Goal: Task Accomplishment & Management: Use online tool/utility

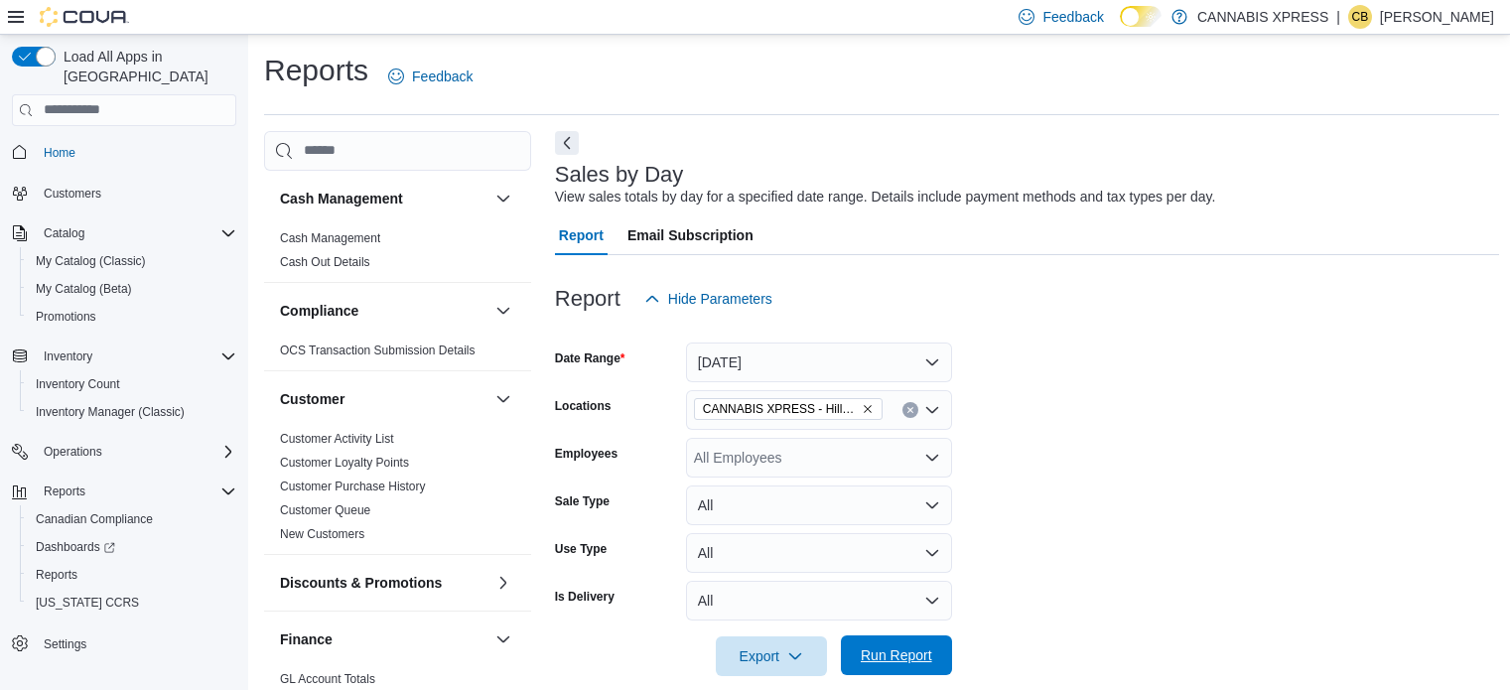
scroll to position [600, 0]
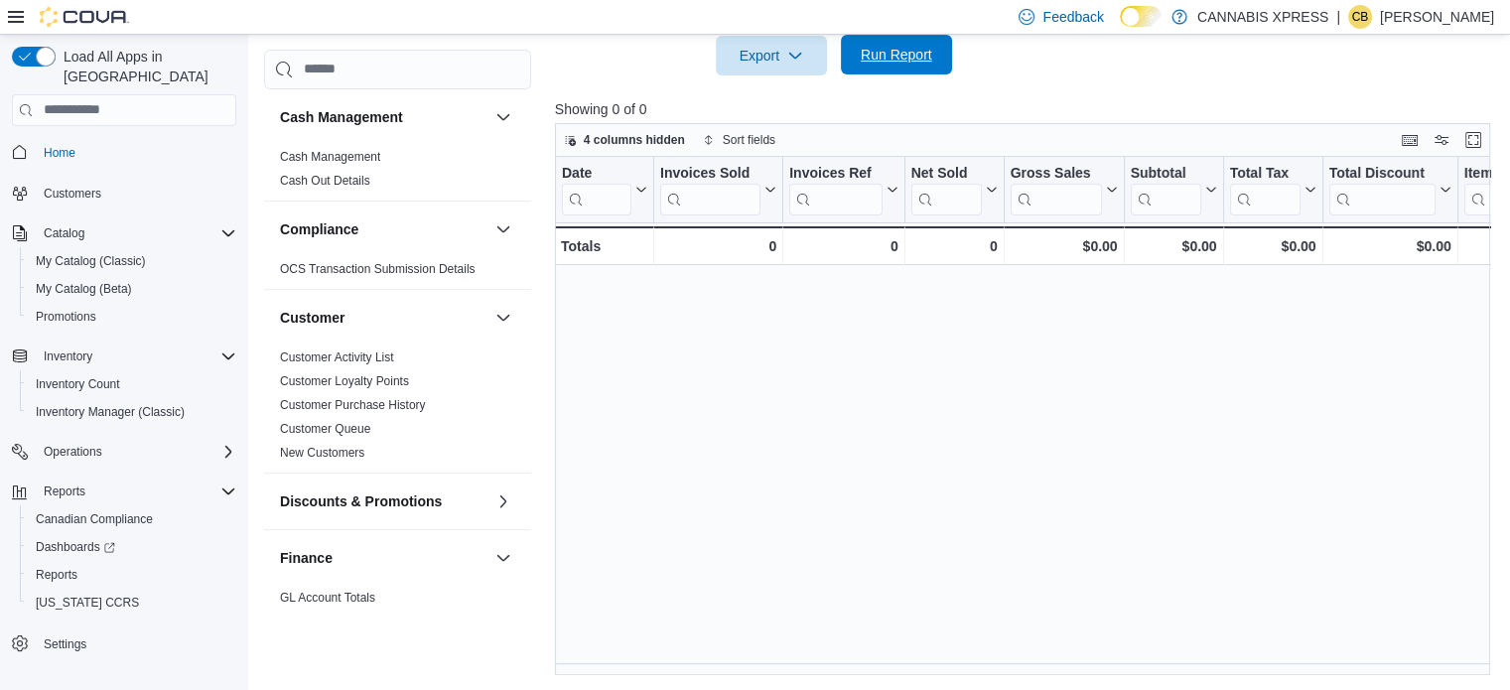
click at [892, 66] on span "Run Report" at bounding box center [896, 55] width 87 height 40
click at [893, 57] on span "Run Report" at bounding box center [896, 55] width 71 height 20
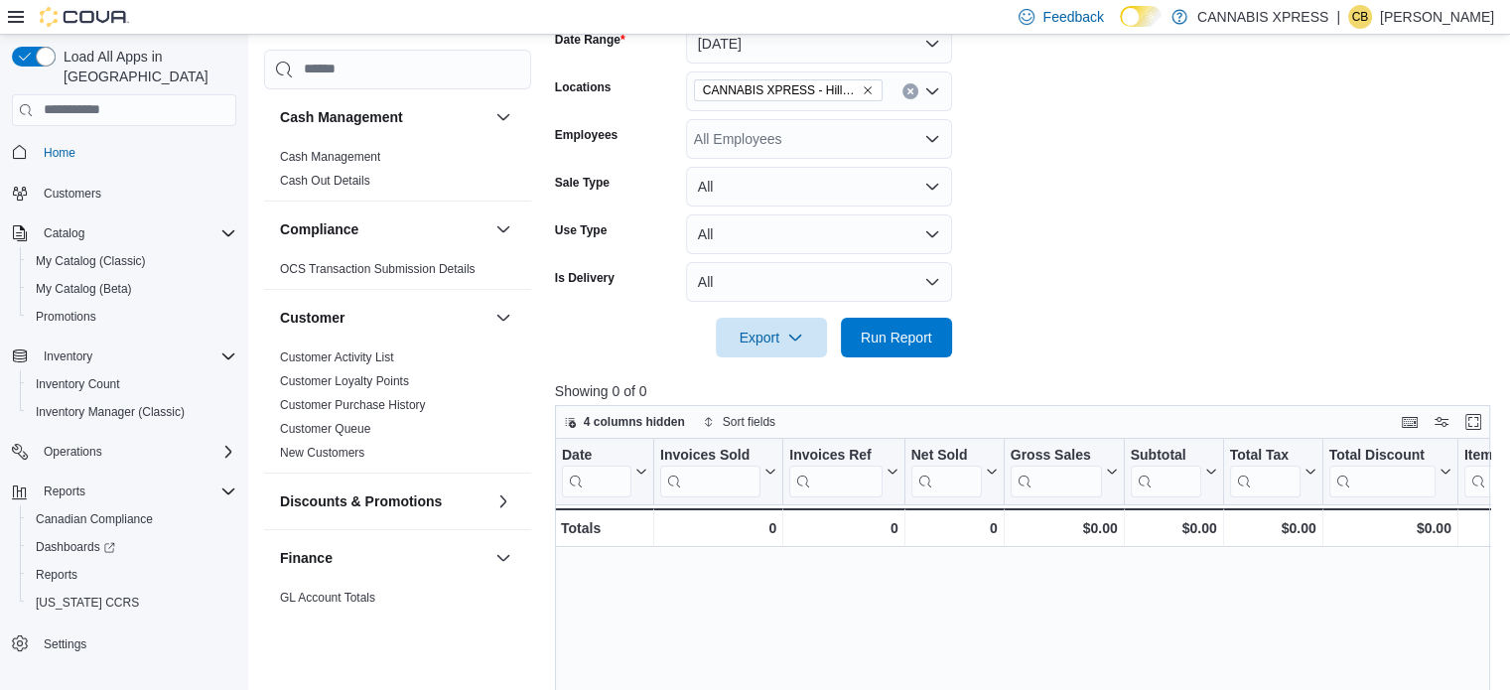
scroll to position [303, 0]
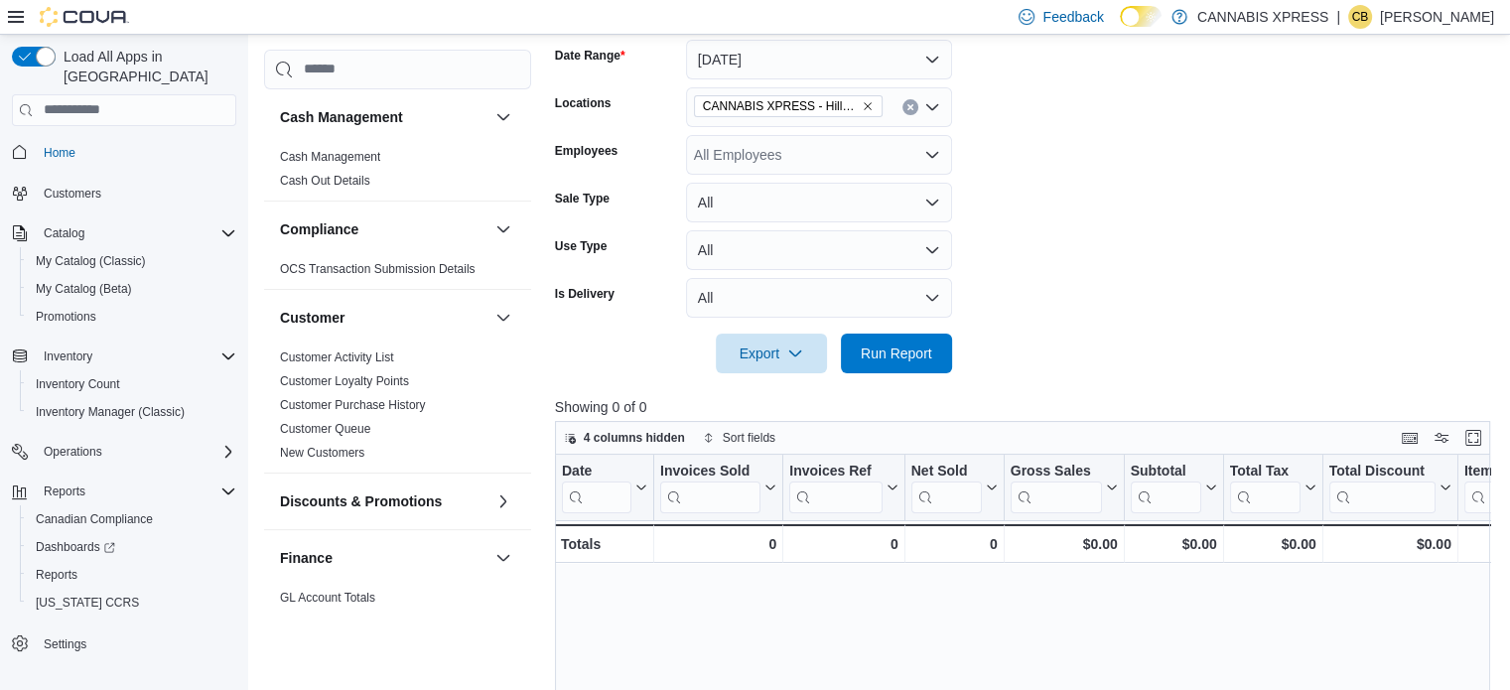
click at [904, 108] on button "Clear input" at bounding box center [910, 107] width 16 height 16
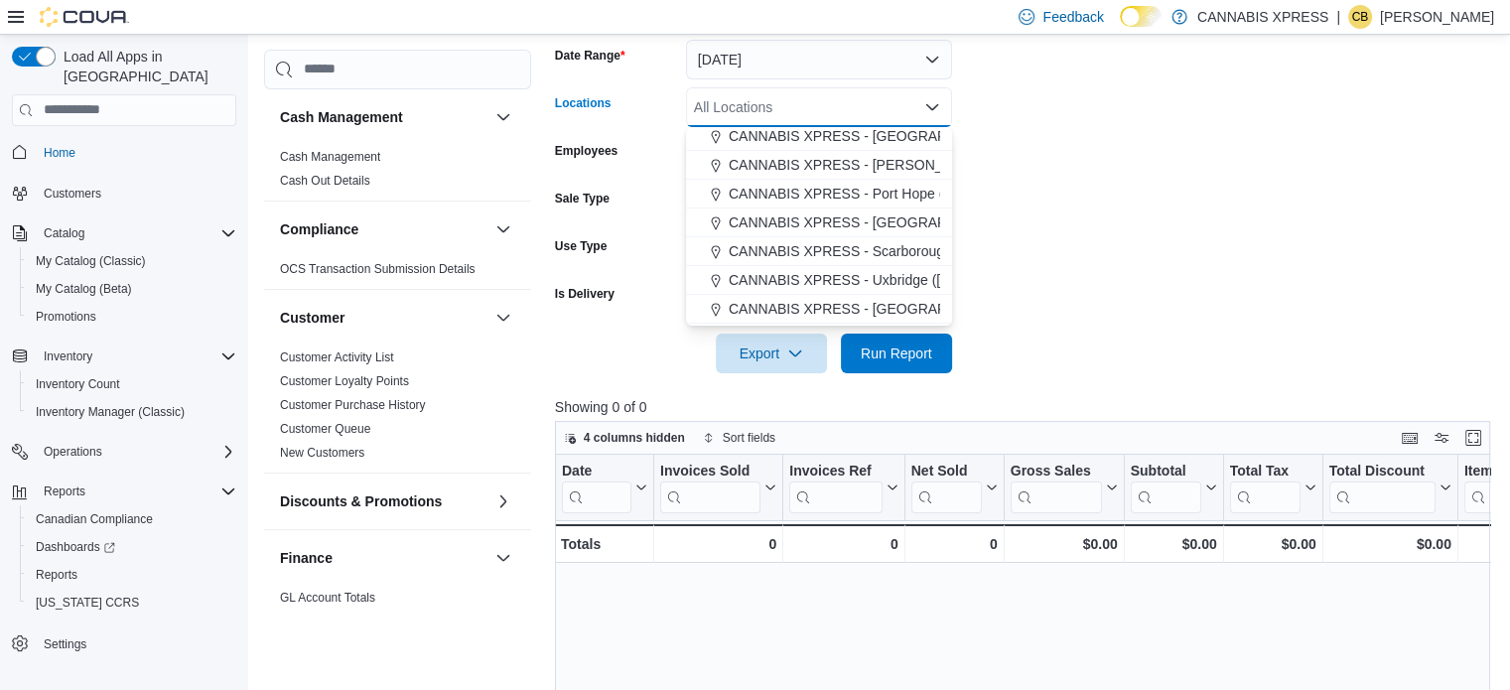
scroll to position [199, 0]
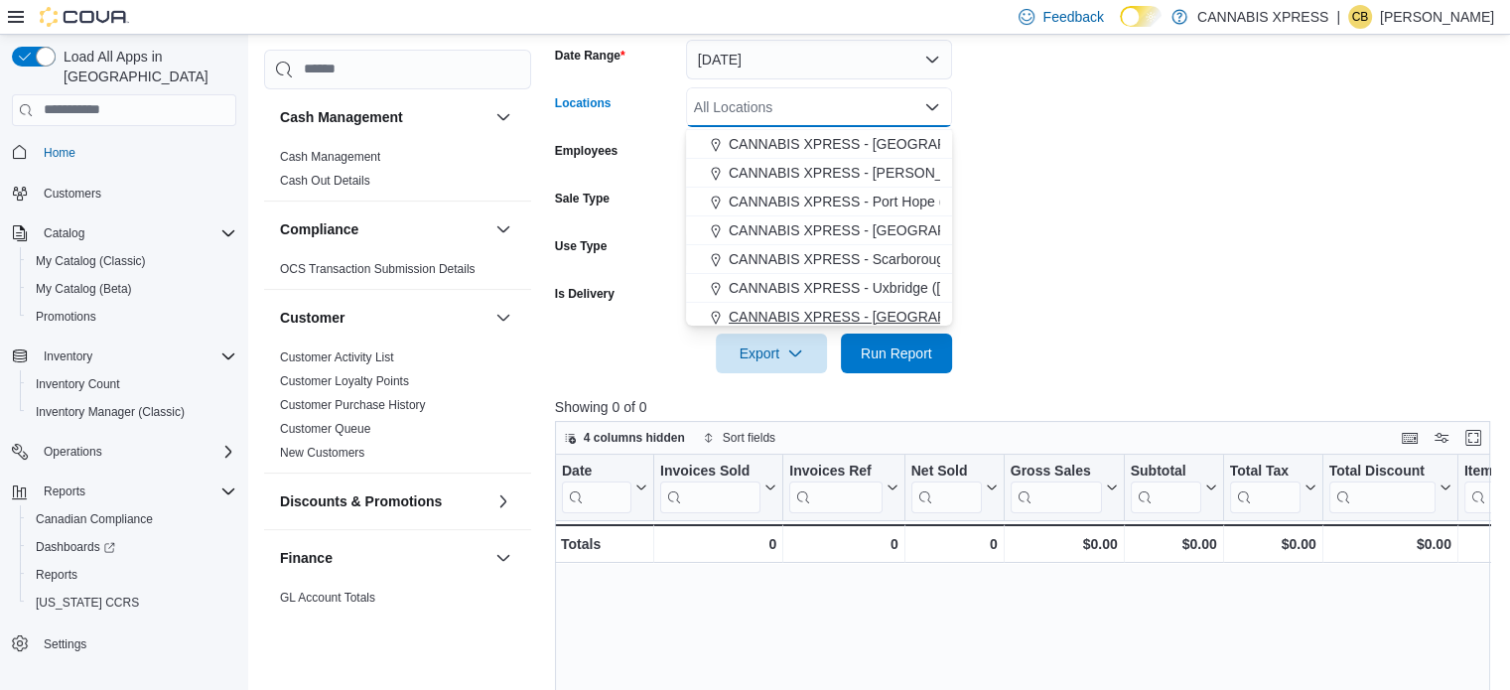
click at [906, 316] on span "CANNABIS XPRESS - [GEOGRAPHIC_DATA] ([GEOGRAPHIC_DATA])" at bounding box center [952, 317] width 446 height 20
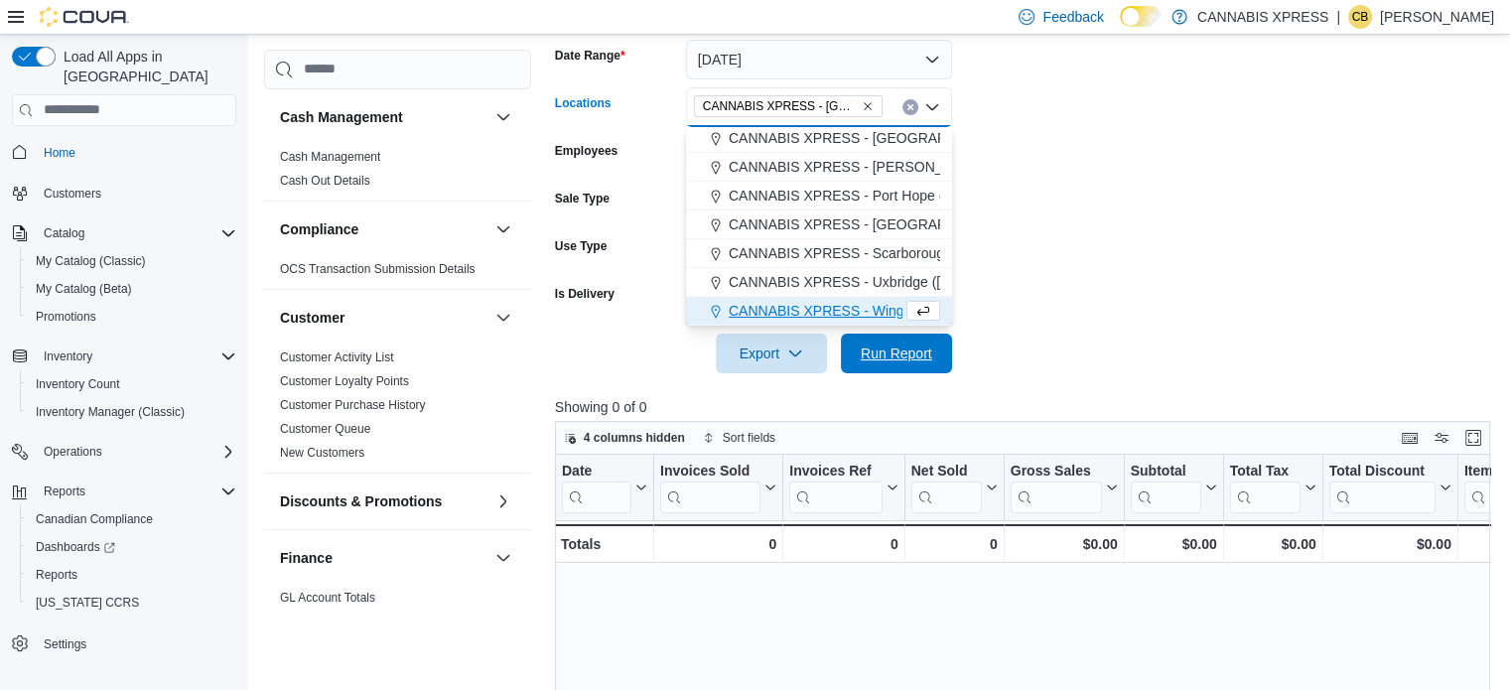
click at [907, 350] on span "Run Report" at bounding box center [896, 353] width 71 height 20
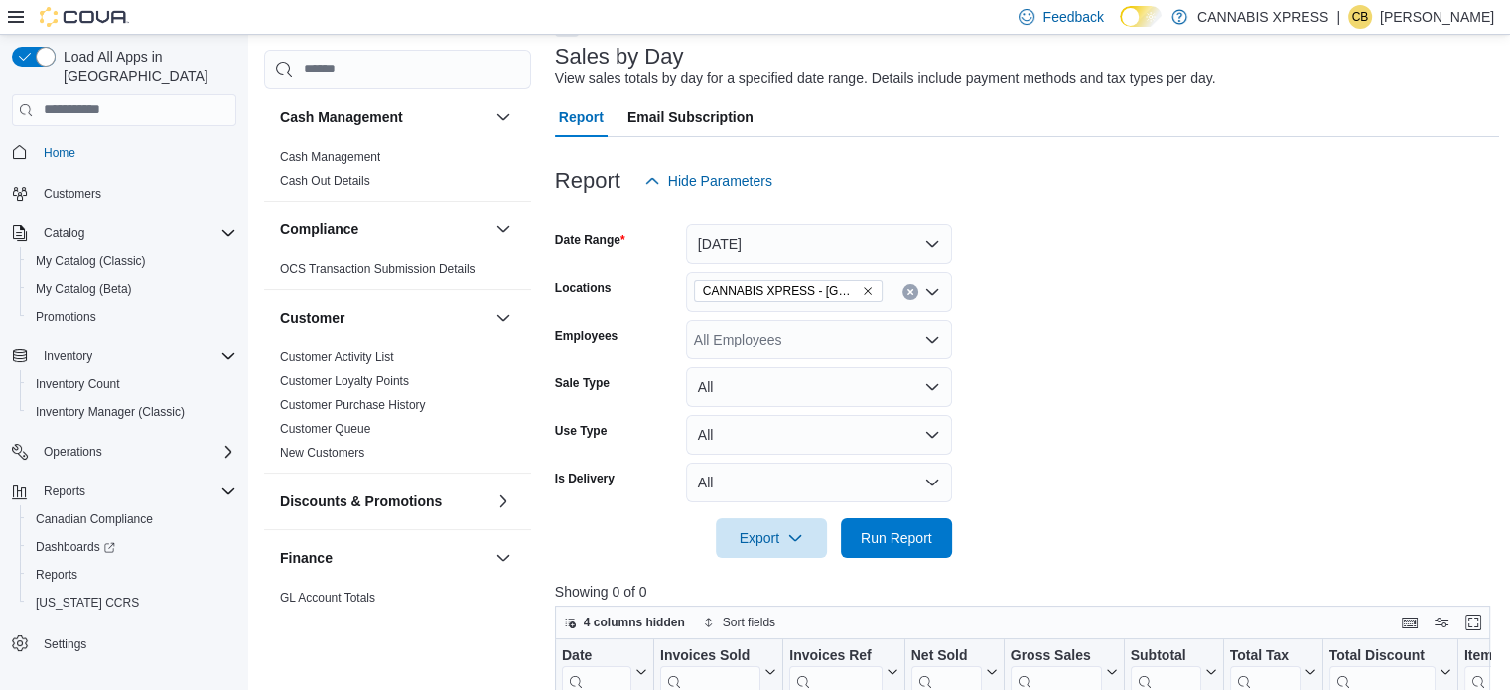
scroll to position [104, 0]
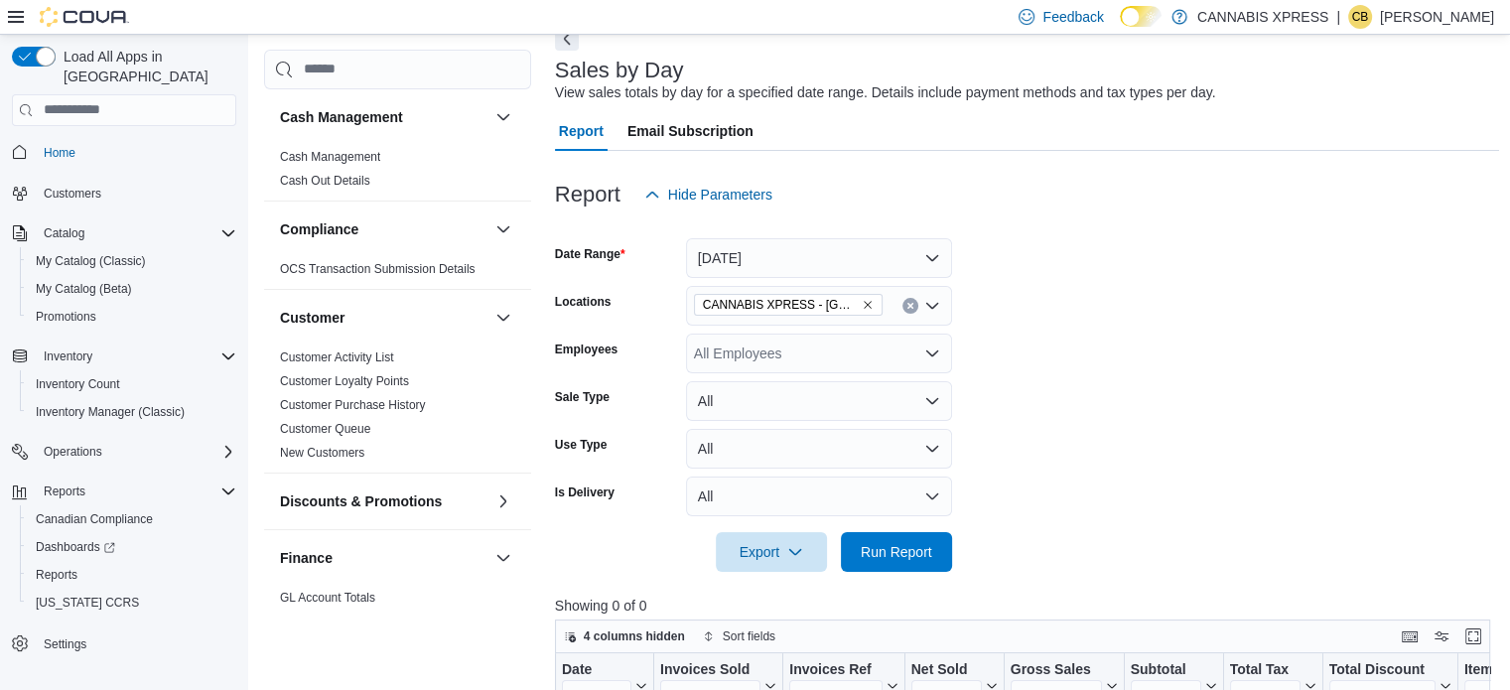
click at [903, 302] on button "Clear input" at bounding box center [910, 306] width 16 height 16
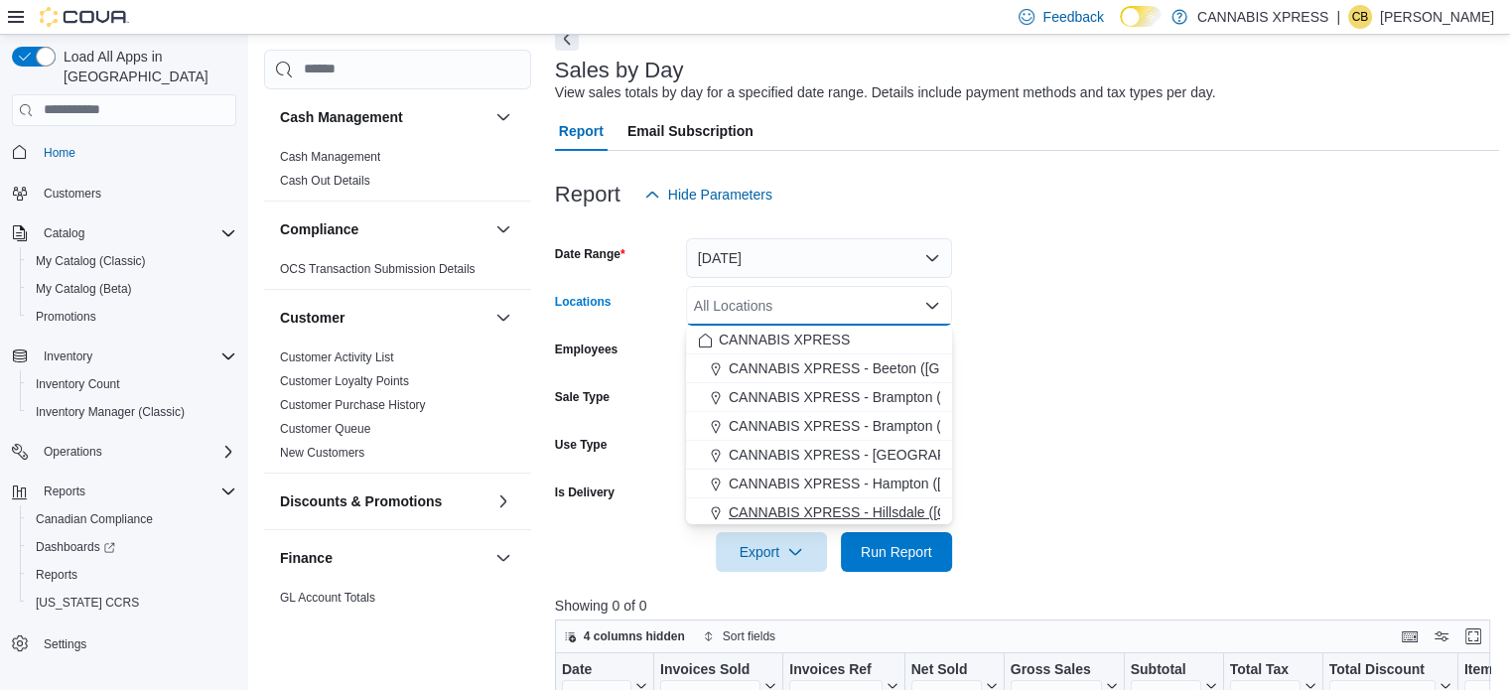
click at [885, 504] on span "CANNABIS XPRESS - Hillsdale ([GEOGRAPHIC_DATA])" at bounding box center [906, 512] width 354 height 20
drag, startPoint x: 905, startPoint y: 549, endPoint x: 1201, endPoint y: 291, distance: 392.5
click at [905, 548] on span "Run Report" at bounding box center [896, 552] width 71 height 20
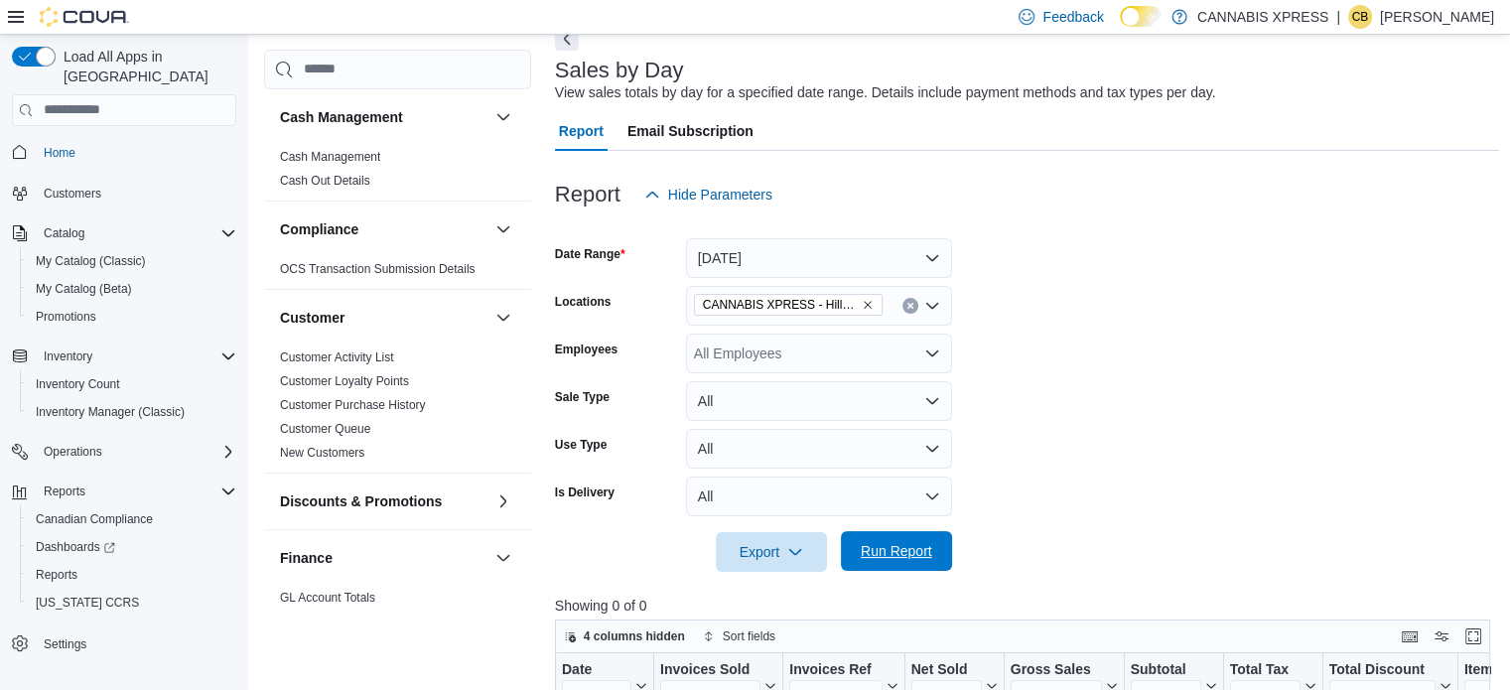
click at [872, 555] on span "Run Report" at bounding box center [896, 551] width 71 height 20
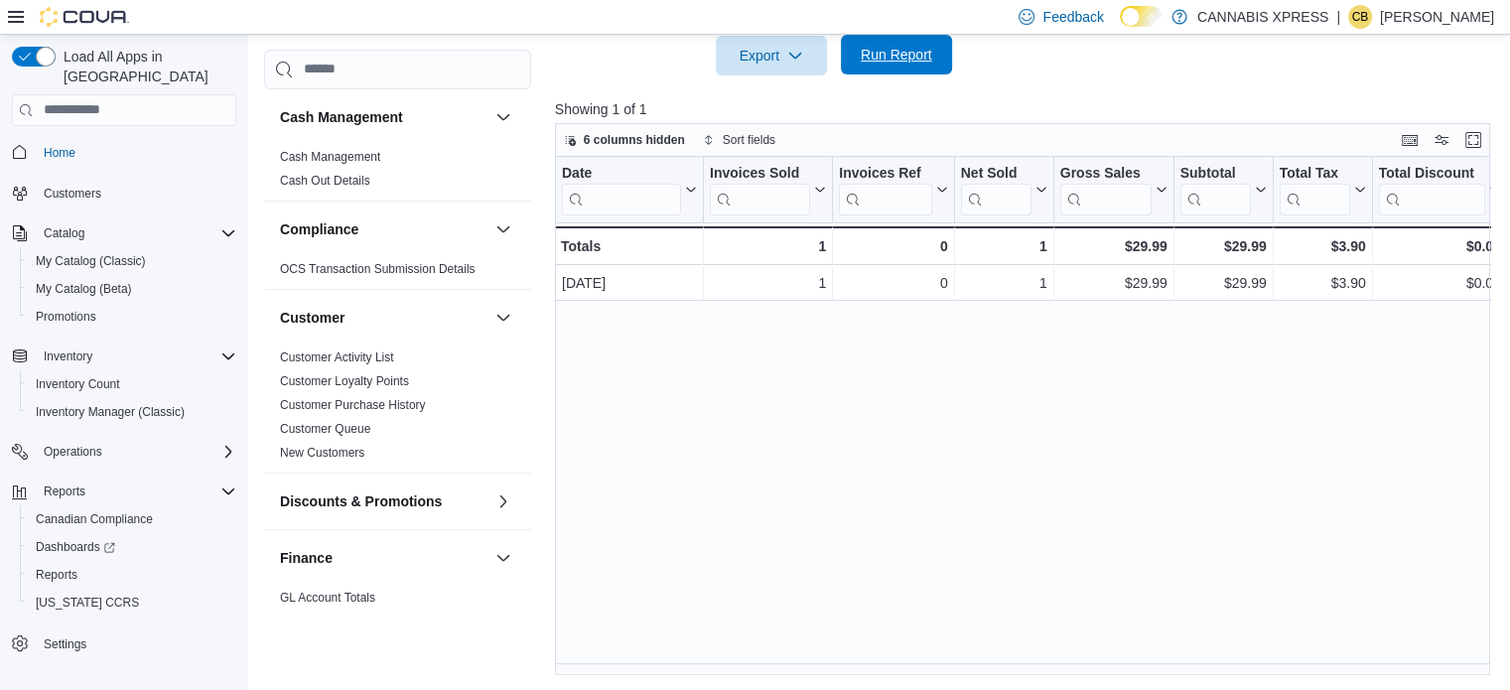
click at [871, 58] on span "Run Report" at bounding box center [896, 55] width 71 height 20
click at [863, 64] on span "Run Report" at bounding box center [896, 55] width 87 height 40
click at [613, 443] on div "Date Click to view column header actions Invoices Sold Click to view column hea…" at bounding box center [1027, 416] width 945 height 519
click at [865, 51] on span "Run Report" at bounding box center [896, 55] width 71 height 20
click at [715, 473] on div "Date Click to view column header actions Invoices Sold Click to view column hea…" at bounding box center [1027, 416] width 945 height 519
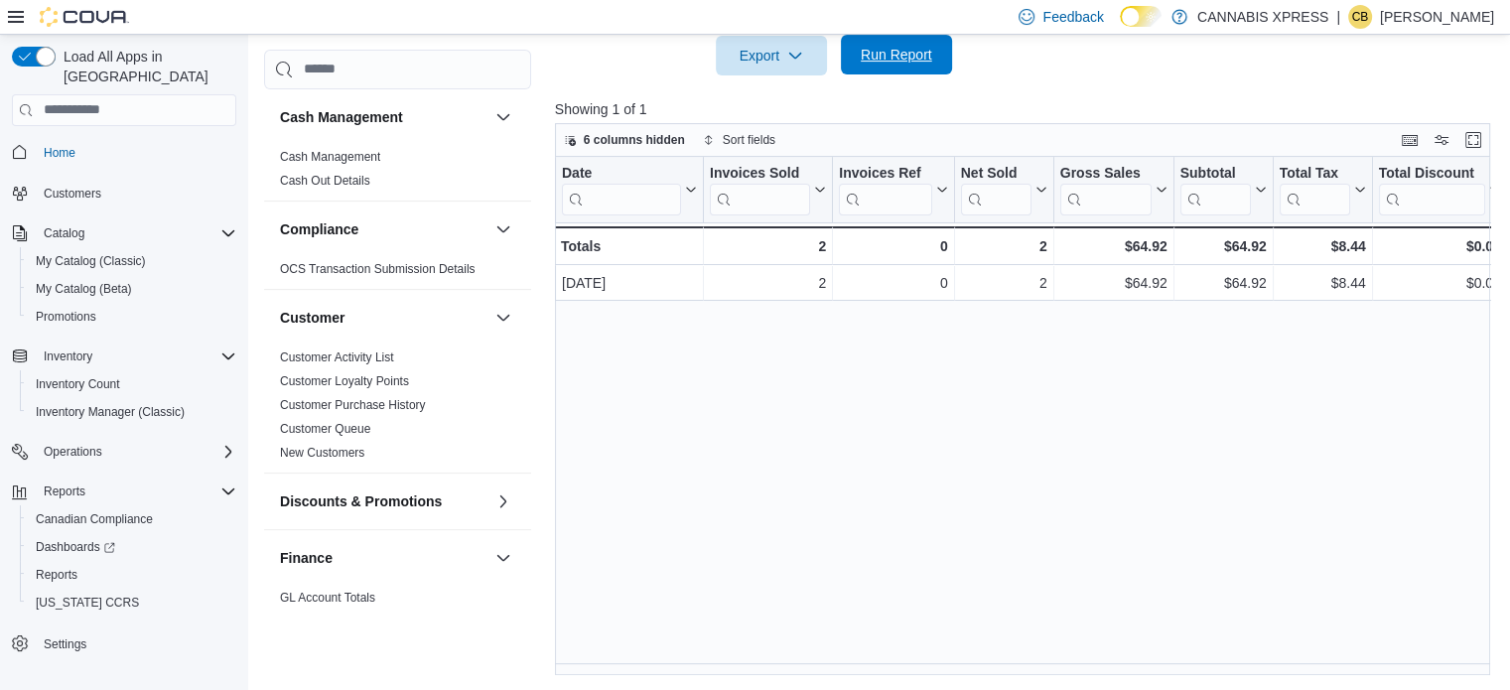
click at [873, 59] on span "Run Report" at bounding box center [896, 55] width 71 height 20
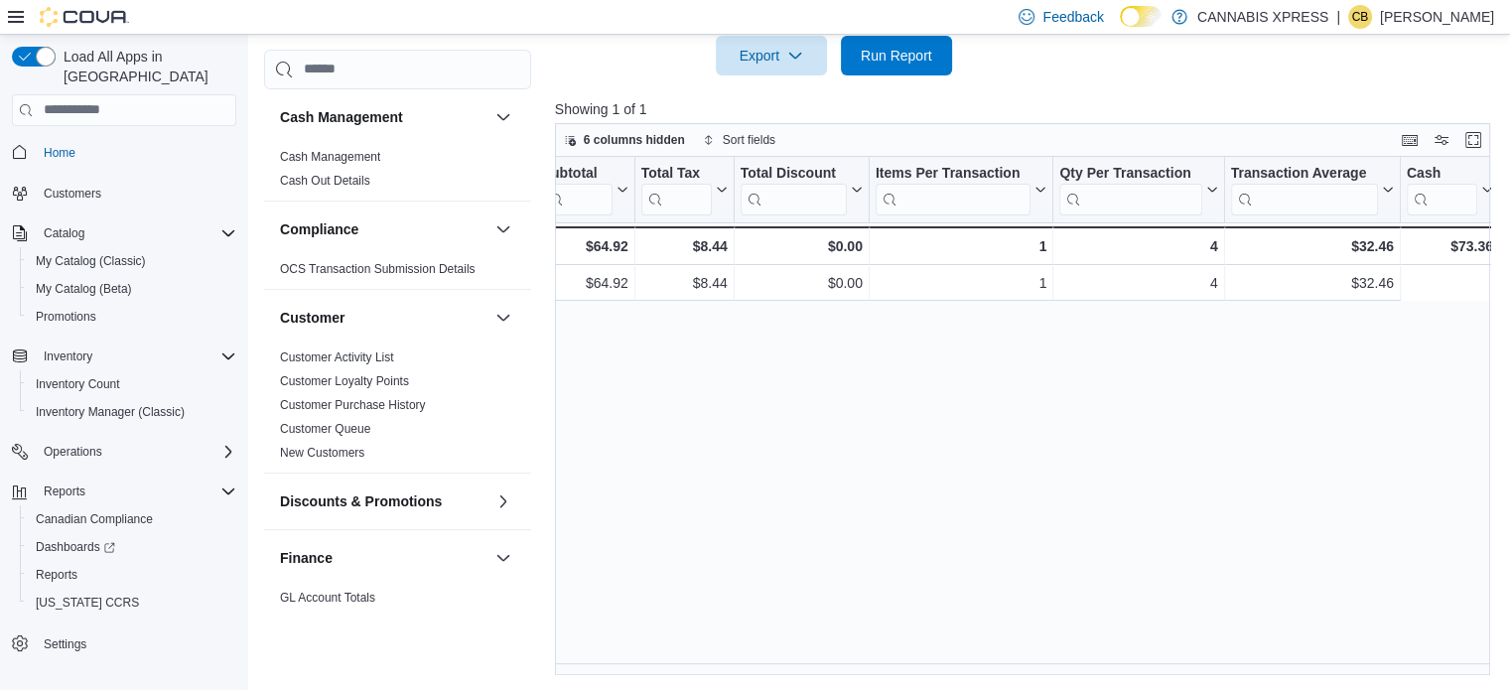
scroll to position [0, 32]
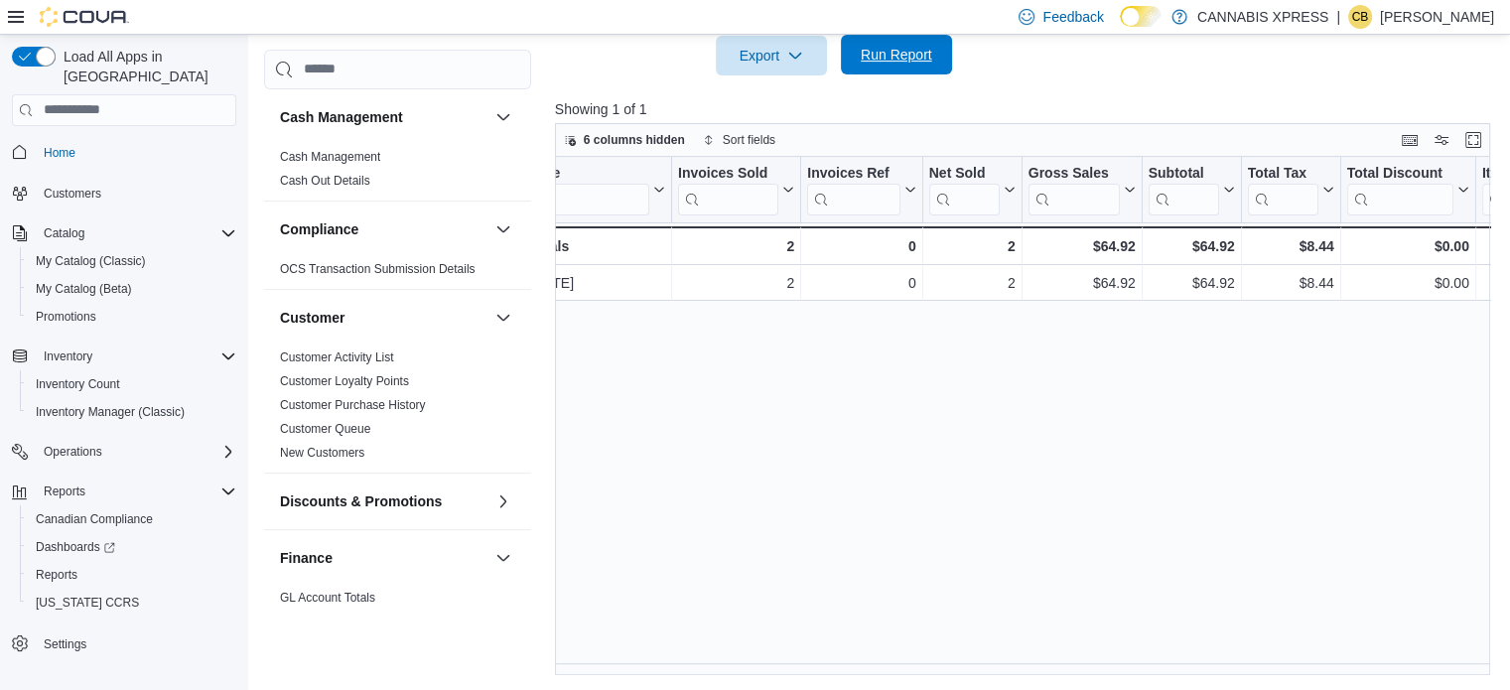
click at [914, 36] on div "Export Run Report" at bounding box center [753, 56] width 397 height 40
click at [893, 65] on span "Run Report" at bounding box center [896, 55] width 87 height 40
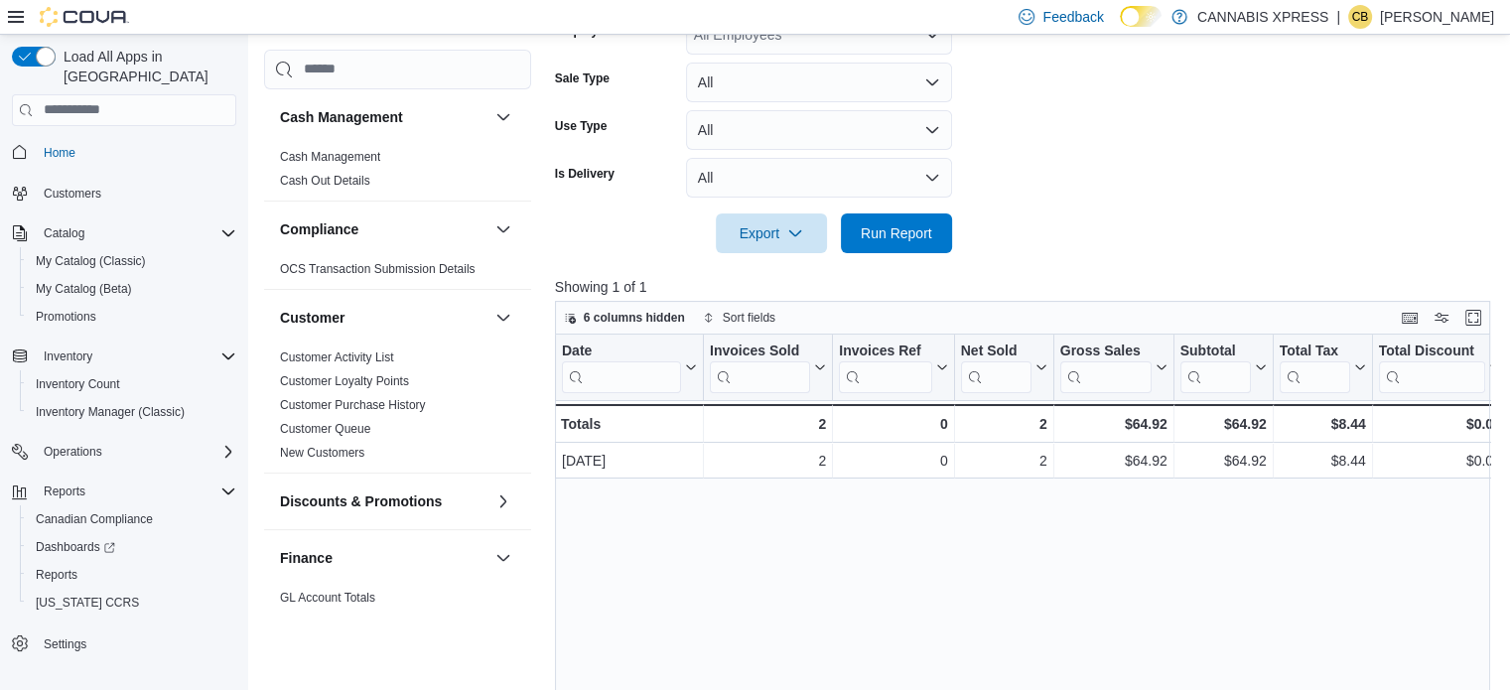
scroll to position [203, 0]
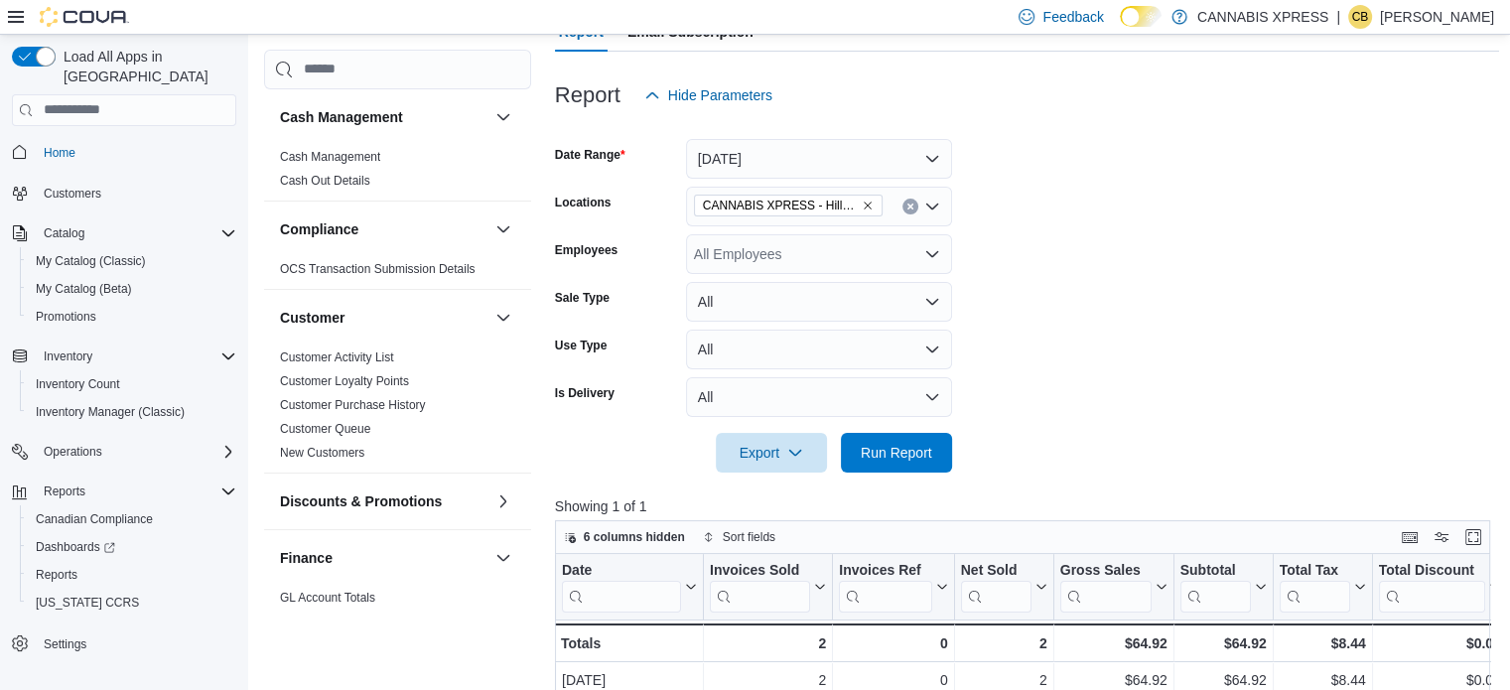
click at [913, 199] on button "Clear input" at bounding box center [910, 207] width 16 height 16
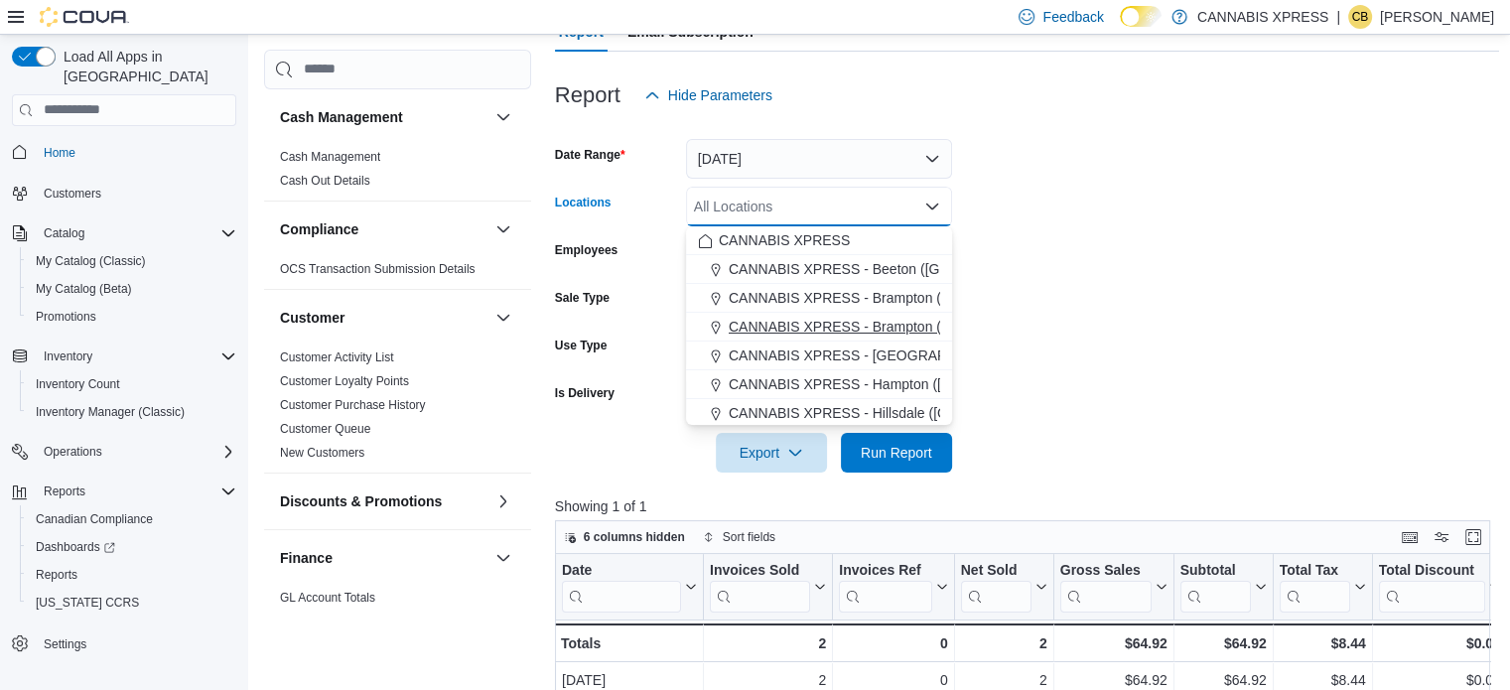
scroll to position [199, 0]
click at [846, 414] on span "CANNABIS XPRESS - [GEOGRAPHIC_DATA] ([GEOGRAPHIC_DATA])" at bounding box center [952, 416] width 446 height 20
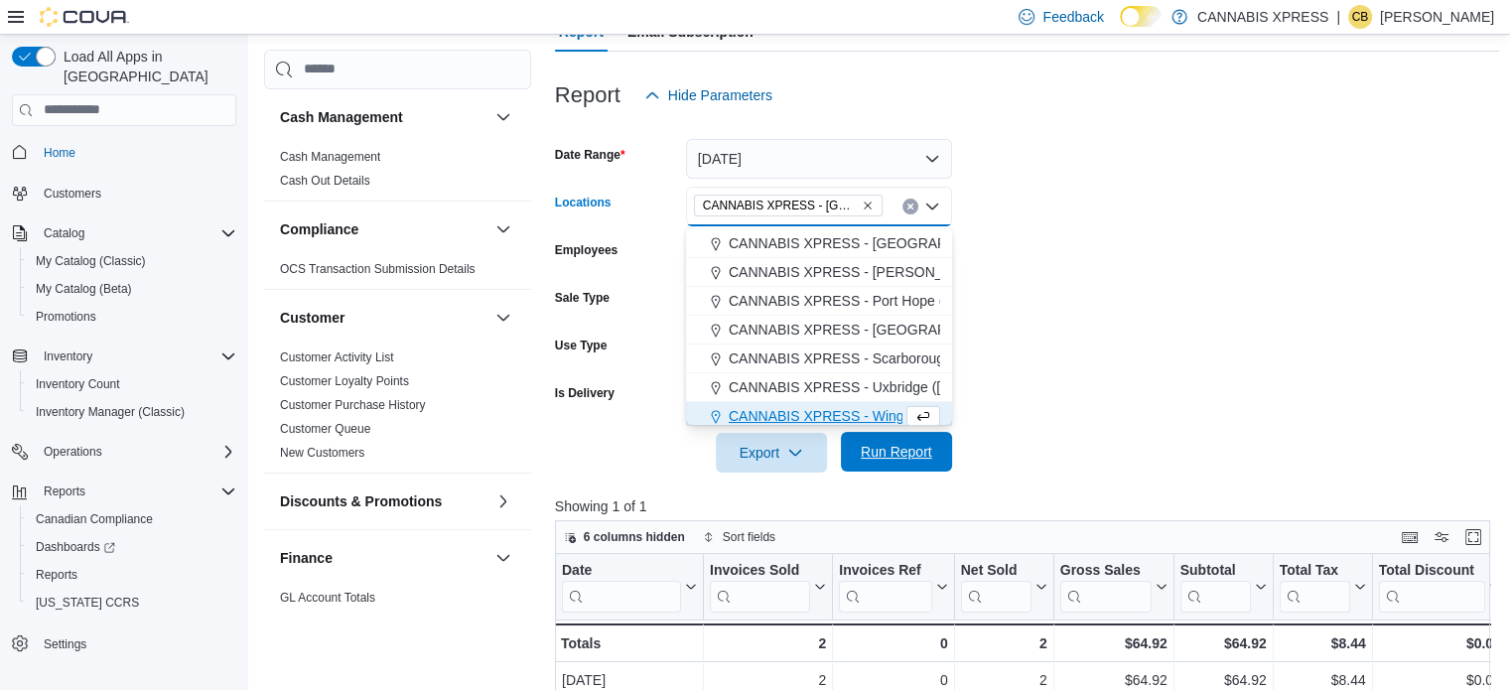
scroll to position [204, 0]
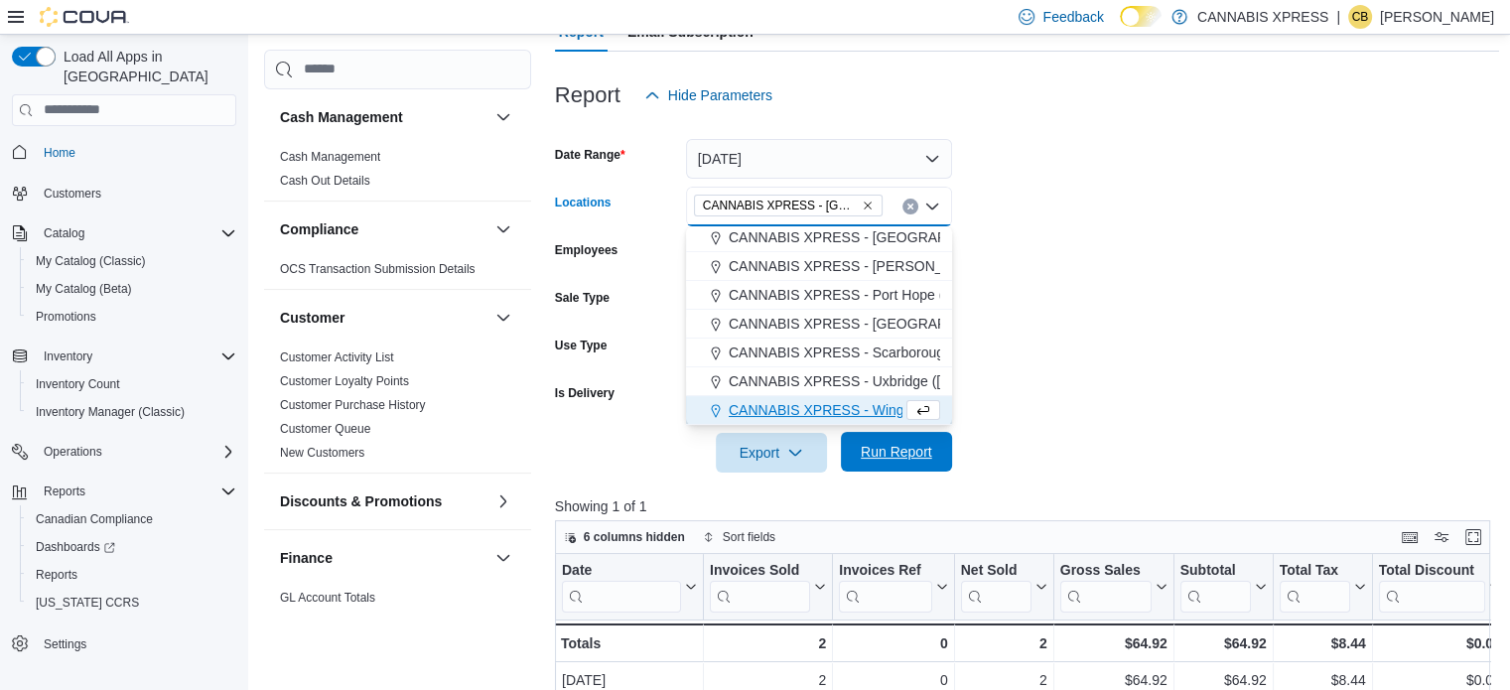
click at [909, 461] on span "Run Report" at bounding box center [896, 452] width 87 height 40
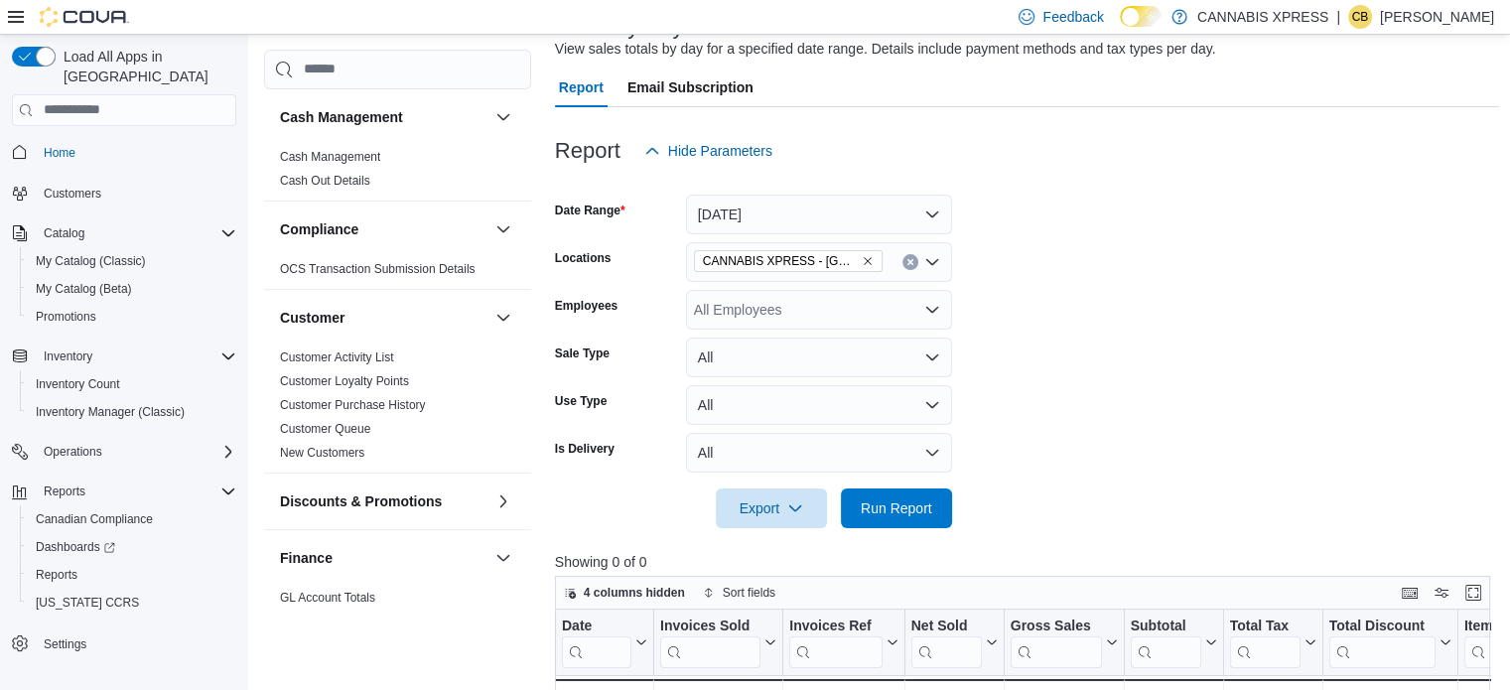
scroll to position [104, 0]
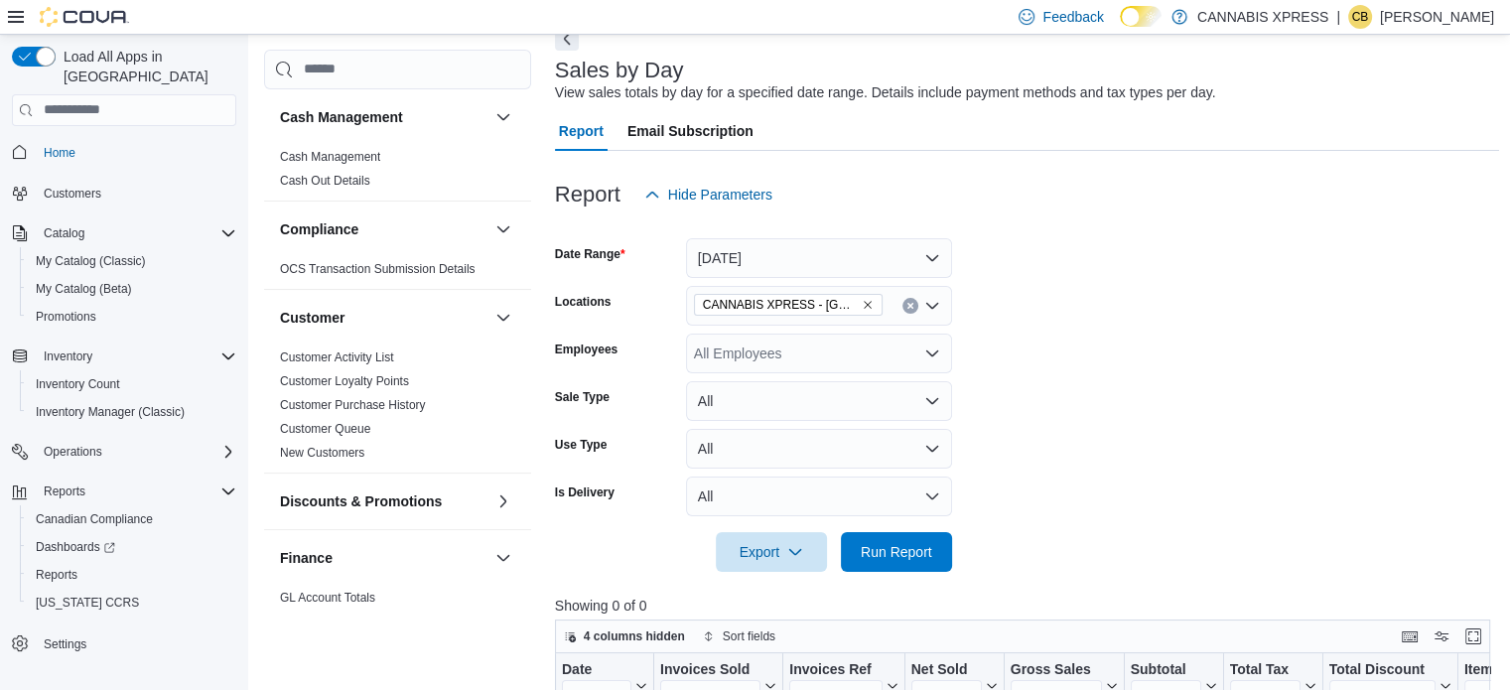
click at [907, 304] on icon "Clear input" at bounding box center [910, 306] width 8 height 8
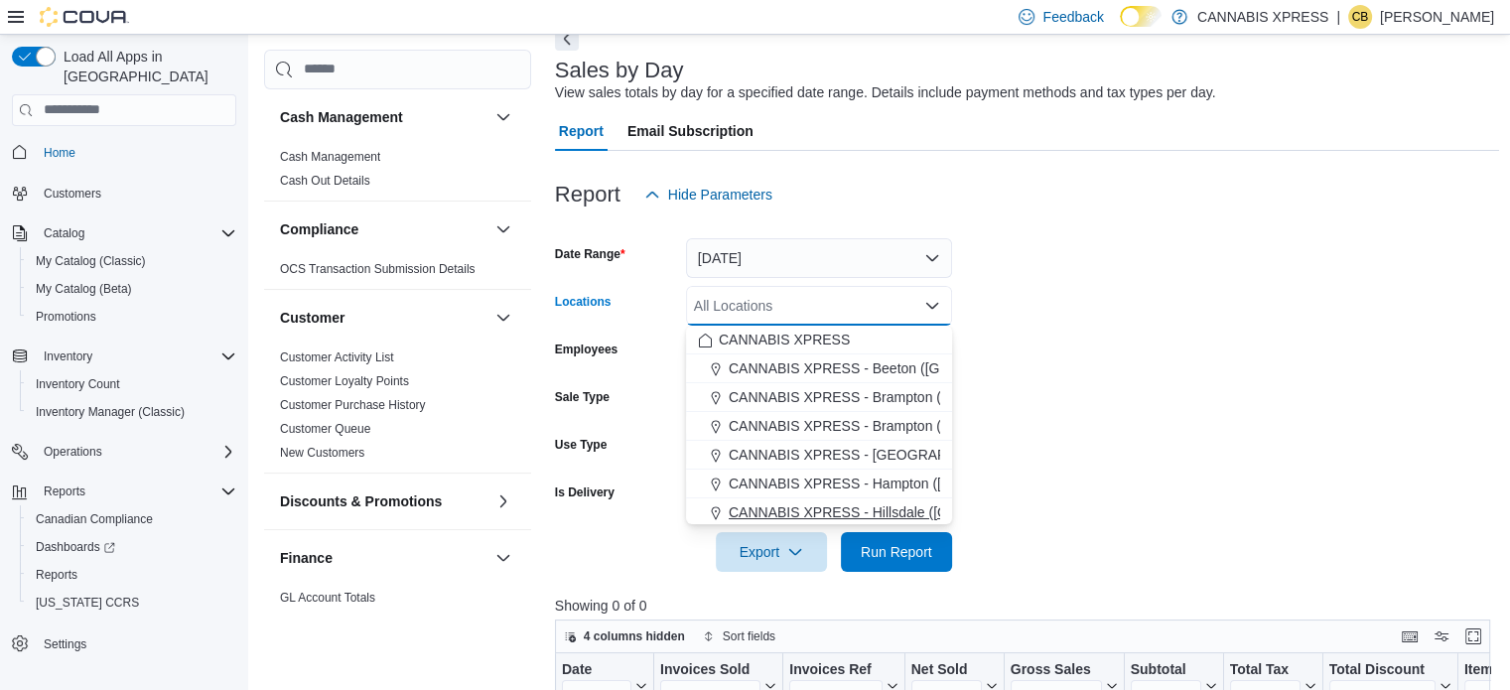
click at [895, 505] on span "CANNABIS XPRESS - Hillsdale ([GEOGRAPHIC_DATA])" at bounding box center [906, 512] width 354 height 20
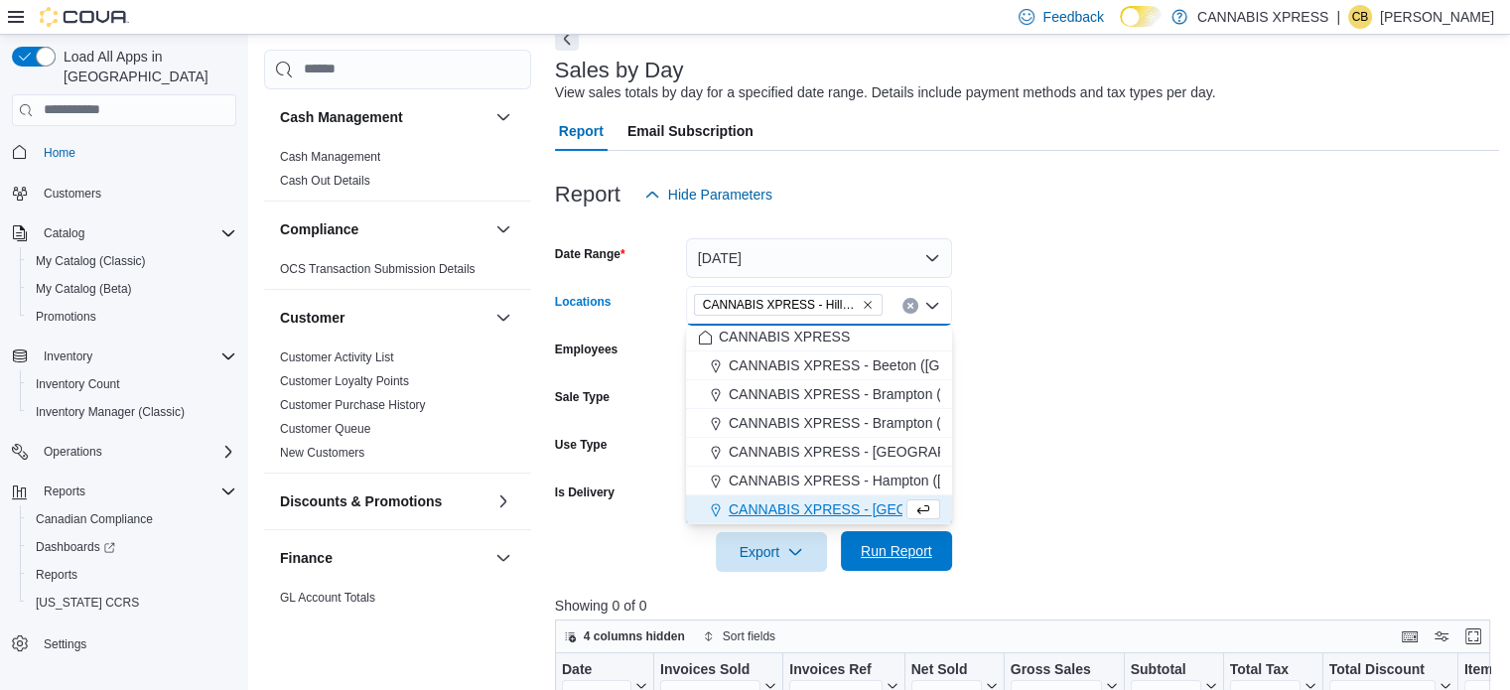
click at [893, 556] on span "Run Report" at bounding box center [896, 551] width 71 height 20
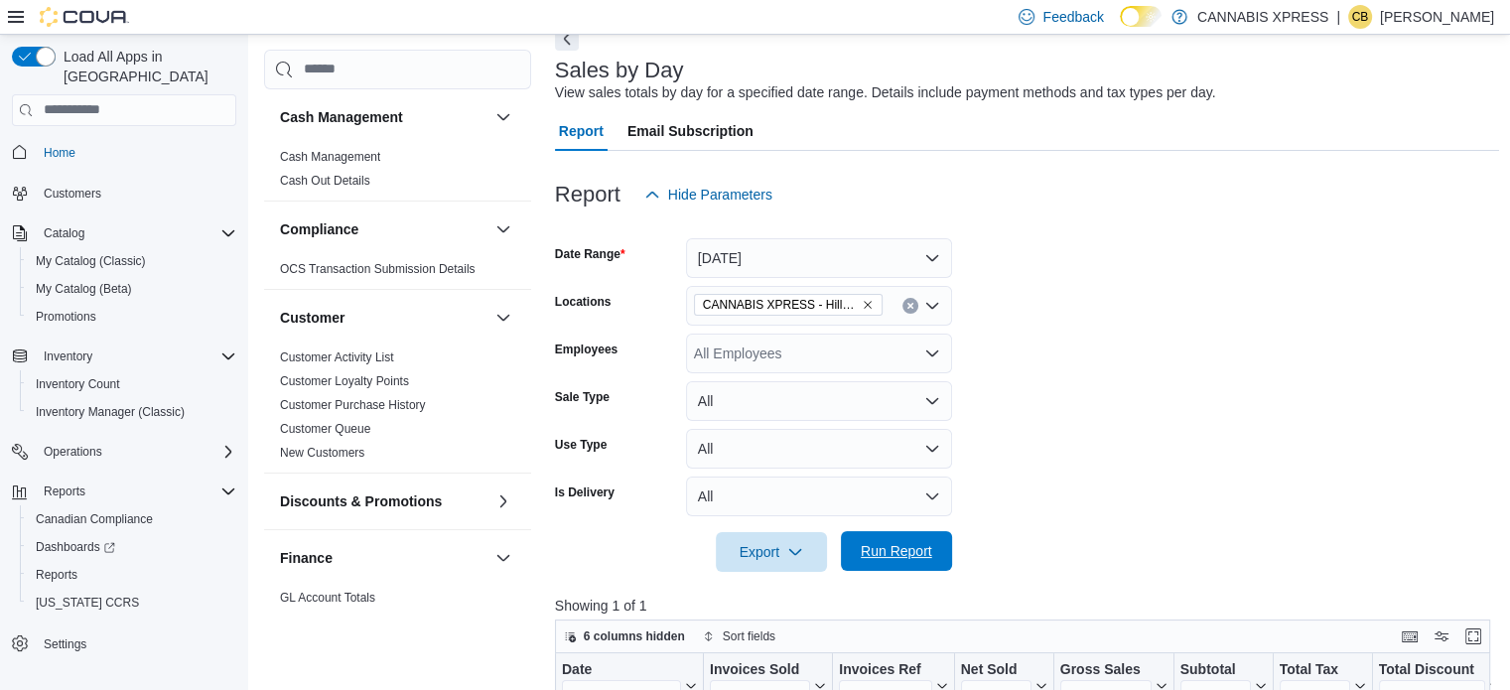
click at [892, 559] on span "Run Report" at bounding box center [896, 551] width 71 height 20
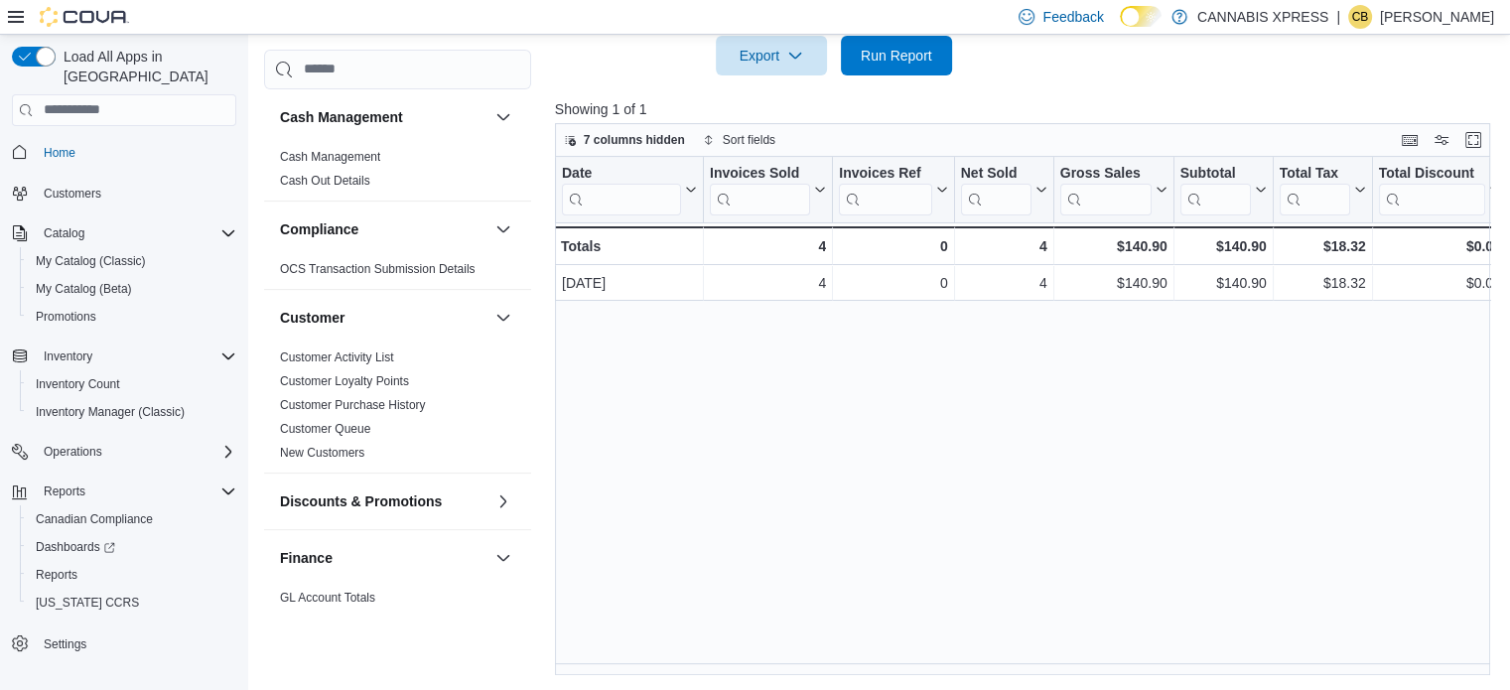
click at [842, 474] on div "Date Click to view column header actions Invoices Sold Click to view column hea…" at bounding box center [1027, 416] width 945 height 519
drag, startPoint x: 905, startPoint y: 57, endPoint x: 813, endPoint y: 511, distance: 463.8
click at [905, 56] on span "Run Report" at bounding box center [896, 56] width 71 height 20
click at [889, 63] on span "Run Report" at bounding box center [896, 55] width 87 height 40
click at [900, 58] on span "Run Report" at bounding box center [896, 55] width 71 height 20
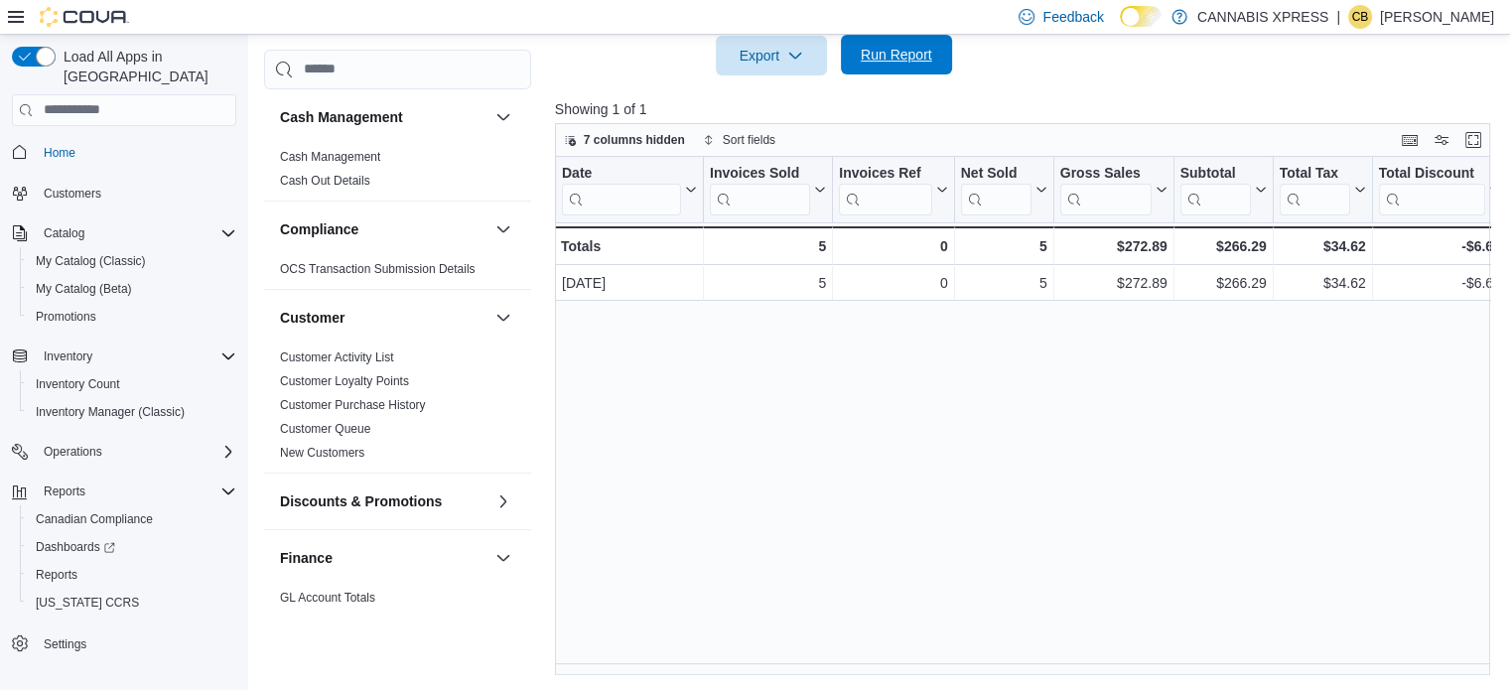
click at [864, 42] on span "Run Report" at bounding box center [896, 55] width 87 height 40
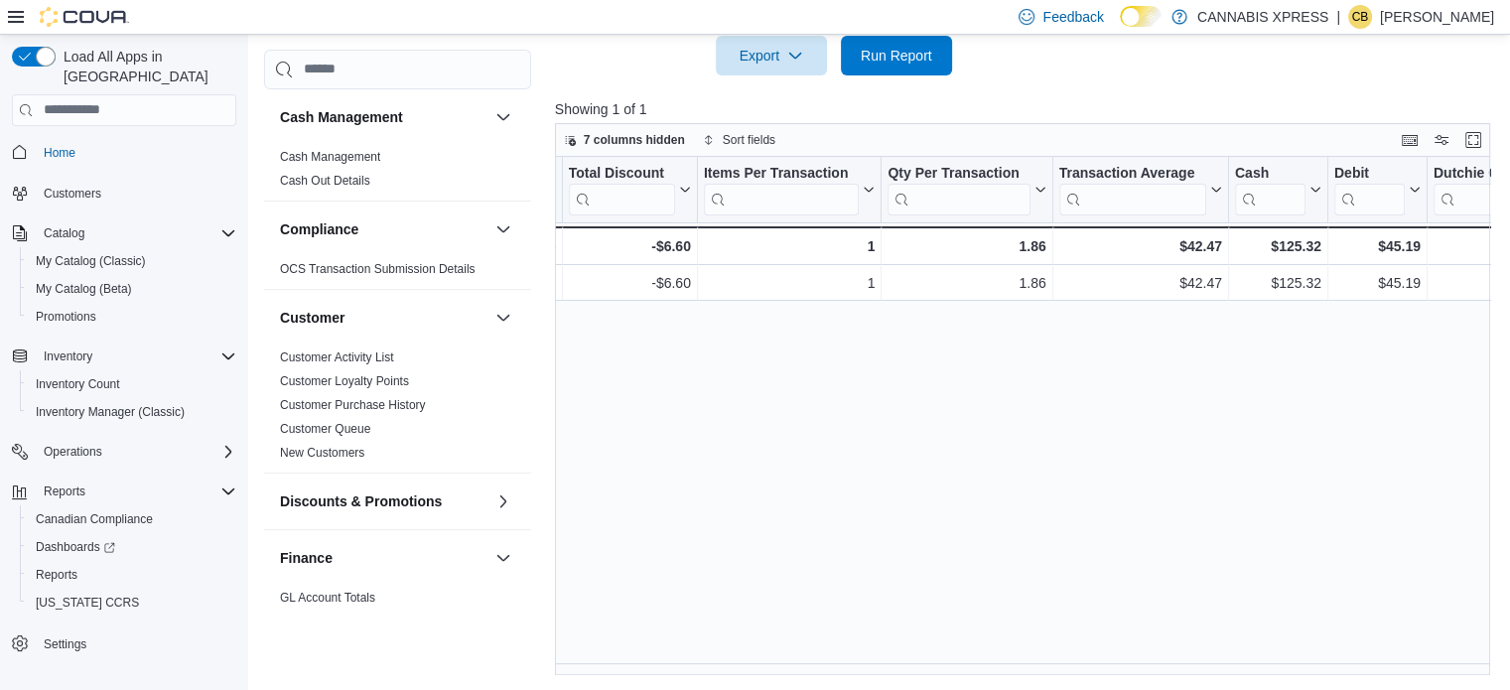
scroll to position [0, 937]
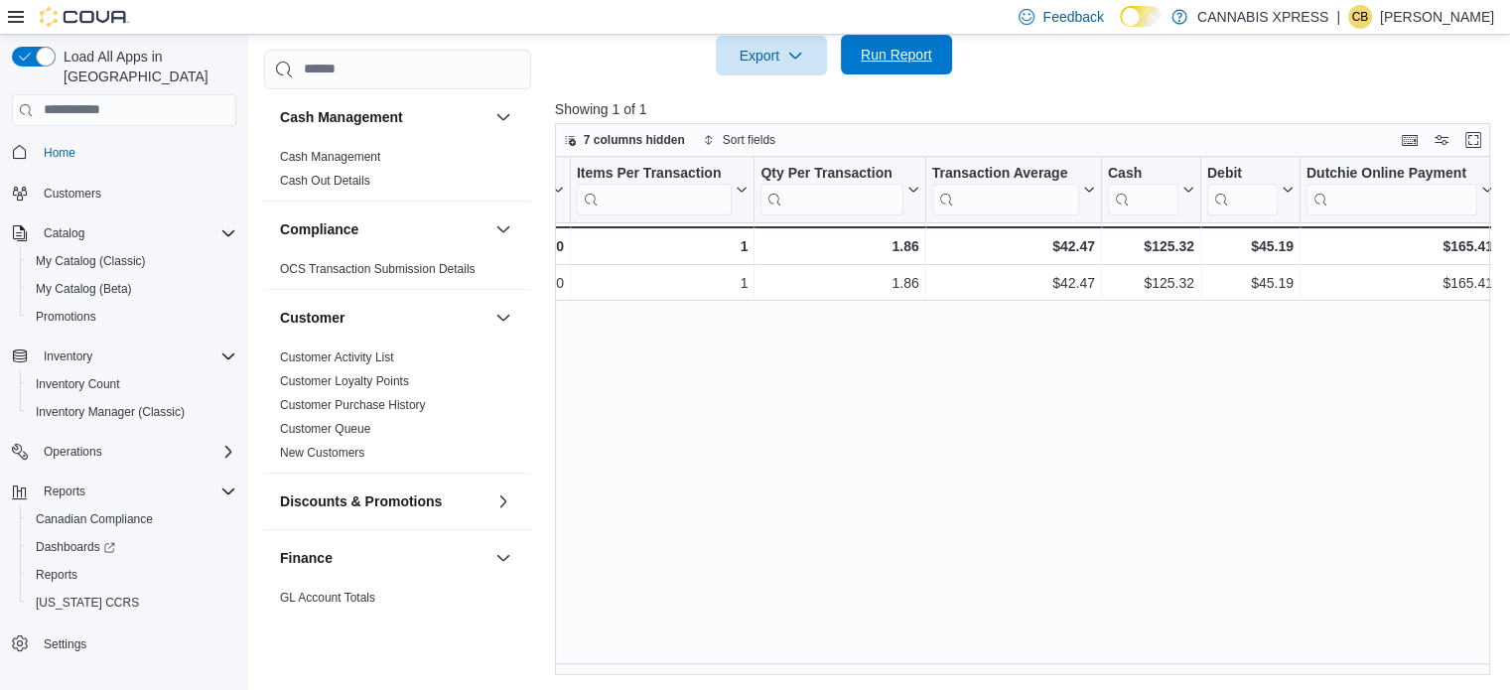
click at [913, 45] on span "Run Report" at bounding box center [896, 55] width 71 height 20
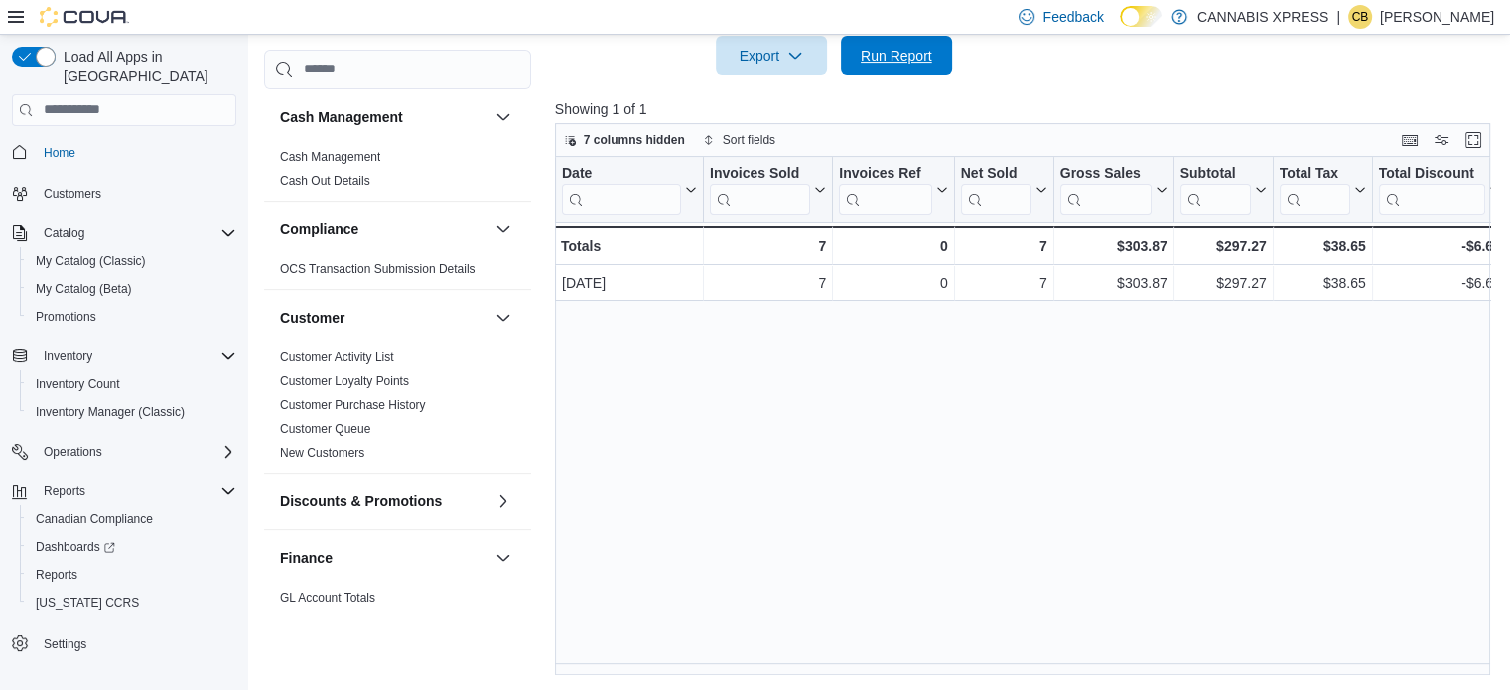
drag, startPoint x: 881, startPoint y: 60, endPoint x: 571, endPoint y: 673, distance: 687.6
click at [881, 59] on span "Run Report" at bounding box center [896, 56] width 71 height 20
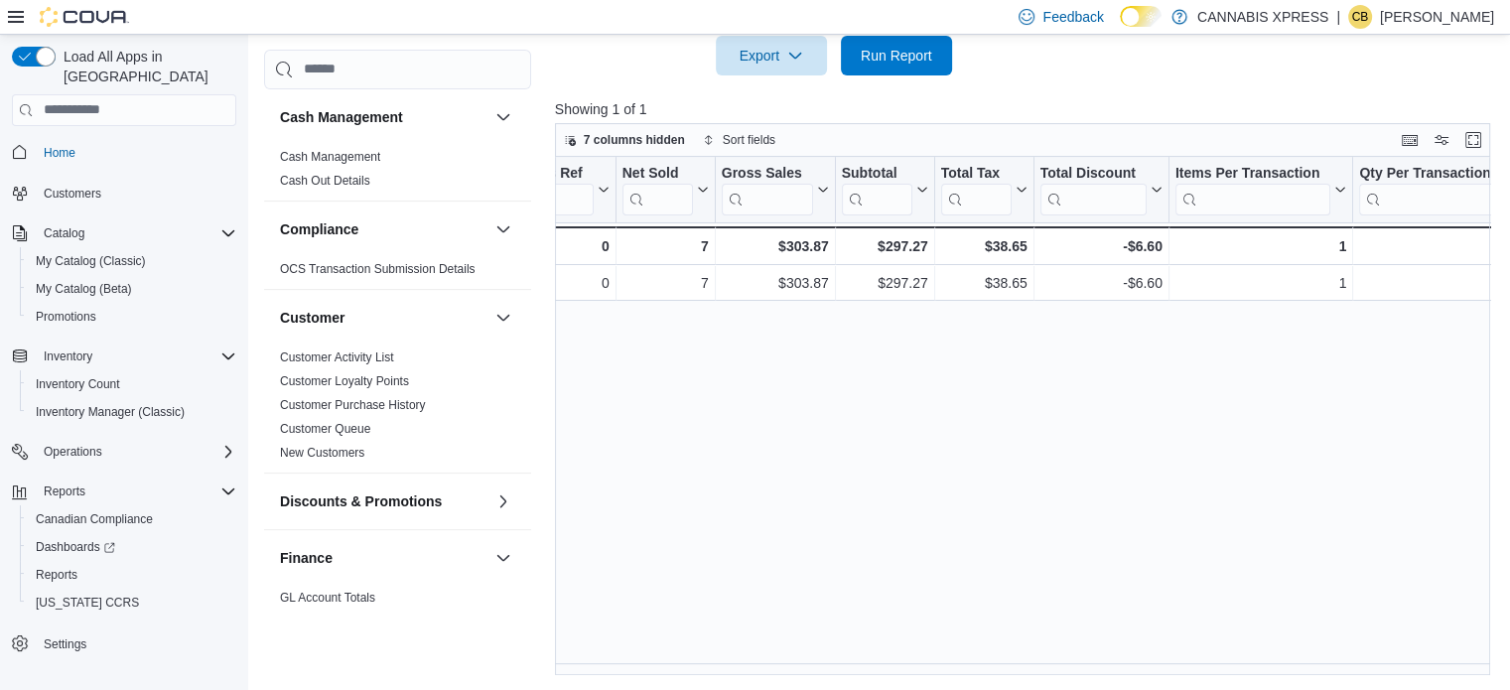
scroll to position [0, 0]
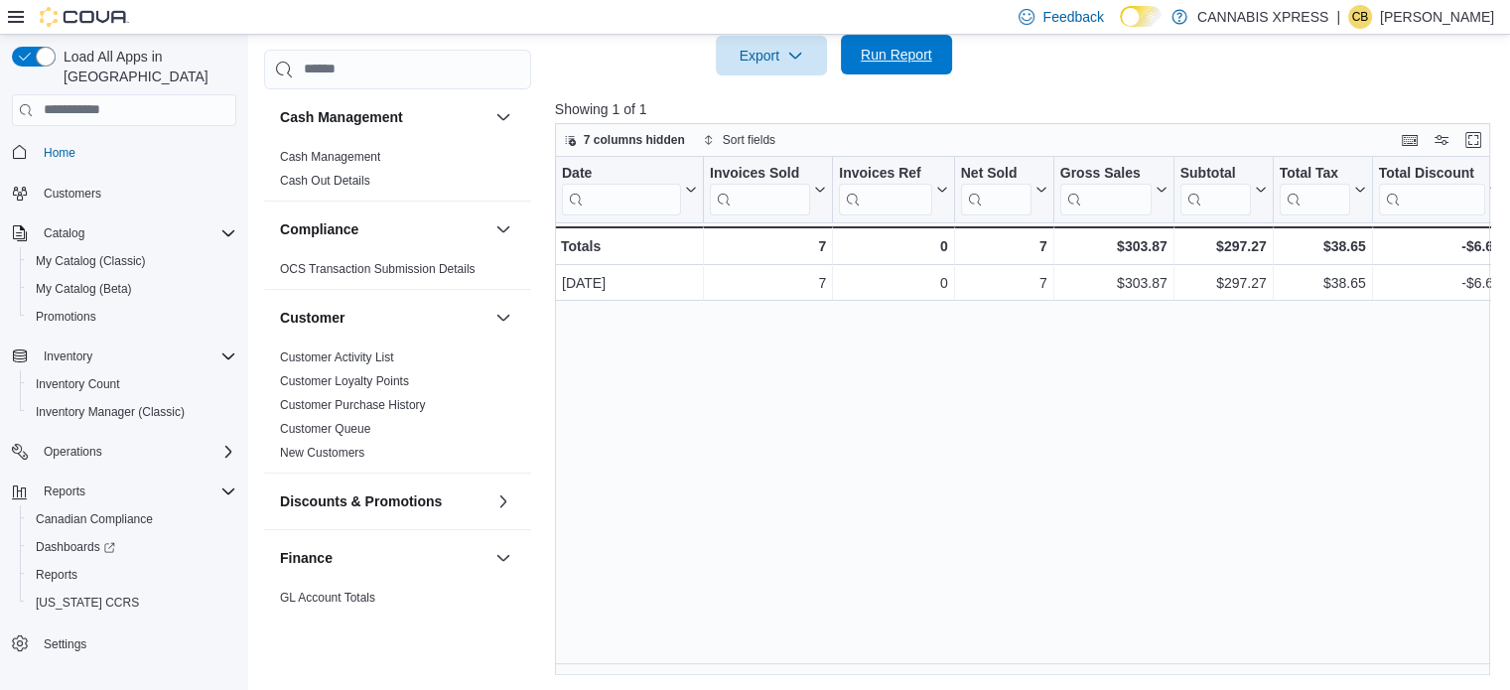
click at [894, 46] on span "Run Report" at bounding box center [896, 55] width 71 height 20
click at [656, 511] on div "Date Click to view column header actions Invoices Sold Click to view column hea…" at bounding box center [1027, 416] width 945 height 519
click at [872, 58] on span "Run Report" at bounding box center [896, 55] width 71 height 20
click at [897, 51] on span "Run Report" at bounding box center [896, 55] width 71 height 20
click at [682, 544] on div "Date Click to view column header actions Invoices Sold Click to view column hea…" at bounding box center [1027, 416] width 945 height 519
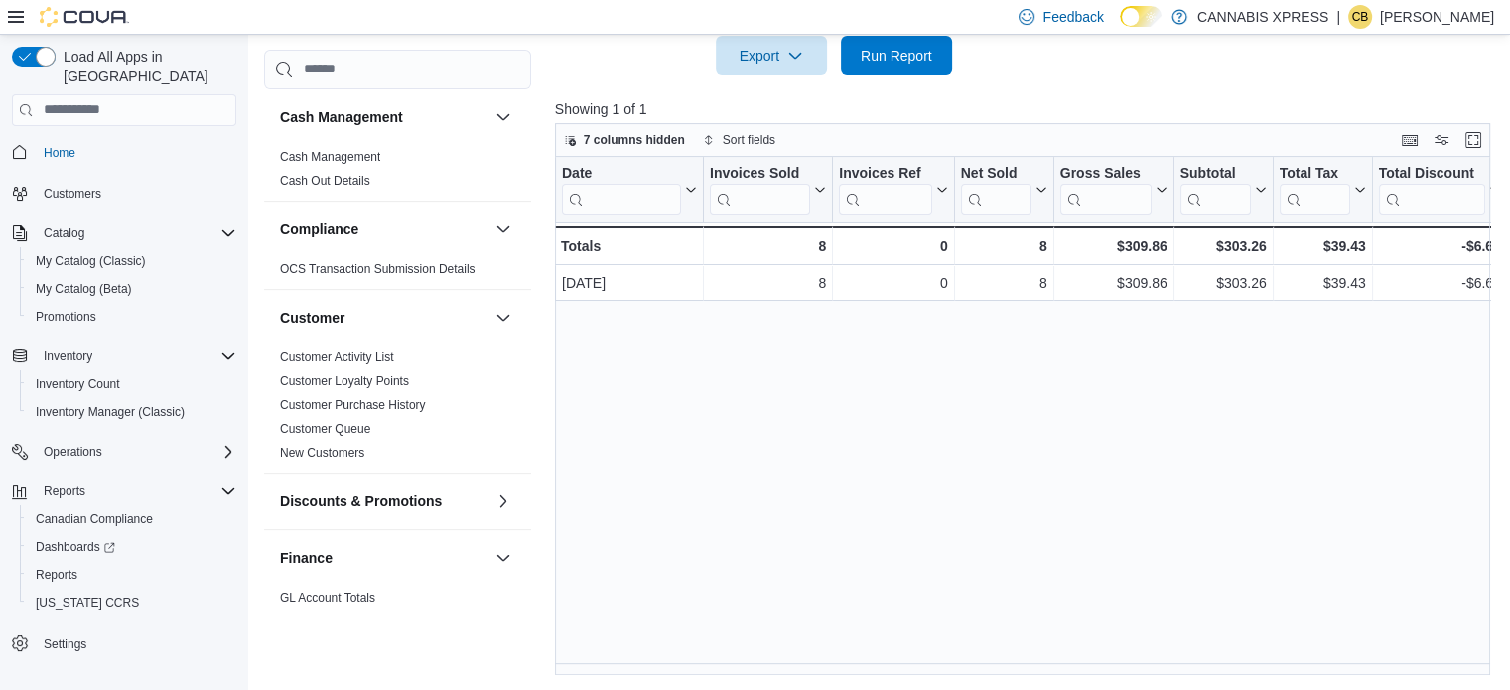
click at [621, 515] on div "Date Click to view column header actions Invoices Sold Click to view column hea…" at bounding box center [1027, 416] width 945 height 519
click at [861, 51] on span "Run Report" at bounding box center [896, 55] width 71 height 20
click at [893, 55] on span "Run Report" at bounding box center [896, 55] width 71 height 20
click at [699, 493] on div "Date Click to view column header actions Invoices Sold Click to view column hea…" at bounding box center [1027, 416] width 945 height 519
click at [915, 51] on span "Run Report" at bounding box center [896, 55] width 71 height 20
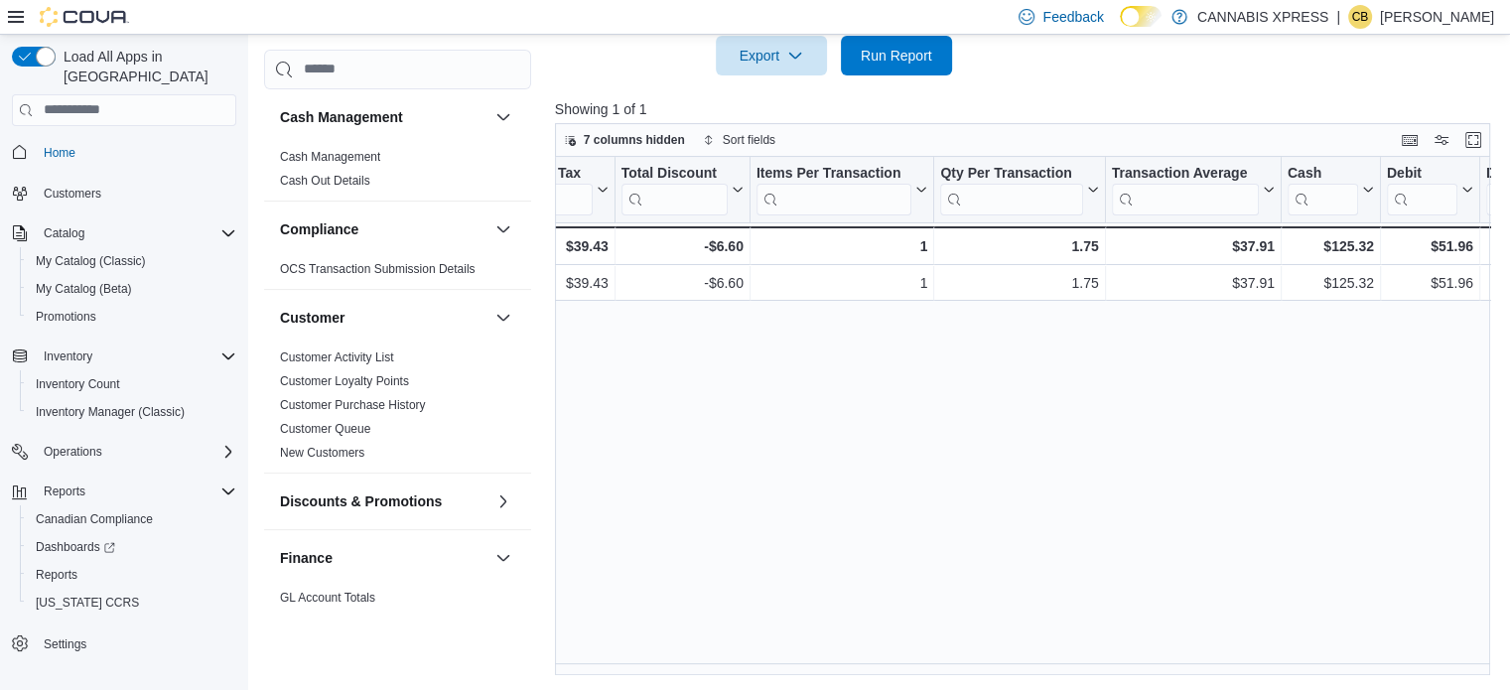
scroll to position [0, 937]
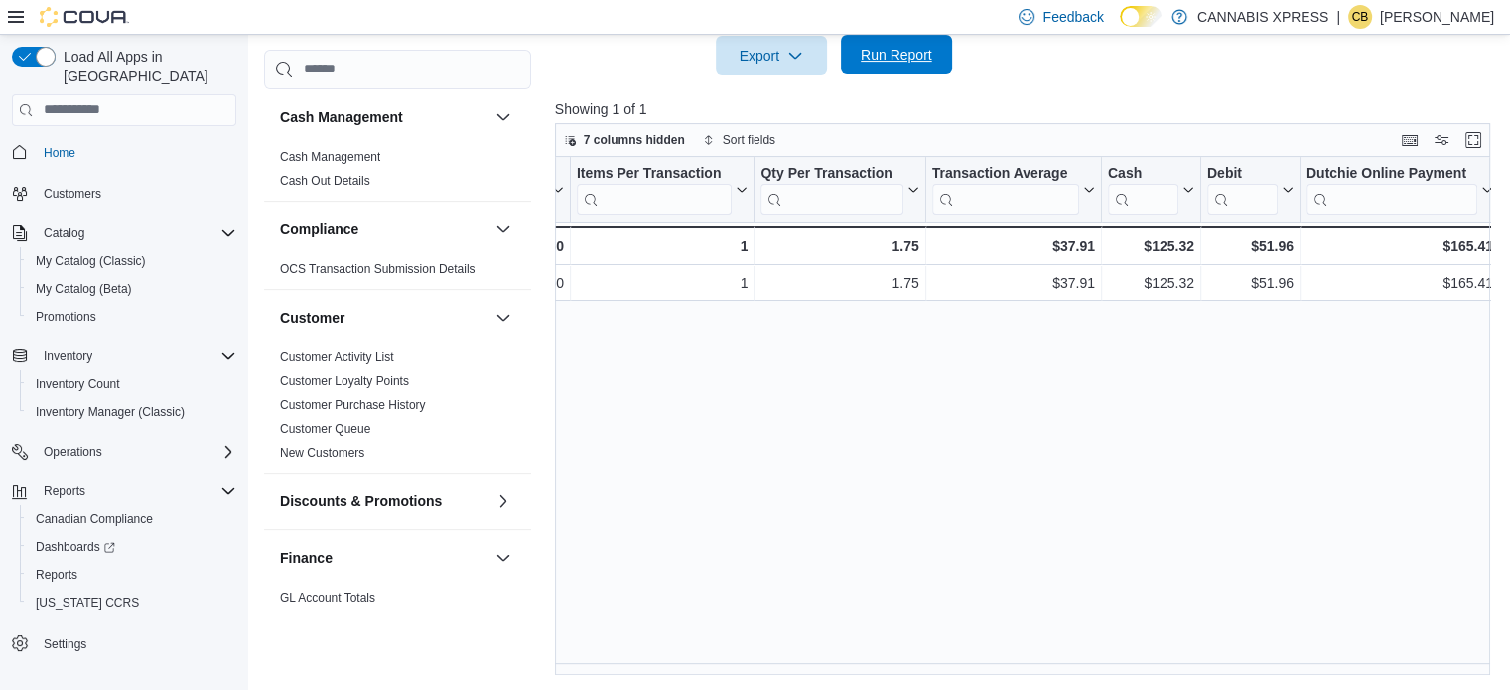
click at [868, 54] on span "Run Report" at bounding box center [896, 55] width 71 height 20
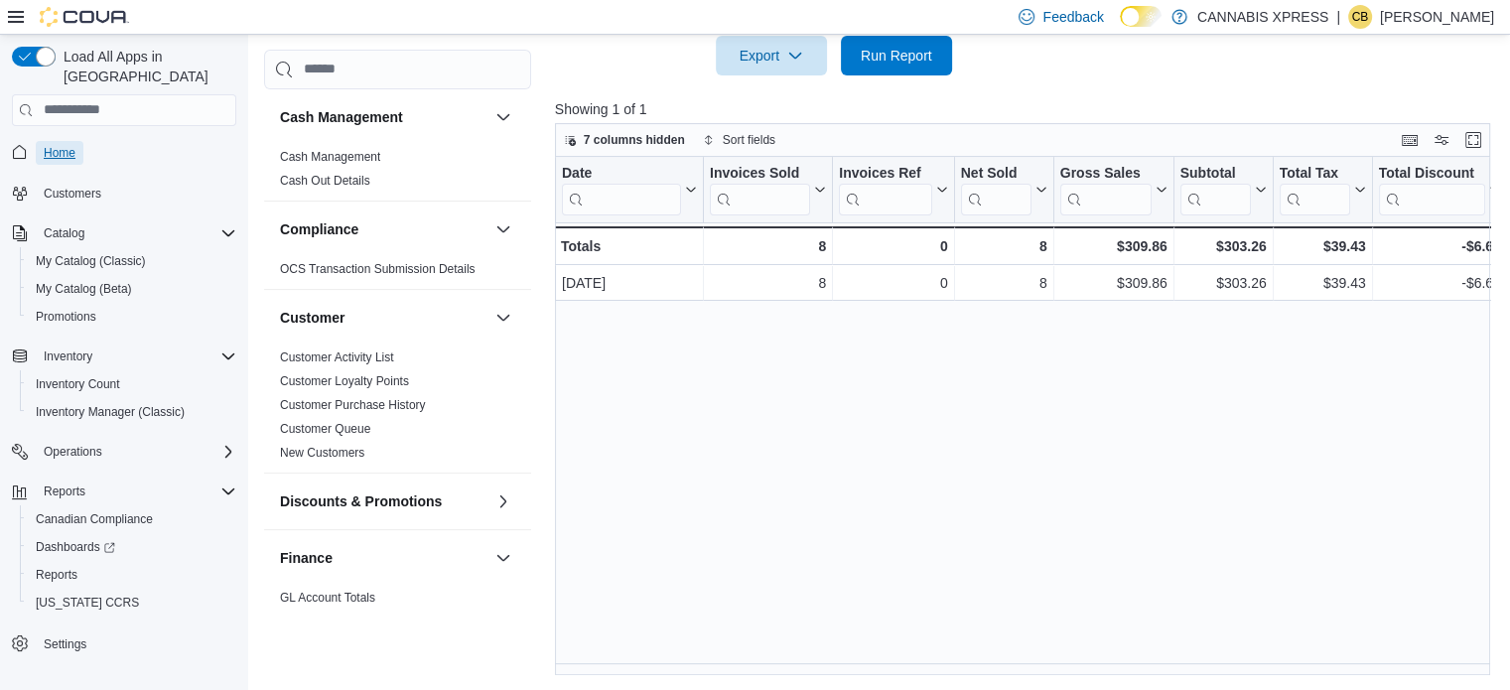
click at [48, 145] on span "Home" at bounding box center [60, 153] width 32 height 16
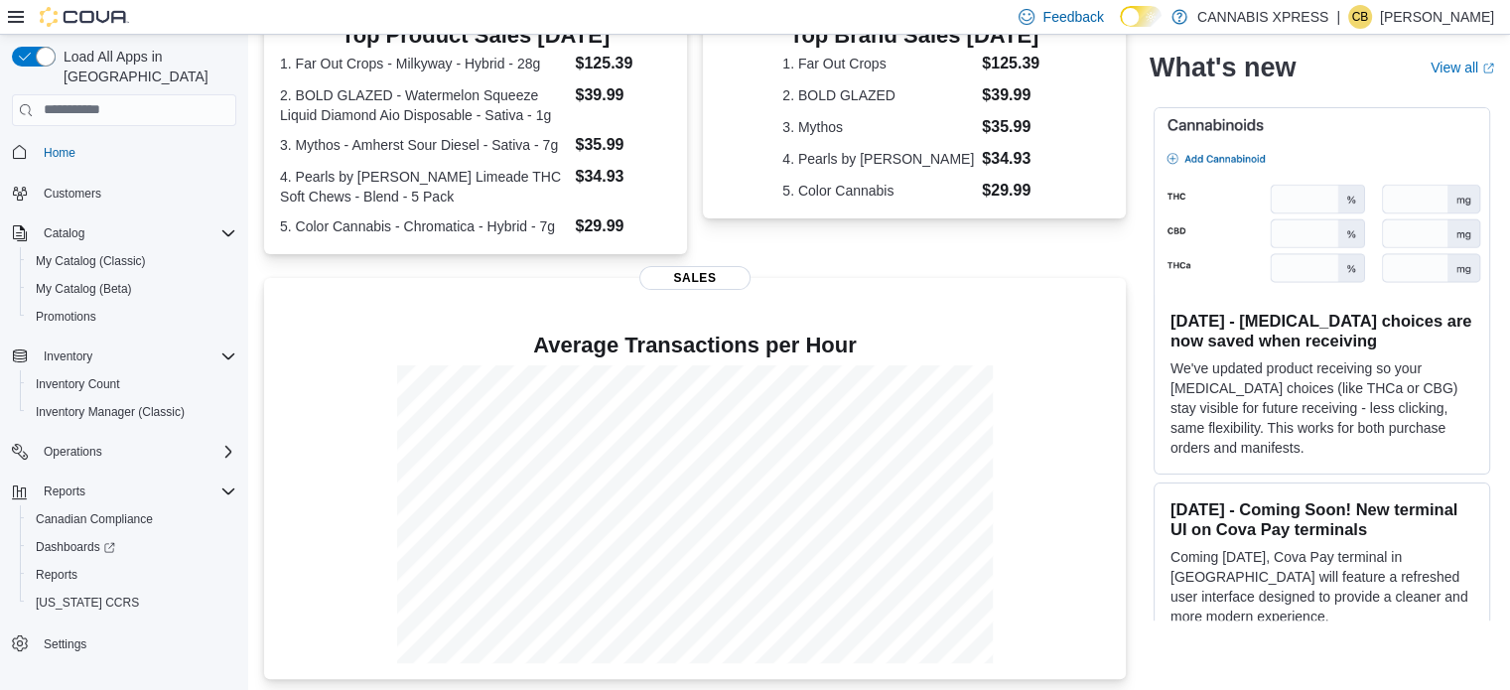
scroll to position [464, 0]
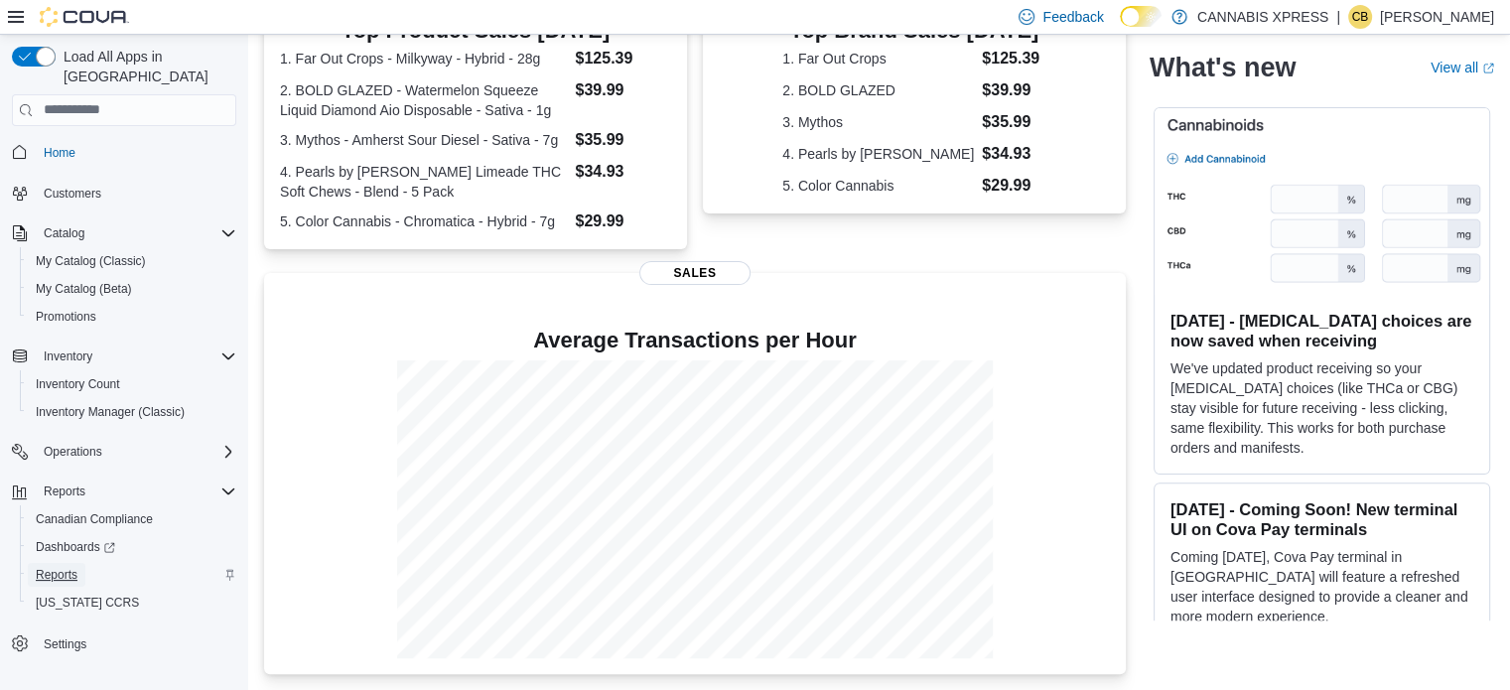
click at [55, 563] on span "Reports" at bounding box center [57, 575] width 42 height 24
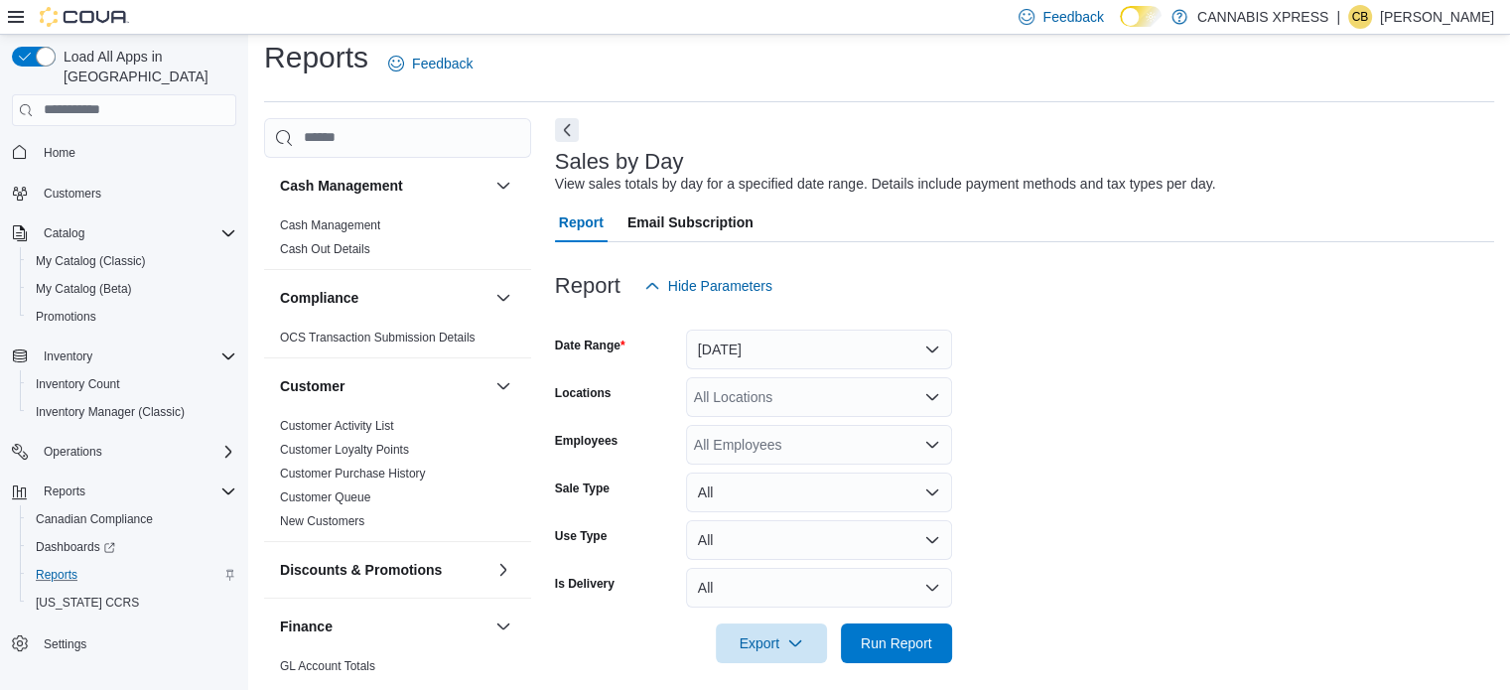
scroll to position [25, 0]
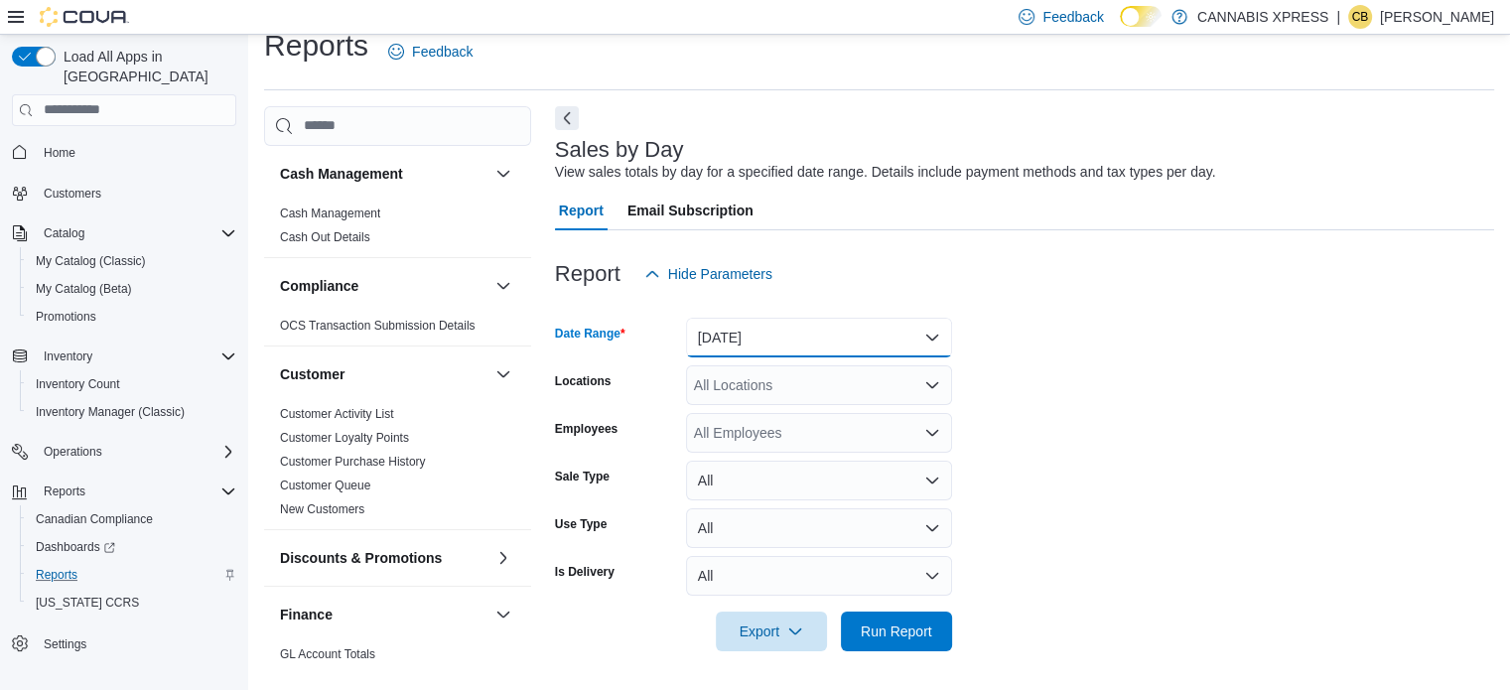
click at [701, 337] on button "[DATE]" at bounding box center [819, 338] width 266 height 40
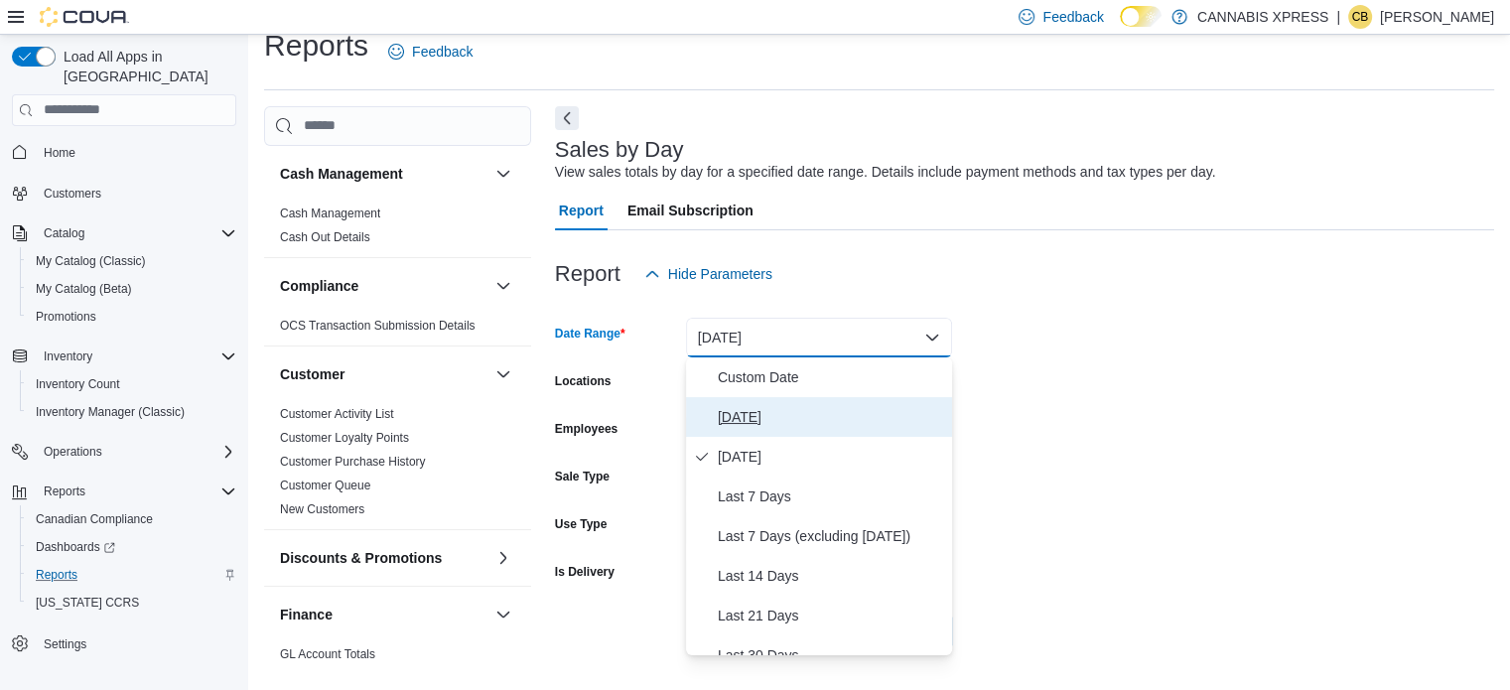
click at [715, 409] on button "[DATE]" at bounding box center [819, 417] width 266 height 40
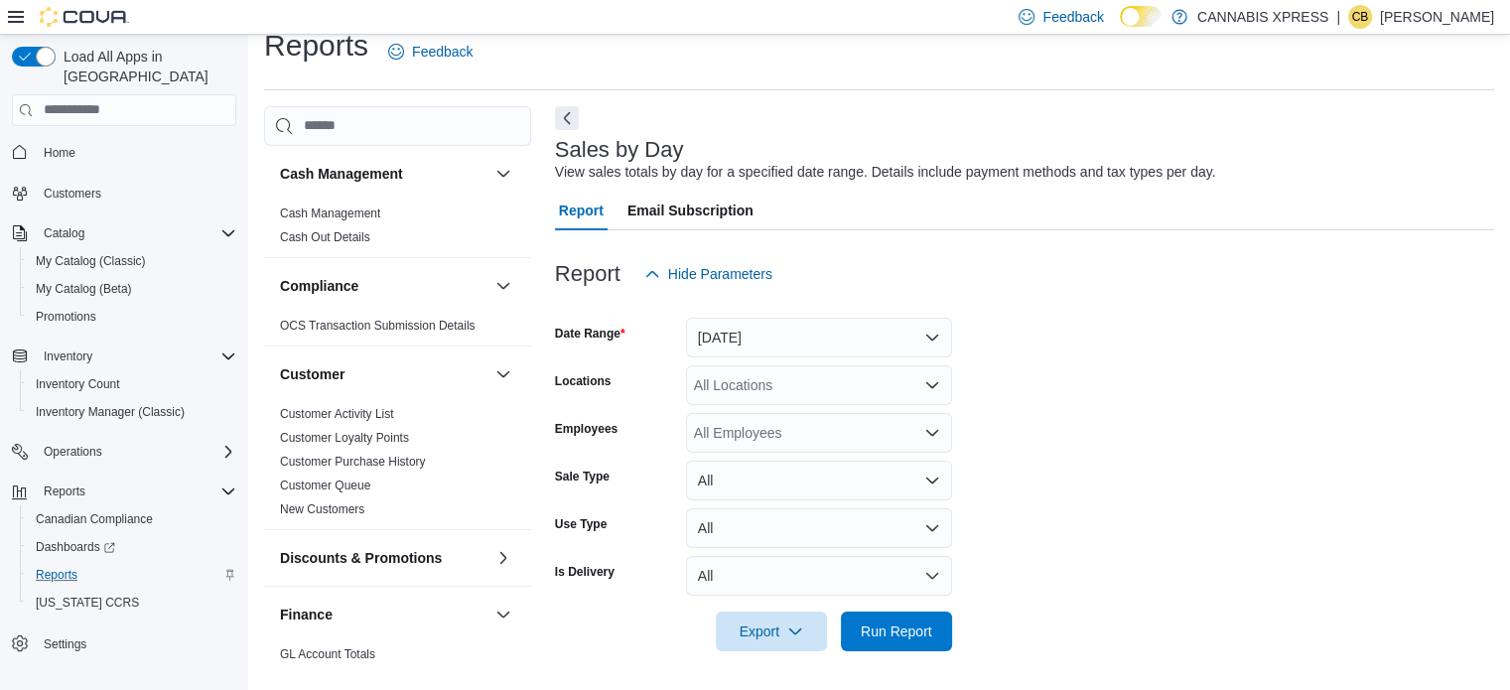
click at [719, 363] on form "Date Range Today Locations All Locations Employees All Employees Sale Type All …" at bounding box center [1024, 472] width 939 height 357
click at [719, 378] on div "All Locations" at bounding box center [819, 385] width 266 height 40
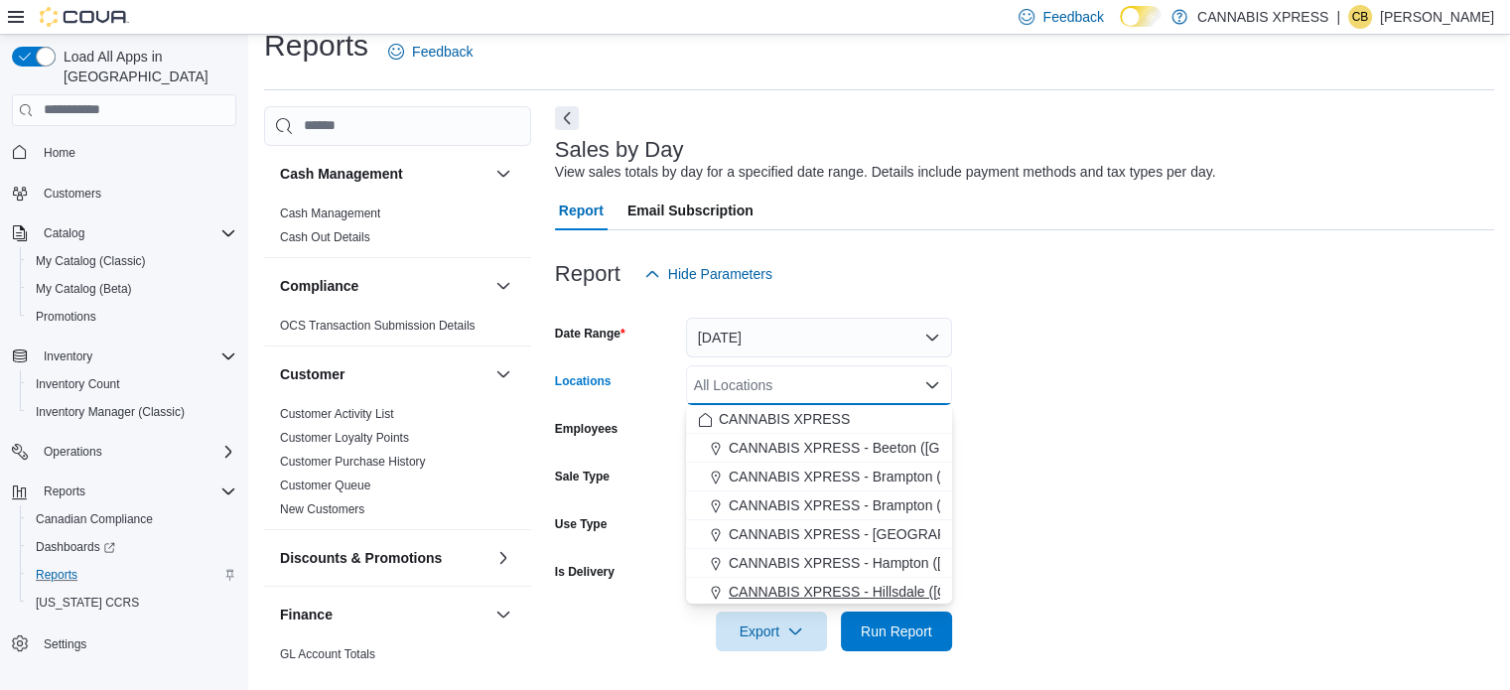
click at [839, 587] on span "CANNABIS XPRESS - Hillsdale ([GEOGRAPHIC_DATA])" at bounding box center [906, 592] width 354 height 20
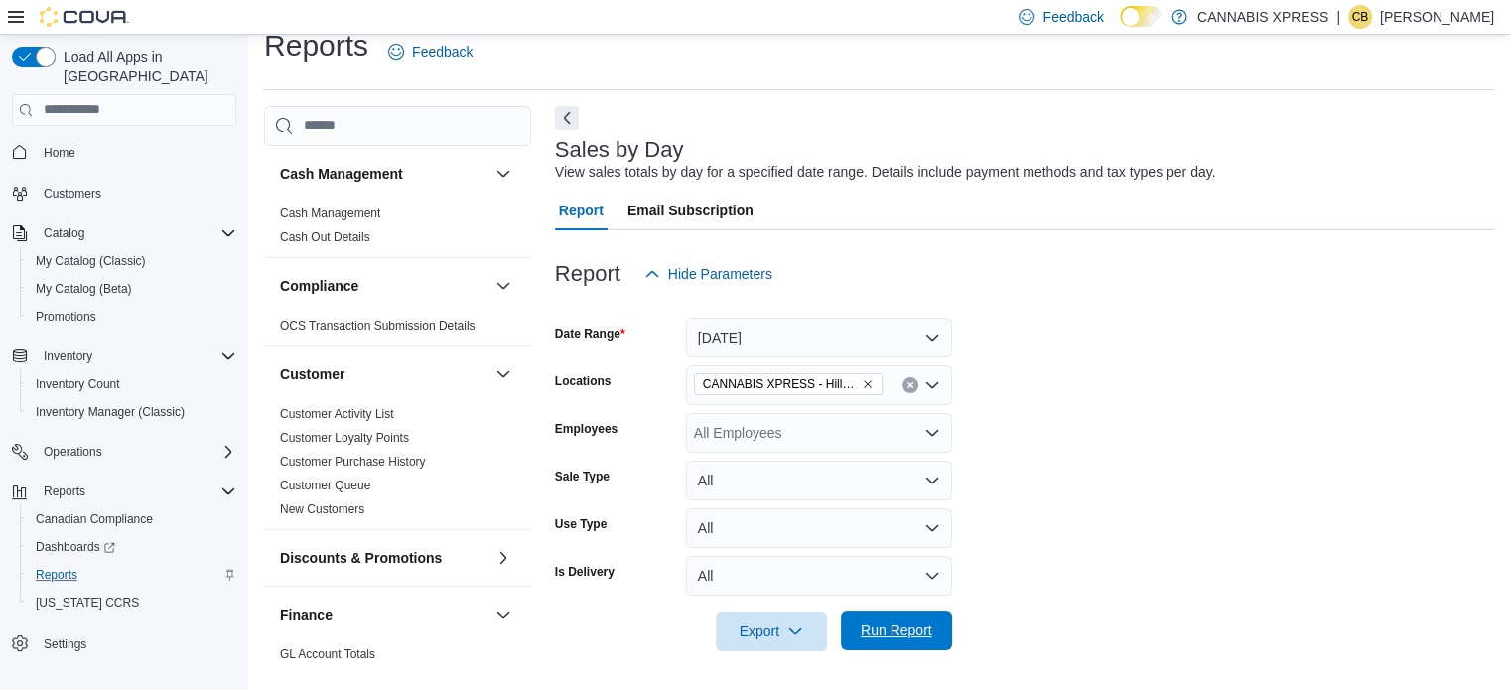
click at [897, 631] on span "Run Report" at bounding box center [896, 630] width 71 height 20
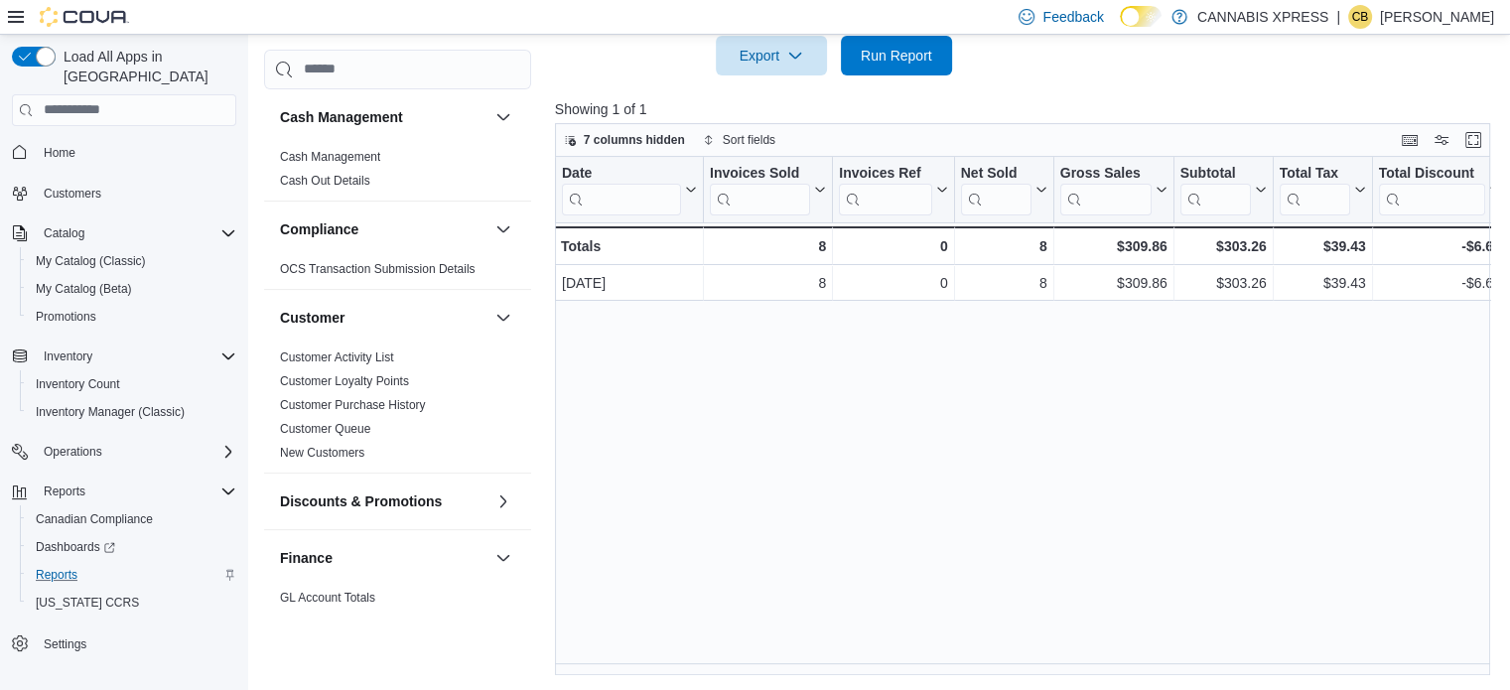
scroll to position [104, 0]
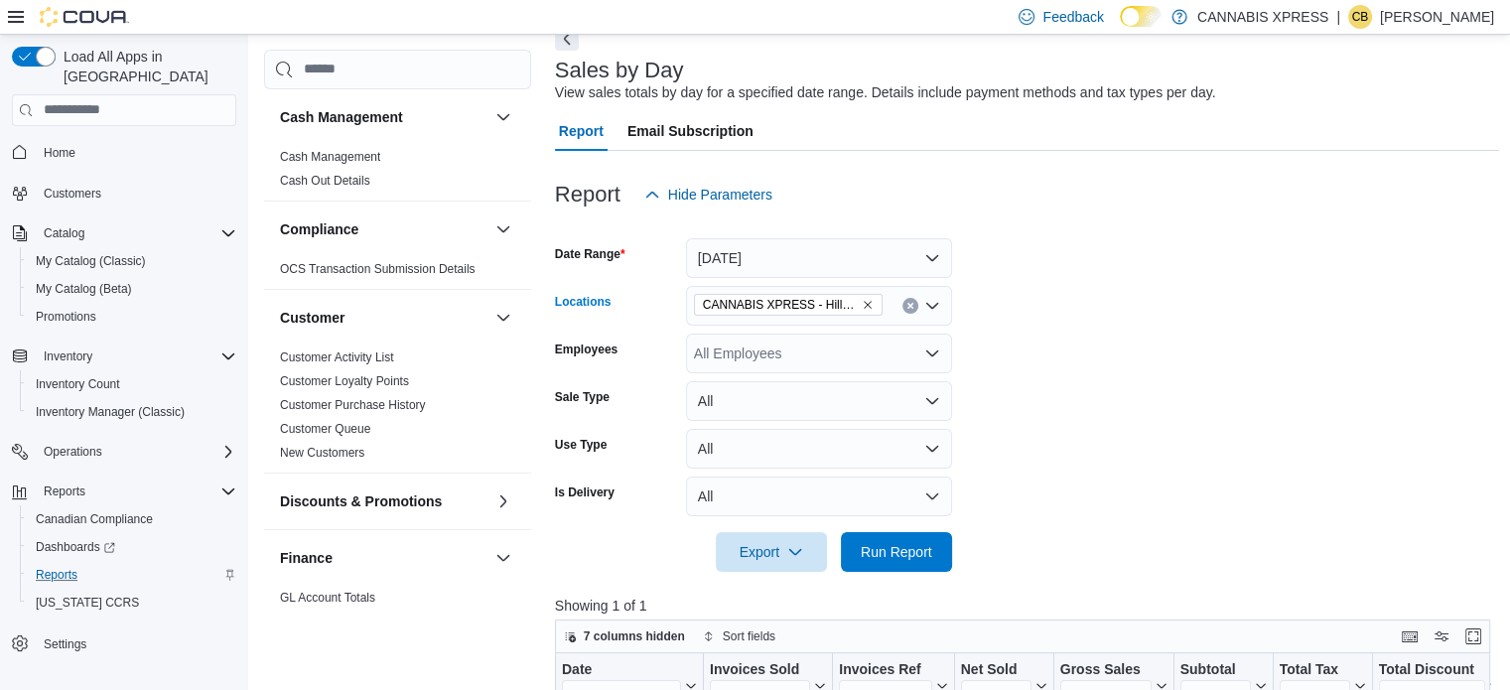
click at [908, 307] on icon "Clear input" at bounding box center [909, 305] width 5 height 5
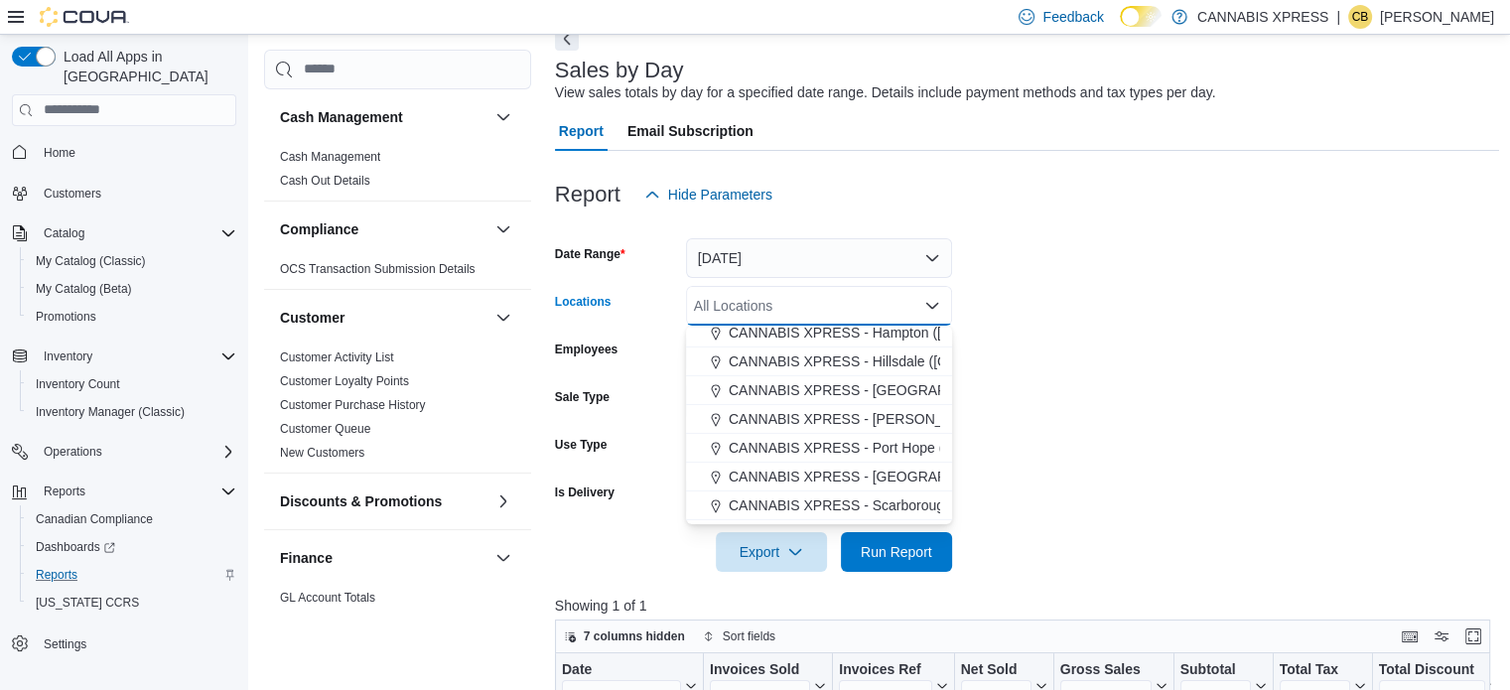
scroll to position [199, 0]
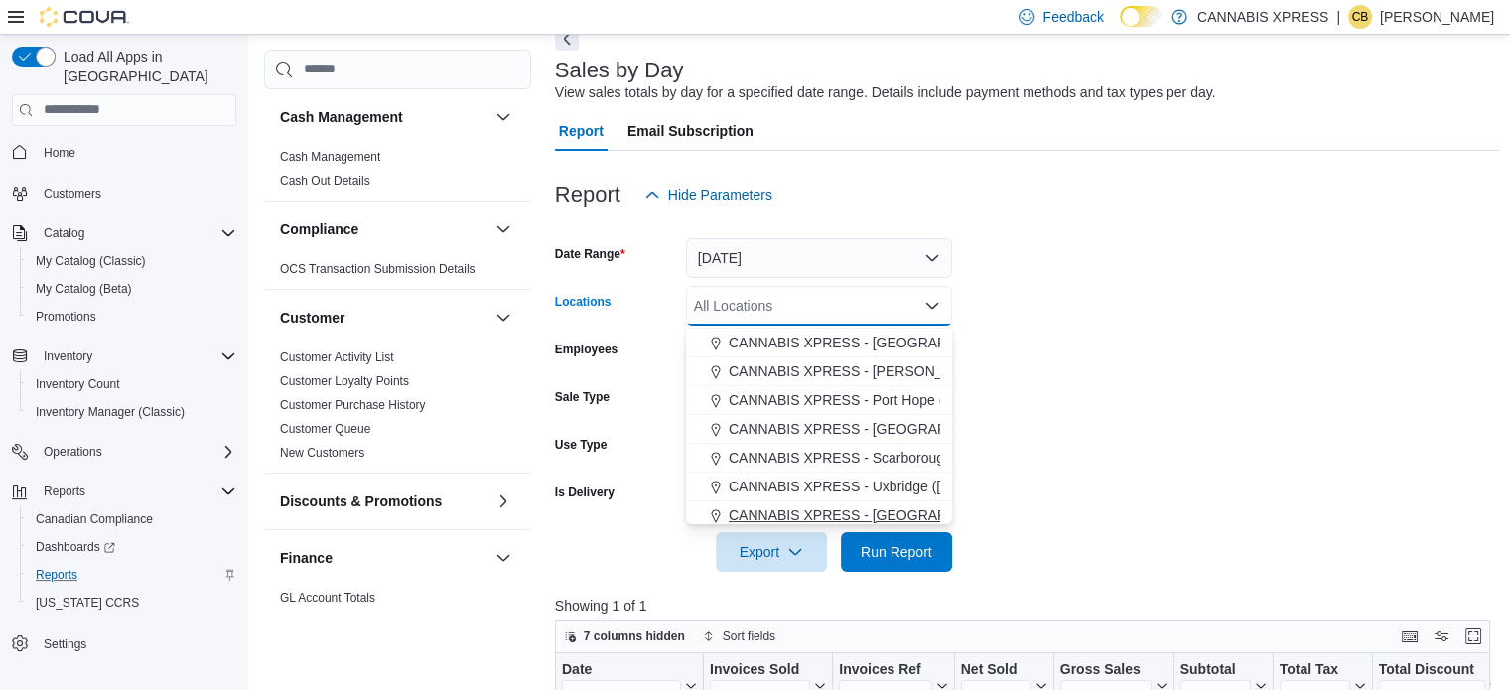
click at [894, 511] on span "CANNABIS XPRESS - [GEOGRAPHIC_DATA] ([GEOGRAPHIC_DATA])" at bounding box center [952, 515] width 446 height 20
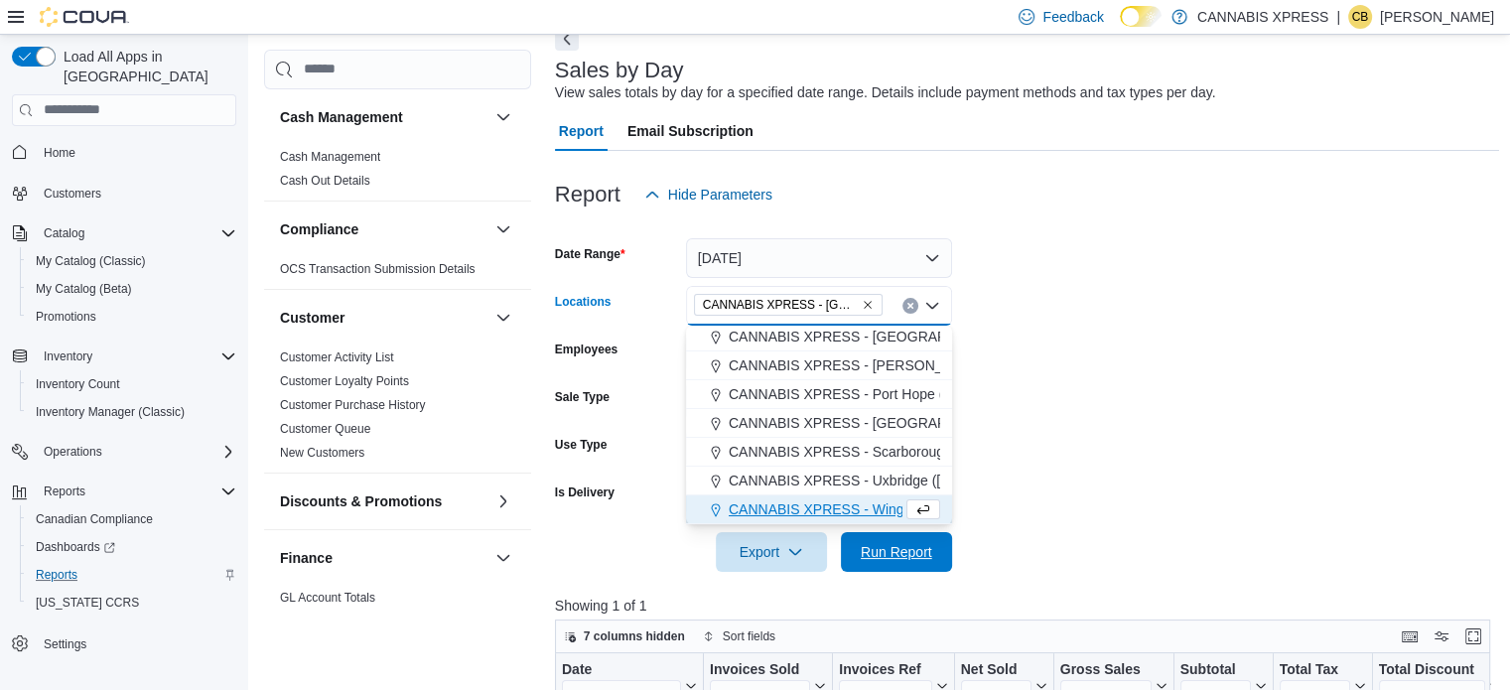
click at [906, 563] on span "Run Report" at bounding box center [896, 552] width 87 height 40
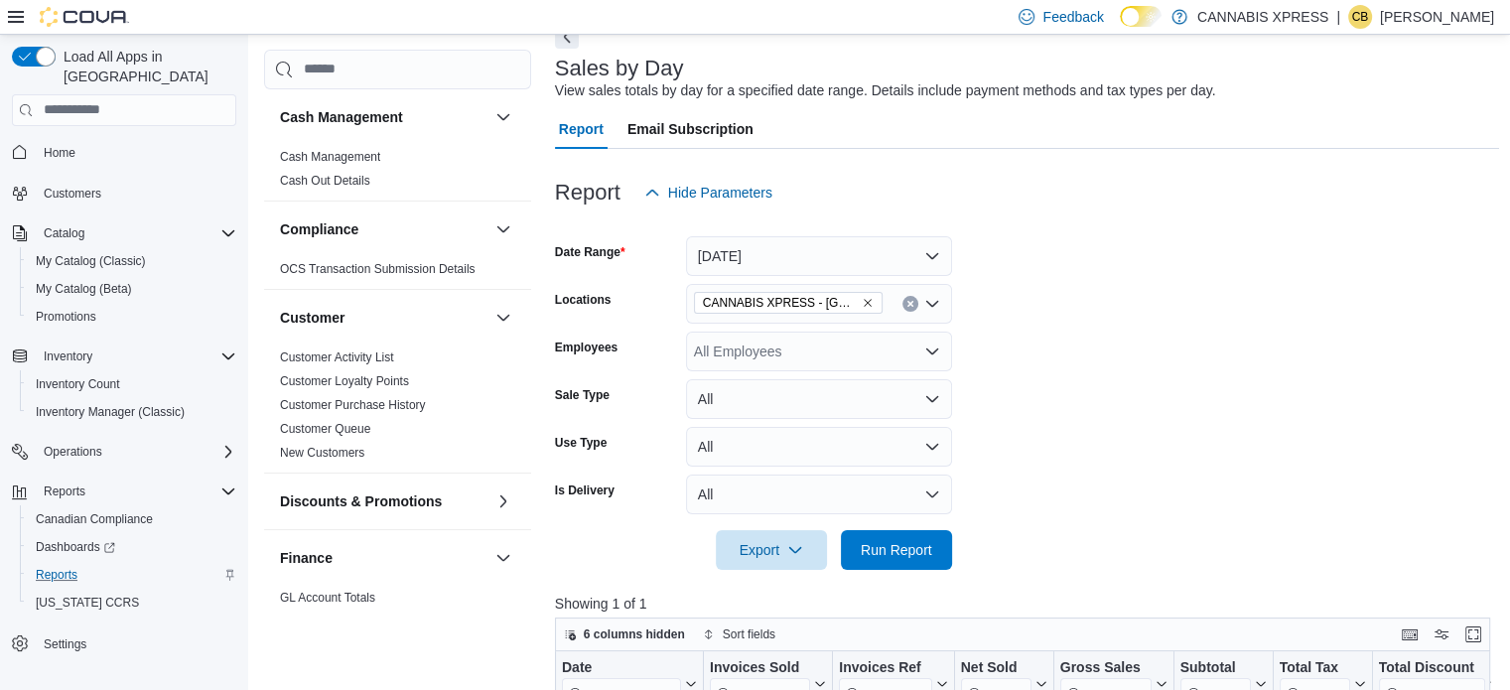
scroll to position [104, 0]
click at [908, 307] on icon "Clear input" at bounding box center [909, 305] width 5 height 5
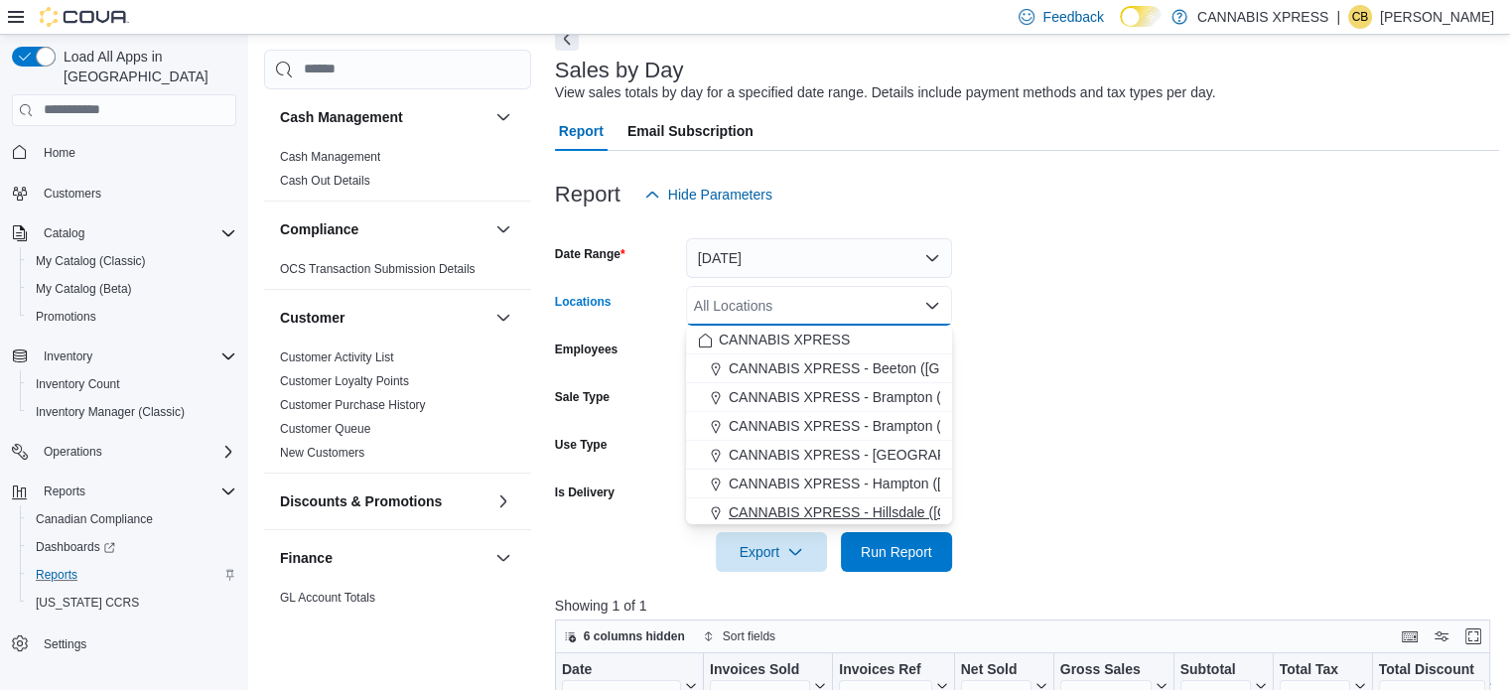
click at [884, 507] on span "CANNABIS XPRESS - Hillsdale ([GEOGRAPHIC_DATA])" at bounding box center [906, 512] width 354 height 20
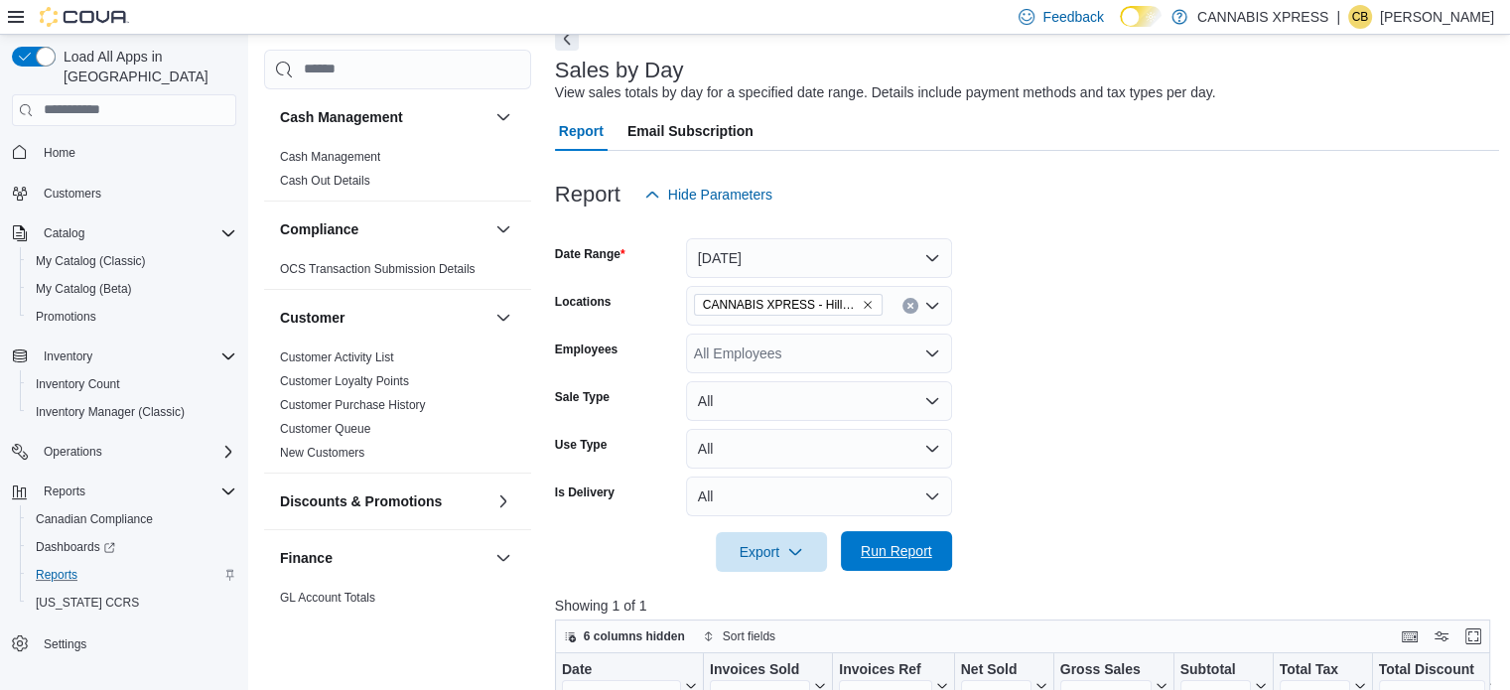
click at [885, 541] on span "Run Report" at bounding box center [896, 551] width 71 height 20
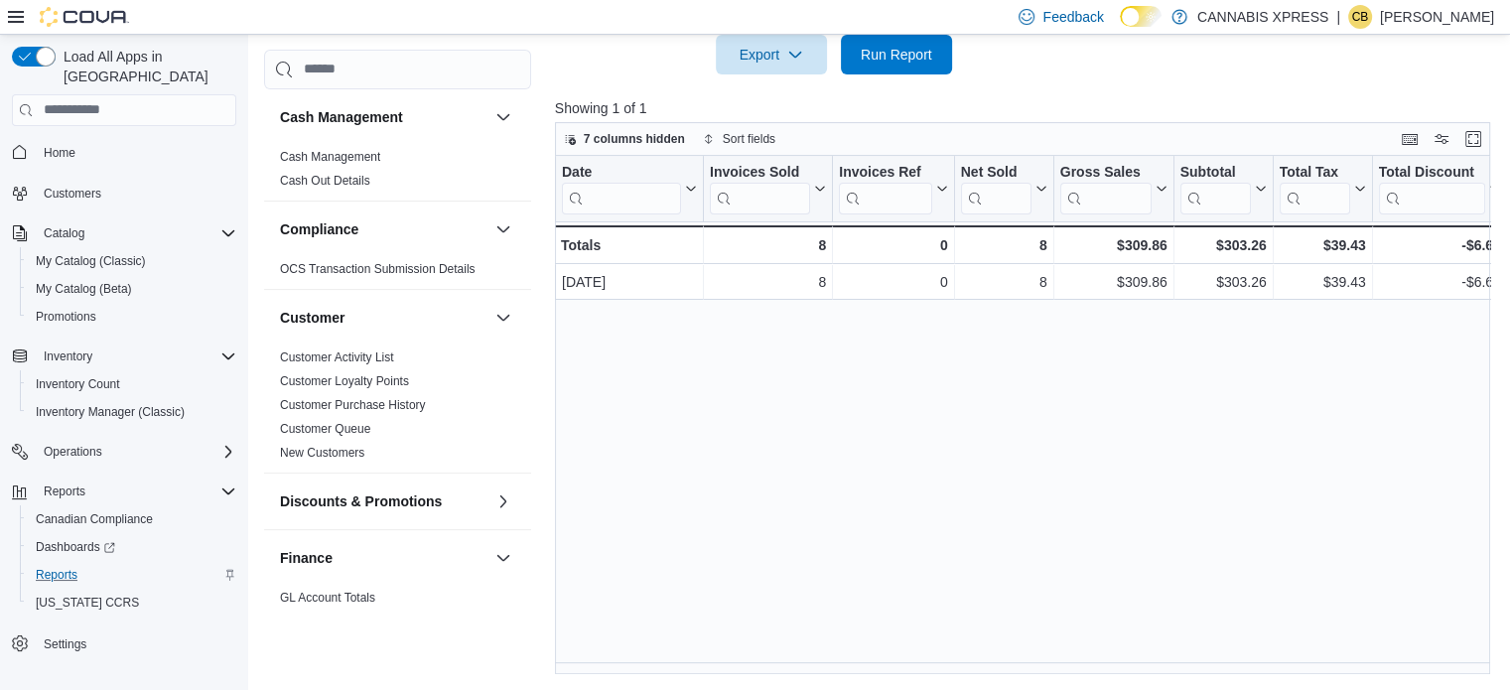
scroll to position [600, 0]
click at [915, 50] on span "Run Report" at bounding box center [896, 55] width 71 height 20
click at [885, 57] on span "Run Report" at bounding box center [896, 55] width 71 height 20
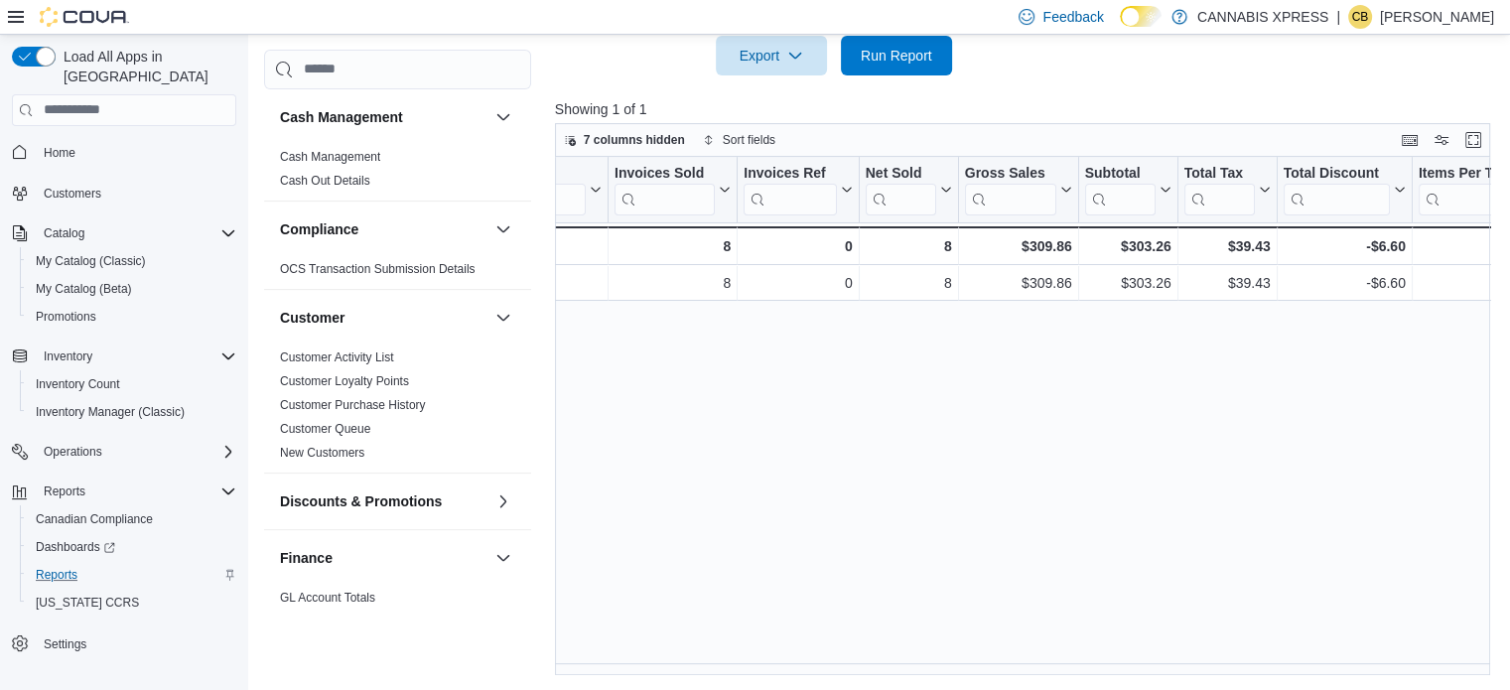
scroll to position [0, 0]
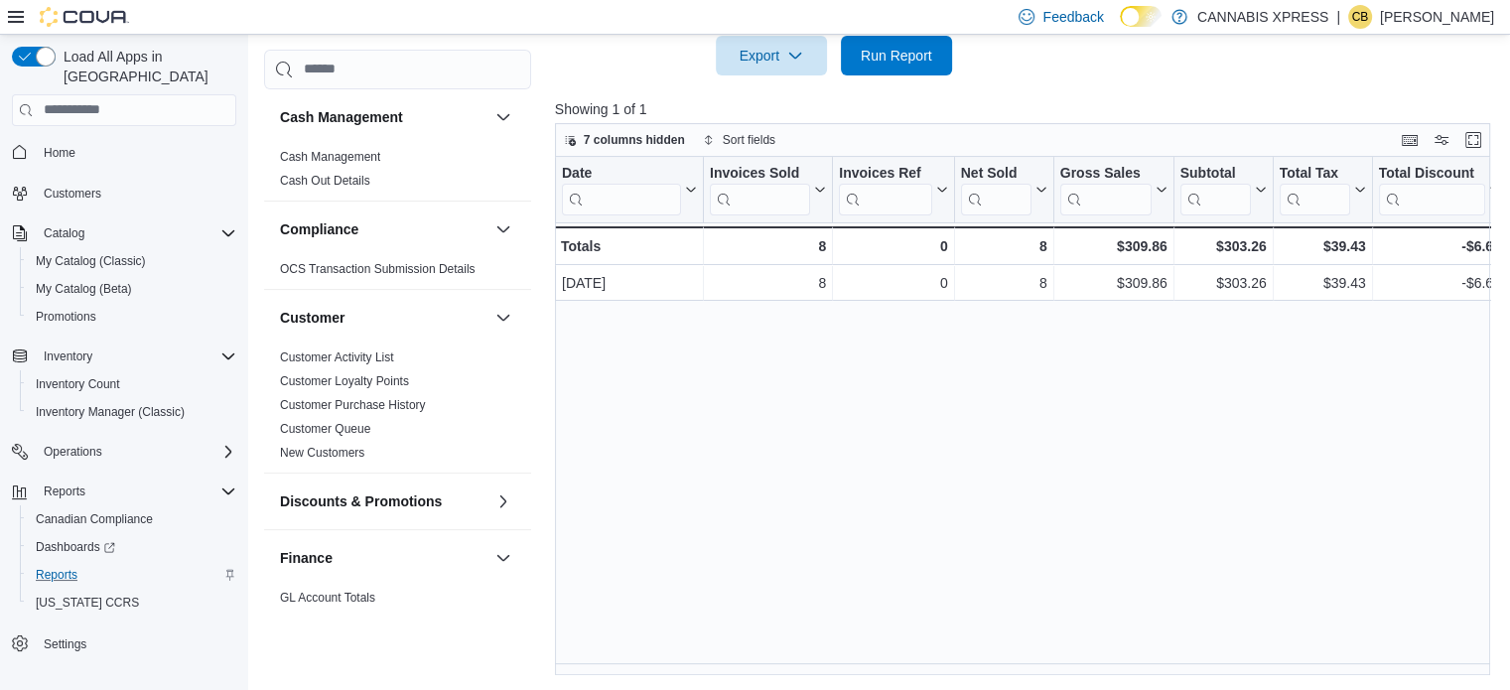
click at [667, 507] on div "Date Click to view column header actions Invoices Sold Click to view column hea…" at bounding box center [1027, 416] width 945 height 519
click at [910, 36] on span "Run Report" at bounding box center [896, 55] width 87 height 40
click at [919, 64] on span "Run Report" at bounding box center [896, 55] width 87 height 40
click at [889, 59] on span "Run Report" at bounding box center [896, 55] width 71 height 20
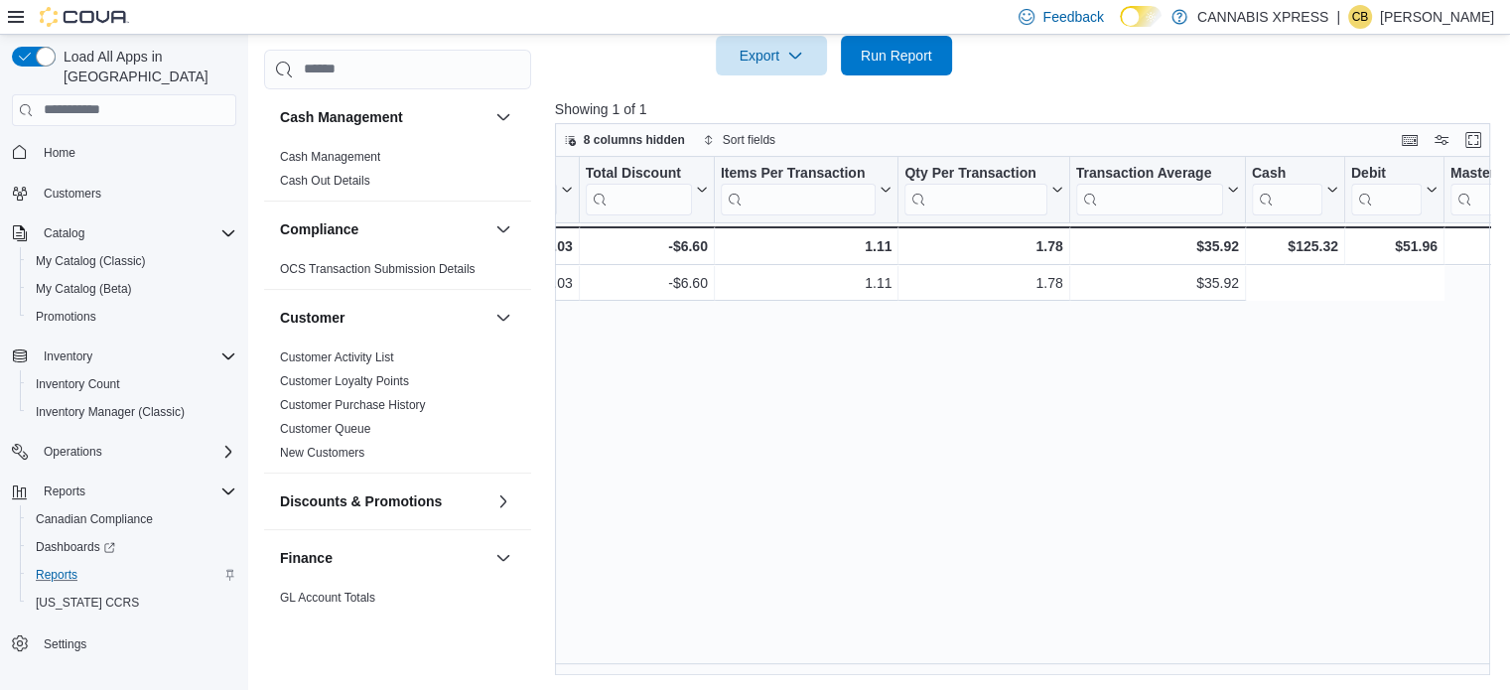
scroll to position [0, 1052]
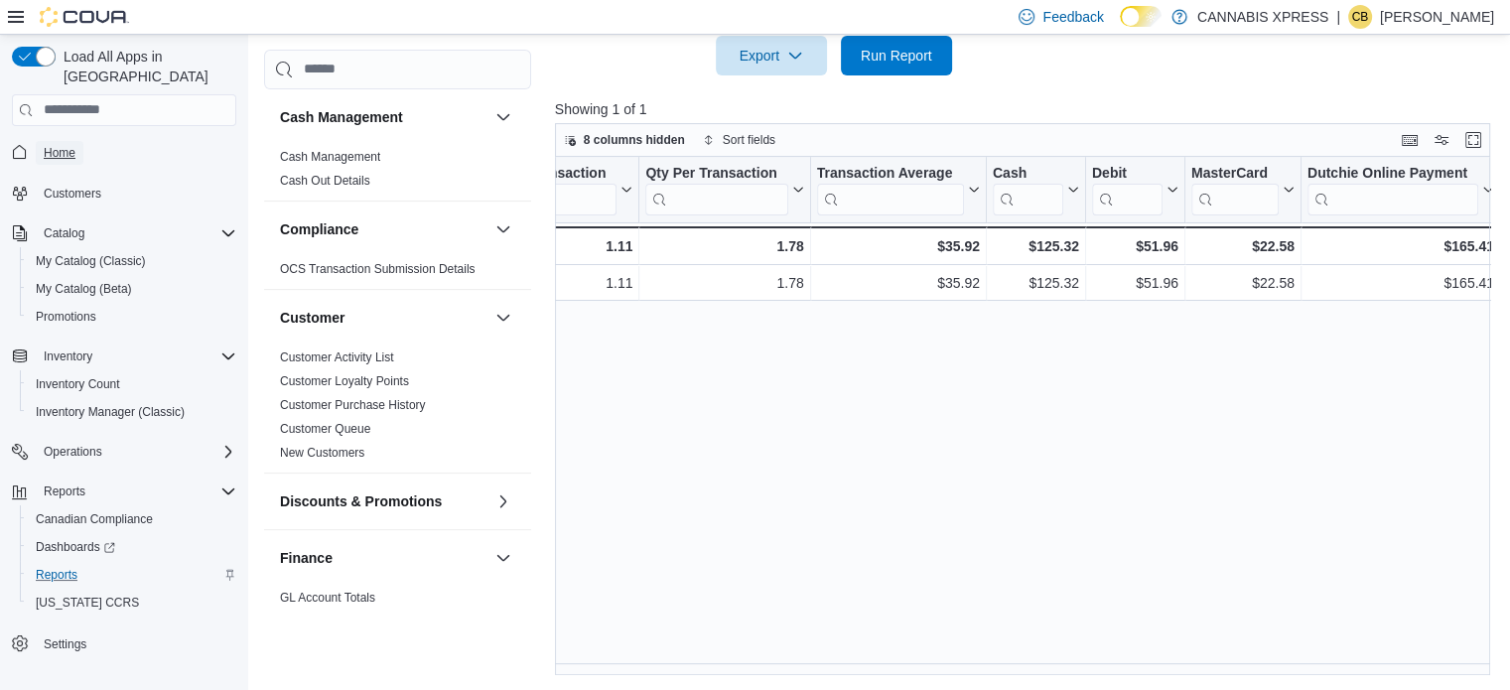
click at [63, 145] on span "Home" at bounding box center [60, 153] width 32 height 16
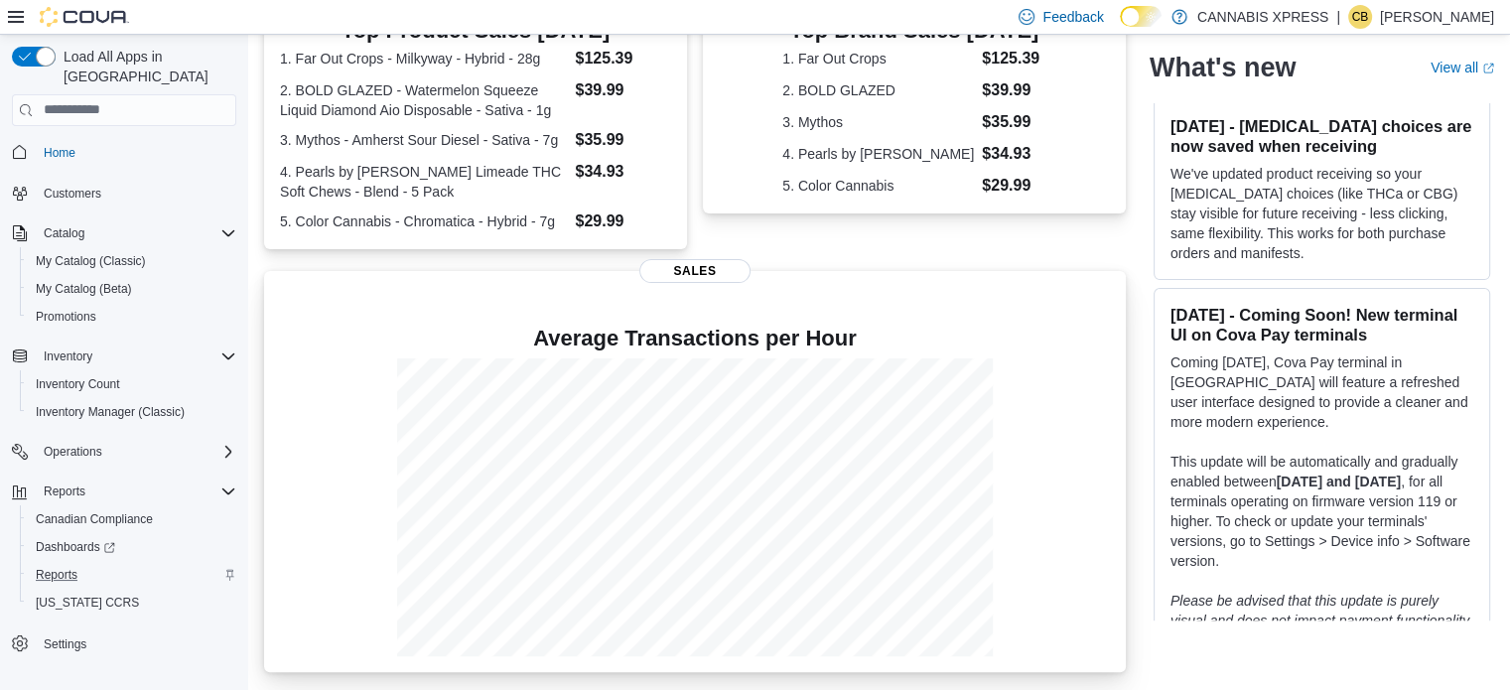
scroll to position [199, 0]
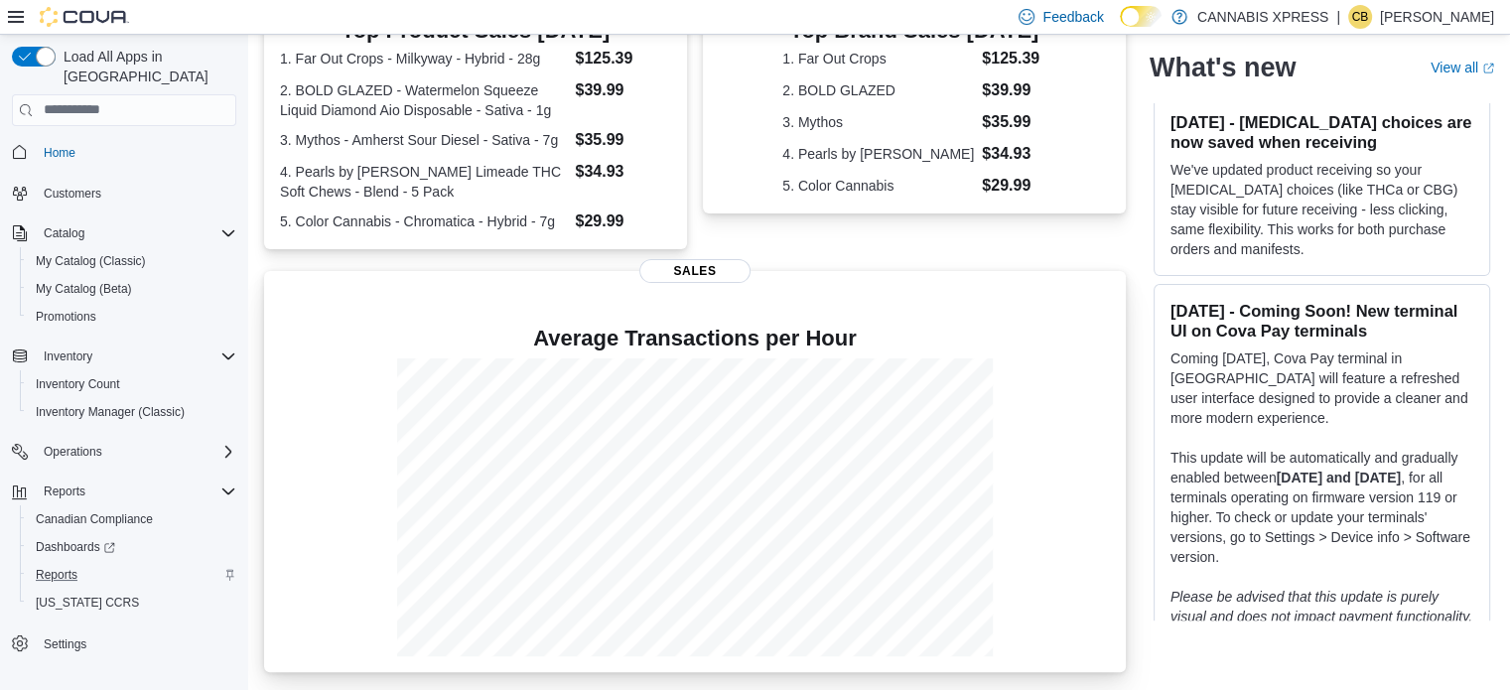
click at [1082, 443] on div at bounding box center [695, 507] width 830 height 298
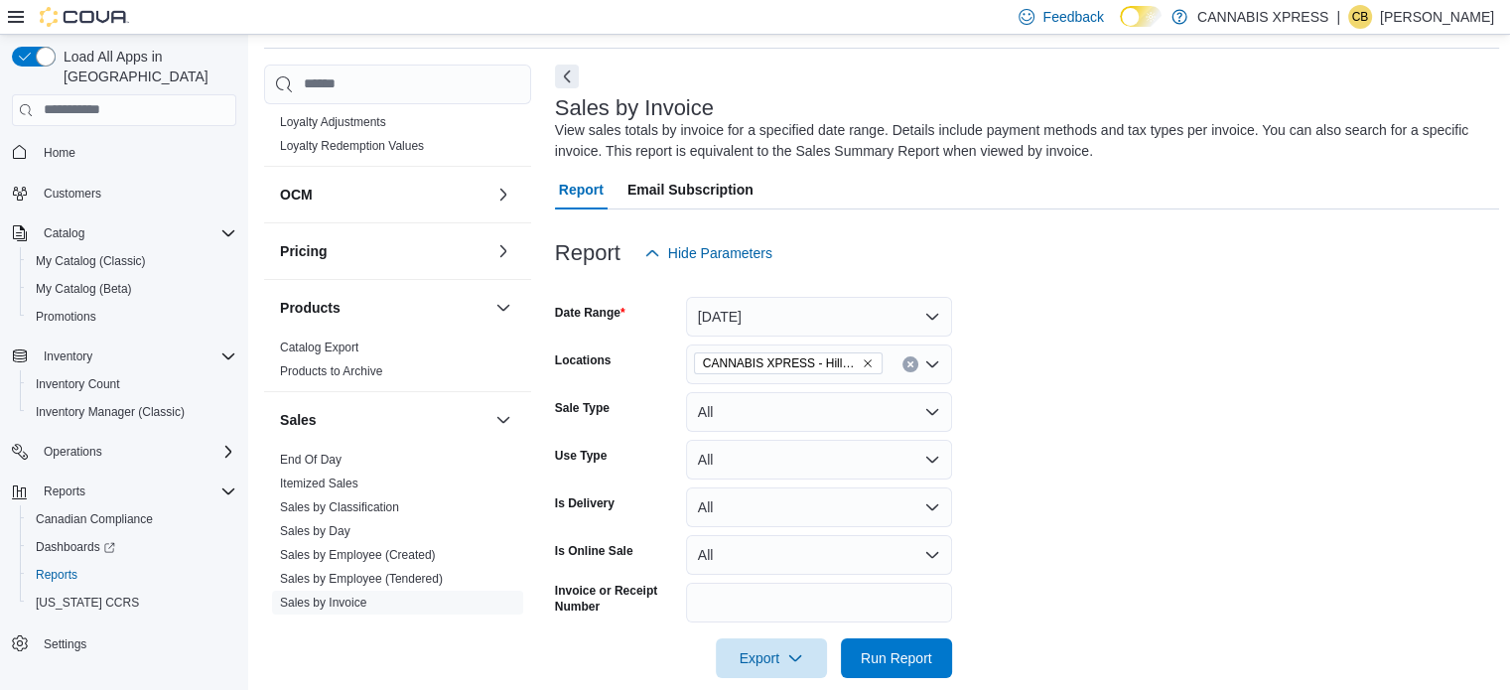
scroll to position [993, 0]
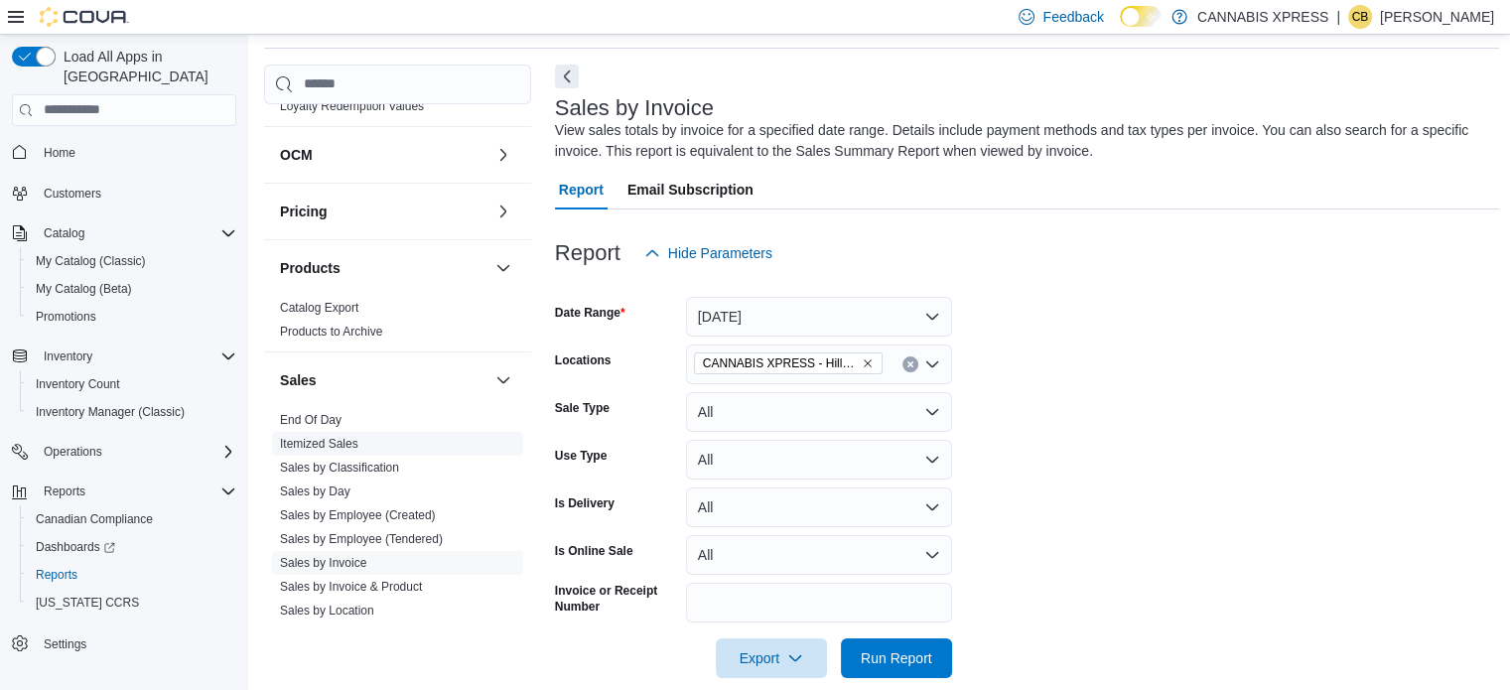
click at [331, 491] on link "Sales by Day" at bounding box center [315, 491] width 70 height 14
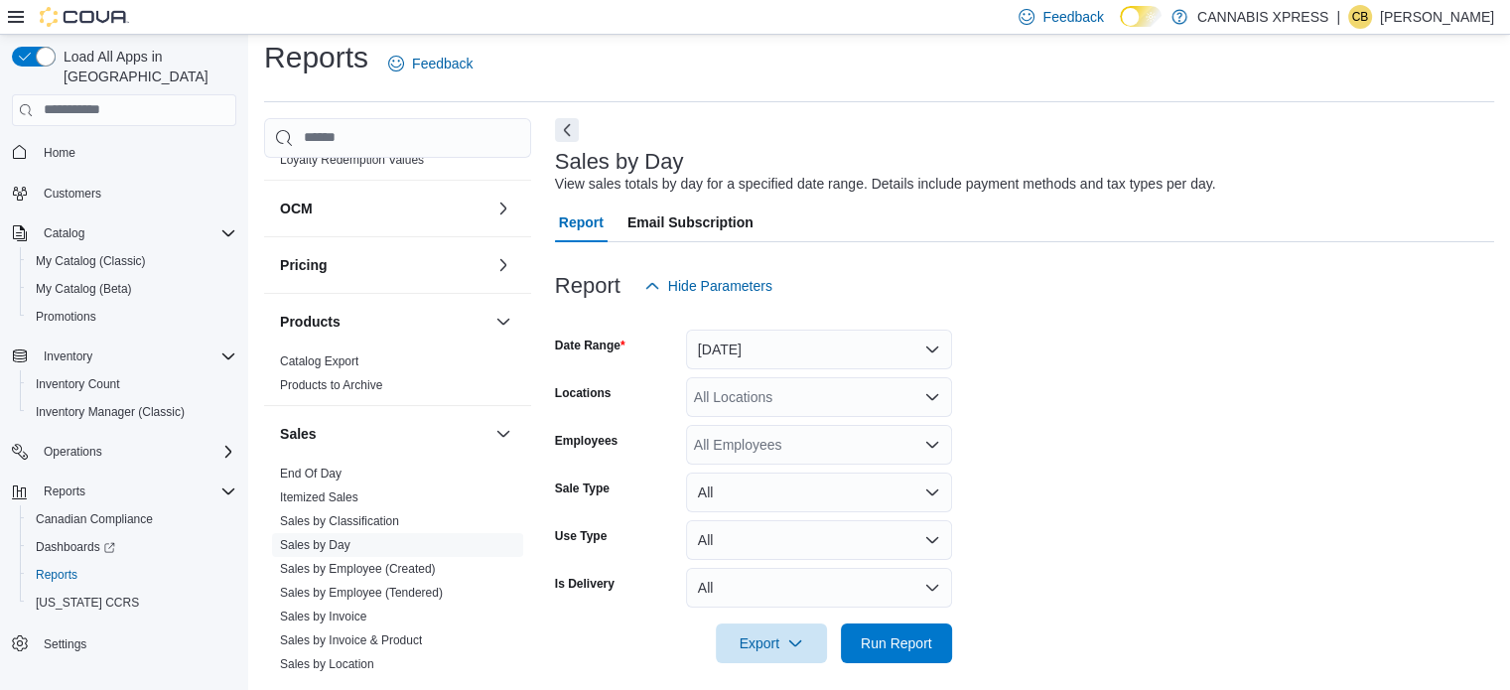
scroll to position [25, 0]
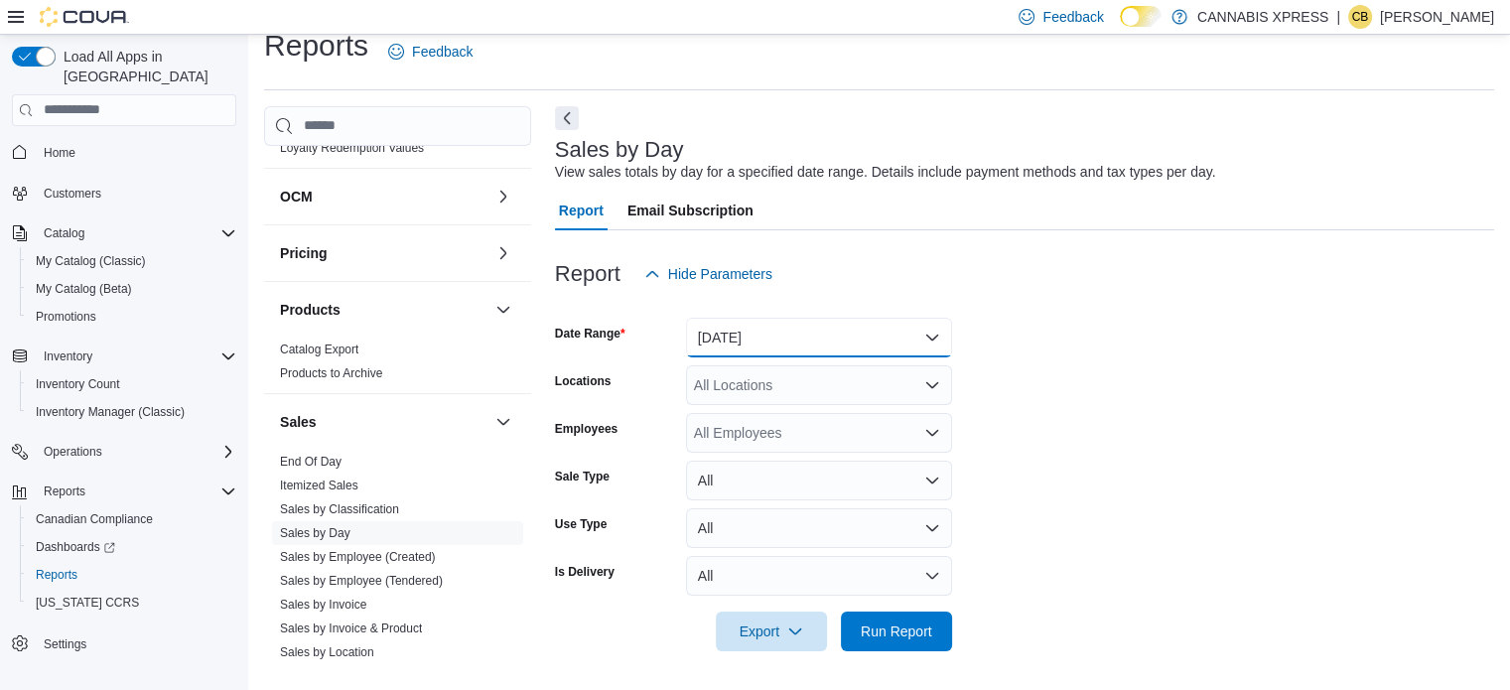
click at [755, 340] on button "[DATE]" at bounding box center [819, 338] width 266 height 40
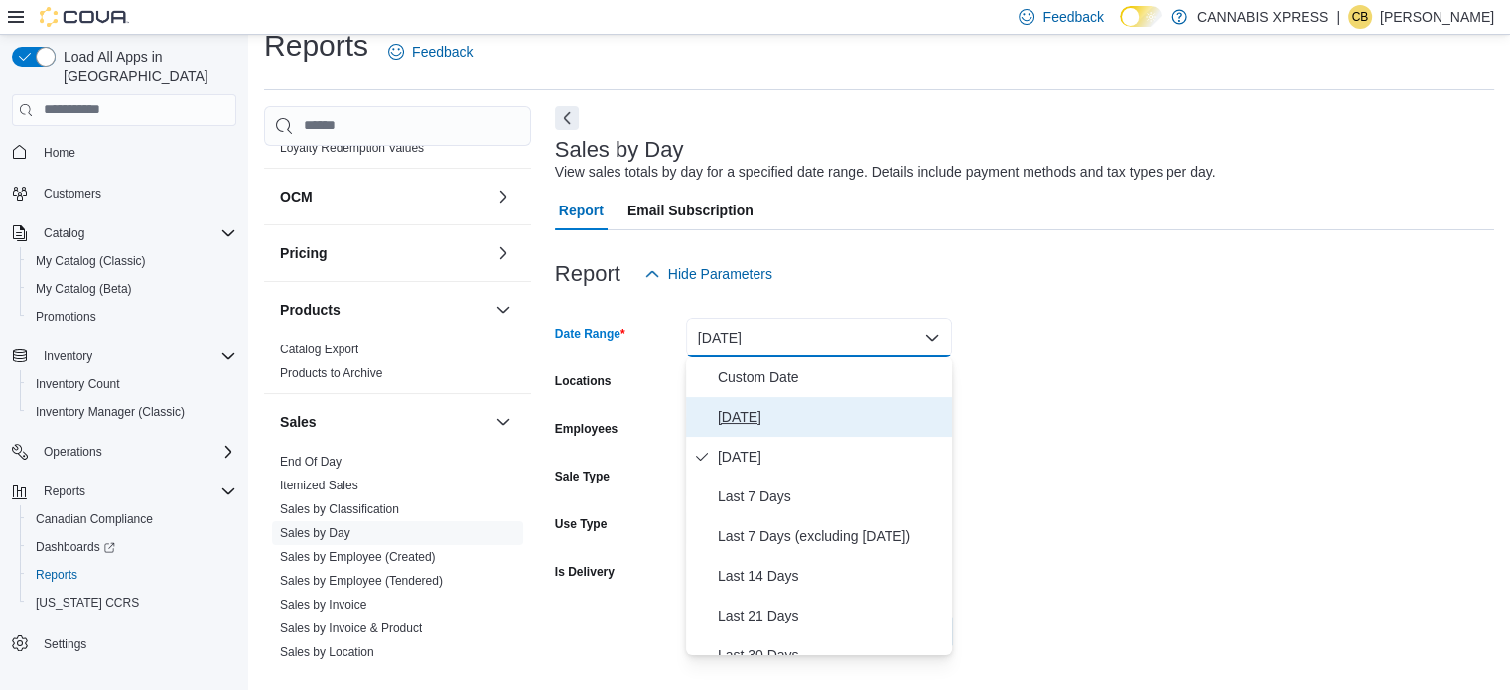
click at [719, 410] on span "[DATE]" at bounding box center [831, 417] width 226 height 24
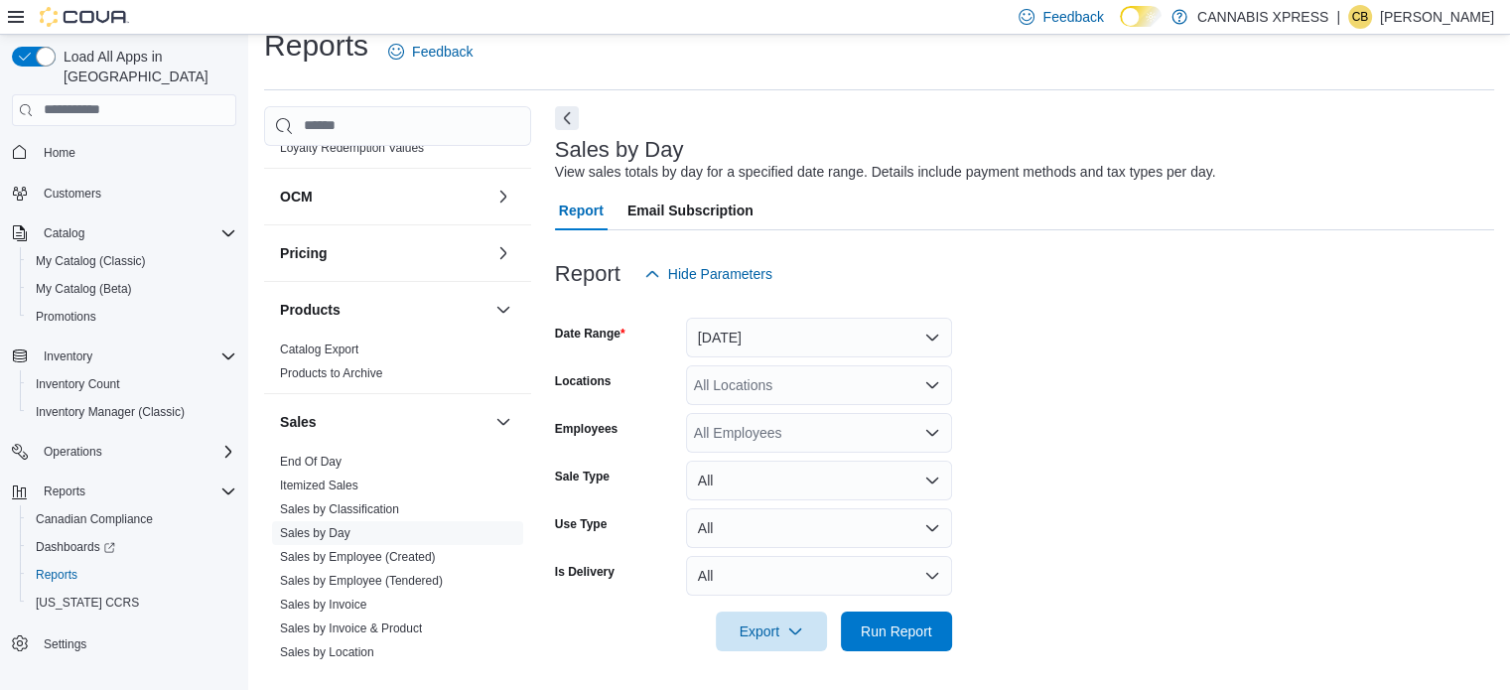
click at [730, 379] on div "All Locations" at bounding box center [819, 385] width 266 height 40
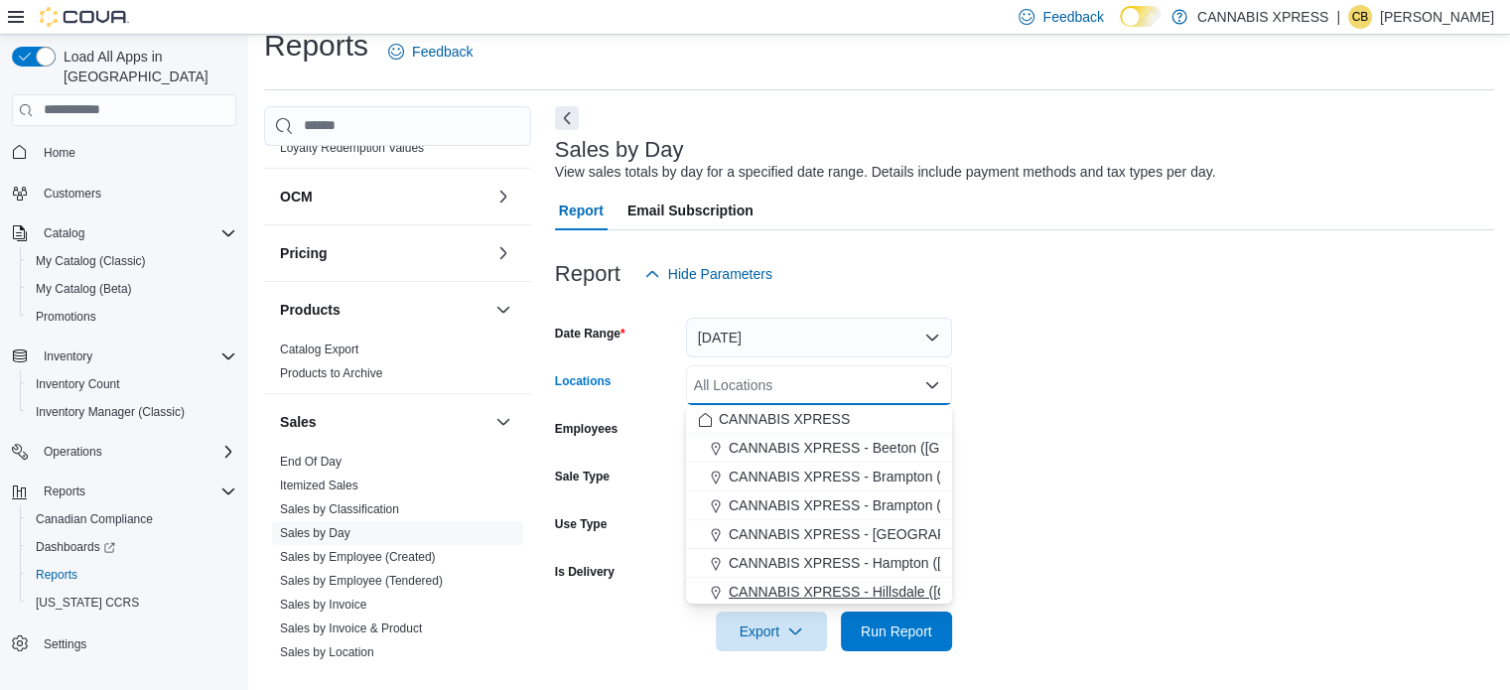
click at [838, 582] on span "CANNABIS XPRESS - Hillsdale ([GEOGRAPHIC_DATA])" at bounding box center [906, 592] width 354 height 20
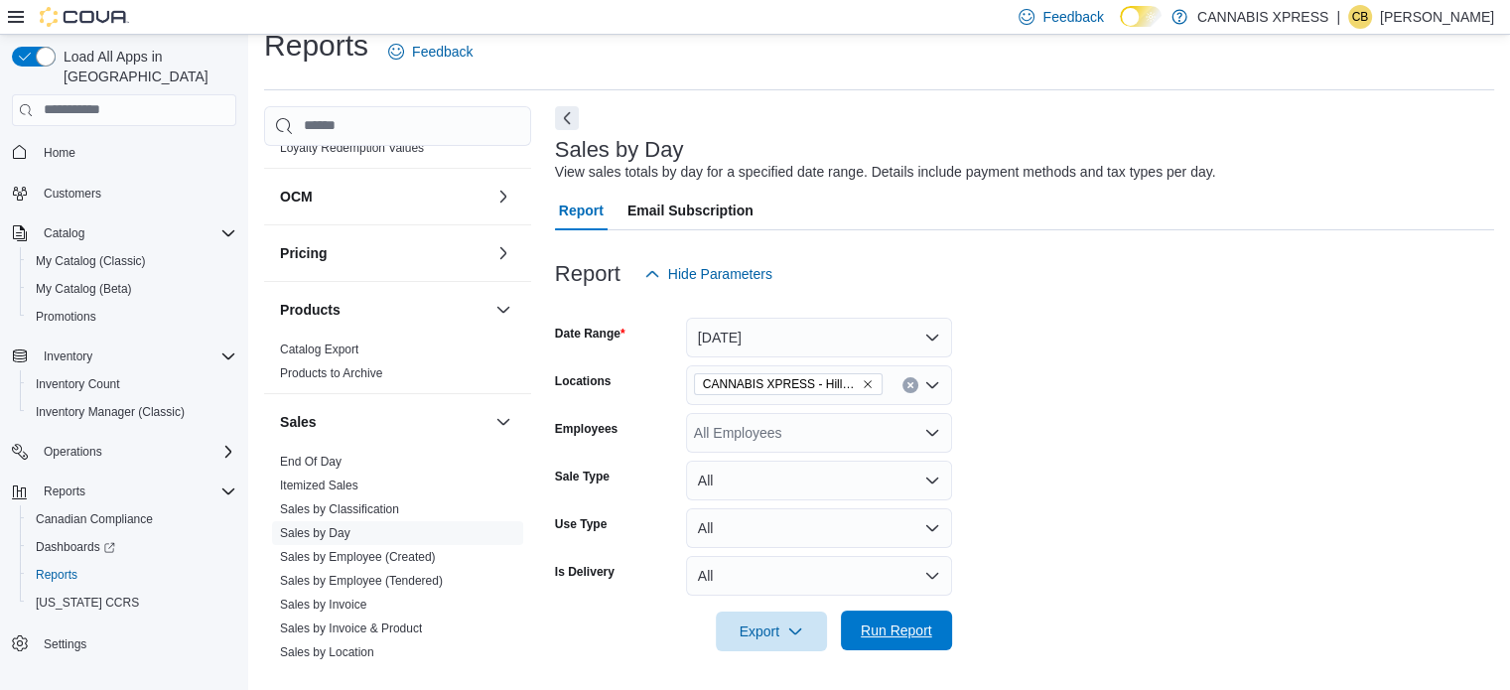
click at [920, 616] on span "Run Report" at bounding box center [896, 630] width 87 height 40
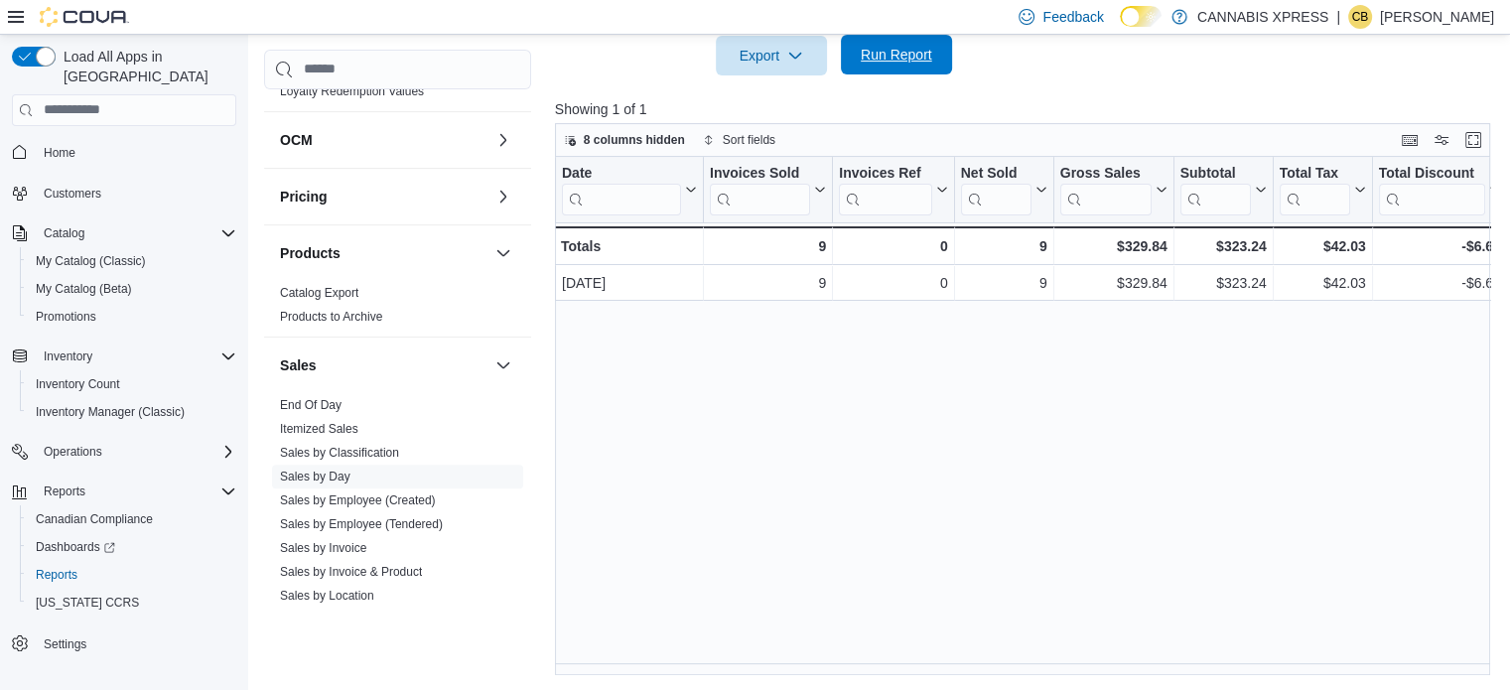
click at [893, 42] on span "Run Report" at bounding box center [896, 55] width 87 height 40
click at [806, 463] on div "Date Click to view column header actions Invoices Sold Click to view column hea…" at bounding box center [1027, 416] width 945 height 519
click at [858, 44] on span "Run Report" at bounding box center [896, 55] width 87 height 40
click at [856, 59] on span "Run Report" at bounding box center [896, 55] width 87 height 40
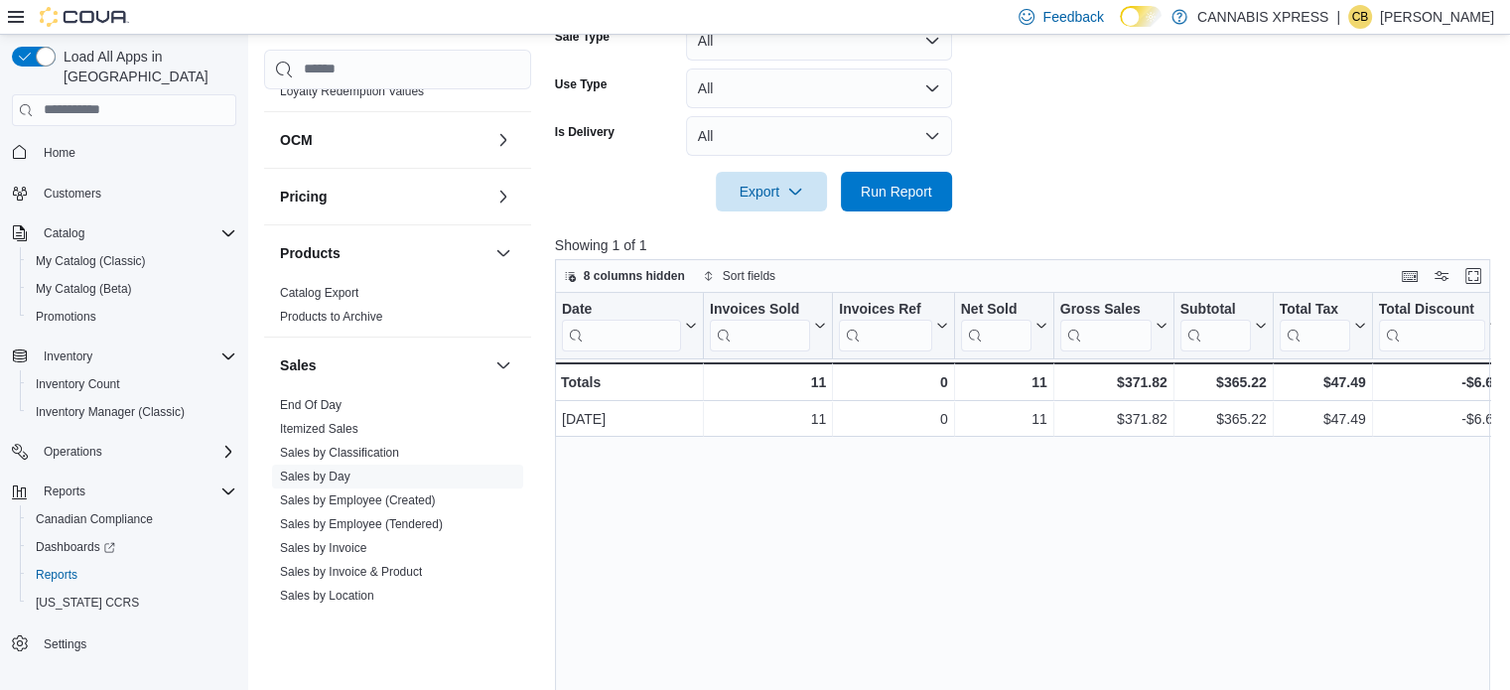
scroll to position [203, 0]
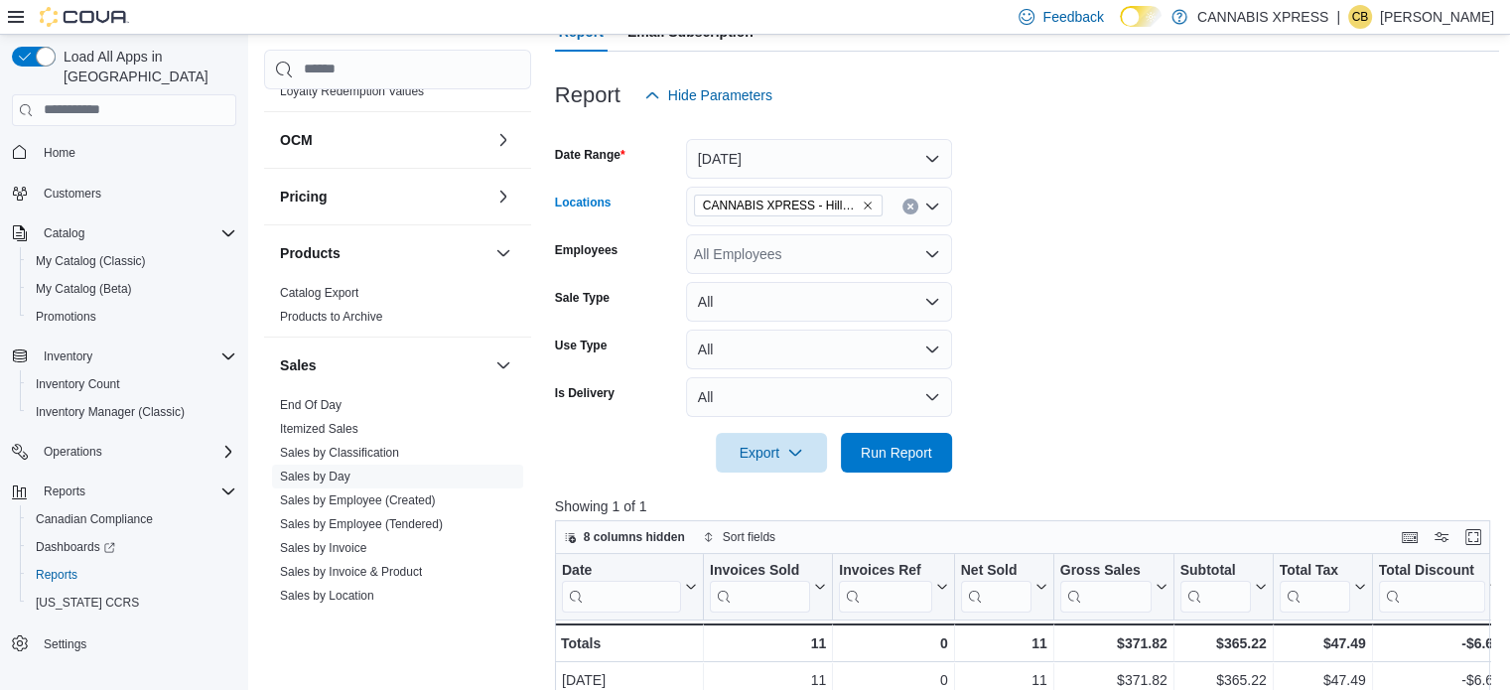
click at [909, 205] on icon "Clear input" at bounding box center [909, 205] width 5 height 5
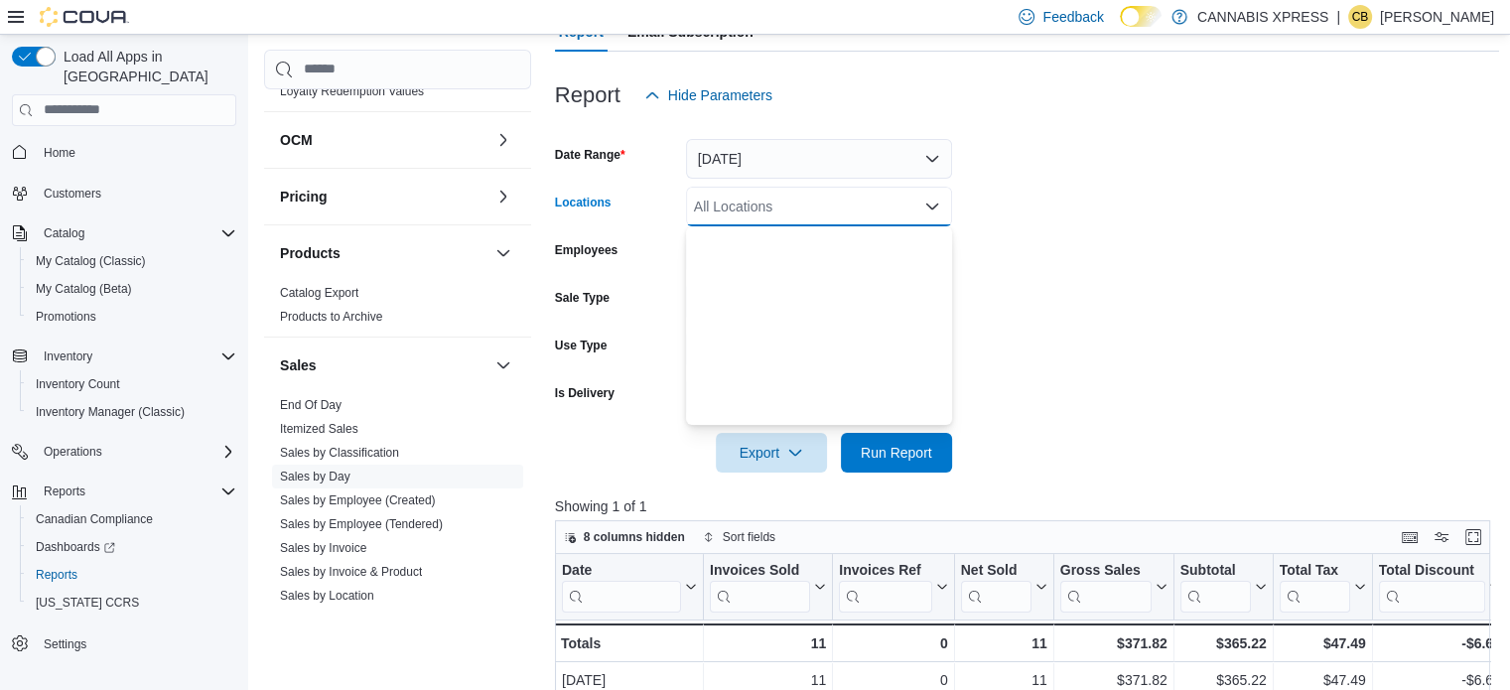
scroll to position [298, 0]
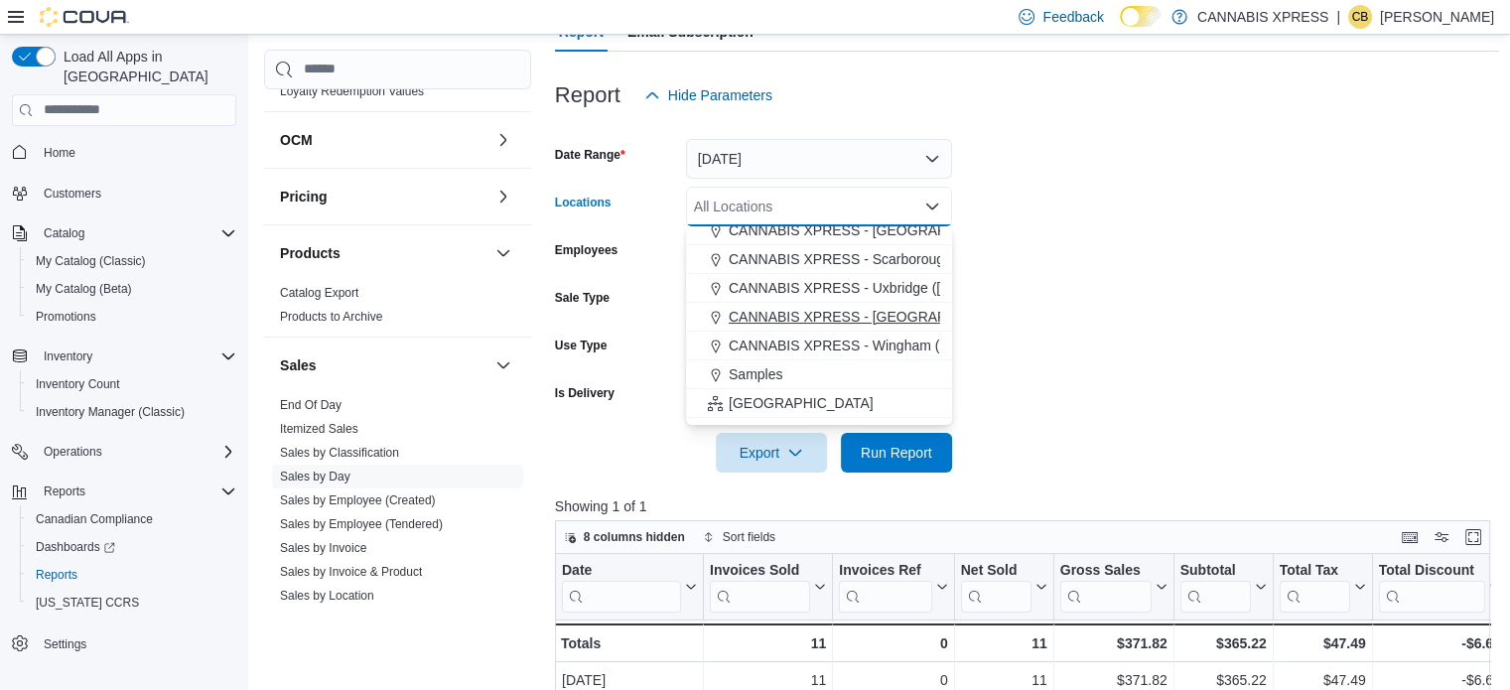
click at [890, 303] on button "CANNABIS XPRESS - [GEOGRAPHIC_DATA] ([GEOGRAPHIC_DATA])" at bounding box center [819, 317] width 266 height 29
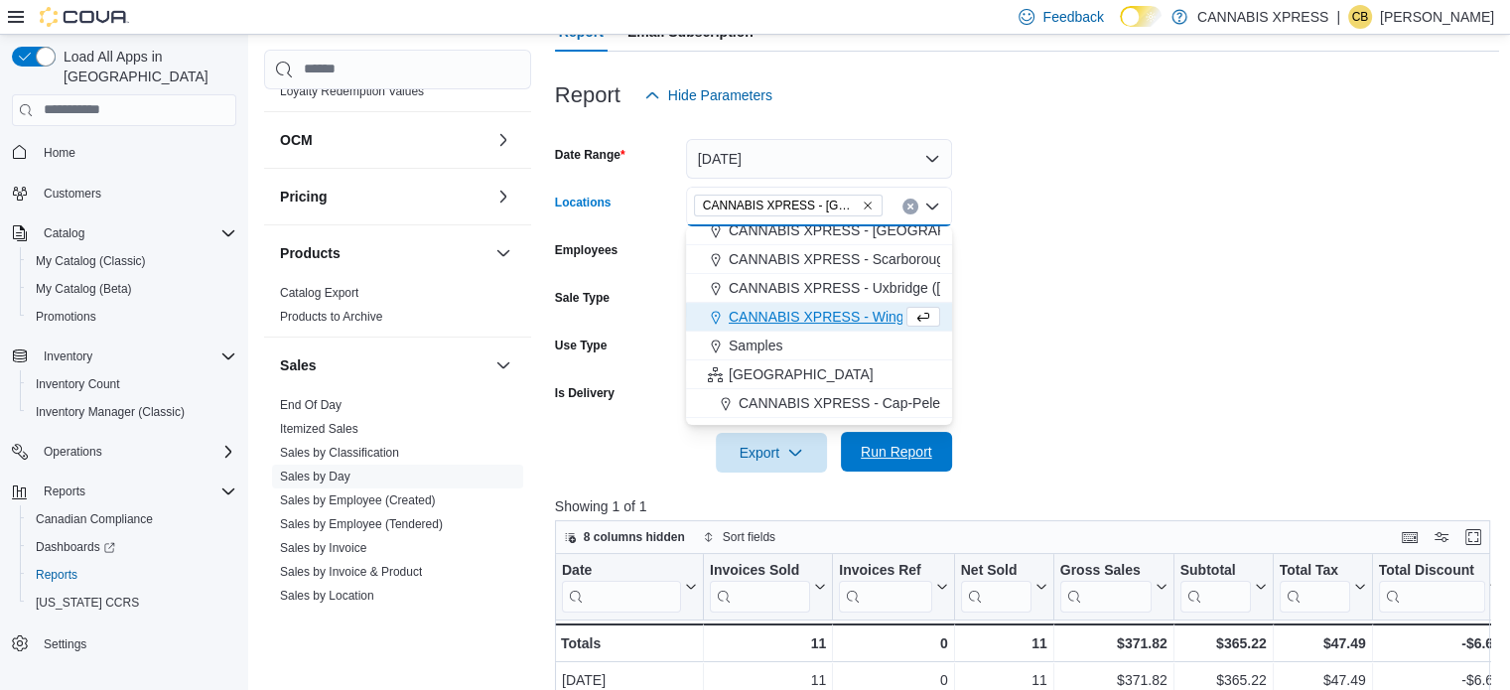
click at [889, 458] on span "Run Report" at bounding box center [896, 452] width 71 height 20
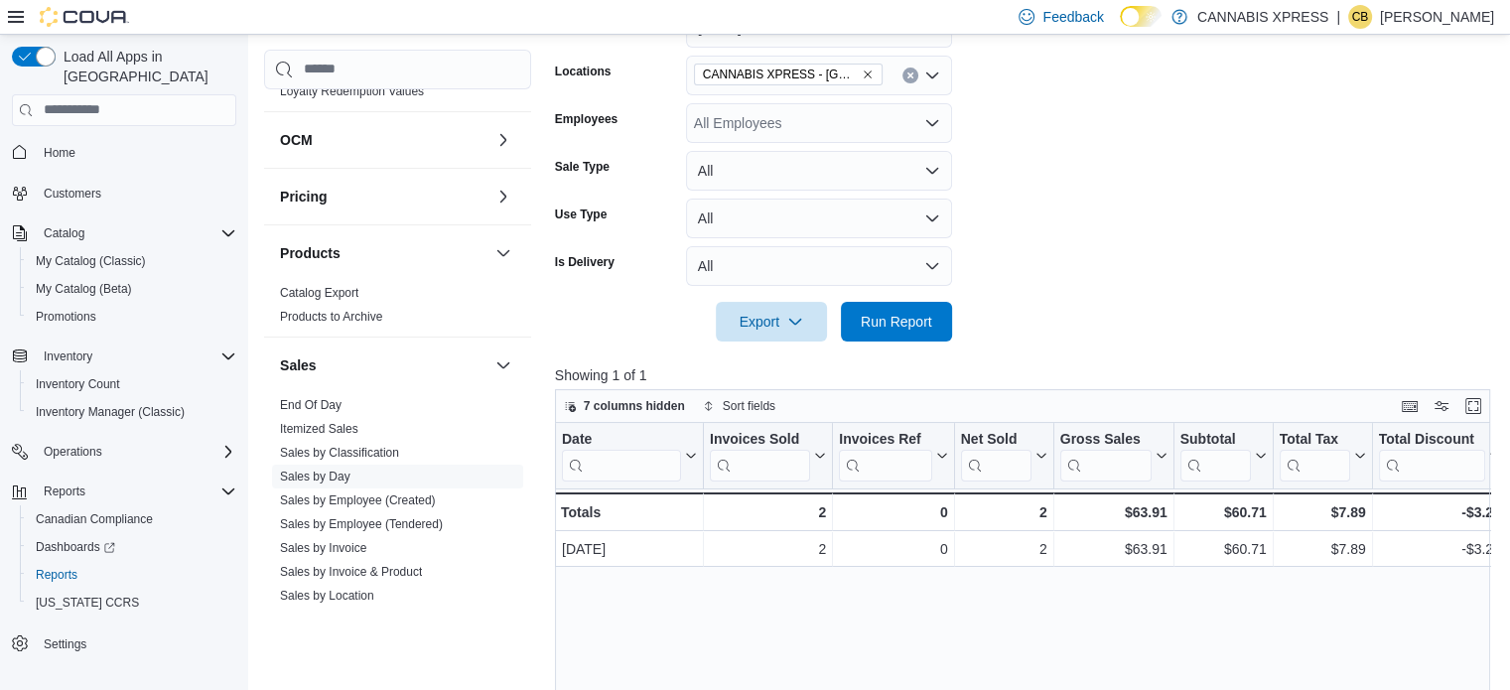
scroll to position [303, 0]
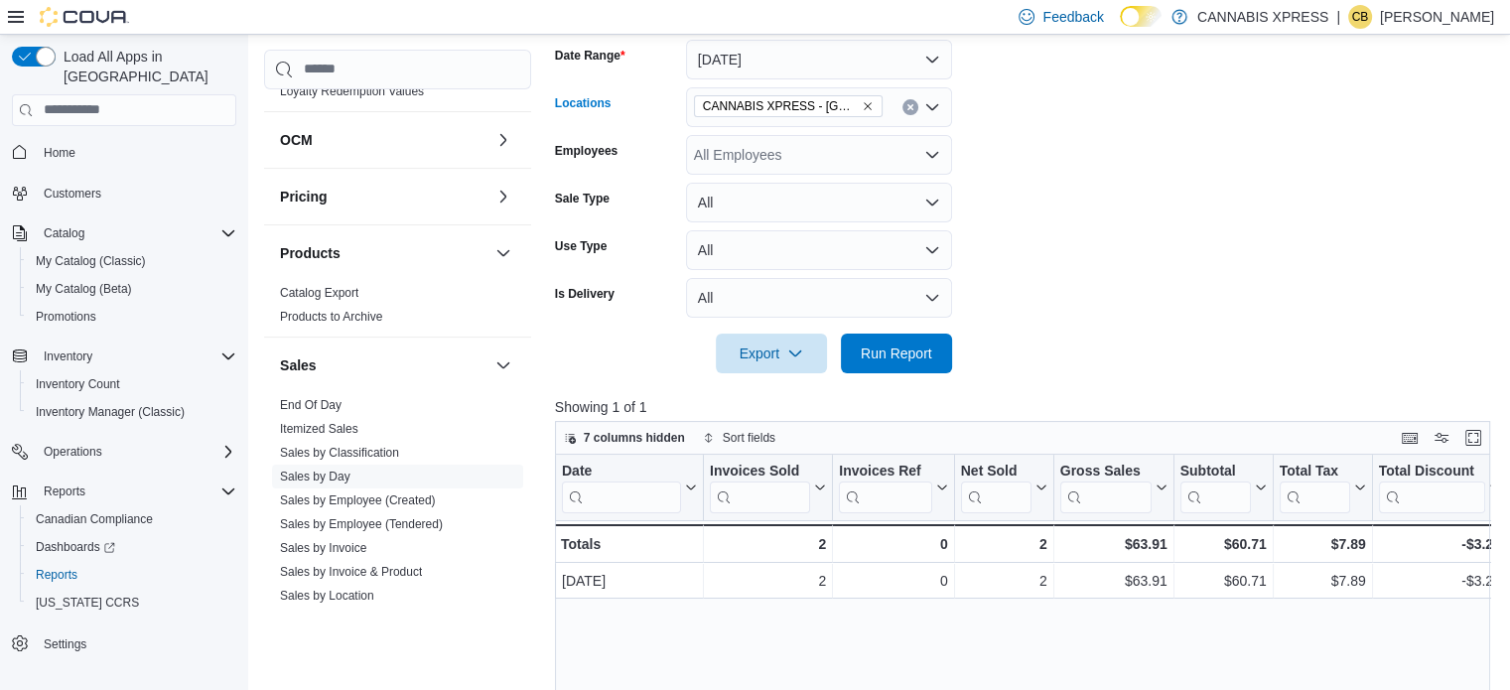
click at [906, 101] on button "Clear input" at bounding box center [910, 107] width 16 height 16
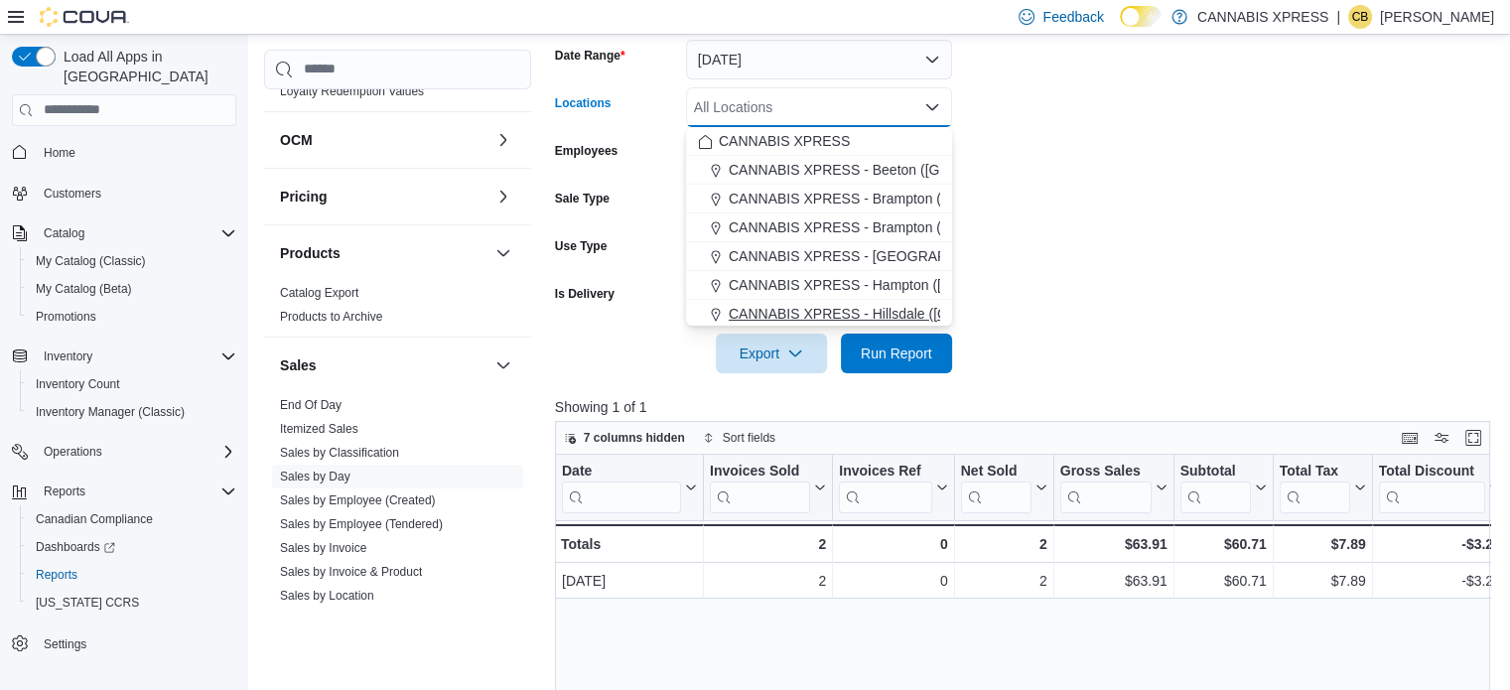
click at [889, 305] on span "CANNABIS XPRESS - Hillsdale ([GEOGRAPHIC_DATA])" at bounding box center [906, 314] width 354 height 20
click at [899, 372] on span "Run Report" at bounding box center [896, 353] width 87 height 40
click at [899, 354] on span "Run Report" at bounding box center [896, 353] width 71 height 20
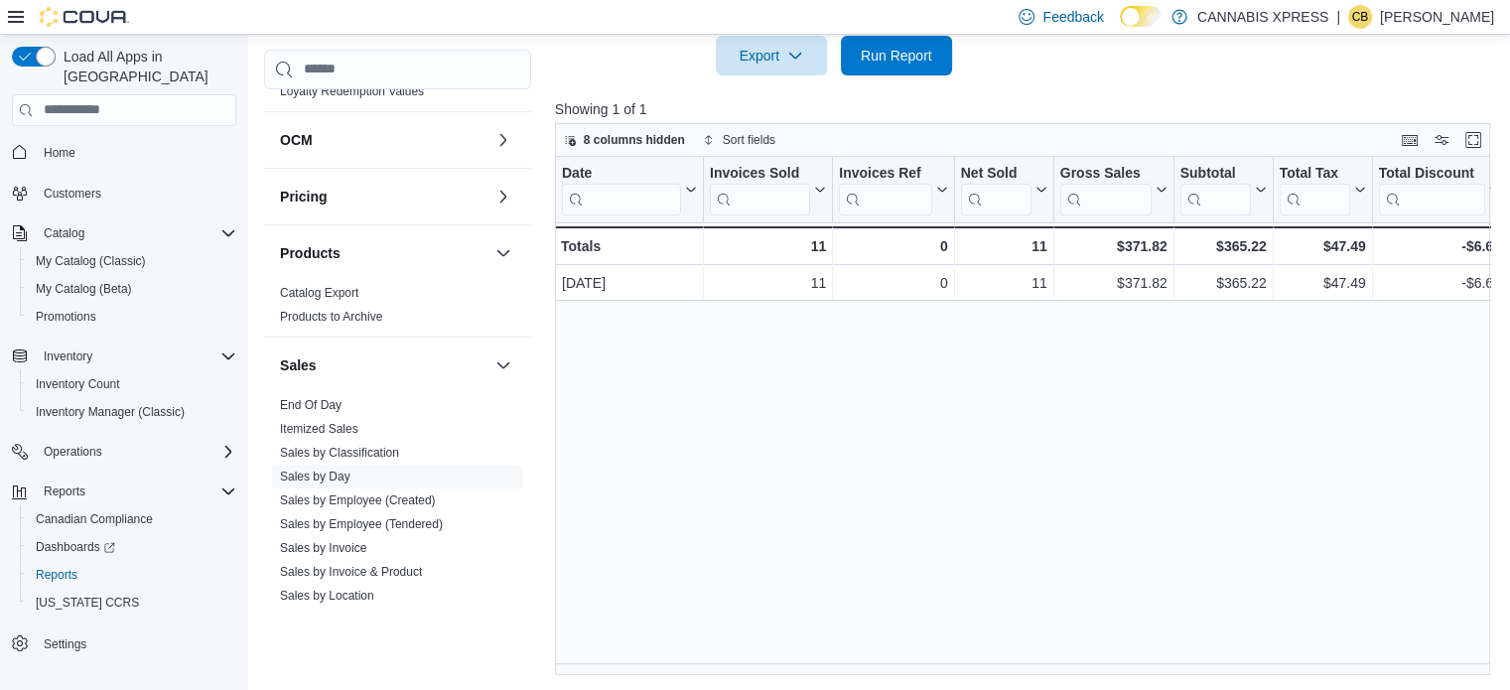
scroll to position [104, 0]
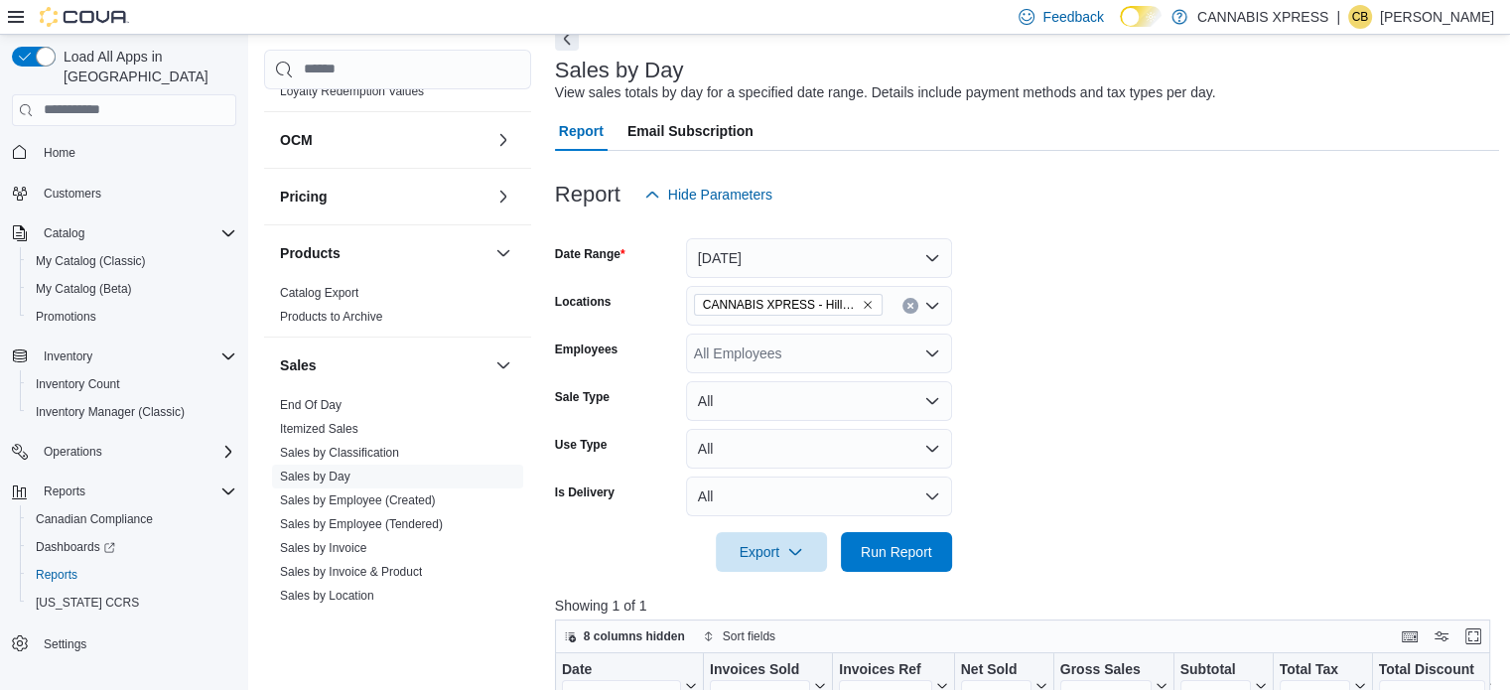
click at [913, 307] on icon "Clear input" at bounding box center [910, 306] width 8 height 8
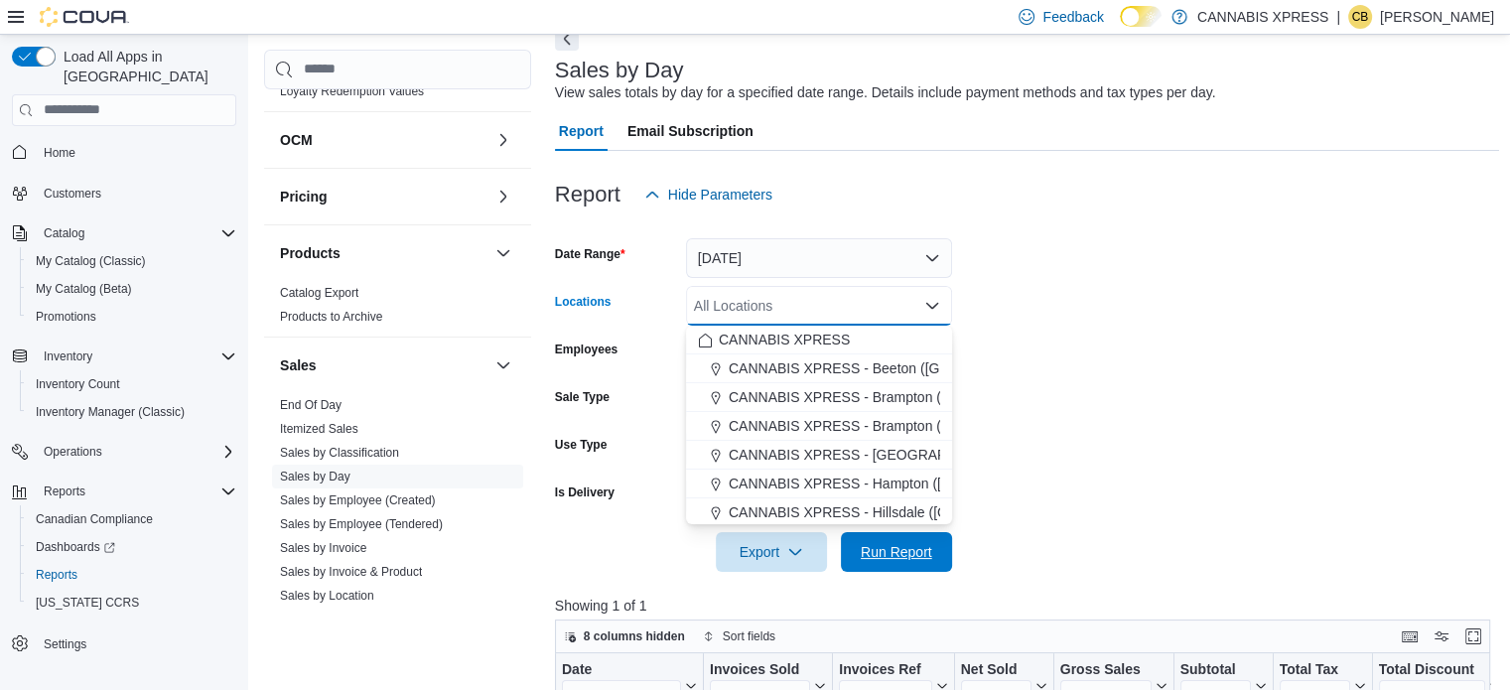
drag, startPoint x: 904, startPoint y: 546, endPoint x: 989, endPoint y: 413, distance: 157.5
click at [904, 551] on span "Run Report" at bounding box center [896, 552] width 71 height 20
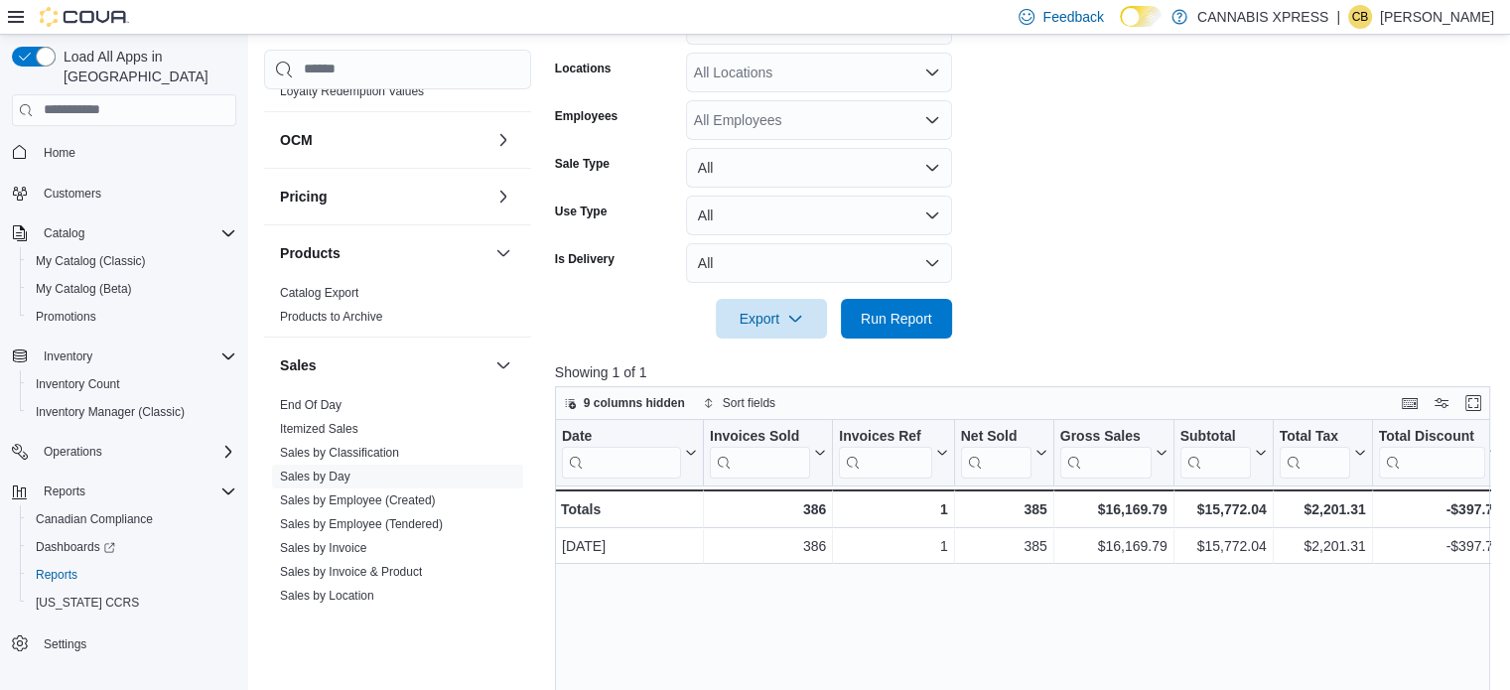
scroll to position [5, 0]
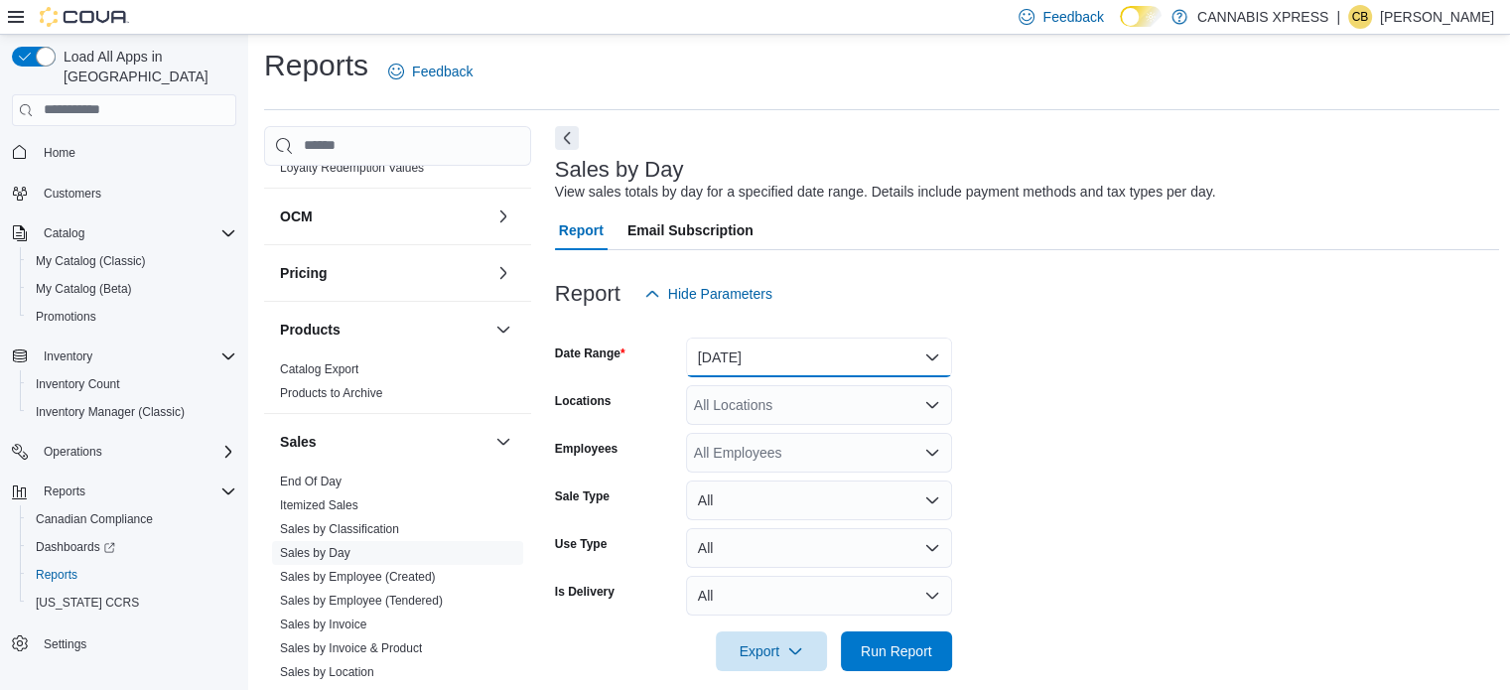
click at [749, 346] on button "[DATE]" at bounding box center [819, 357] width 266 height 40
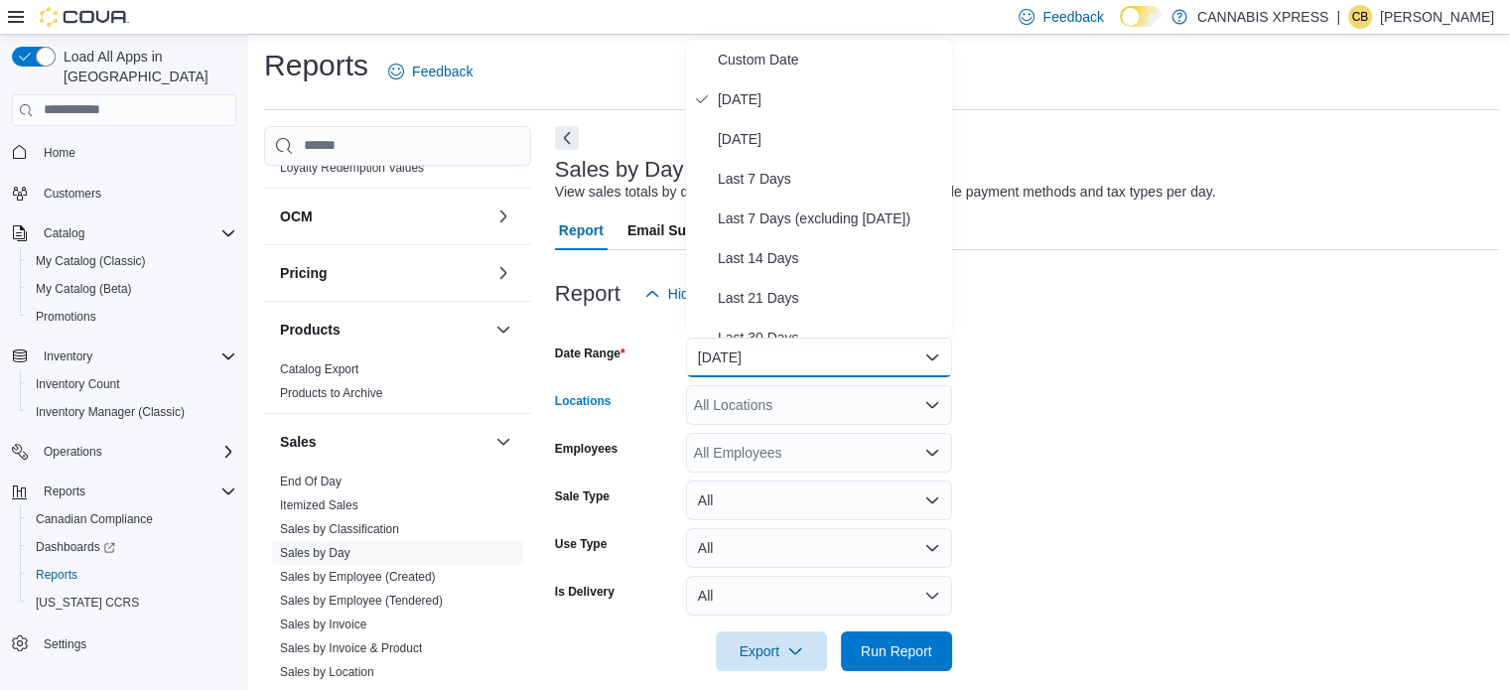
click at [778, 399] on div "All Locations" at bounding box center [819, 405] width 266 height 40
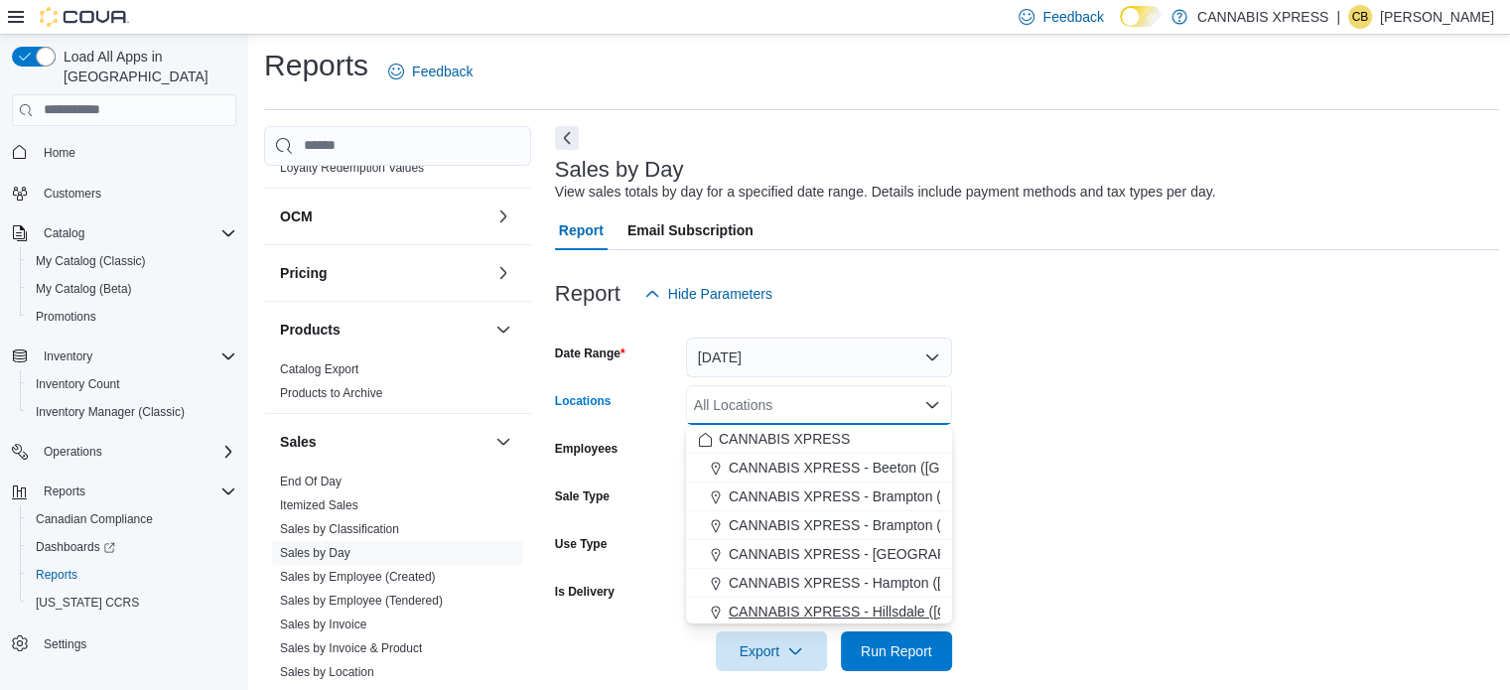
click at [907, 607] on span "CANNABIS XPRESS - Hillsdale ([GEOGRAPHIC_DATA])" at bounding box center [906, 611] width 354 height 20
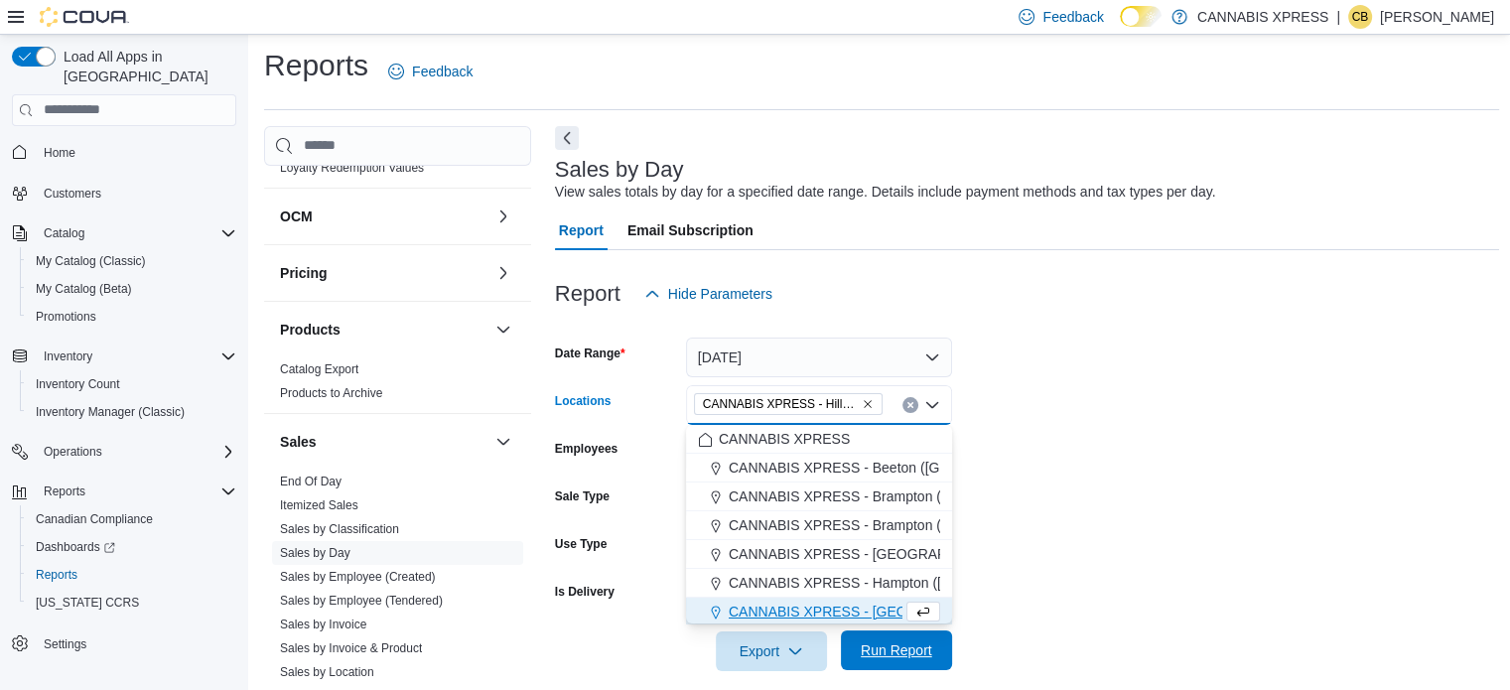
scroll to position [3, 0]
click at [909, 651] on span "Run Report" at bounding box center [896, 650] width 71 height 20
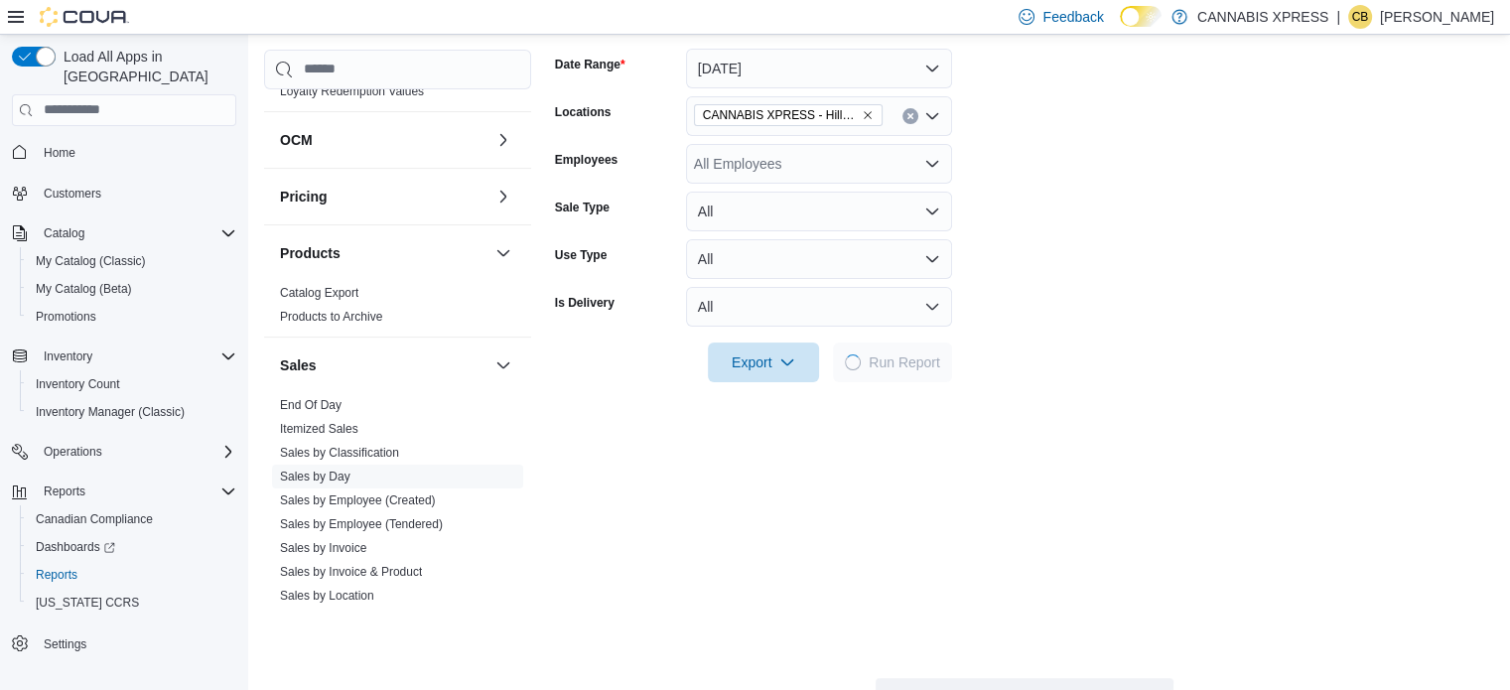
scroll to position [600, 0]
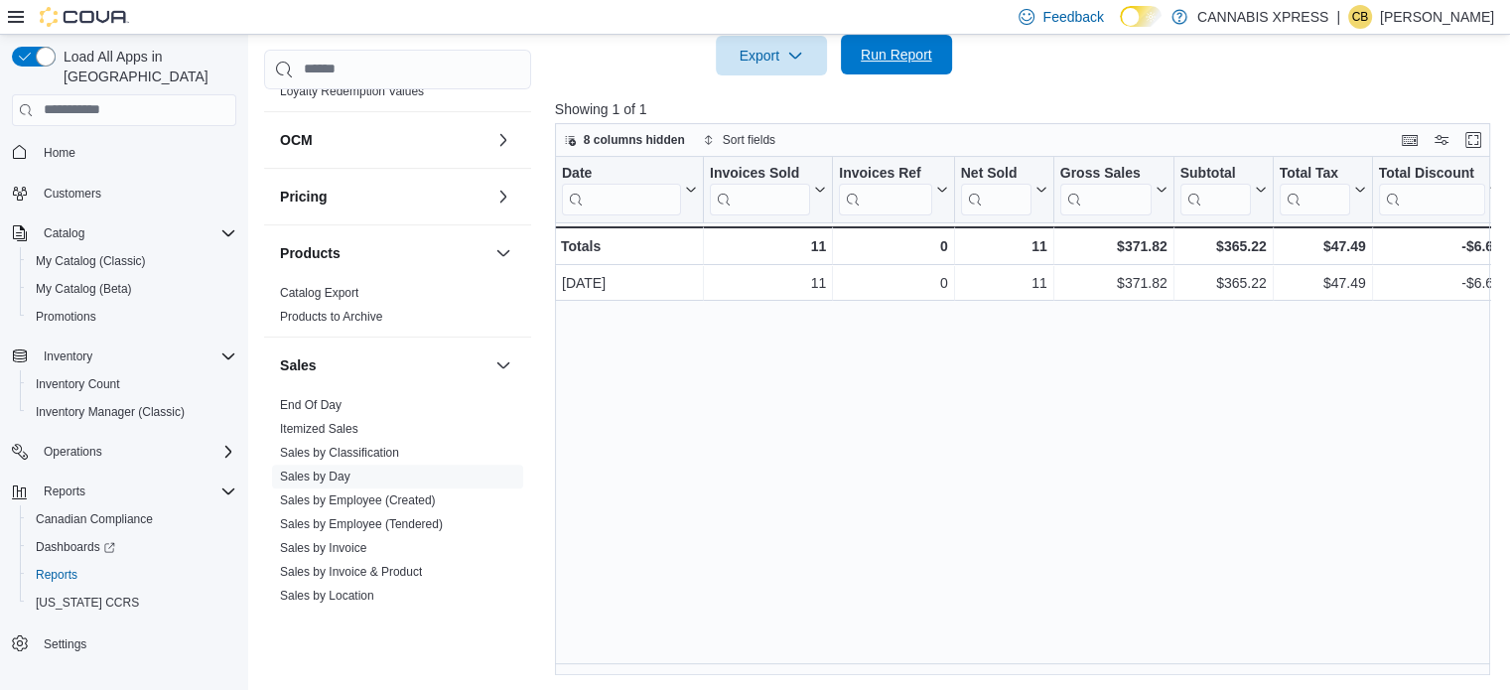
click at [859, 53] on span "Run Report" at bounding box center [896, 55] width 87 height 40
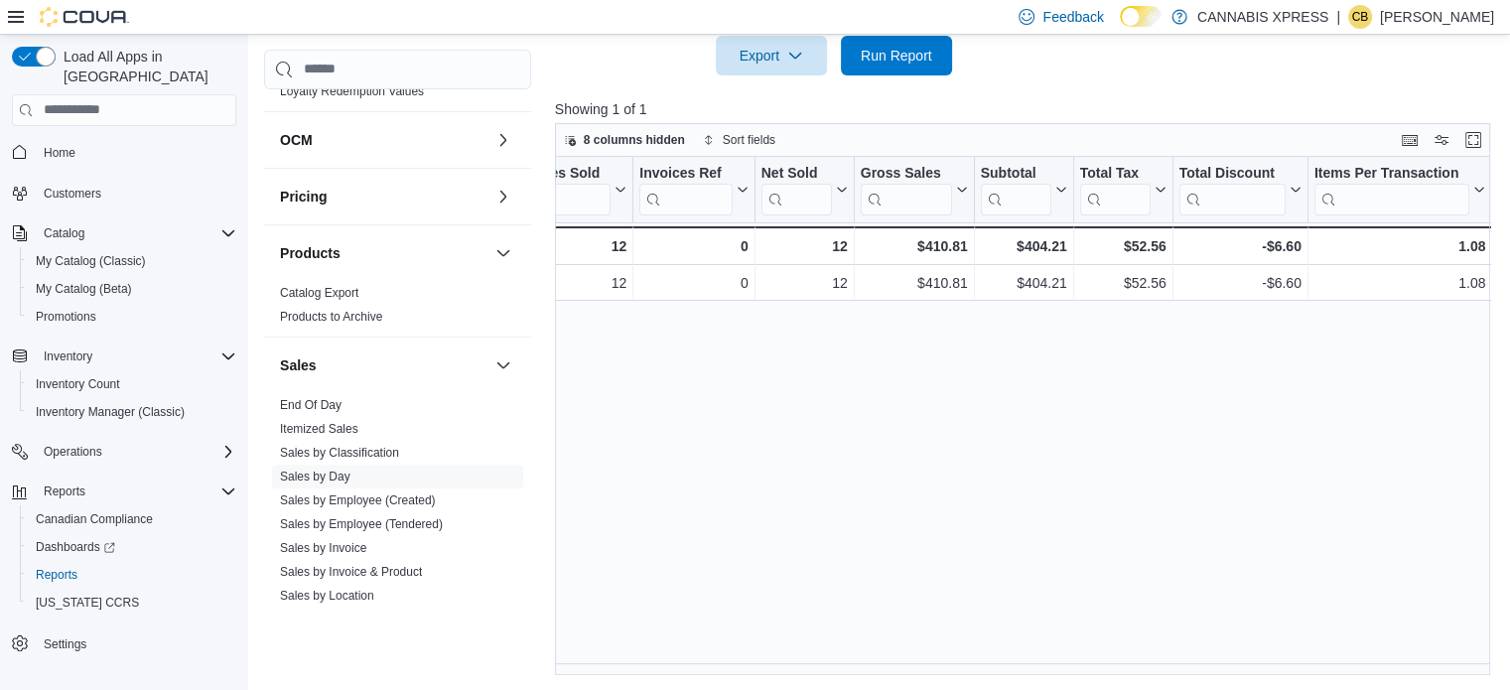
scroll to position [0, 0]
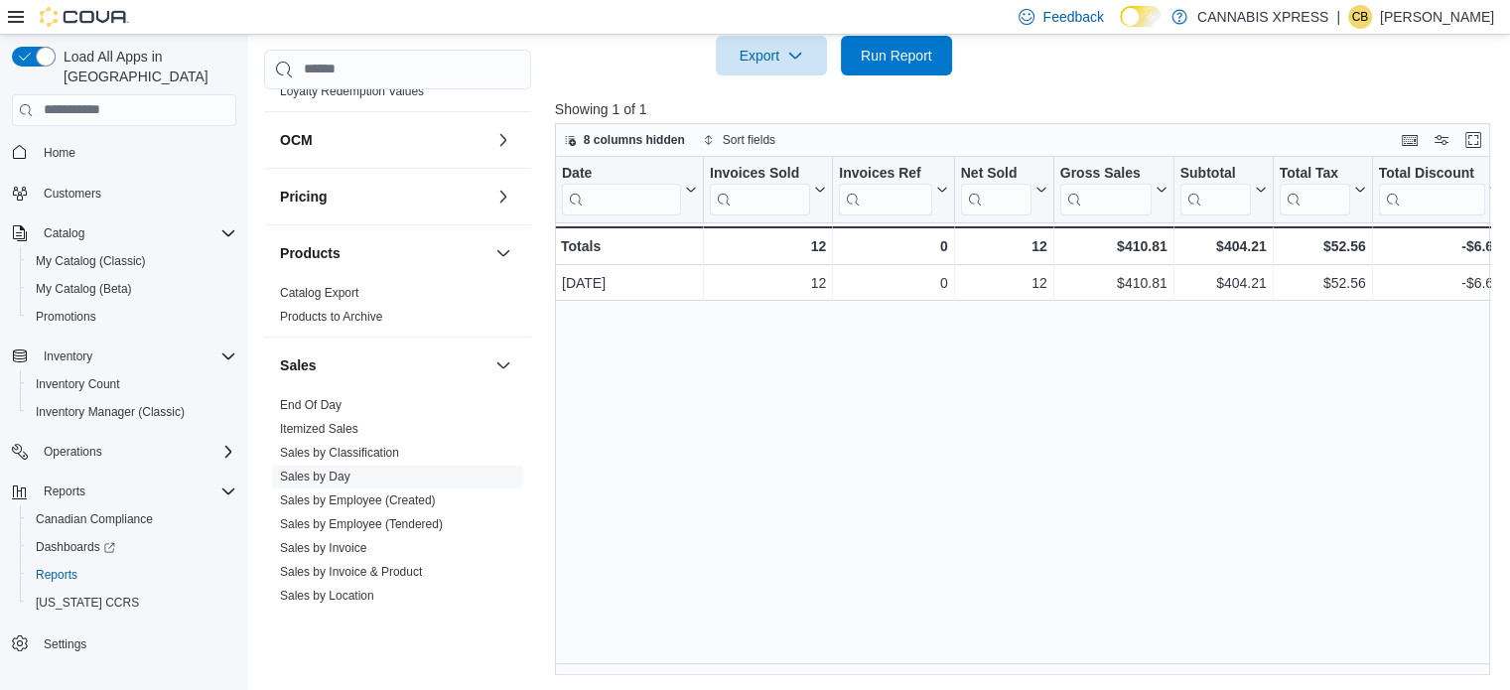
click at [734, 485] on div "Date Click to view column header actions Invoices Sold Click to view column hea…" at bounding box center [1027, 416] width 945 height 519
drag, startPoint x: 895, startPoint y: 59, endPoint x: 760, endPoint y: 325, distance: 298.3
click at [895, 57] on span "Run Report" at bounding box center [896, 56] width 71 height 20
click at [890, 63] on span "Run Report" at bounding box center [896, 55] width 71 height 20
click at [67, 145] on span "Home" at bounding box center [60, 153] width 32 height 16
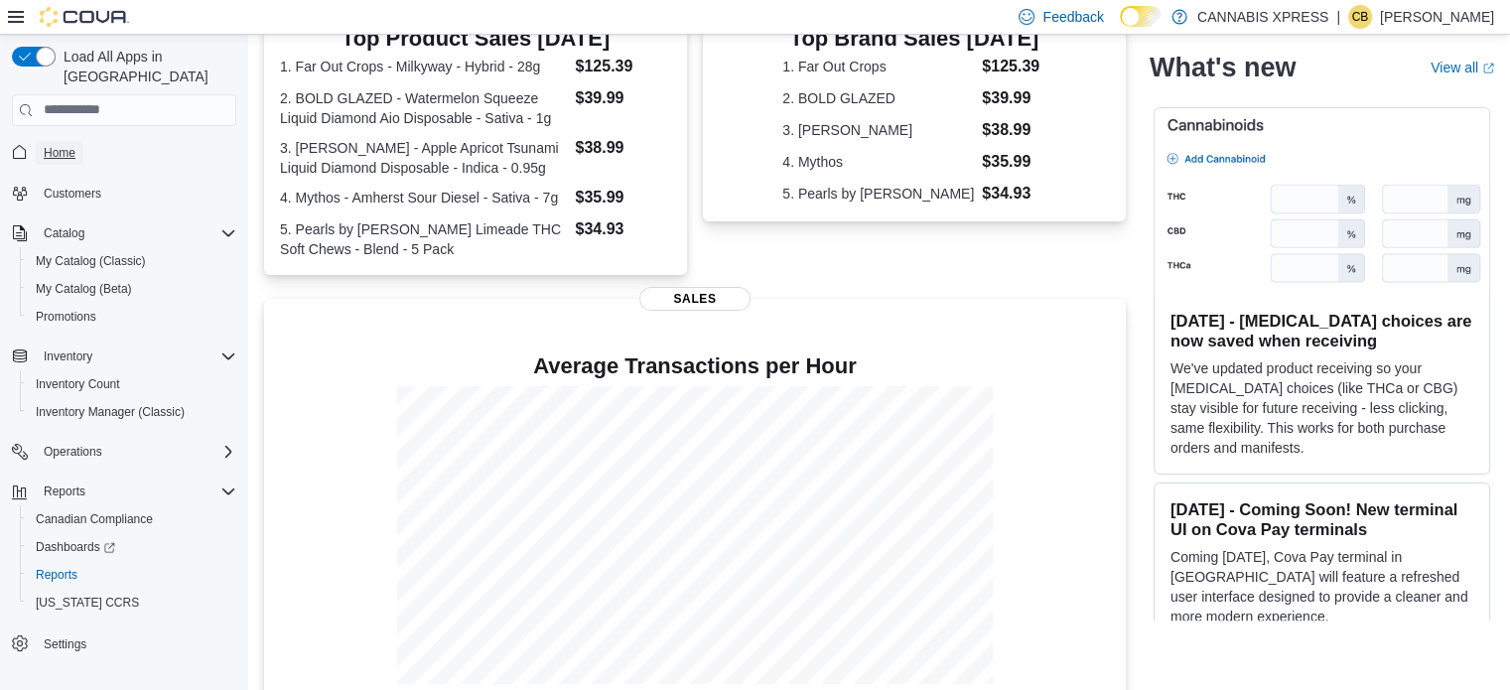
scroll to position [482, 0]
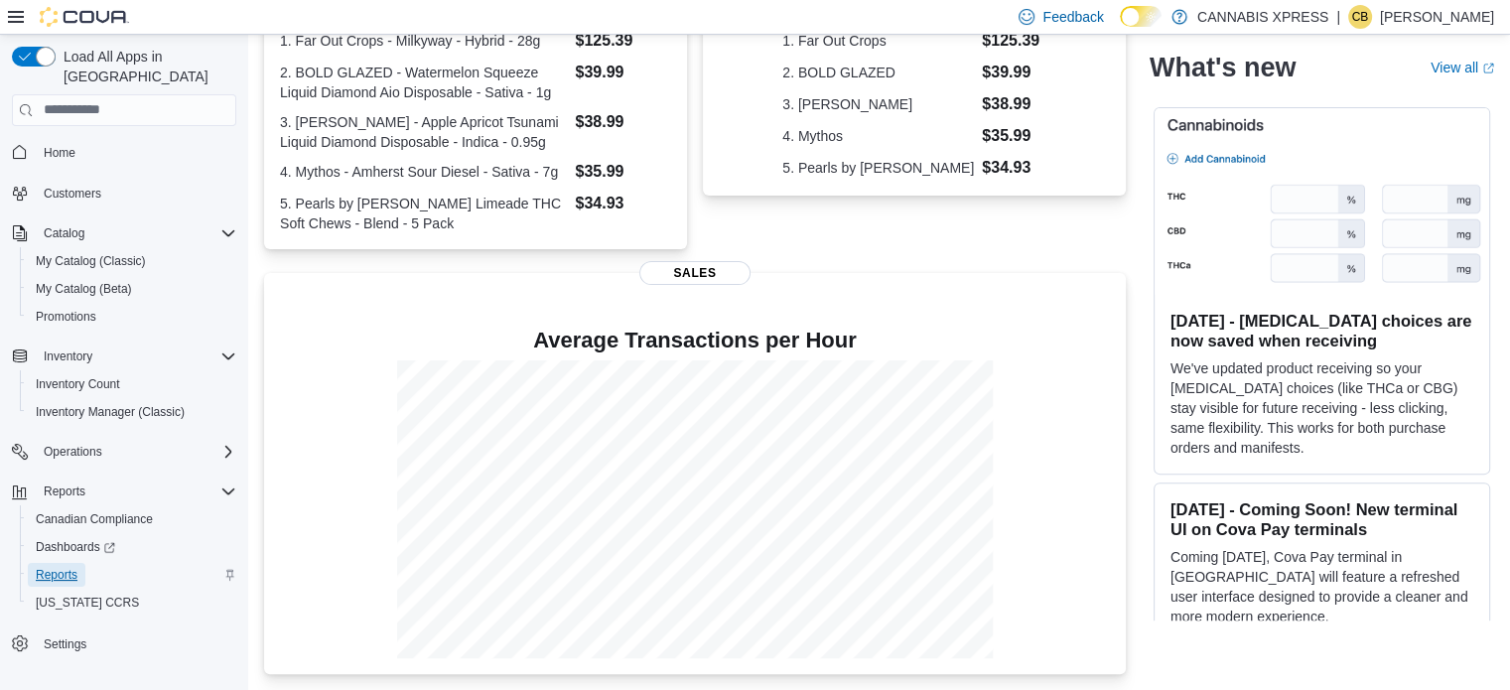
click at [73, 567] on span "Reports" at bounding box center [57, 575] width 42 height 16
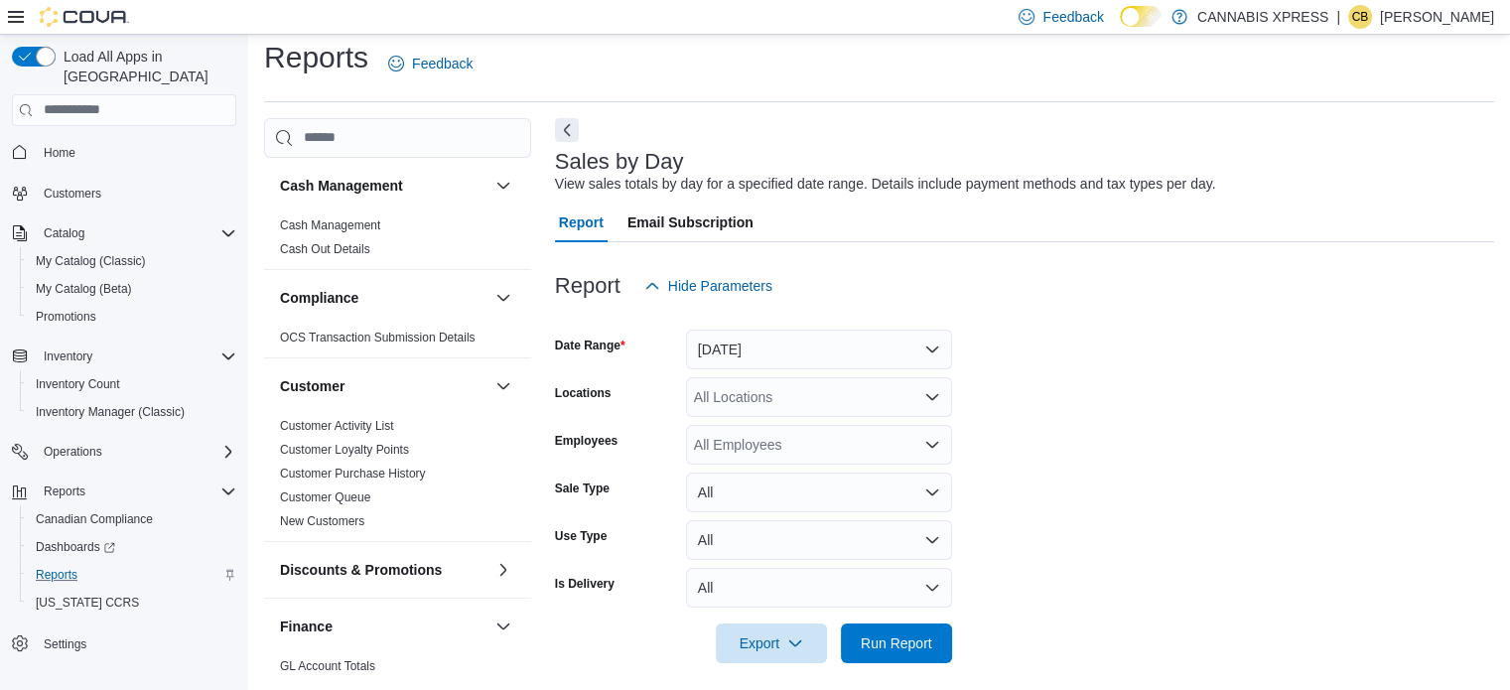
scroll to position [25, 0]
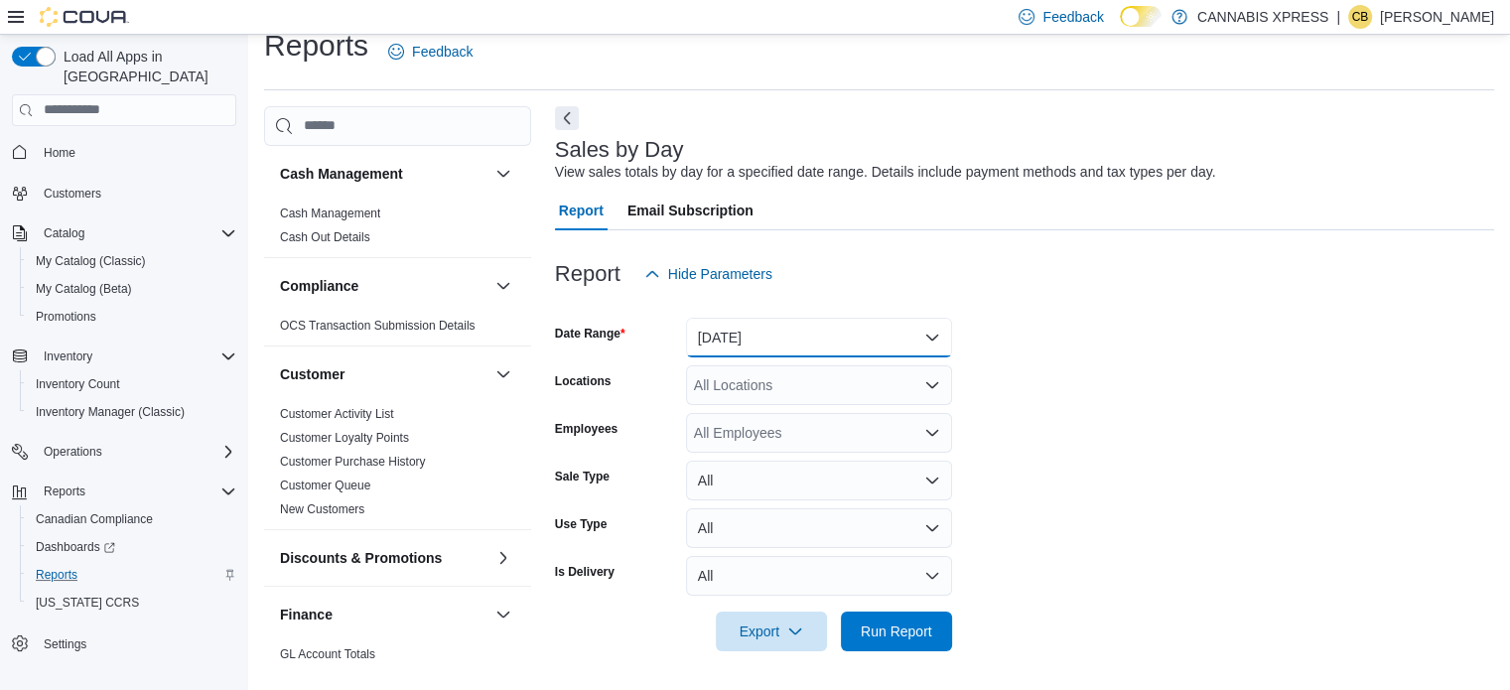
click at [750, 328] on button "[DATE]" at bounding box center [819, 338] width 266 height 40
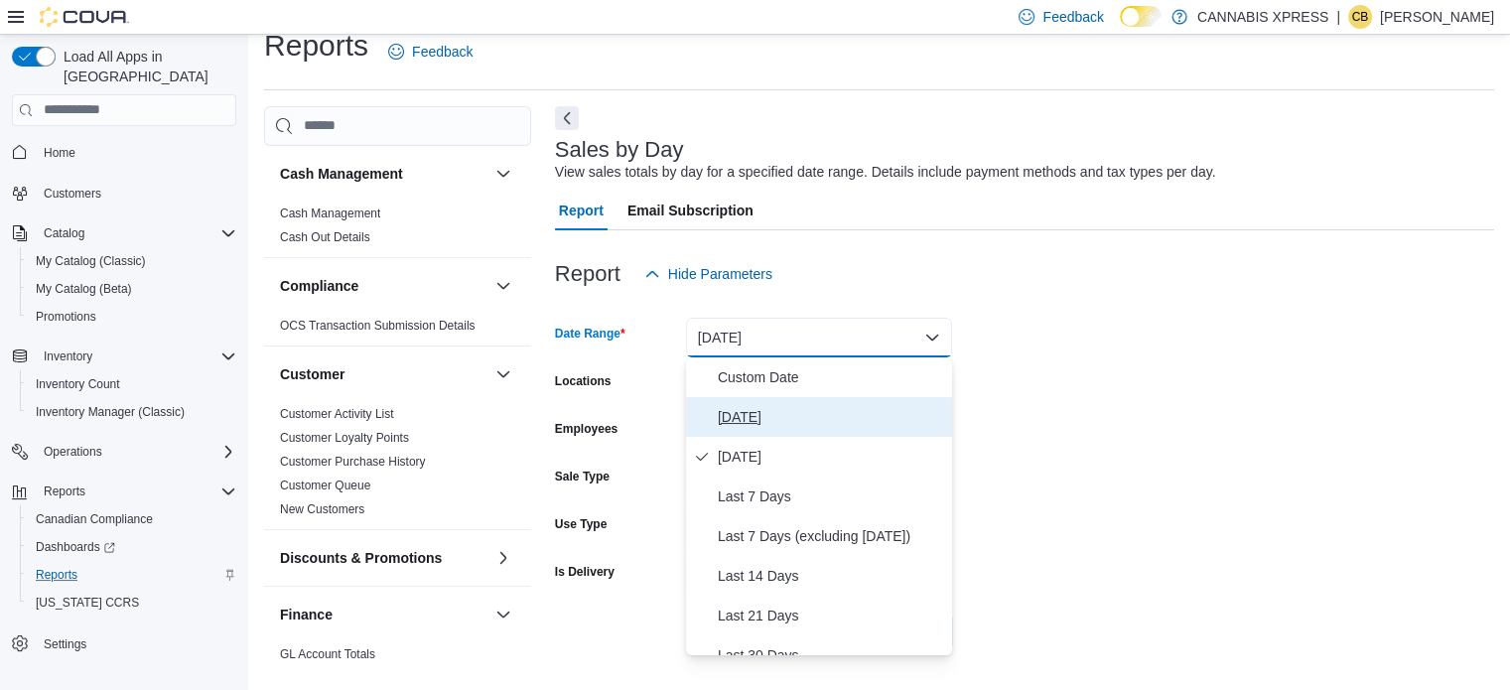
click at [748, 414] on span "[DATE]" at bounding box center [831, 417] width 226 height 24
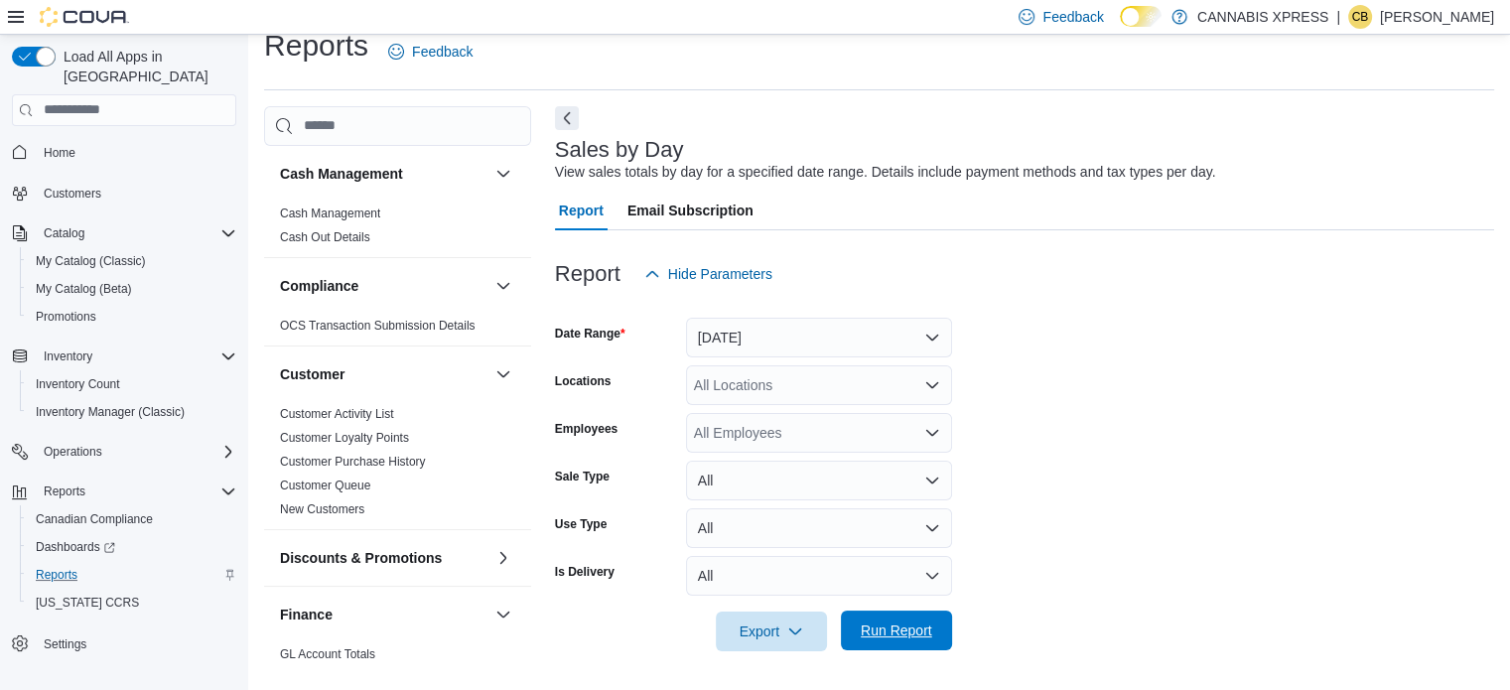
click at [910, 635] on span "Run Report" at bounding box center [896, 630] width 71 height 20
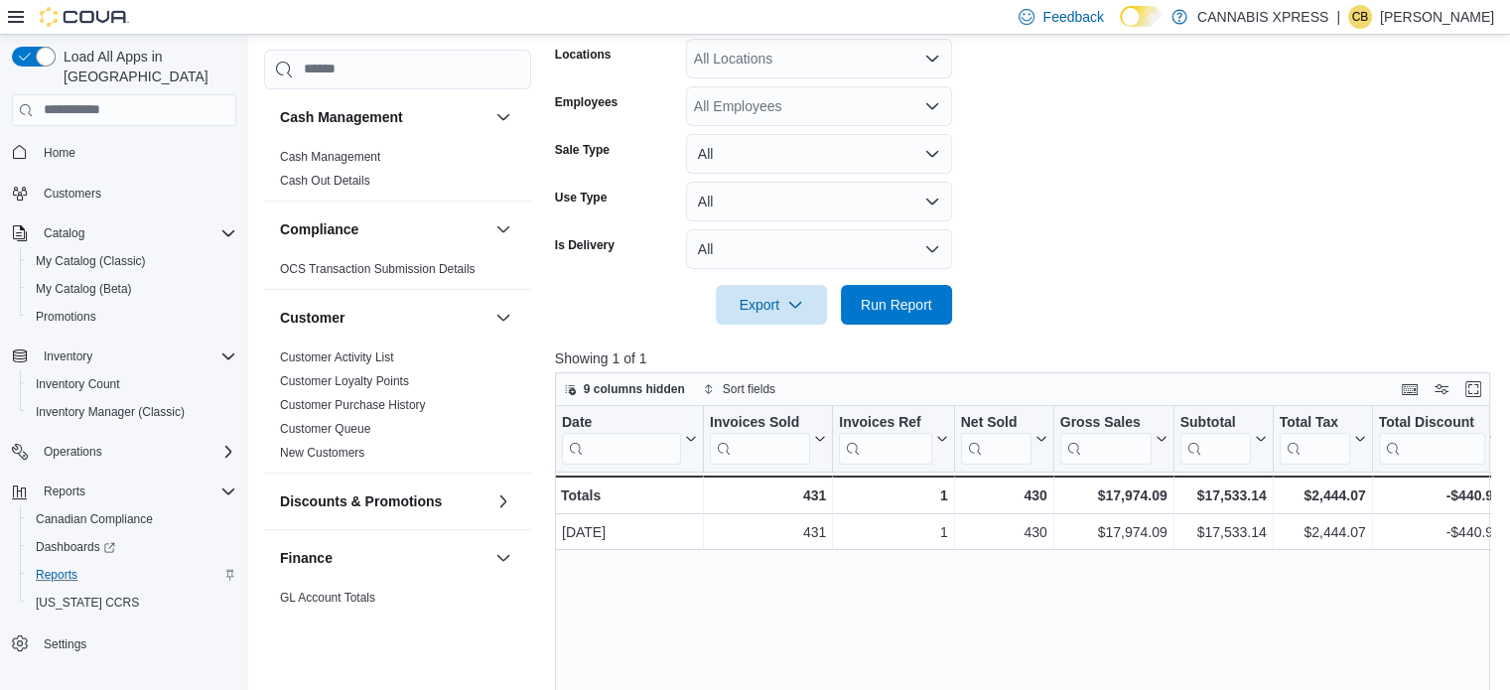
scroll to position [203, 0]
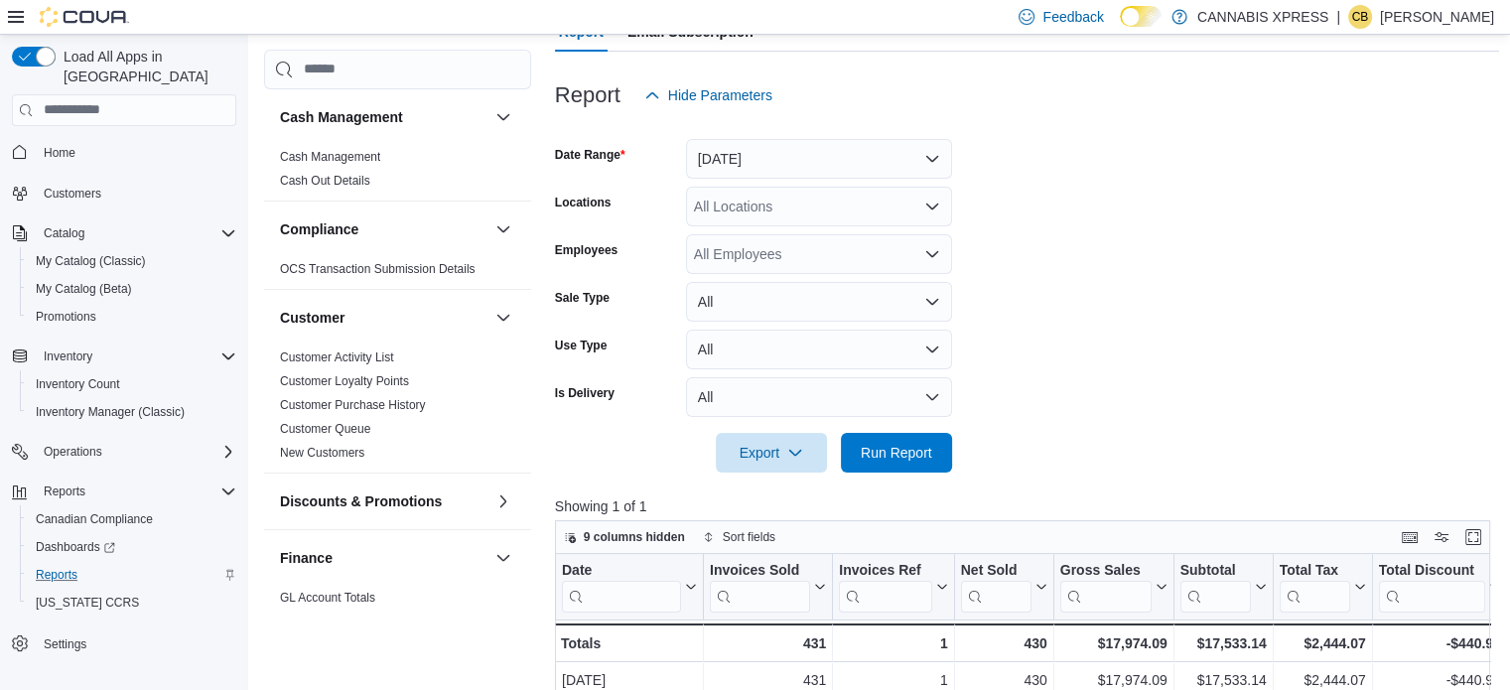
click at [805, 206] on div "All Locations" at bounding box center [819, 207] width 266 height 40
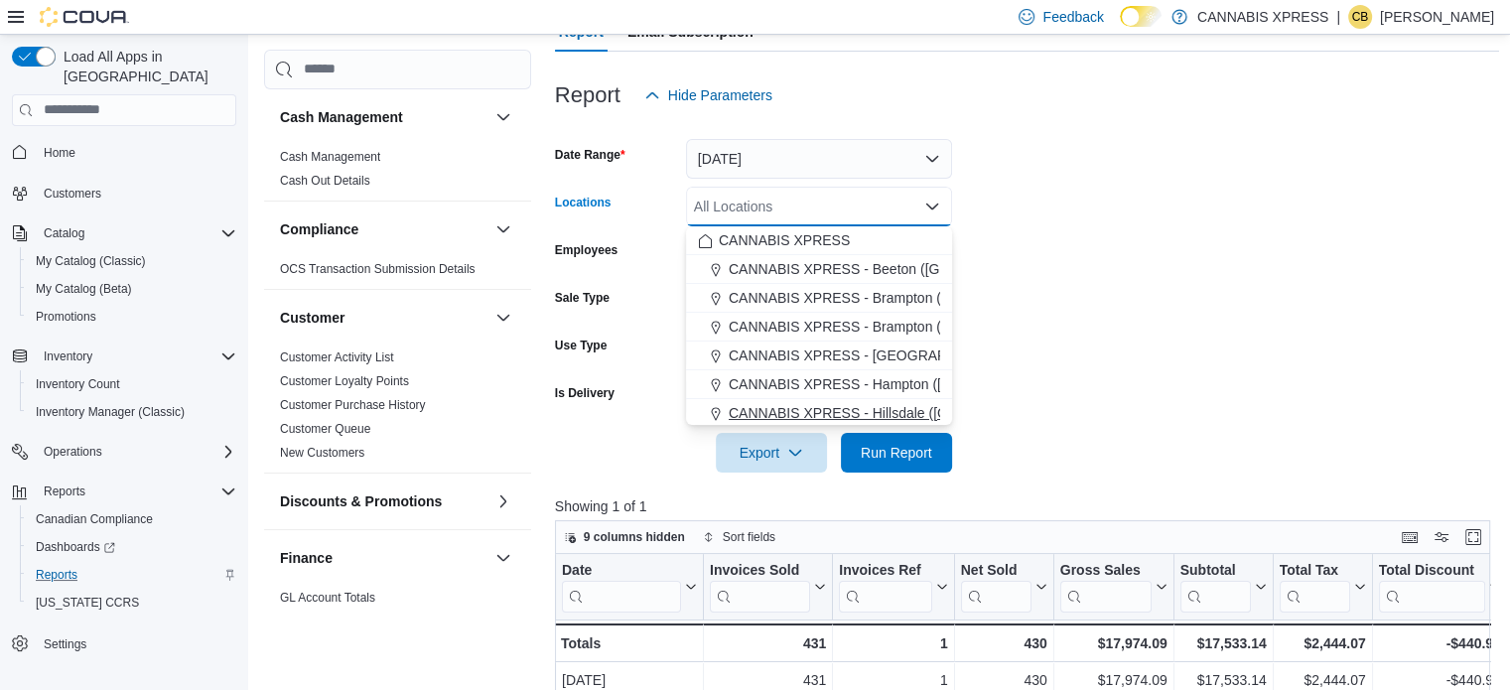
click at [872, 416] on span "CANNABIS XPRESS - Hillsdale ([GEOGRAPHIC_DATA])" at bounding box center [906, 413] width 354 height 20
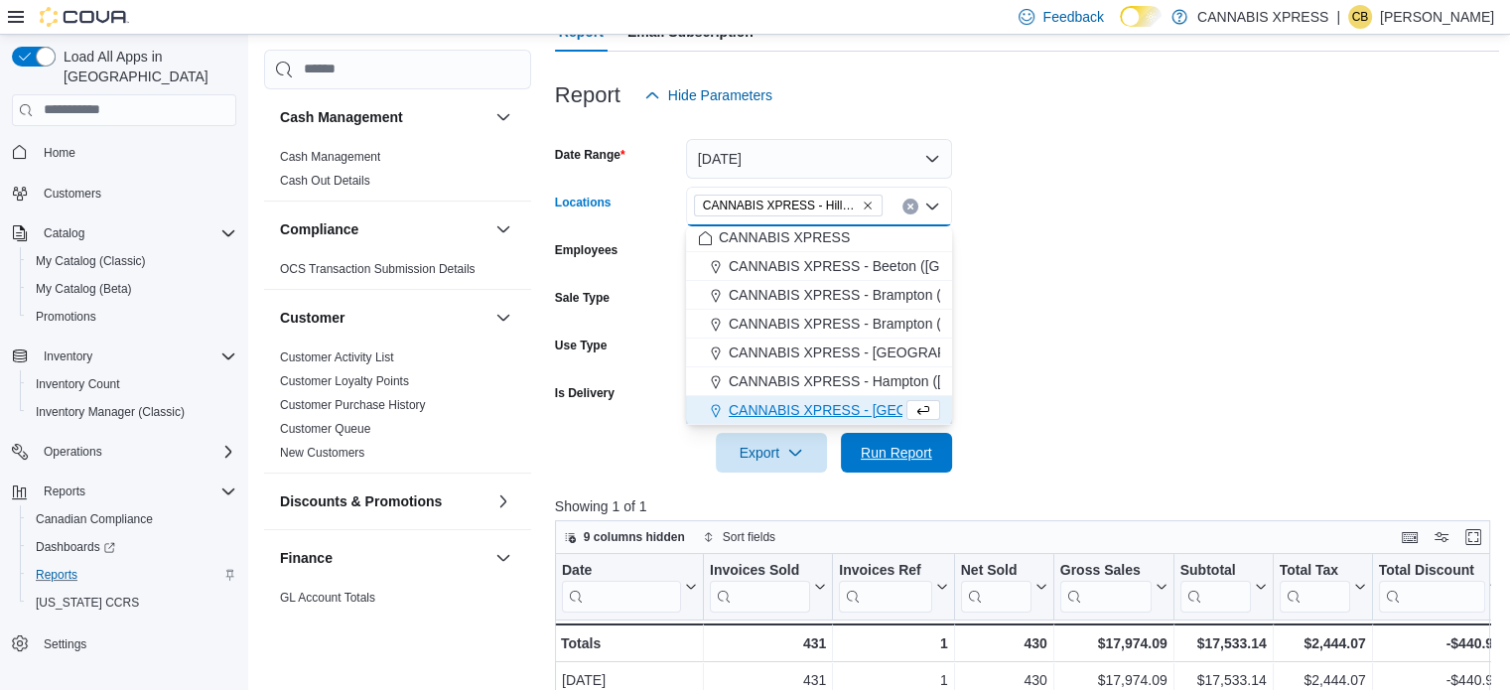
click at [894, 453] on span "Run Report" at bounding box center [896, 453] width 71 height 20
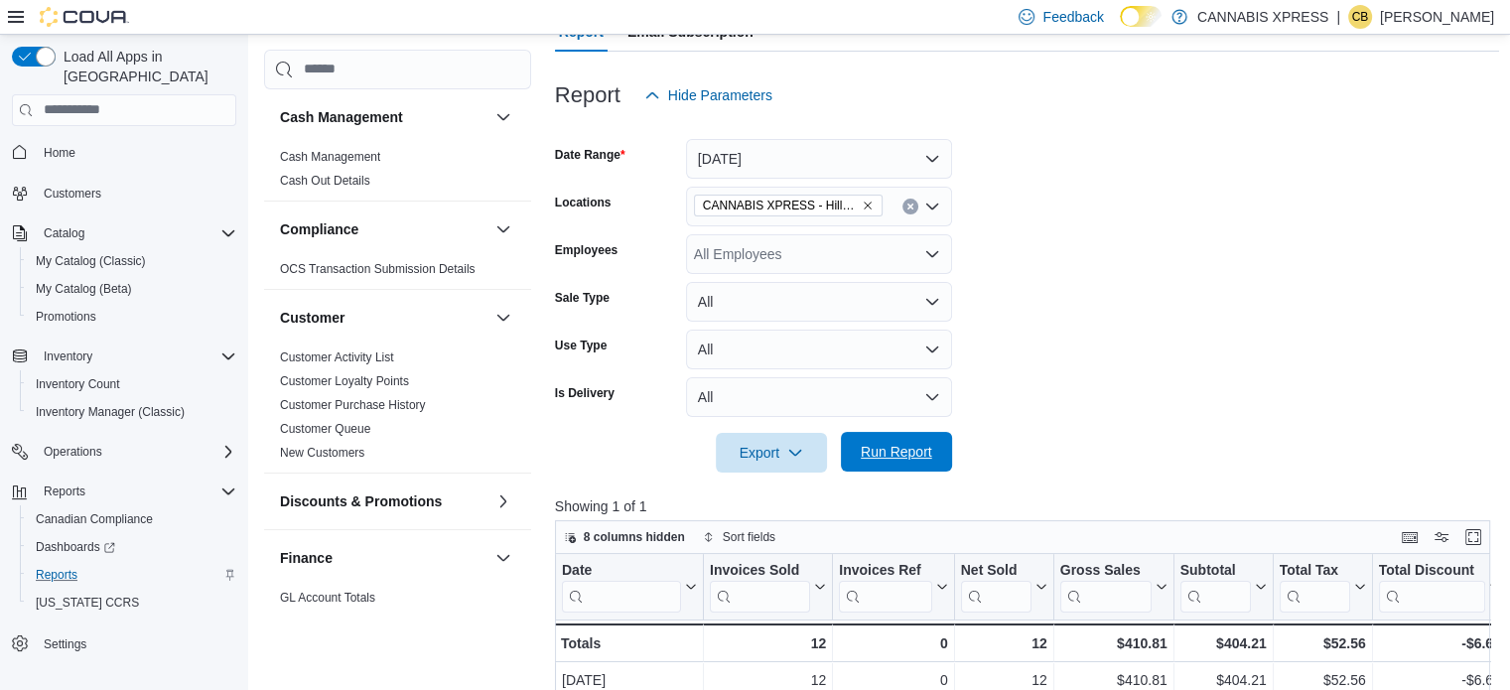
click at [873, 442] on span "Run Report" at bounding box center [896, 452] width 71 height 20
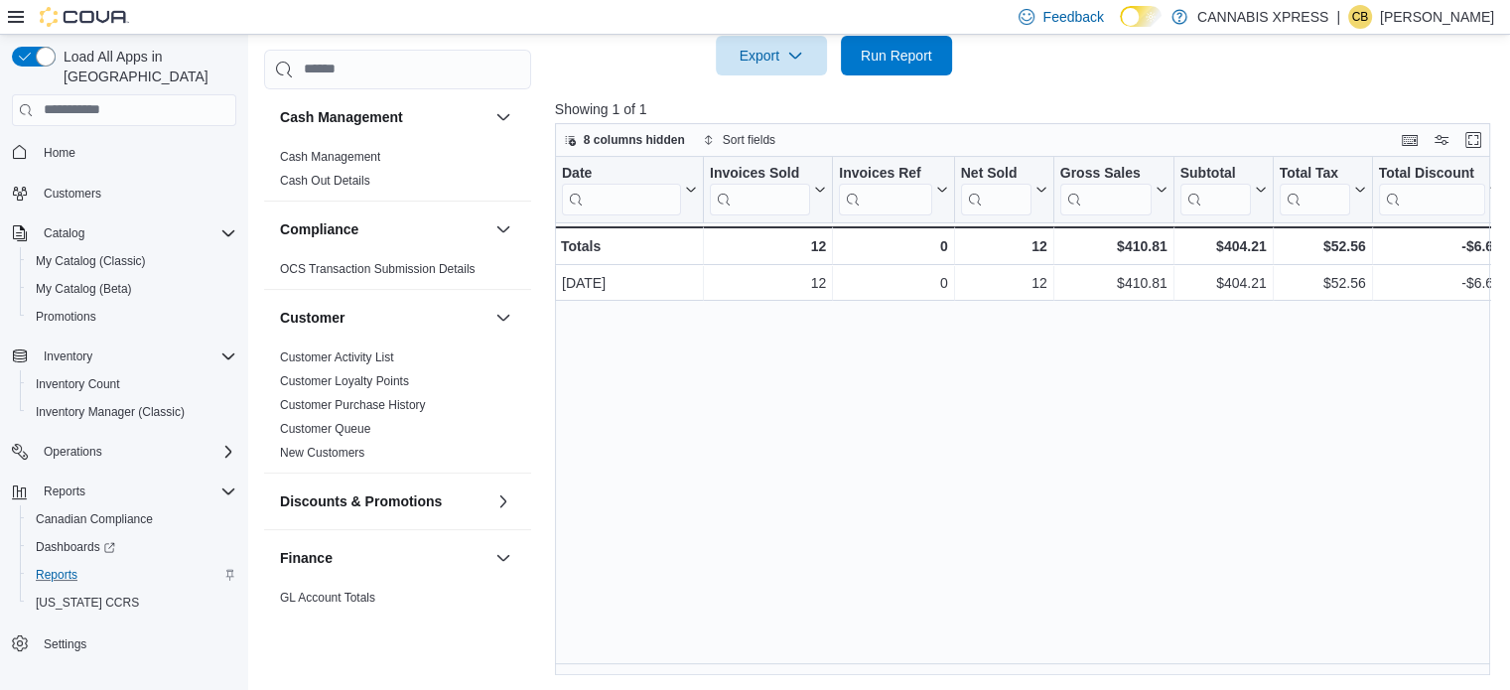
click at [832, 440] on div "Date Click to view column header actions Invoices Sold Click to view column hea…" at bounding box center [1027, 416] width 945 height 519
click at [881, 59] on span "Run Report" at bounding box center [896, 55] width 71 height 20
drag, startPoint x: 703, startPoint y: 424, endPoint x: 987, endPoint y: 546, distance: 309.0
click at [987, 546] on div "Date Click to view column header actions Invoices Sold Click to view column hea…" at bounding box center [1027, 416] width 945 height 519
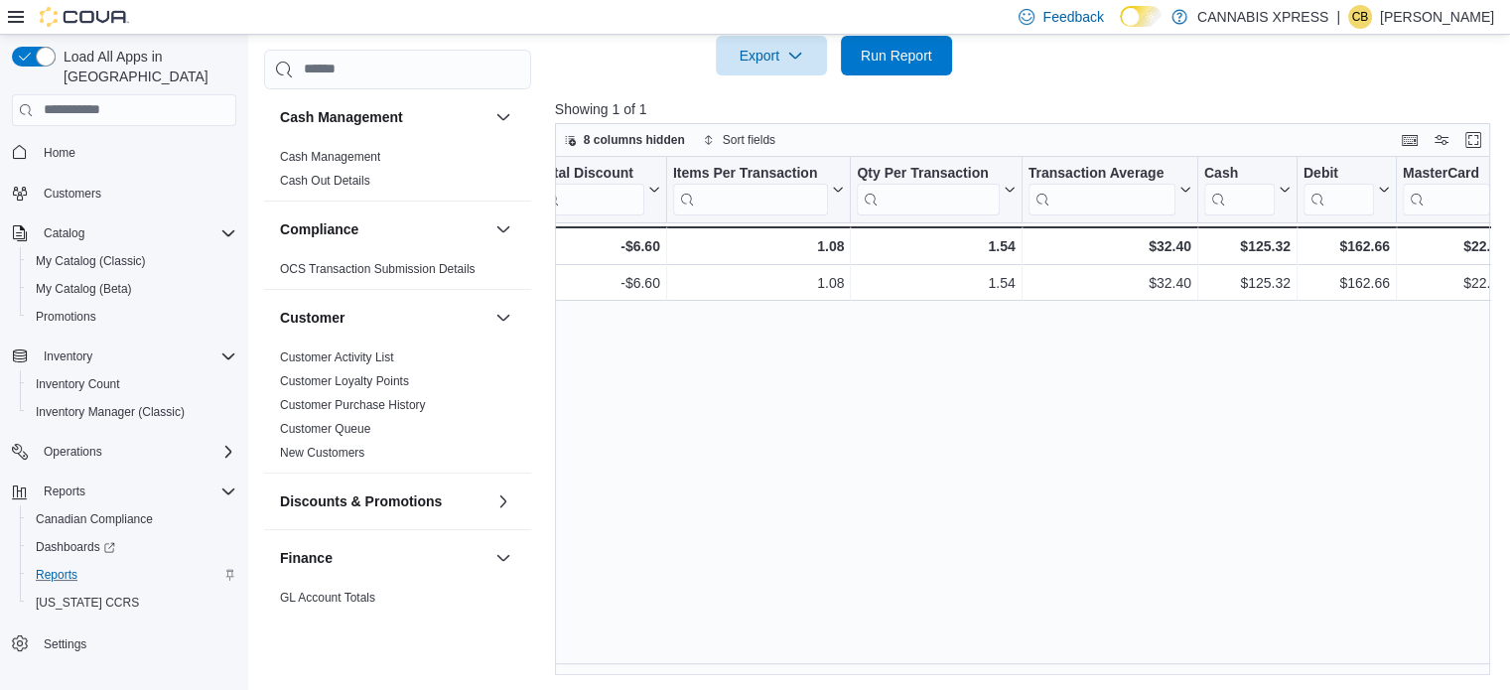
scroll to position [0, 1052]
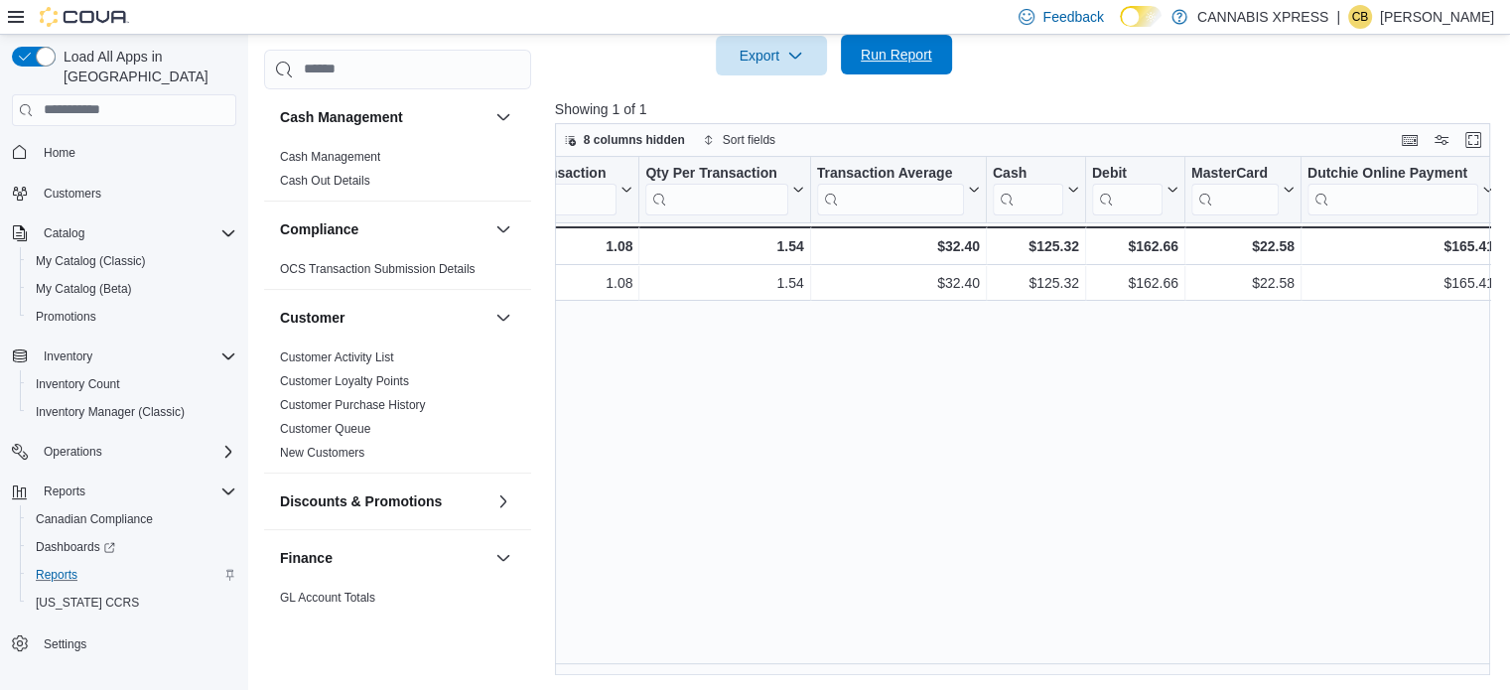
click at [899, 40] on span "Run Report" at bounding box center [896, 55] width 87 height 40
click at [880, 55] on span "Run Report" at bounding box center [896, 55] width 71 height 20
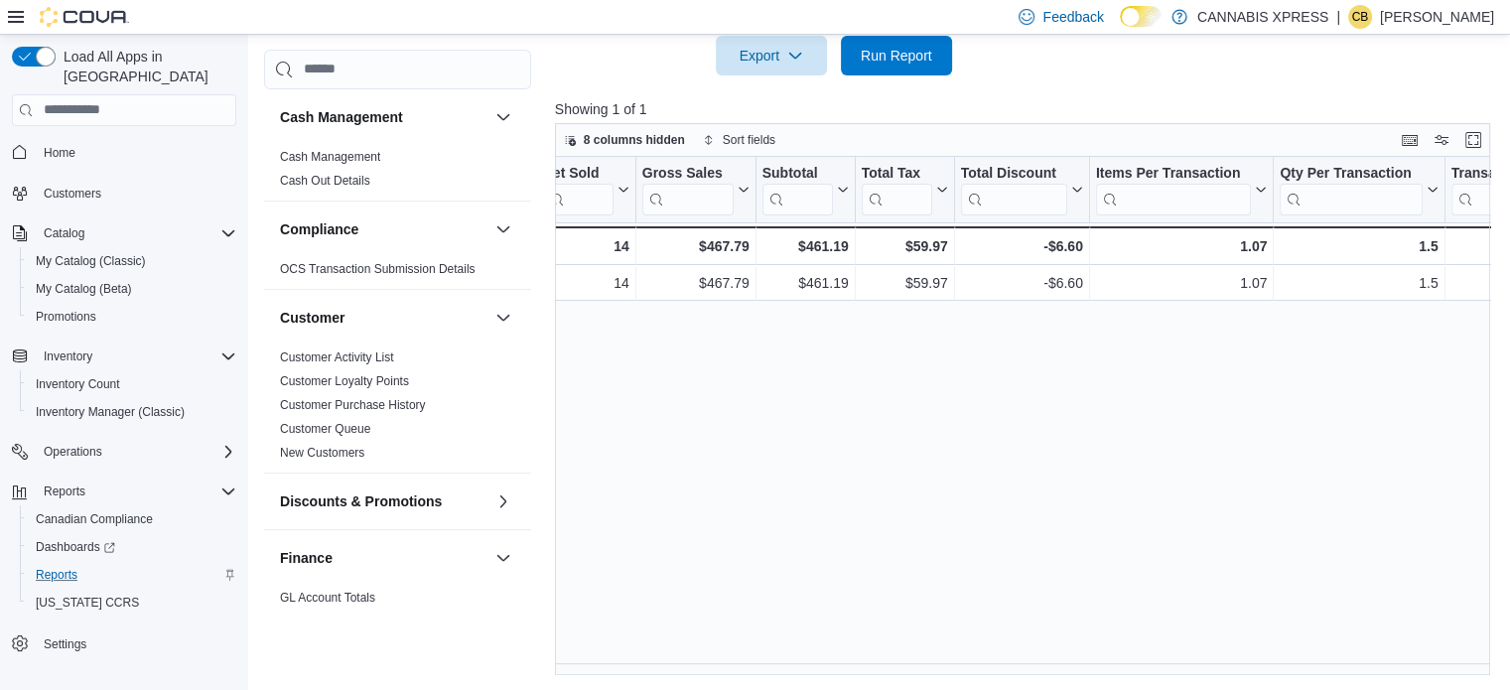
scroll to position [0, 0]
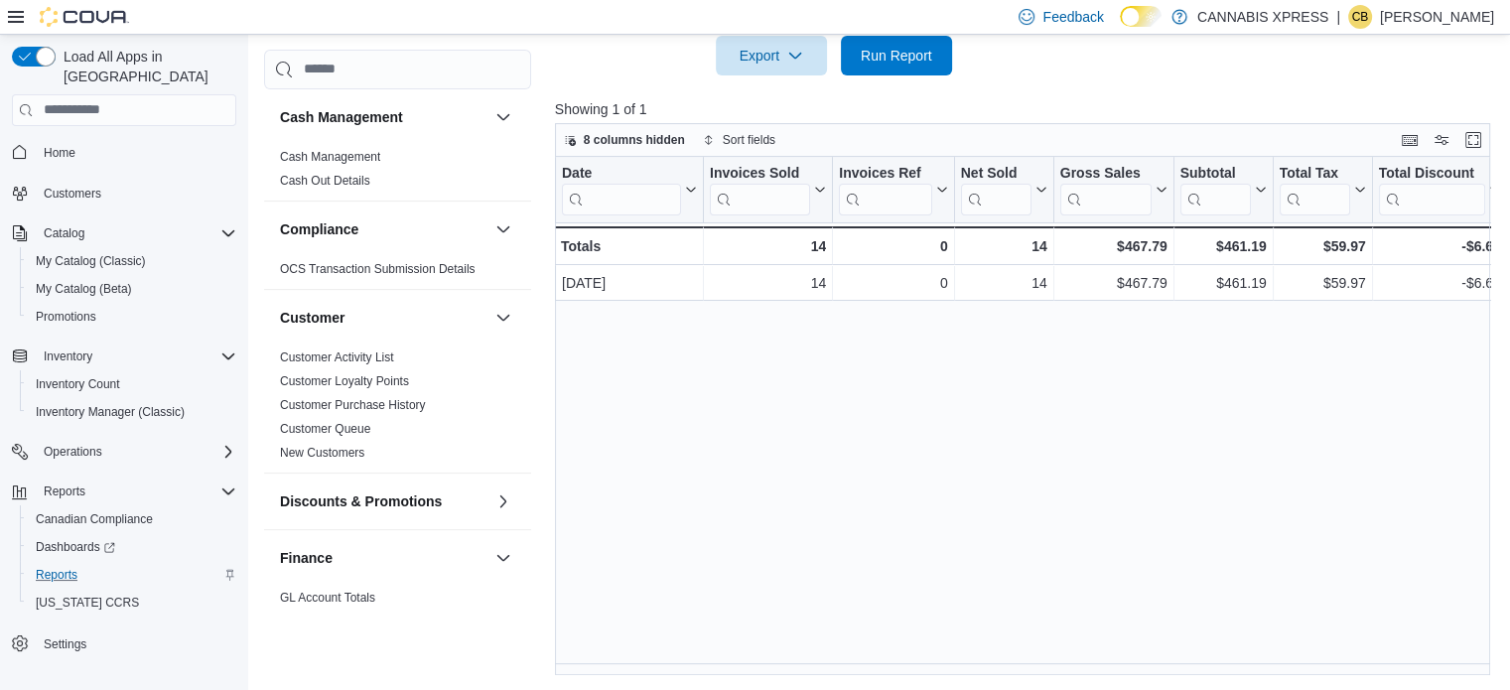
click at [694, 505] on div "Date Click to view column header actions Invoices Sold Click to view column hea…" at bounding box center [1027, 416] width 945 height 519
click at [920, 52] on span "Run Report" at bounding box center [896, 56] width 71 height 20
click at [917, 59] on span "Run Report" at bounding box center [896, 55] width 71 height 20
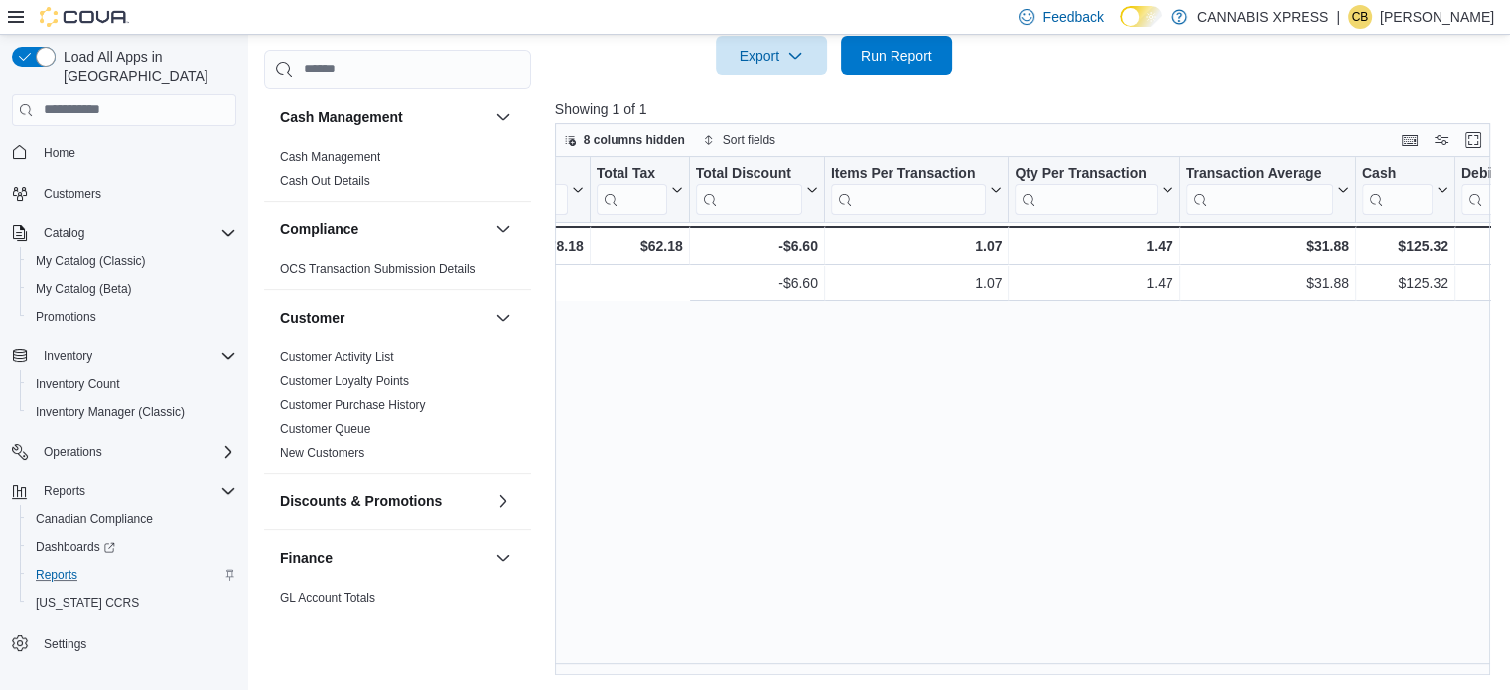
scroll to position [0, 1052]
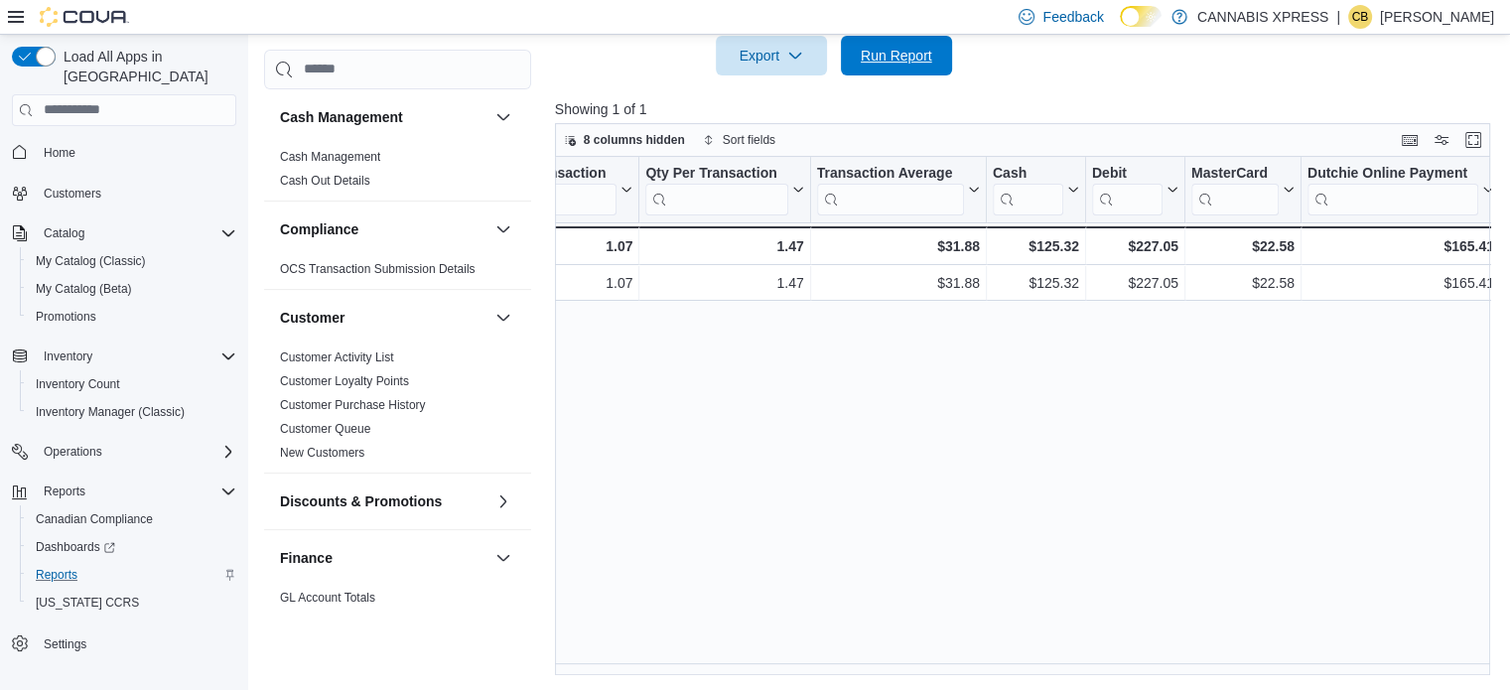
drag, startPoint x: 907, startPoint y: 56, endPoint x: 695, endPoint y: 556, distance: 543.5
click at [905, 57] on span "Run Report" at bounding box center [896, 56] width 71 height 20
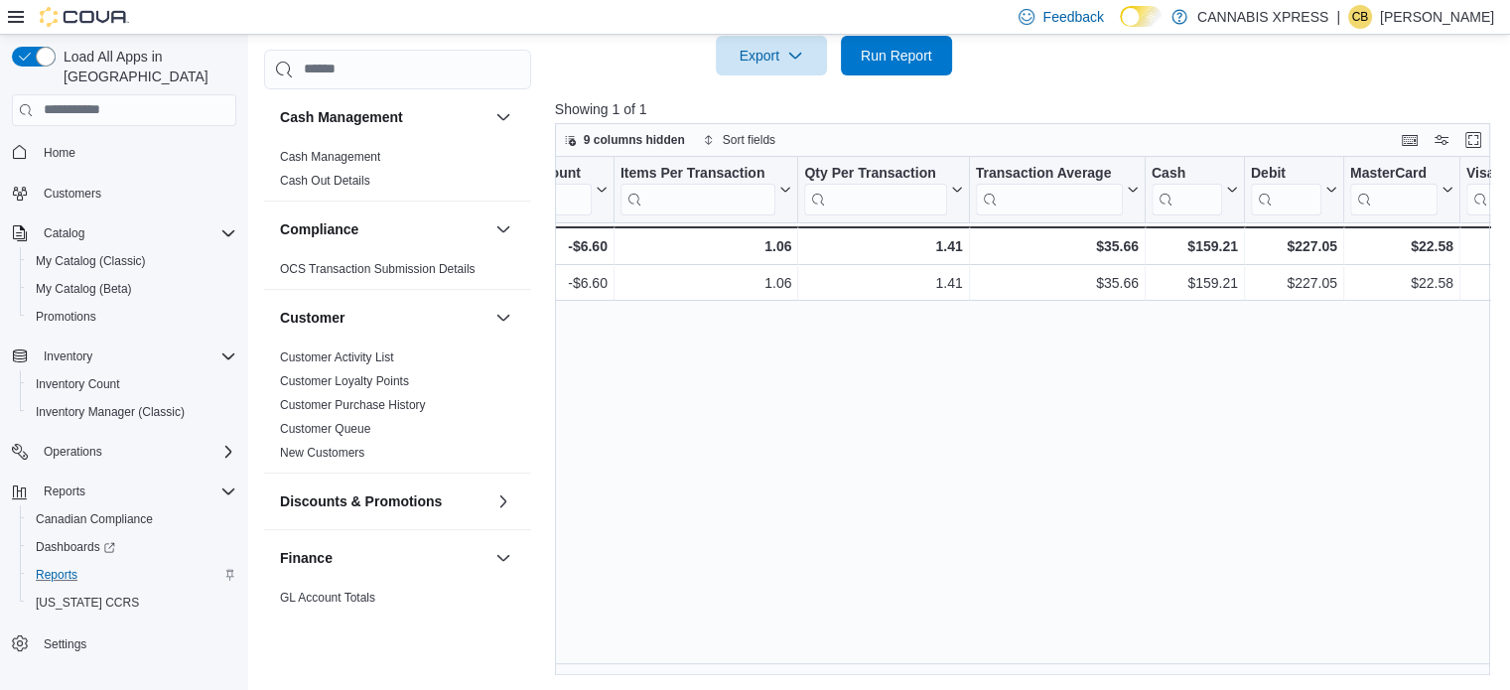
scroll to position [0, 1151]
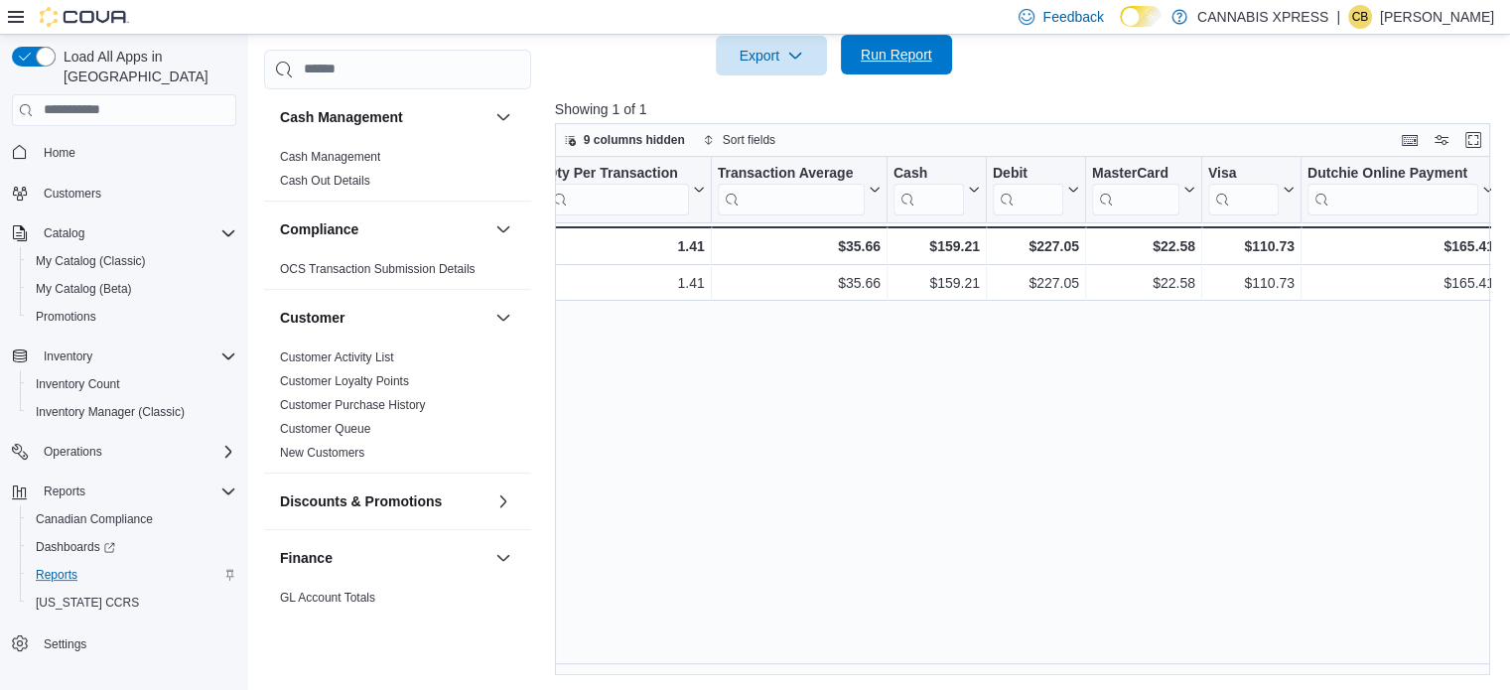
click at [893, 69] on span "Run Report" at bounding box center [896, 55] width 87 height 40
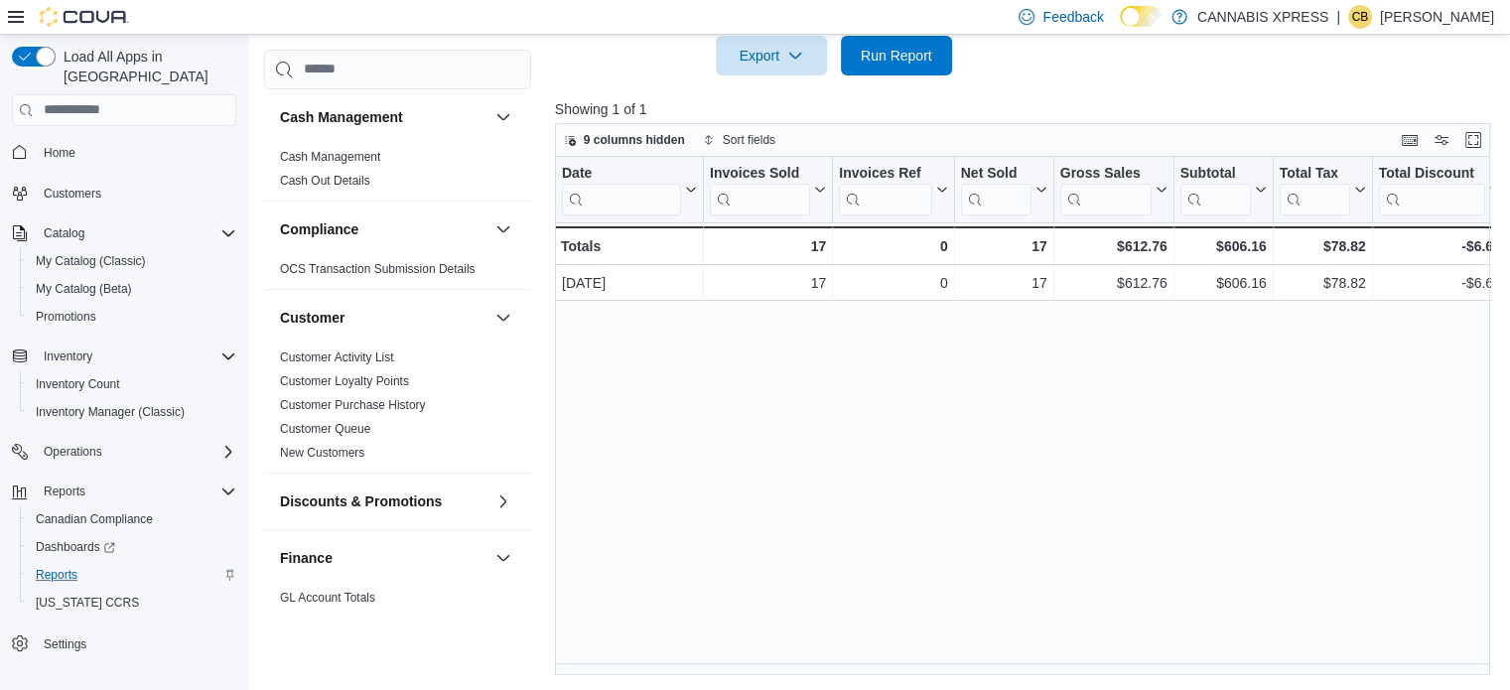
click at [947, 449] on div "Date Click to view column header actions Invoices Sold Click to view column hea…" at bounding box center [1027, 416] width 945 height 519
click at [896, 55] on span "Run Report" at bounding box center [896, 55] width 71 height 20
click at [761, 491] on div "Date Click to view column header actions Invoices Sold Click to view column hea…" at bounding box center [1027, 416] width 945 height 519
click at [858, 46] on span "Run Report" at bounding box center [896, 55] width 87 height 40
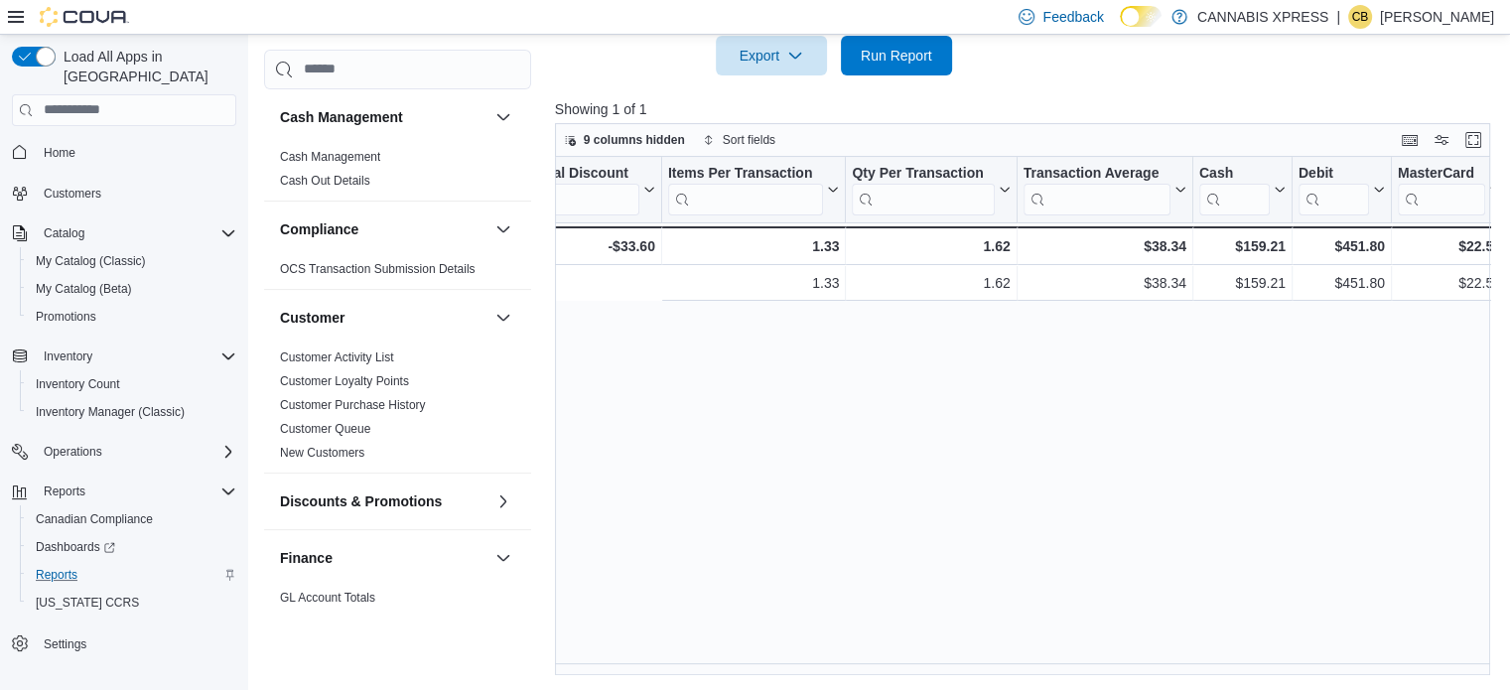
scroll to position [0, 1151]
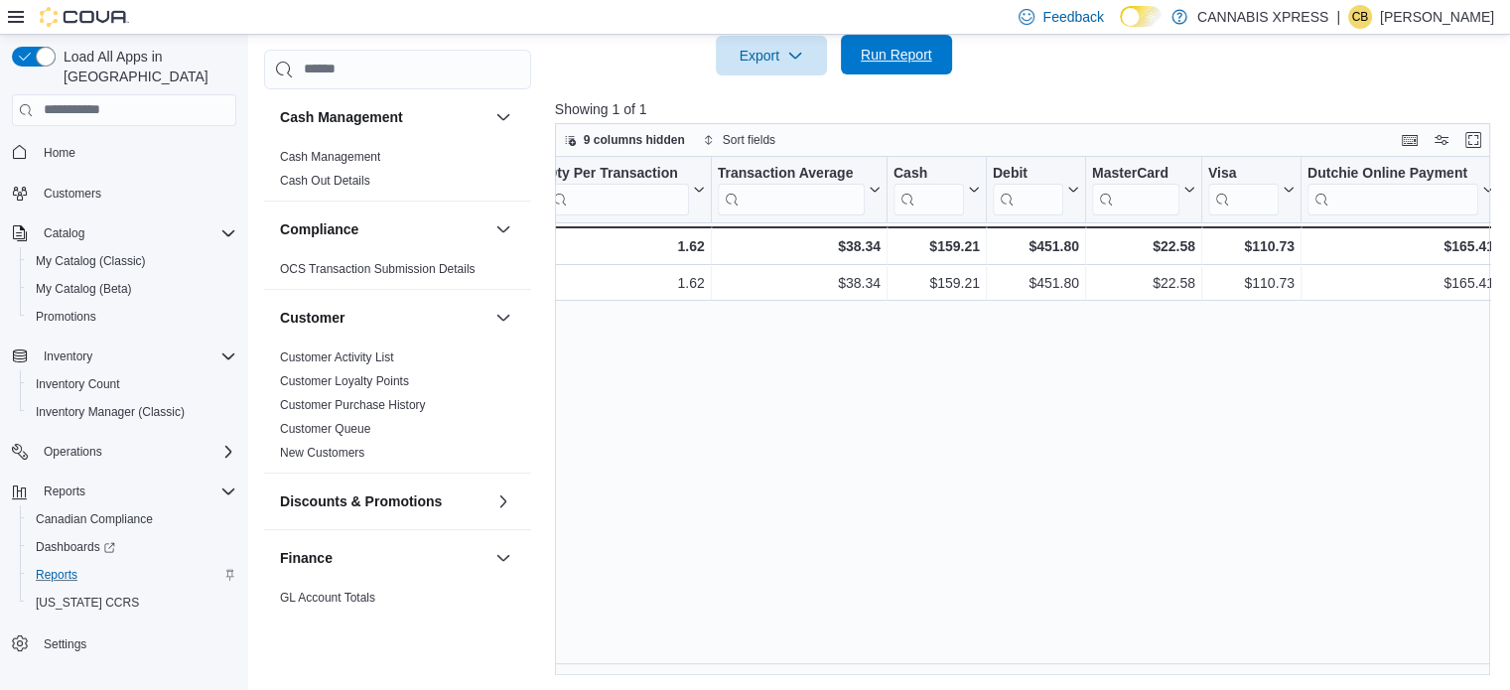
click at [866, 42] on span "Run Report" at bounding box center [896, 55] width 87 height 40
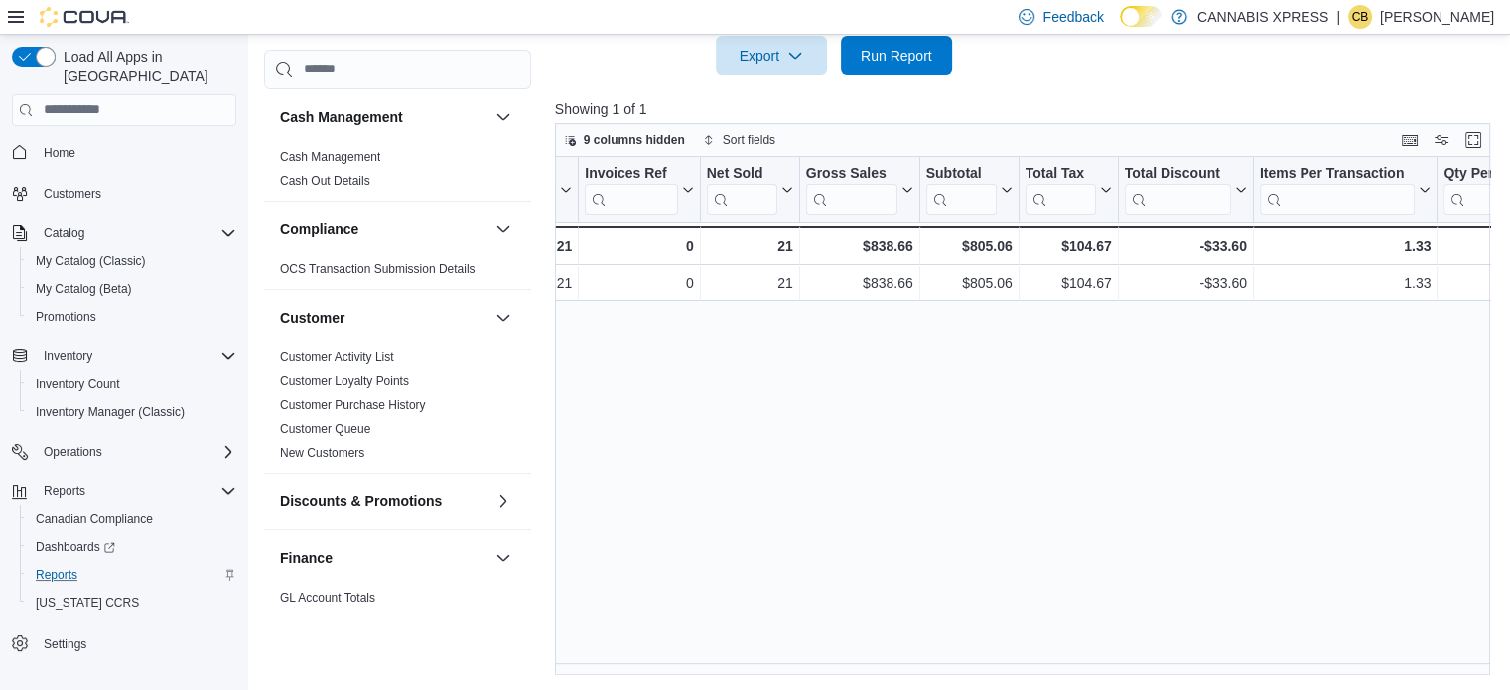
scroll to position [0, 0]
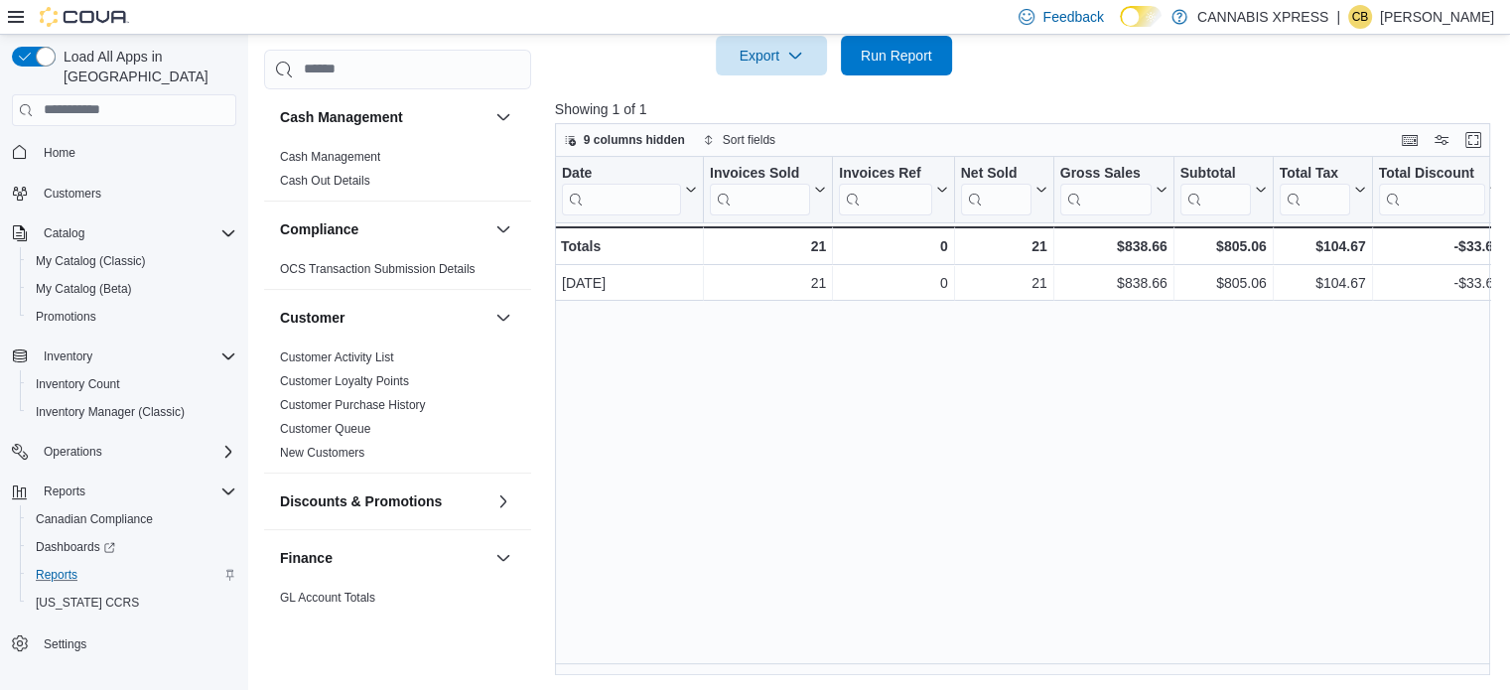
click at [776, 538] on div "Date Click to view column header actions Invoices Sold Click to view column hea…" at bounding box center [1027, 416] width 945 height 519
click at [913, 57] on span "Run Report" at bounding box center [896, 55] width 71 height 20
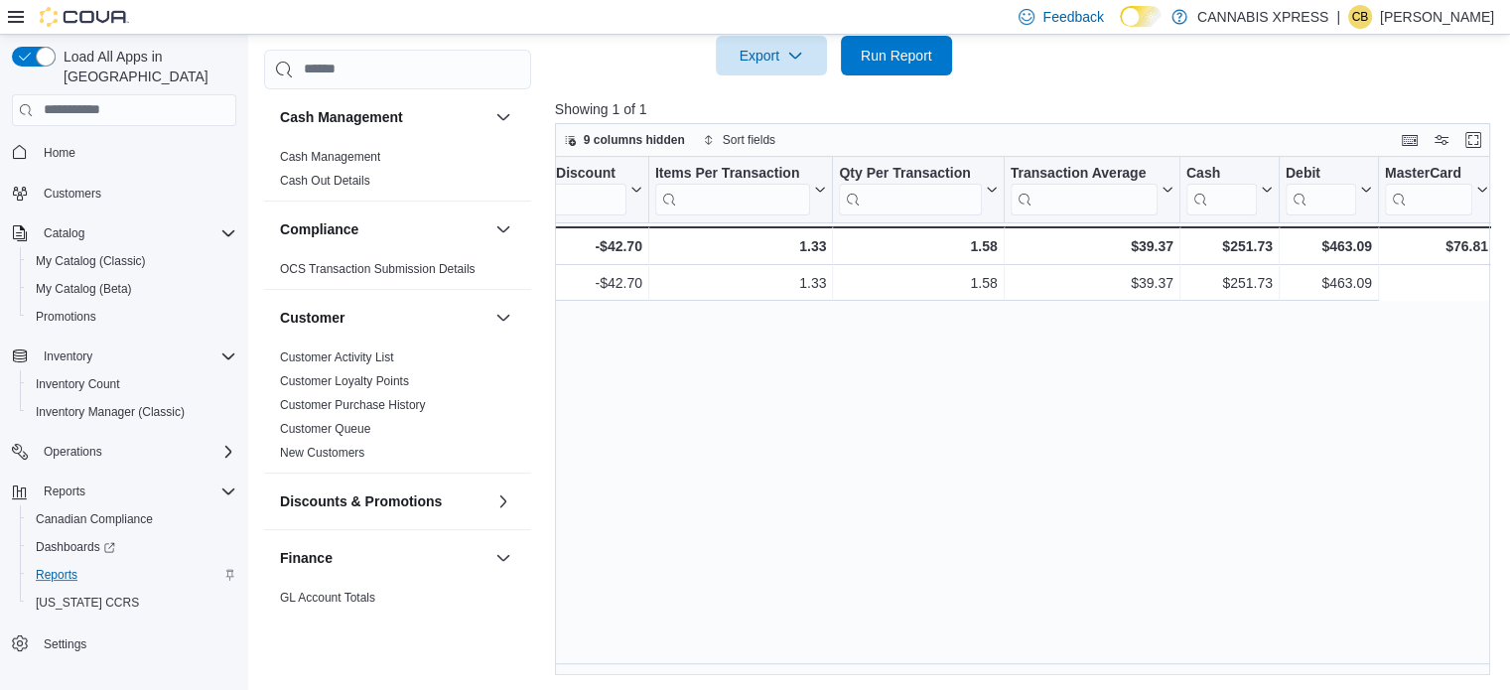
scroll to position [0, 1151]
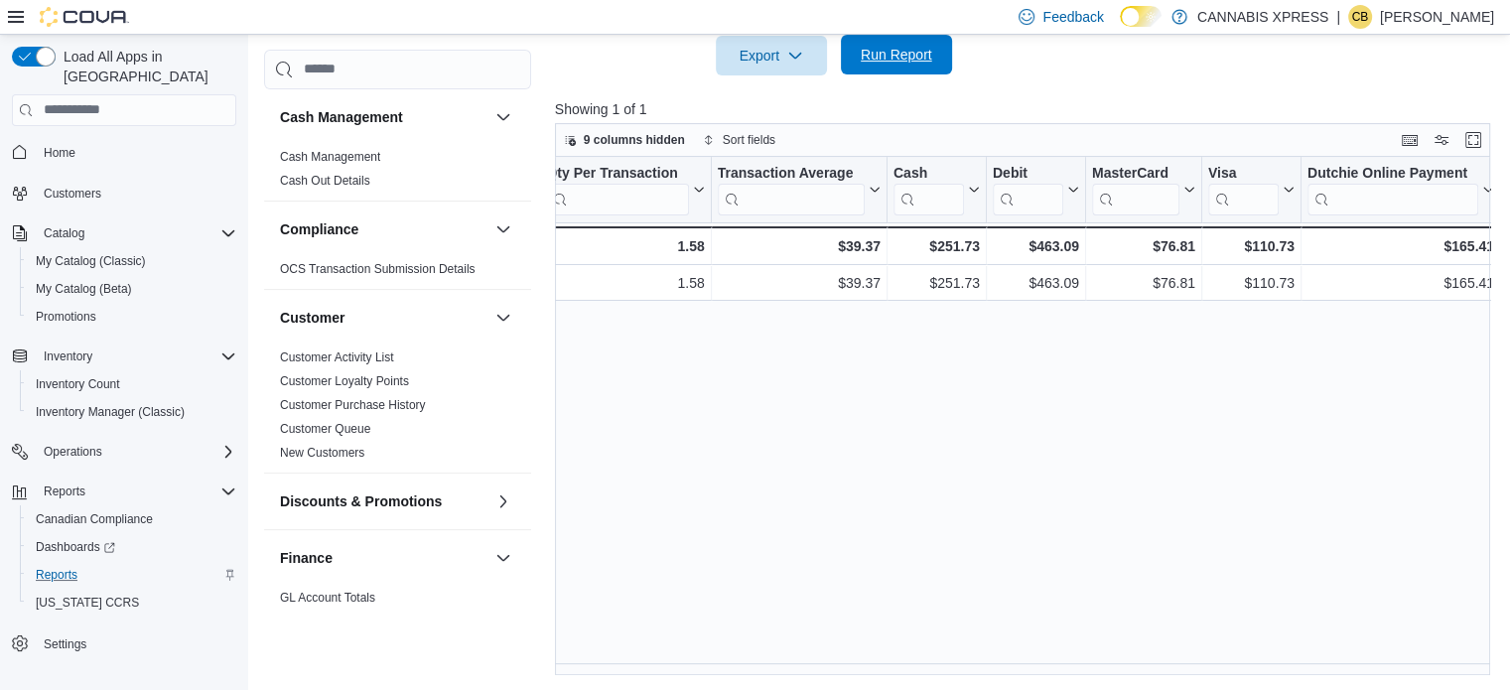
click at [875, 49] on span "Run Report" at bounding box center [896, 55] width 71 height 20
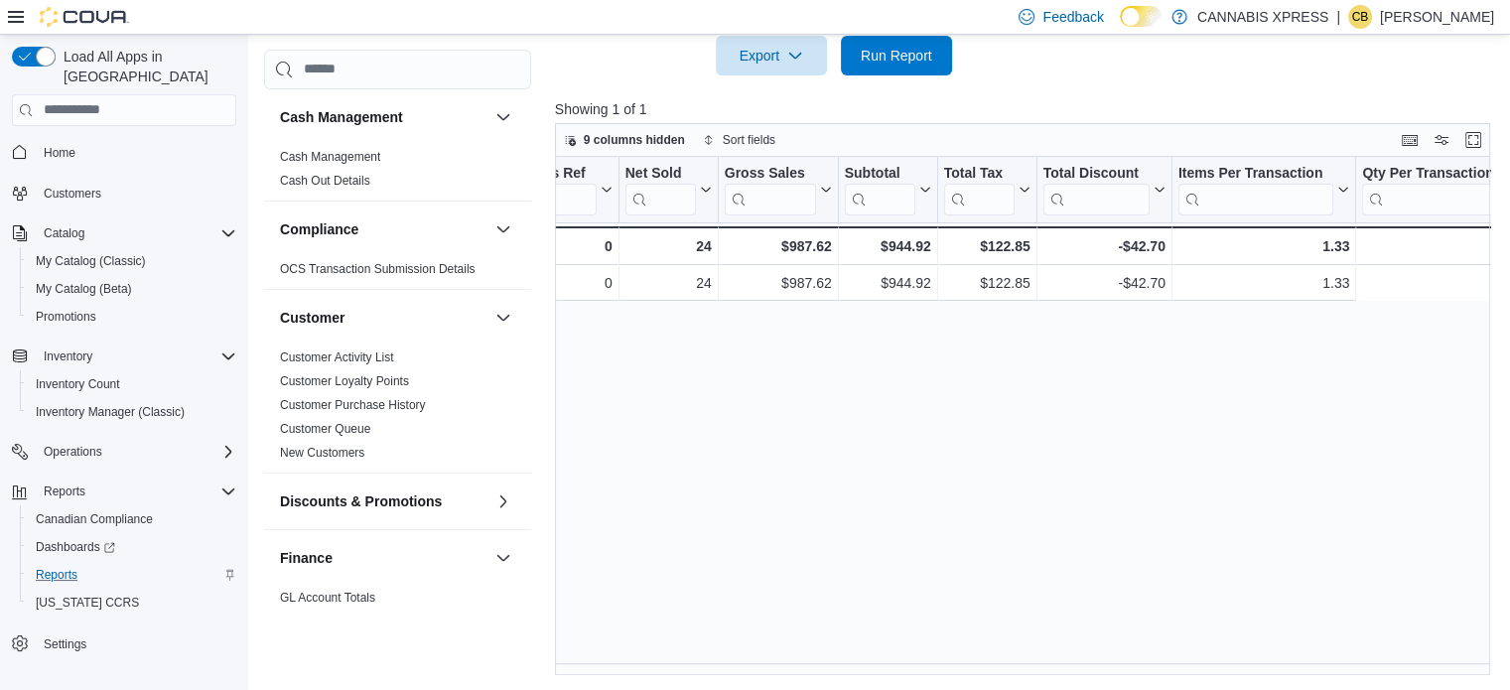
scroll to position [0, 0]
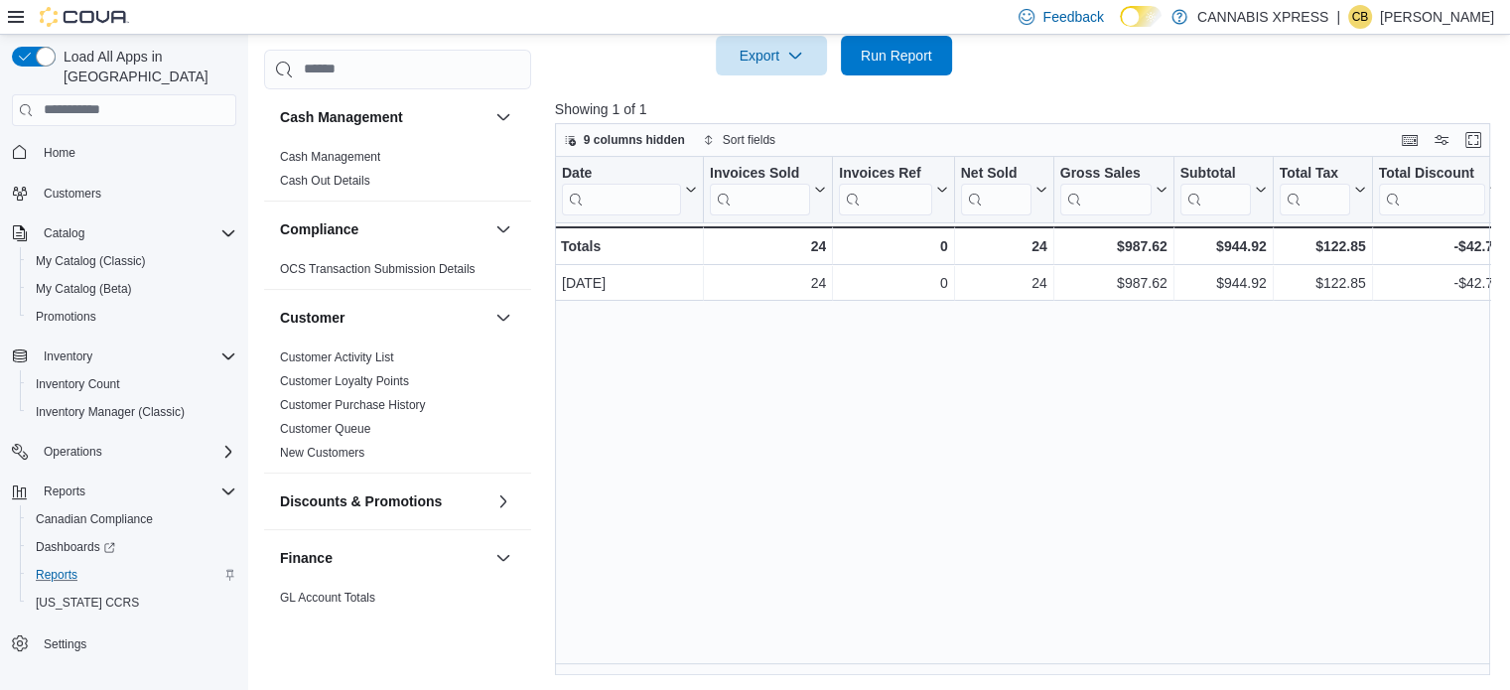
click at [664, 525] on div "Date Click to view column header actions Invoices Sold Click to view column hea…" at bounding box center [1027, 416] width 945 height 519
click at [876, 59] on span "Run Report" at bounding box center [896, 55] width 71 height 20
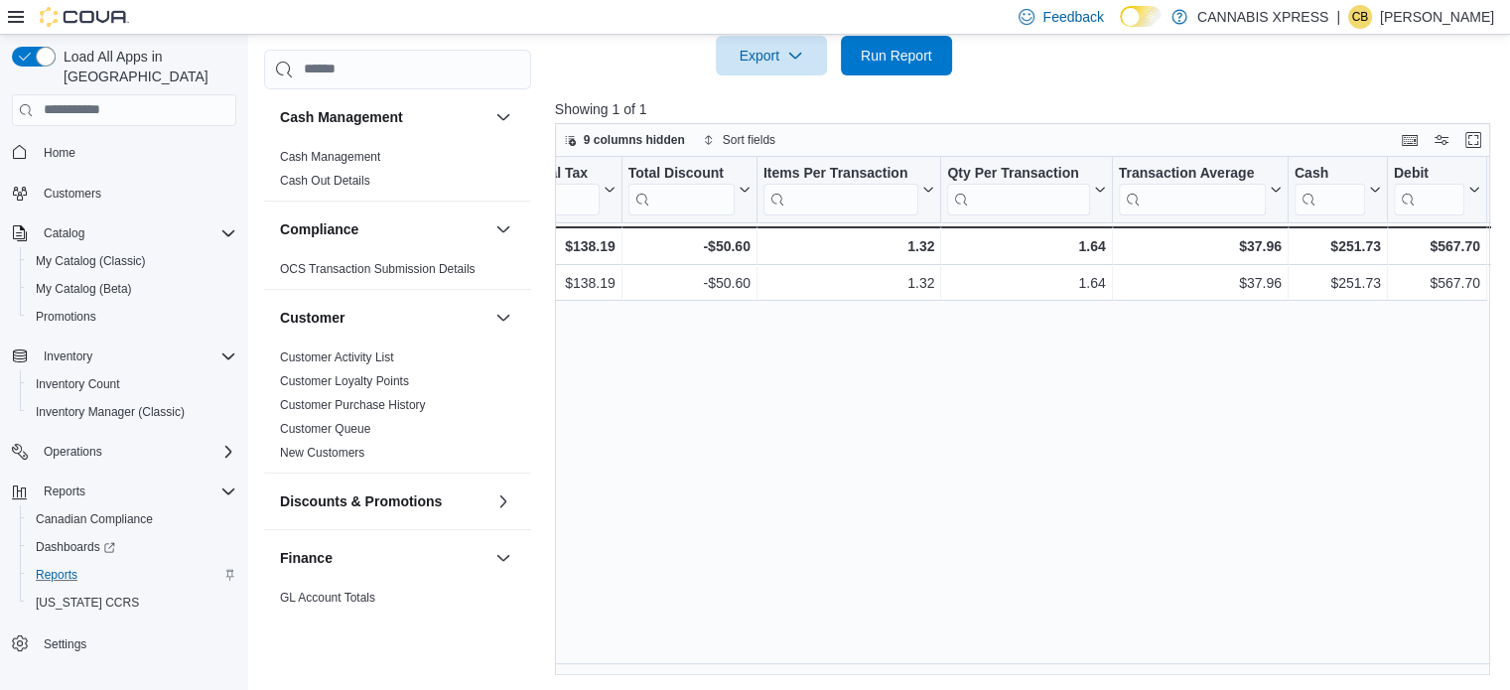
scroll to position [0, 1151]
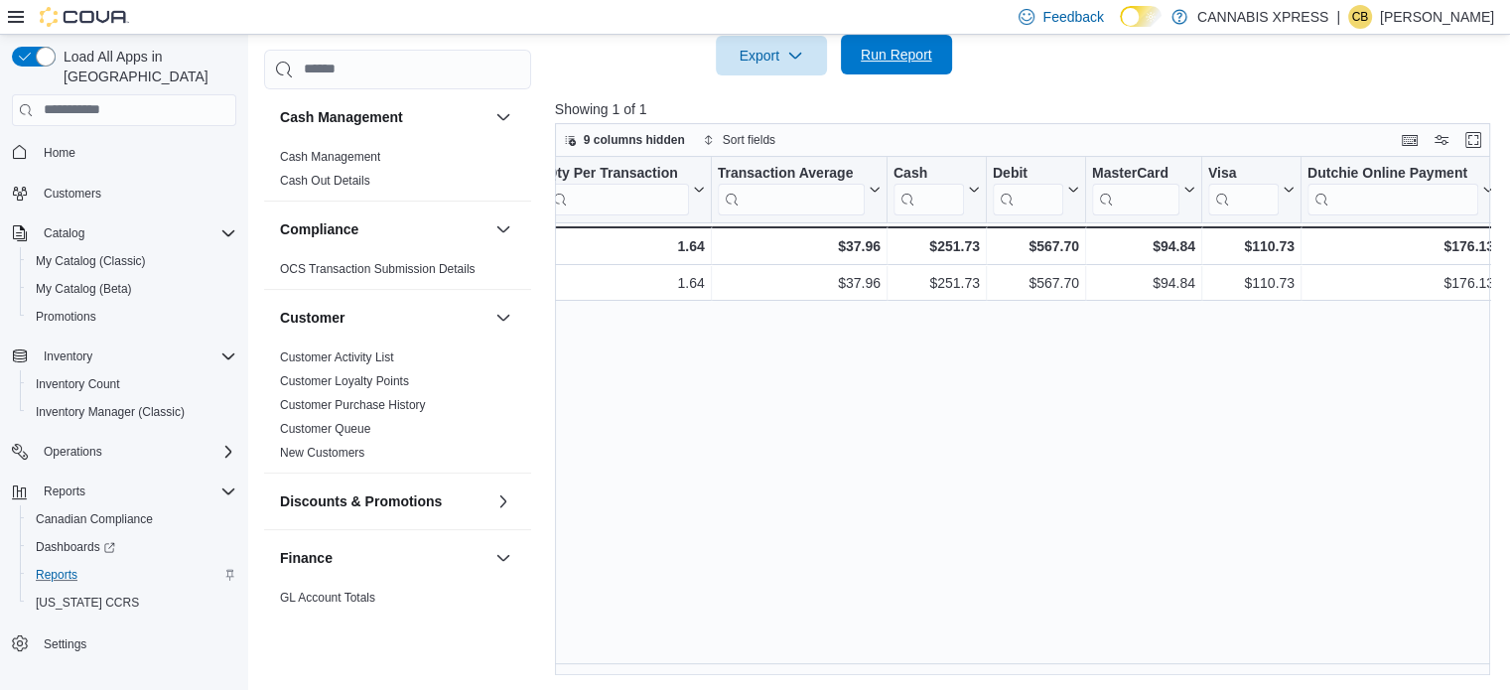
click at [881, 55] on span "Run Report" at bounding box center [896, 55] width 71 height 20
drag, startPoint x: 903, startPoint y: 66, endPoint x: 884, endPoint y: 185, distance: 120.6
click at [903, 66] on span "Run Report" at bounding box center [896, 55] width 87 height 40
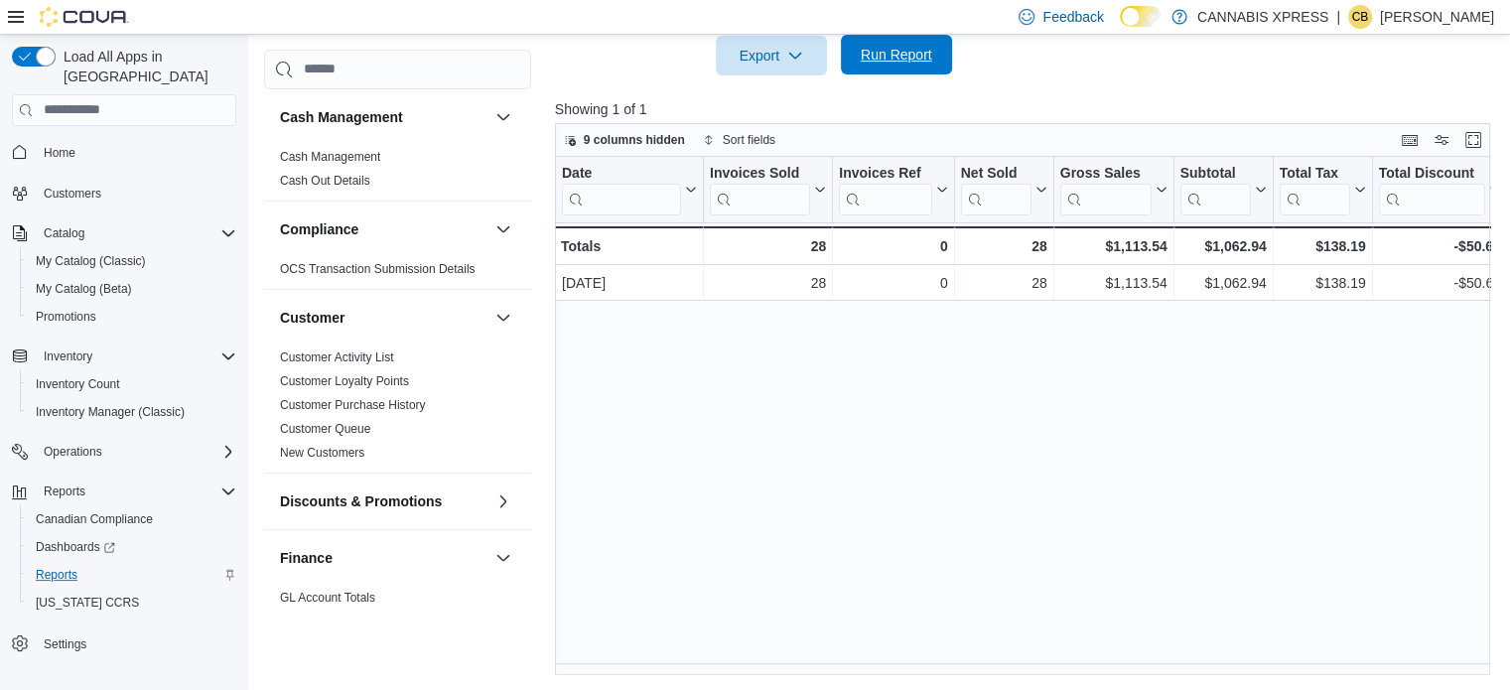
click at [880, 42] on span "Run Report" at bounding box center [896, 55] width 87 height 40
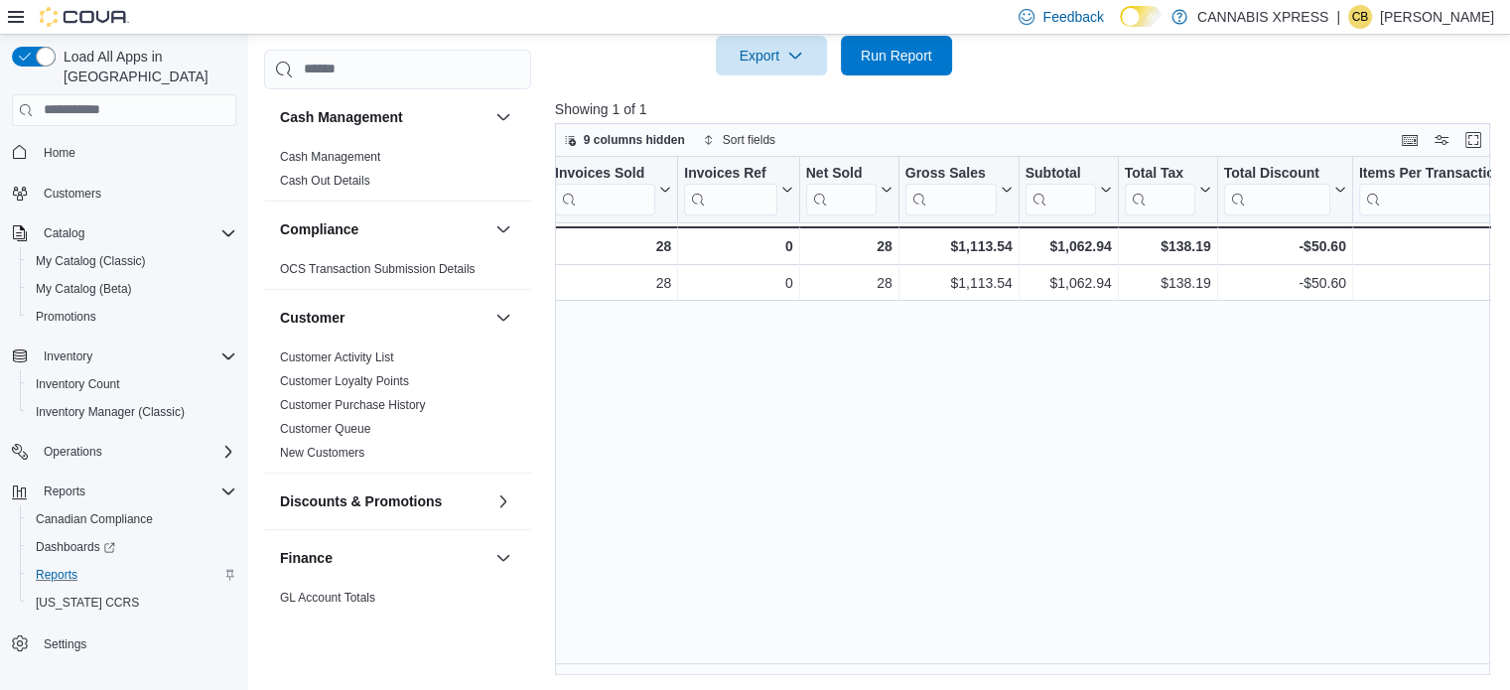
scroll to position [0, 0]
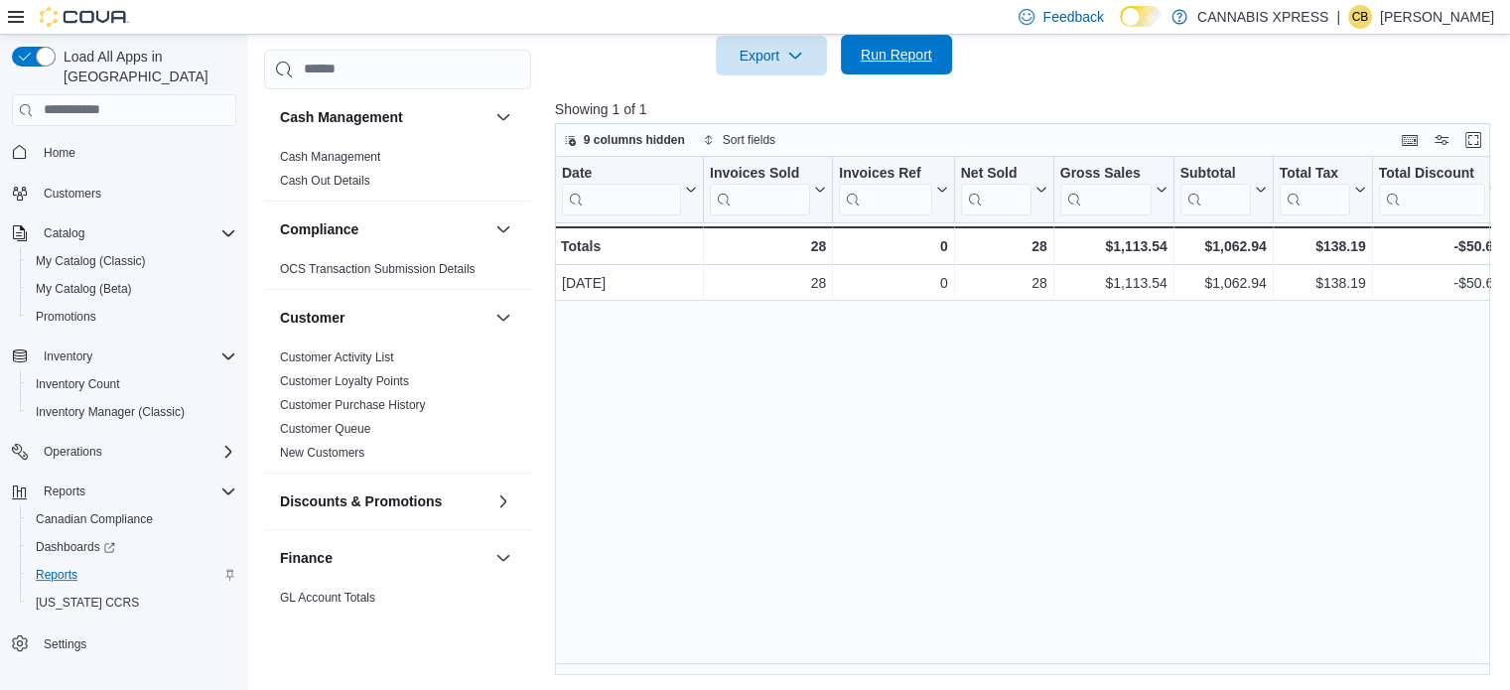
click at [881, 63] on span "Run Report" at bounding box center [896, 55] width 71 height 20
click at [861, 530] on div "Date Click to view column header actions Invoices Sold Click to view column hea…" at bounding box center [1027, 416] width 945 height 519
click at [918, 48] on span "Run Report" at bounding box center [896, 55] width 71 height 20
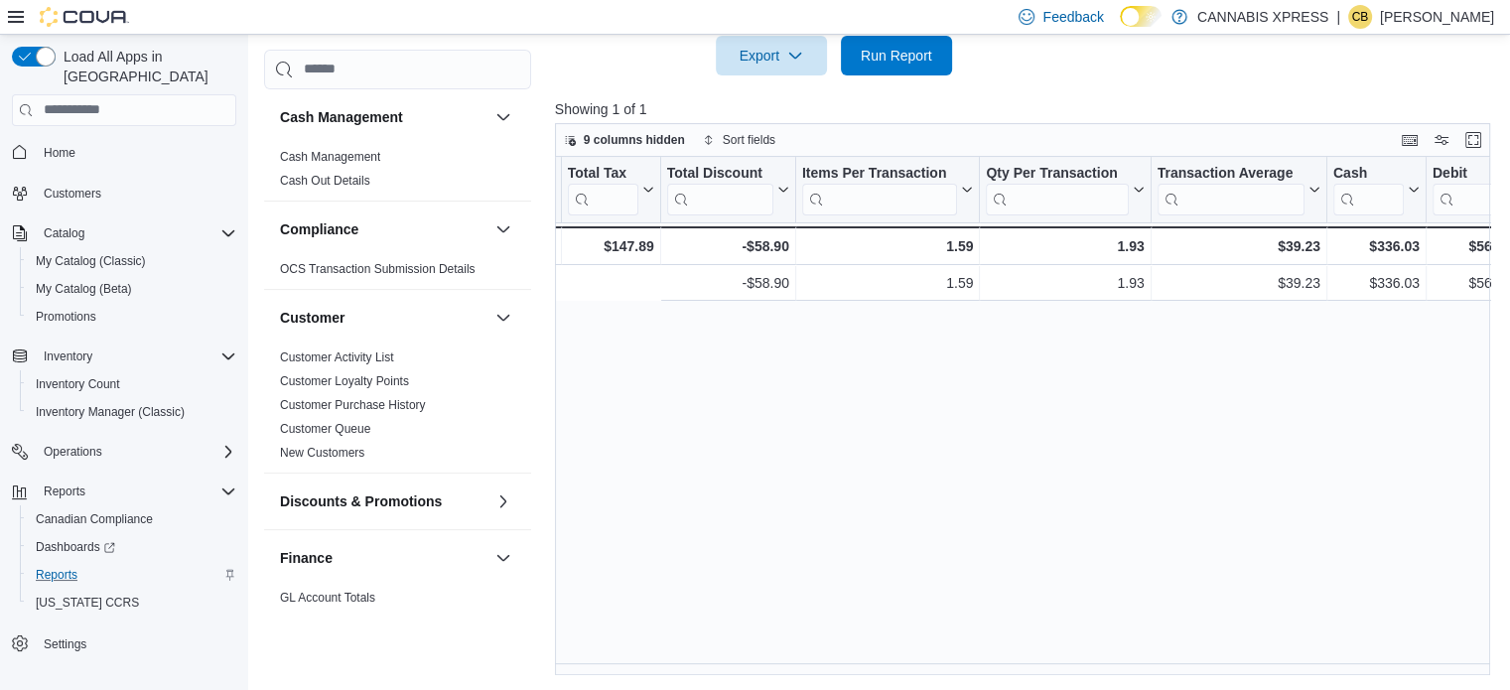
scroll to position [0, 1151]
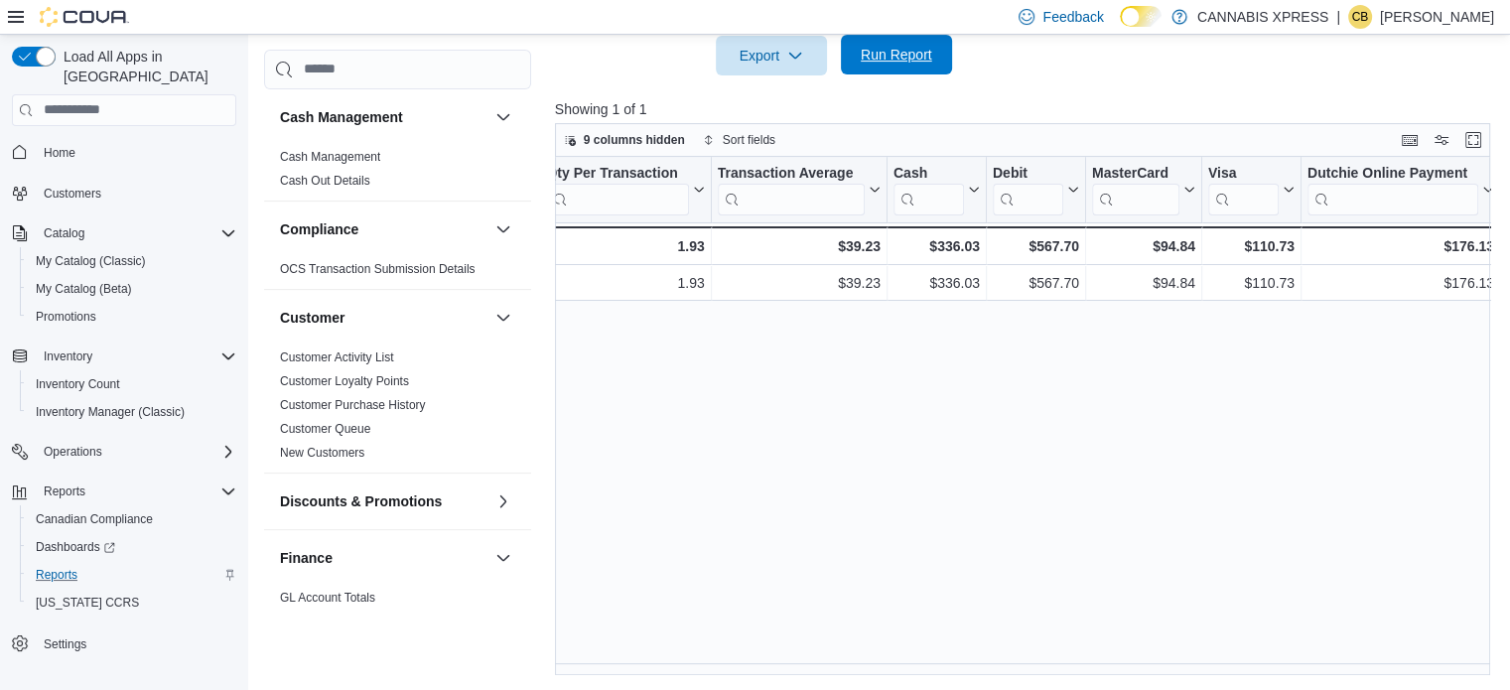
click at [890, 51] on span "Run Report" at bounding box center [896, 55] width 71 height 20
click at [55, 145] on span "Home" at bounding box center [60, 153] width 32 height 16
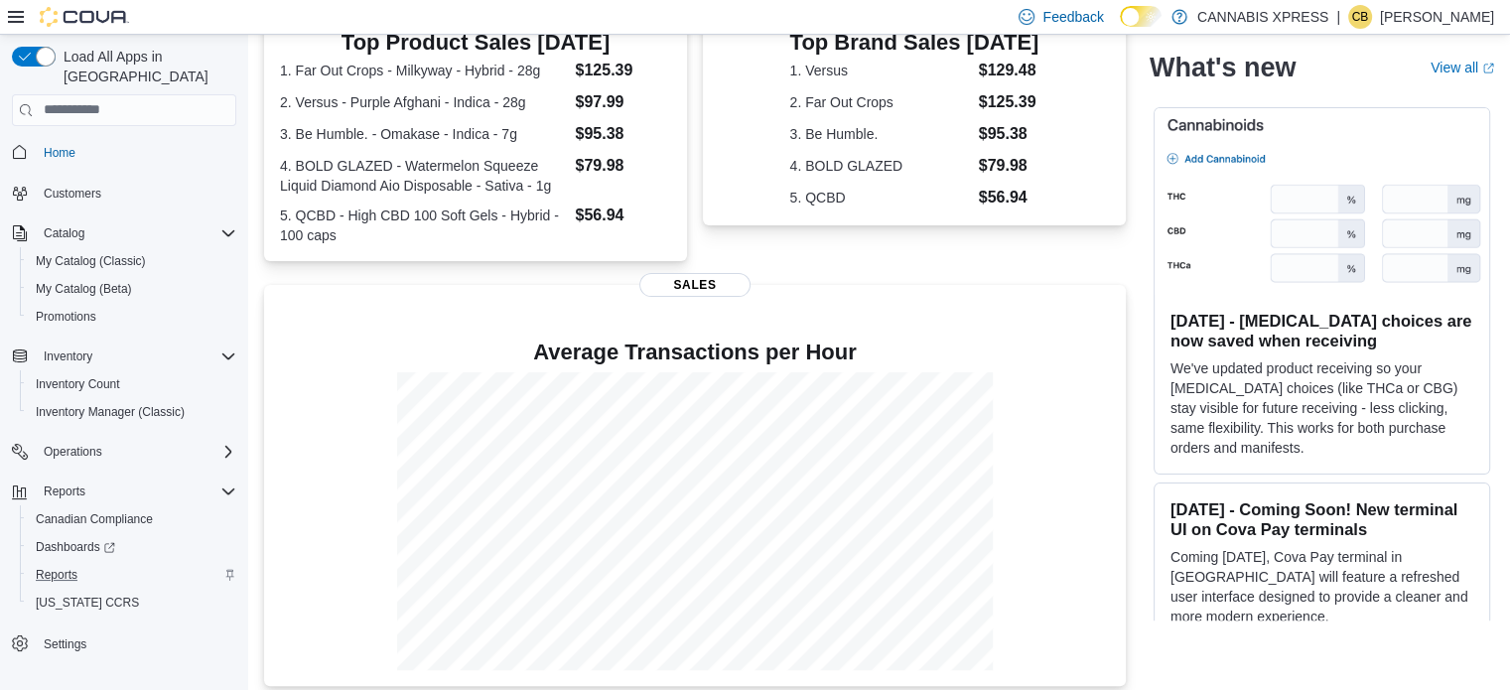
scroll to position [464, 0]
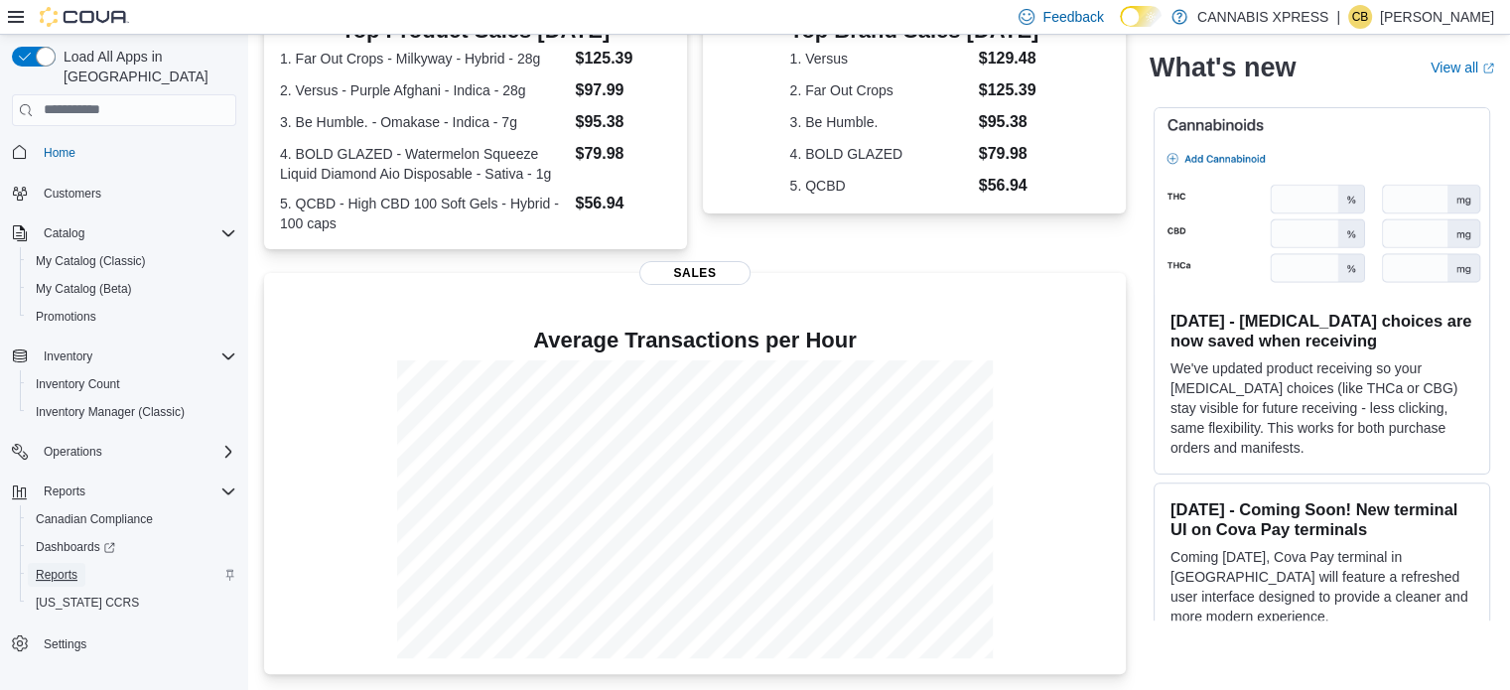
click at [71, 567] on span "Reports" at bounding box center [57, 575] width 42 height 16
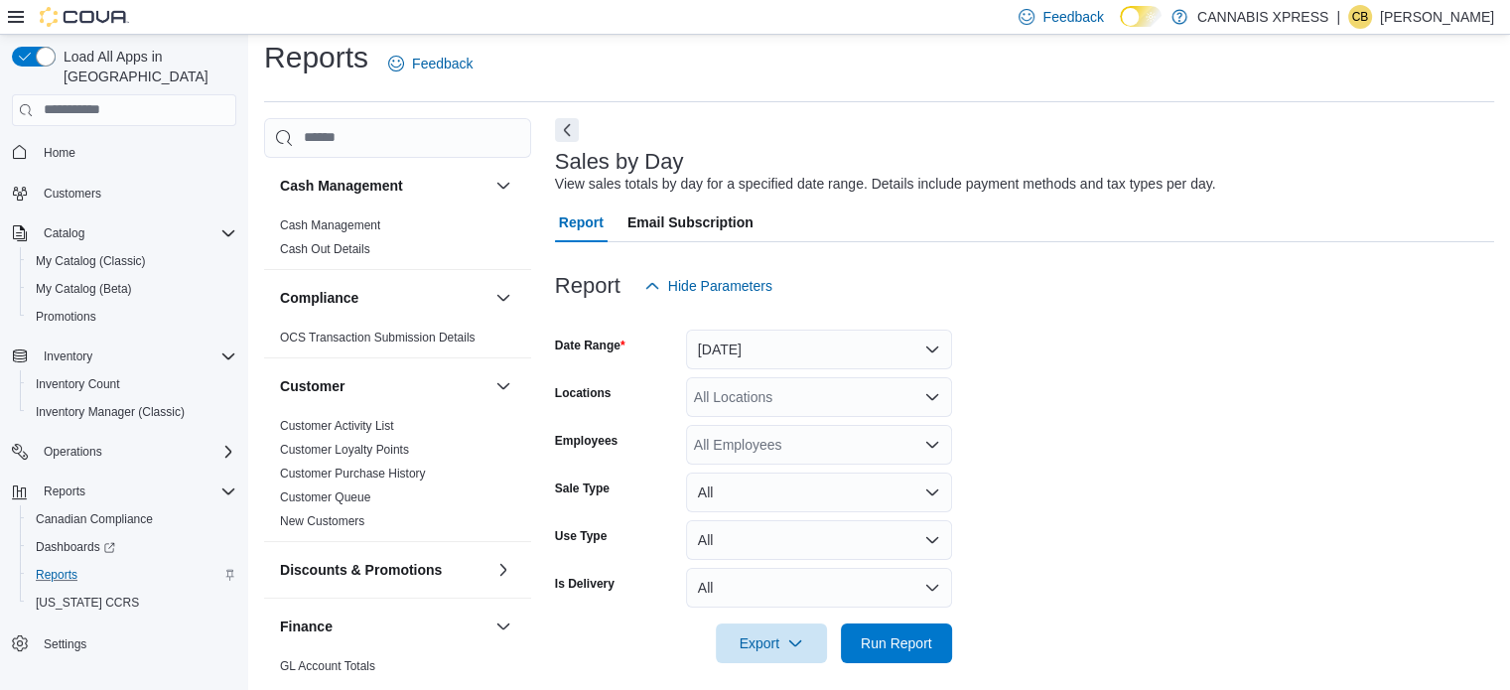
scroll to position [25, 0]
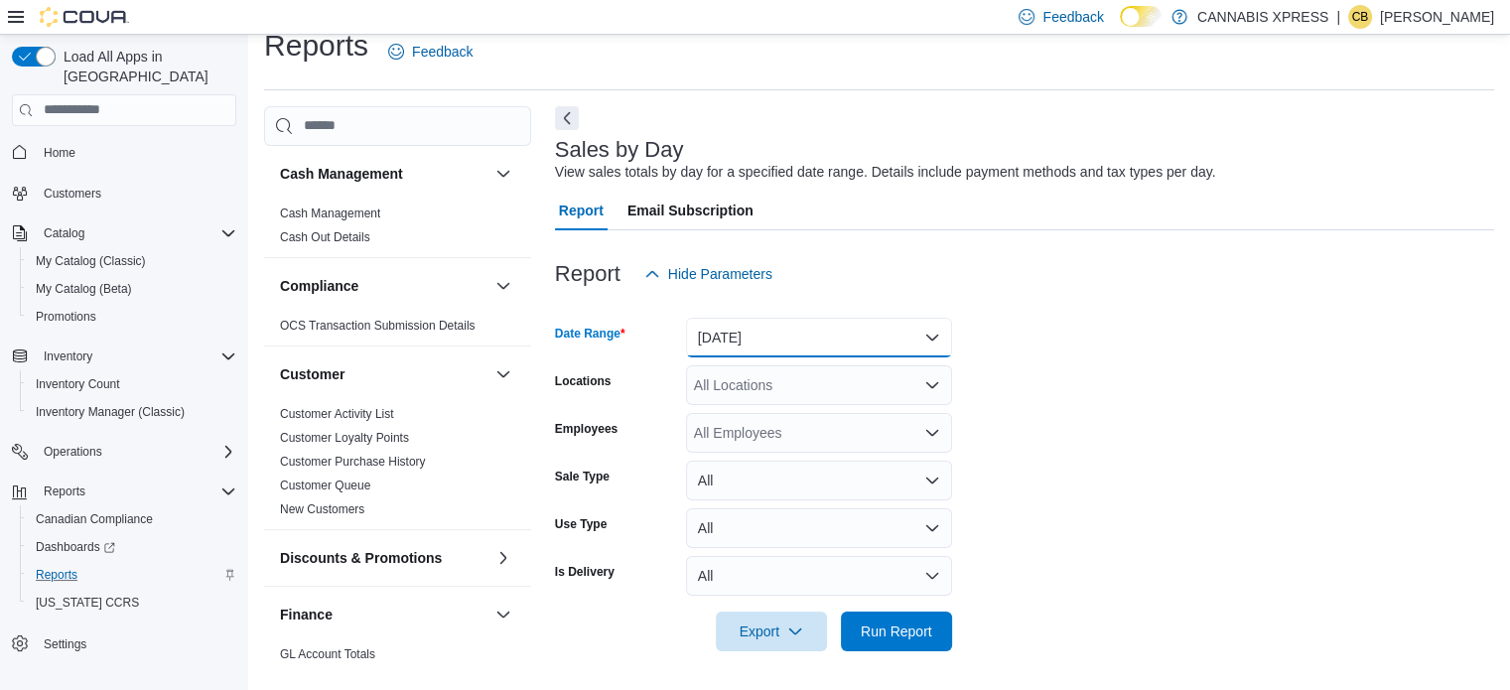
click at [739, 328] on button "[DATE]" at bounding box center [819, 338] width 266 height 40
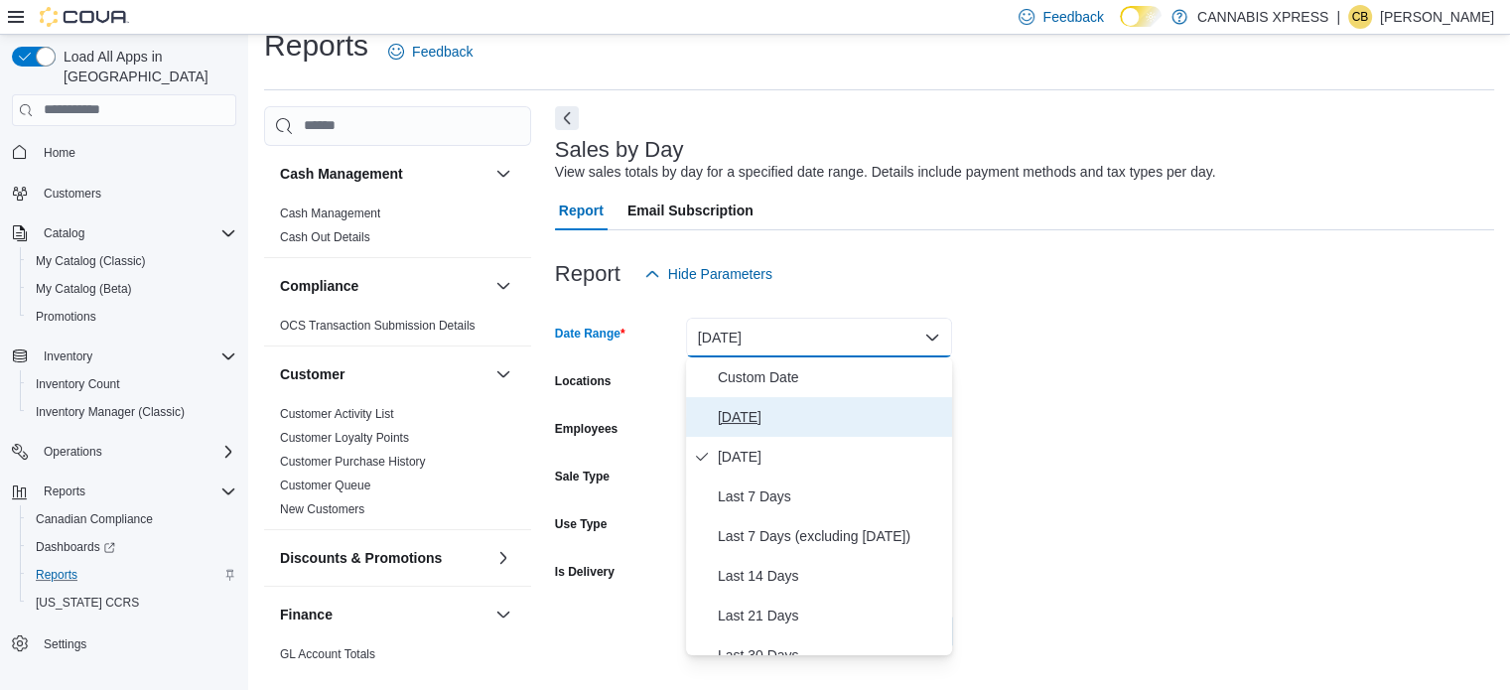
click at [736, 413] on span "[DATE]" at bounding box center [831, 417] width 226 height 24
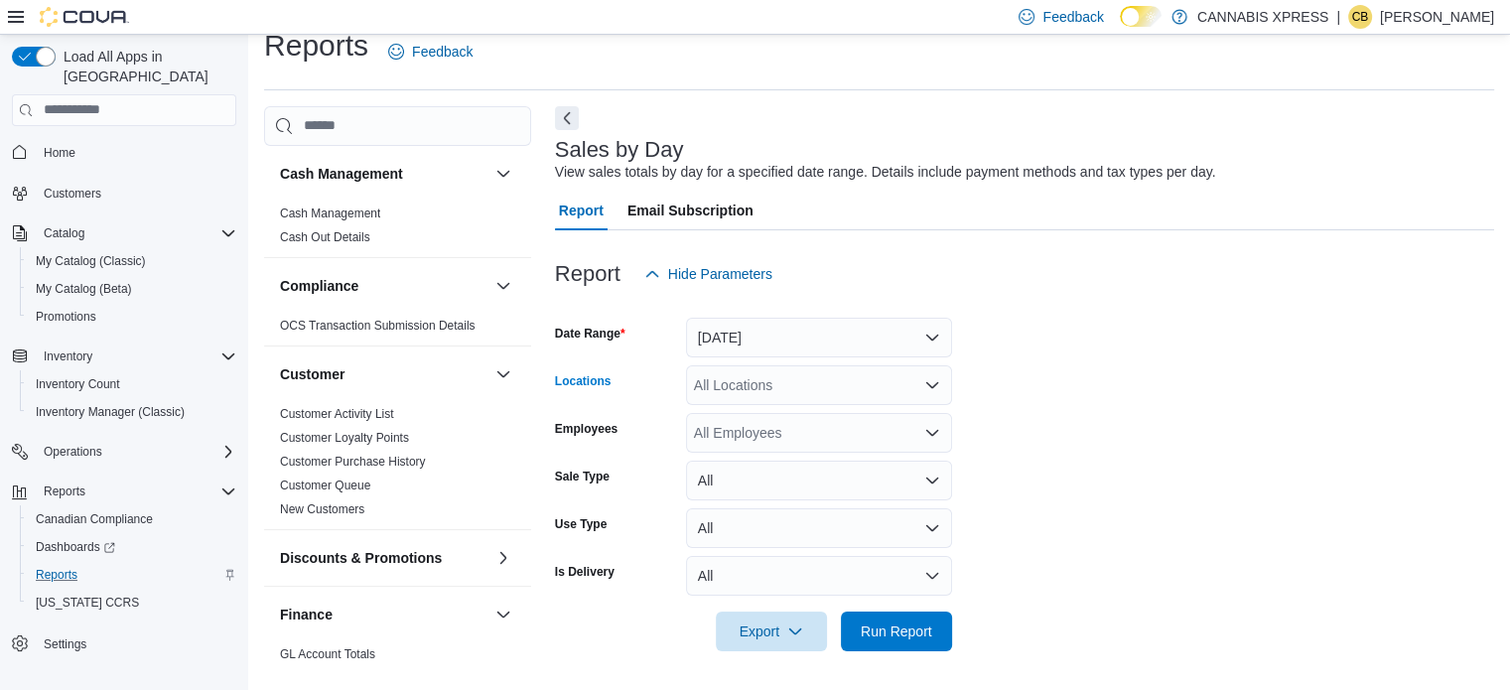
click at [754, 375] on div "All Locations" at bounding box center [819, 385] width 266 height 40
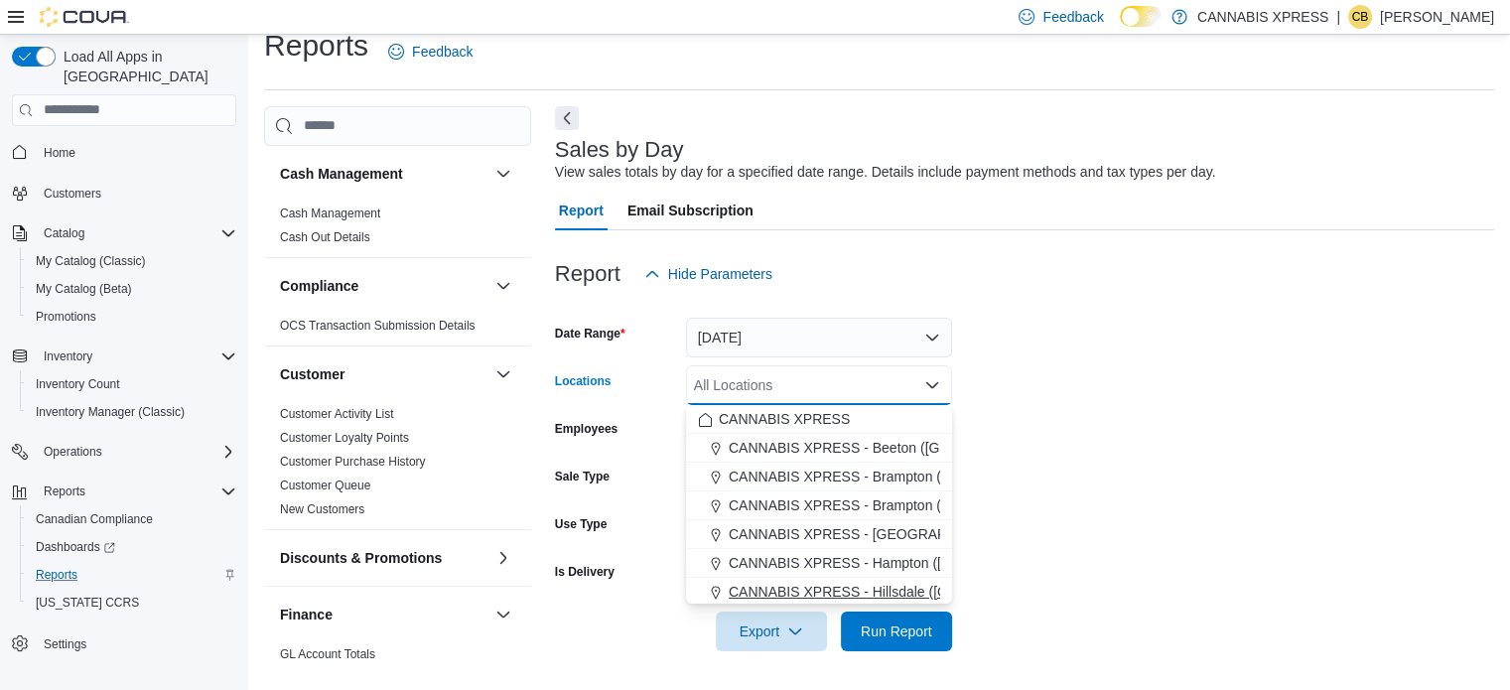
click at [898, 593] on span "CANNABIS XPRESS - Hillsdale ([GEOGRAPHIC_DATA])" at bounding box center [906, 592] width 354 height 20
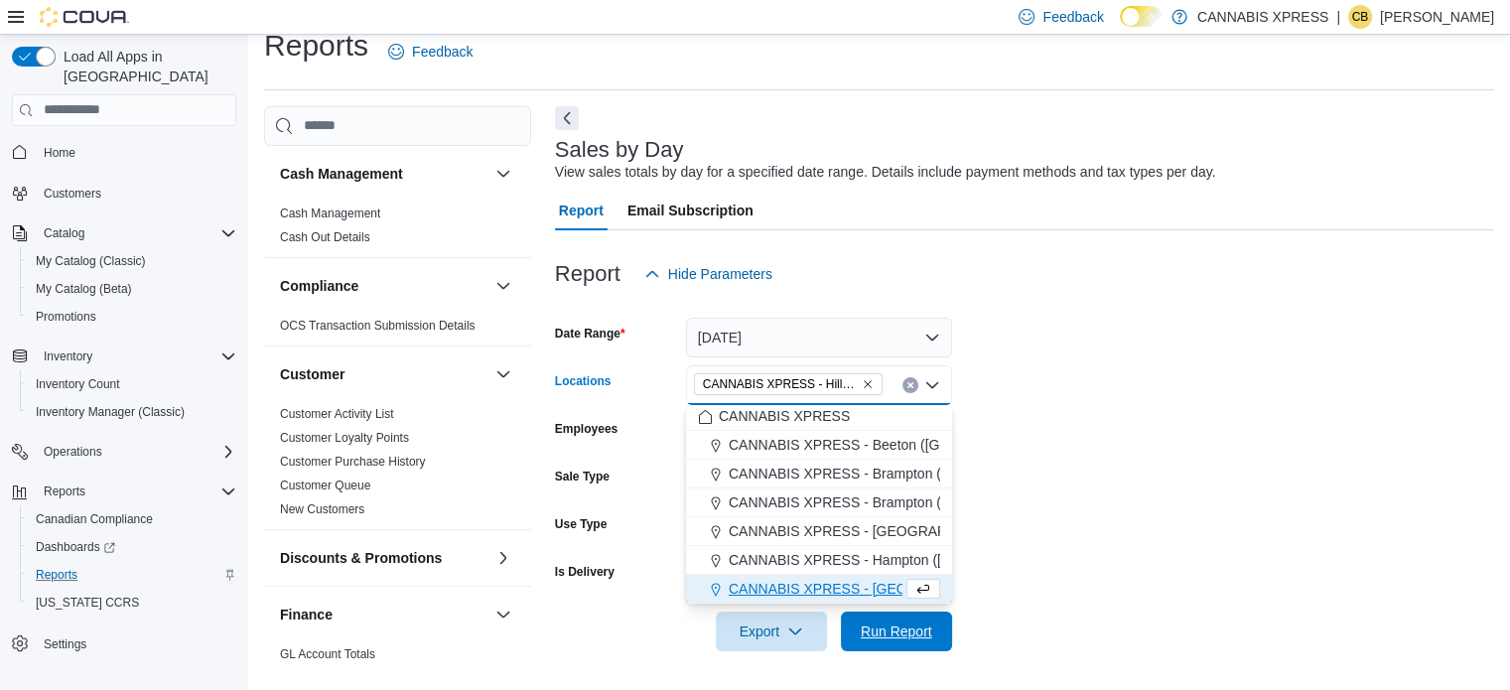
click at [891, 631] on span "Run Report" at bounding box center [896, 631] width 71 height 20
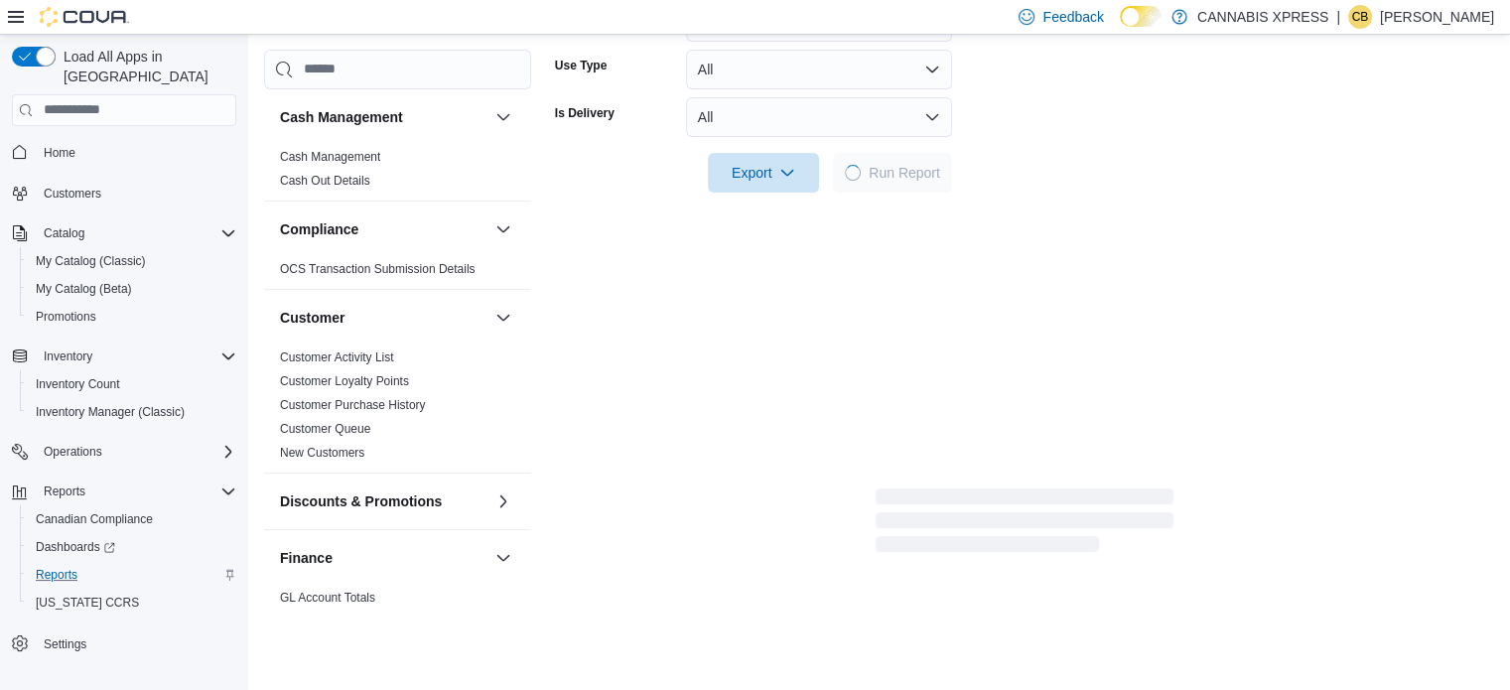
scroll to position [521, 0]
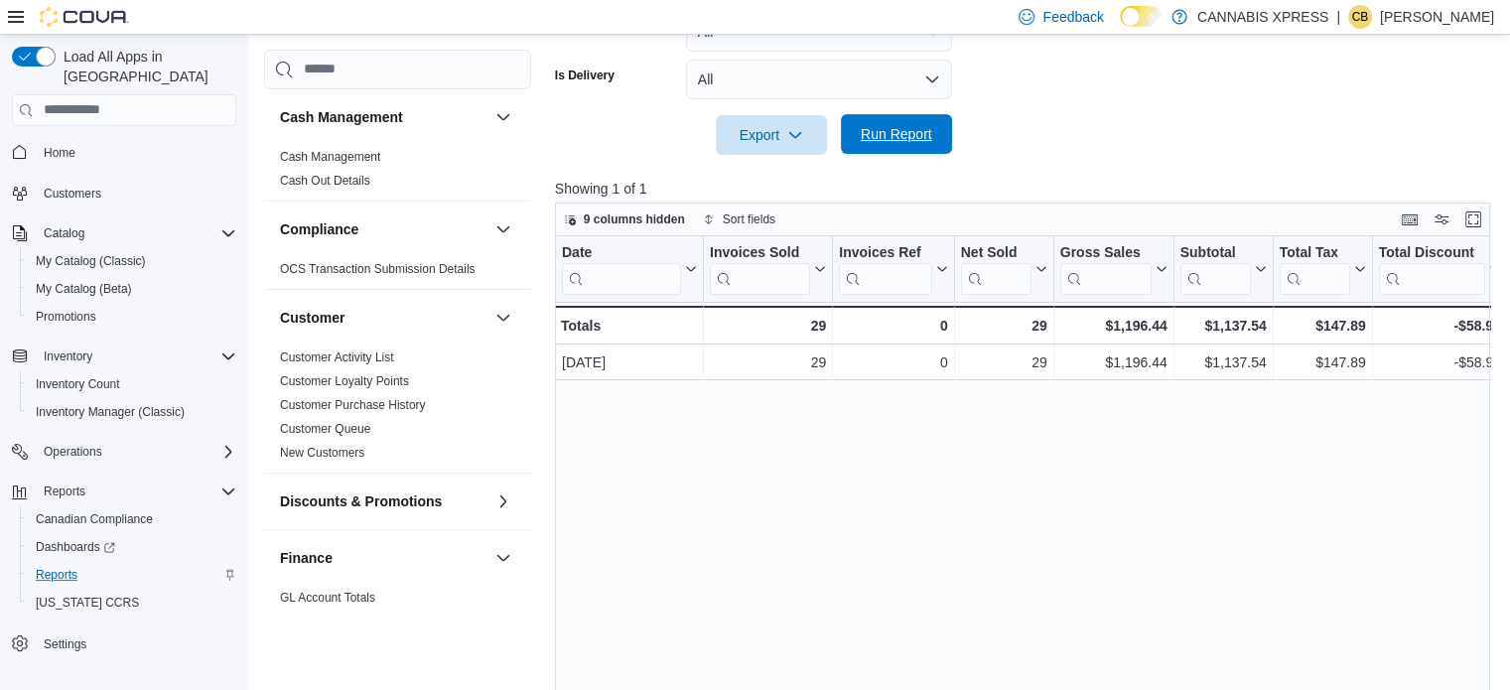
click at [893, 134] on span "Run Report" at bounding box center [896, 134] width 71 height 20
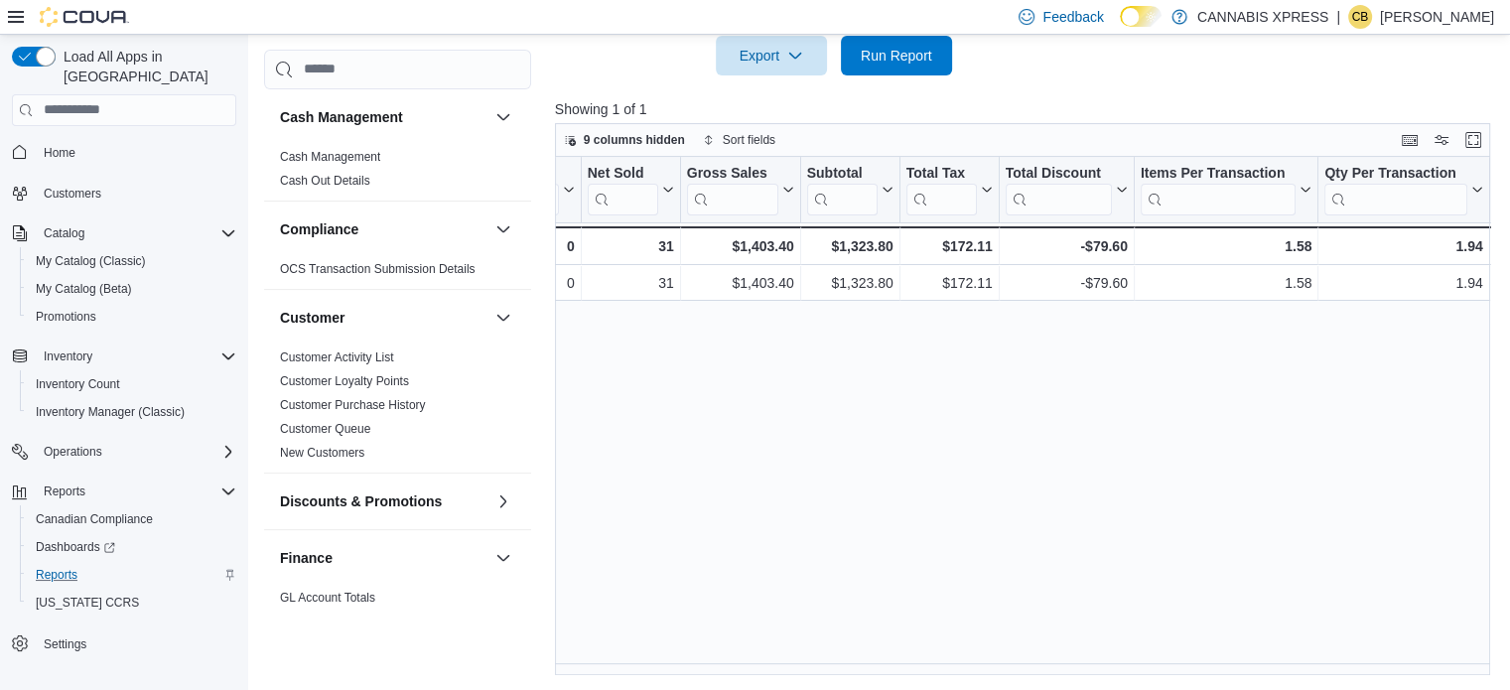
scroll to position [0, 1151]
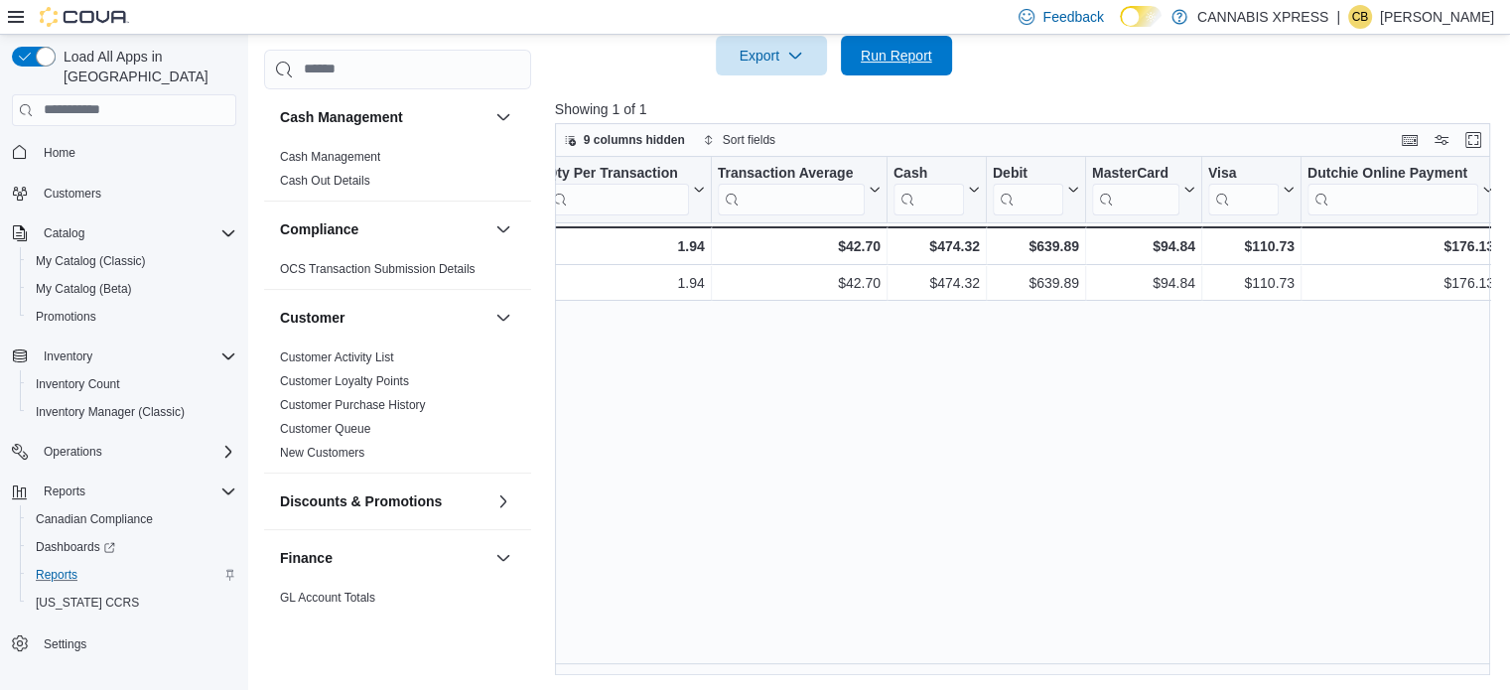
click at [917, 53] on span "Run Report" at bounding box center [896, 56] width 71 height 20
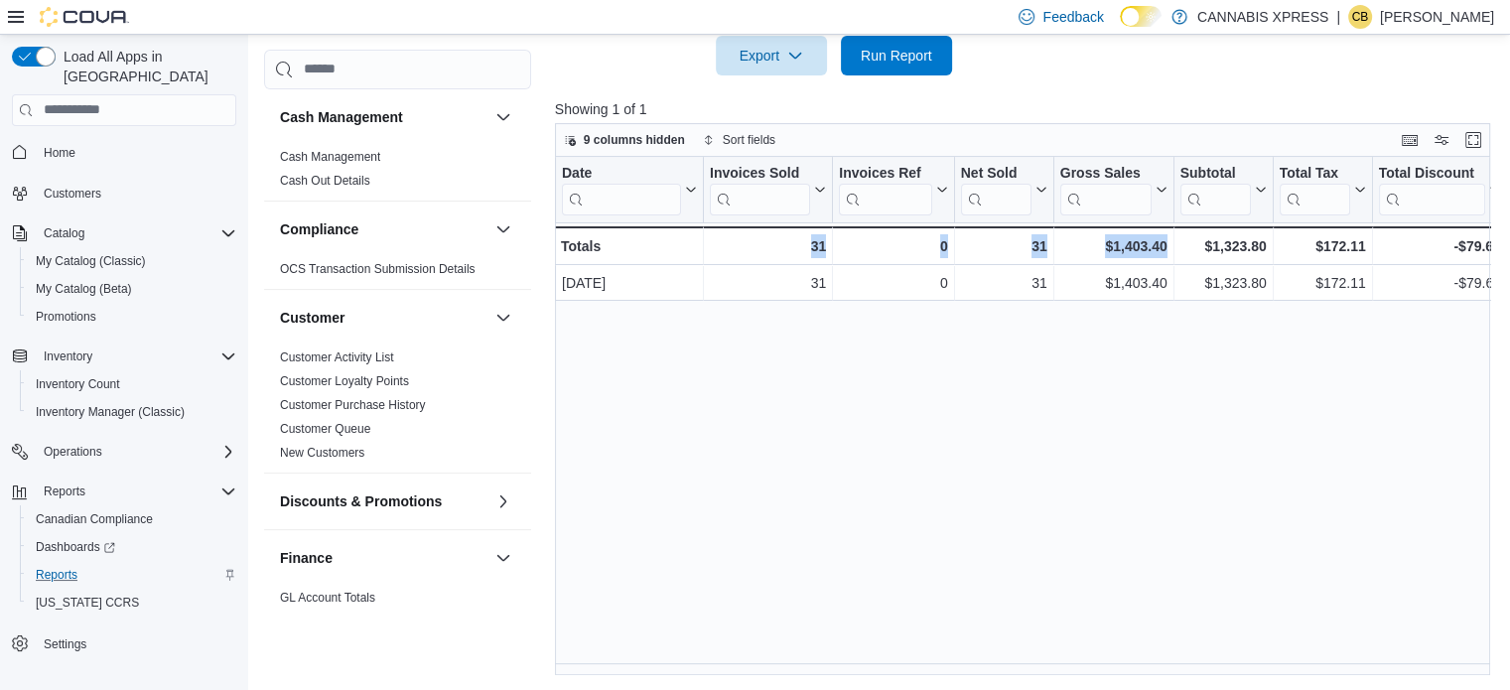
drag, startPoint x: 671, startPoint y: 676, endPoint x: 1208, endPoint y: 671, distance: 537.0
click at [1208, 671] on div "Reports Feedback Cash Management Cash Management Cash Out Details Compliance OC…" at bounding box center [881, 62] width 1266 height 1257
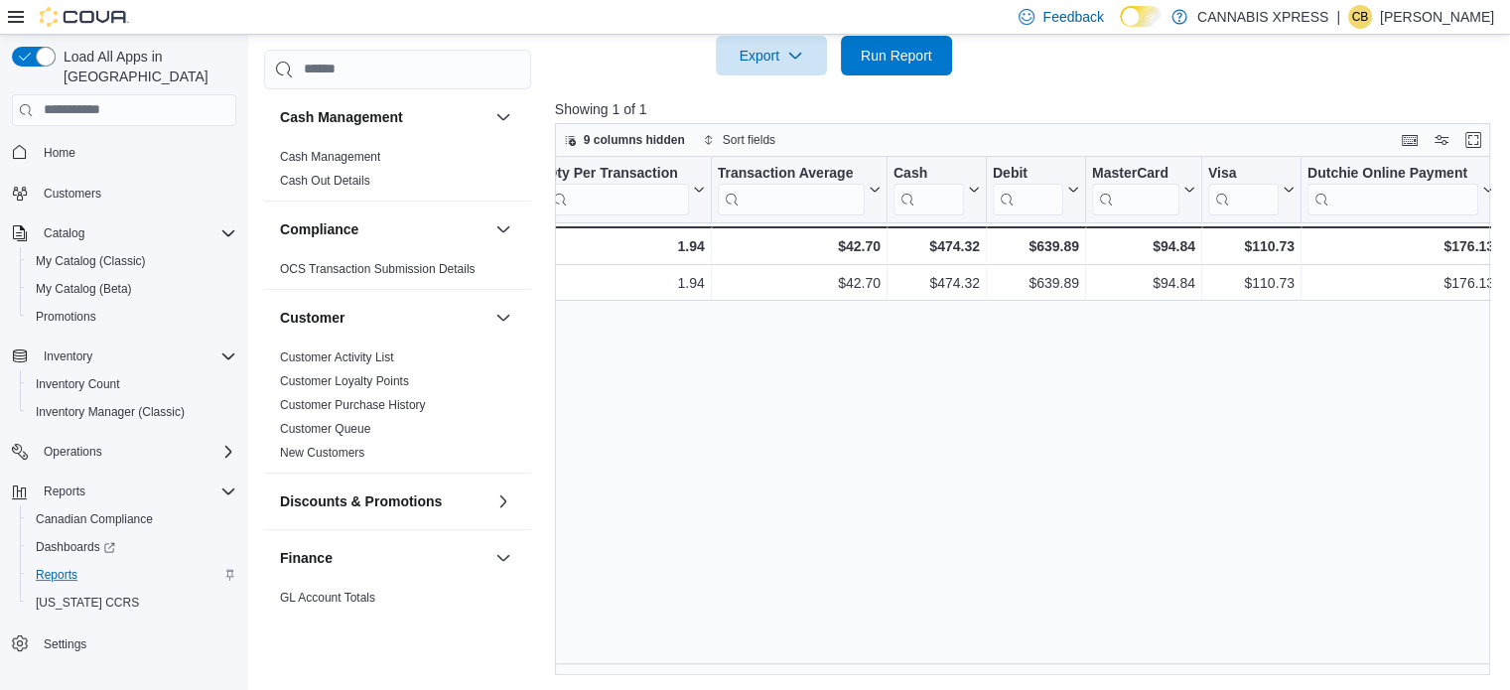
click at [1121, 447] on div "Date Click to view column header actions Invoices Sold Click to view column hea…" at bounding box center [1027, 416] width 945 height 519
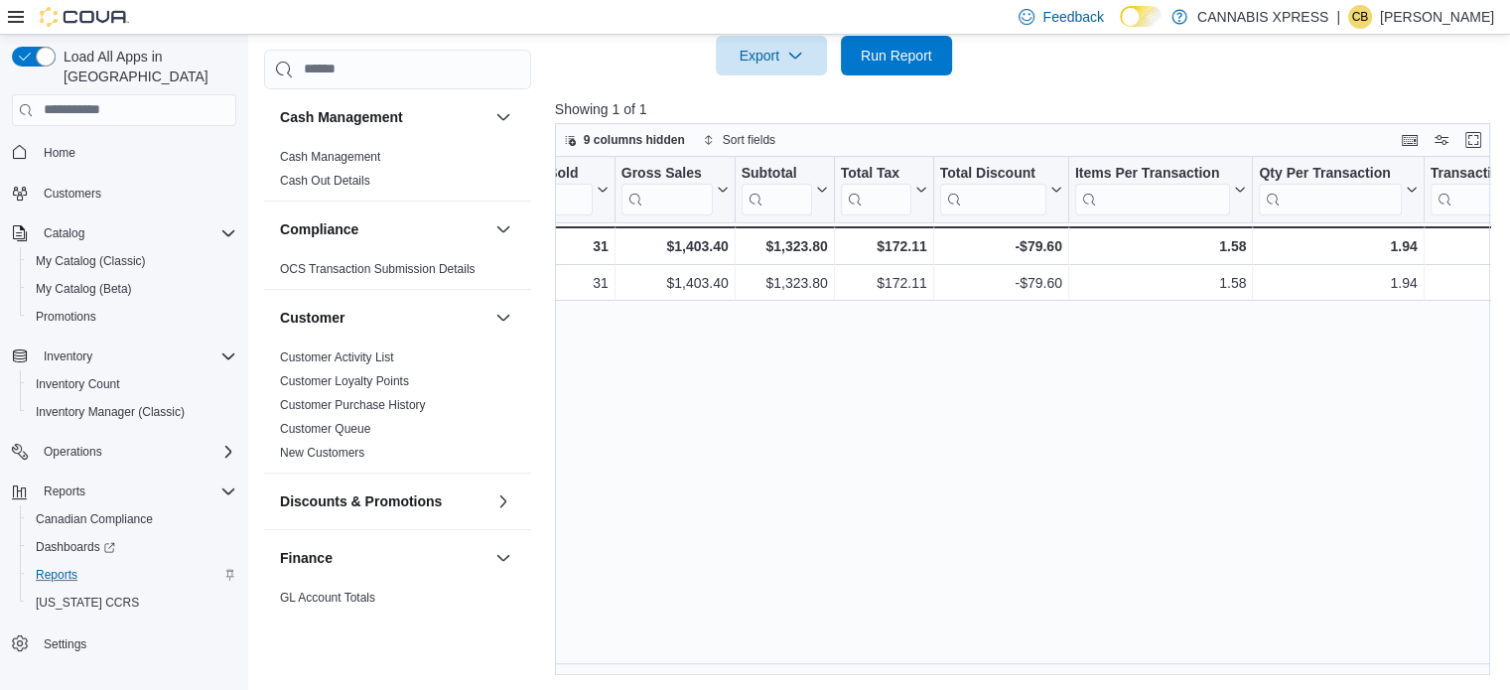
scroll to position [0, 0]
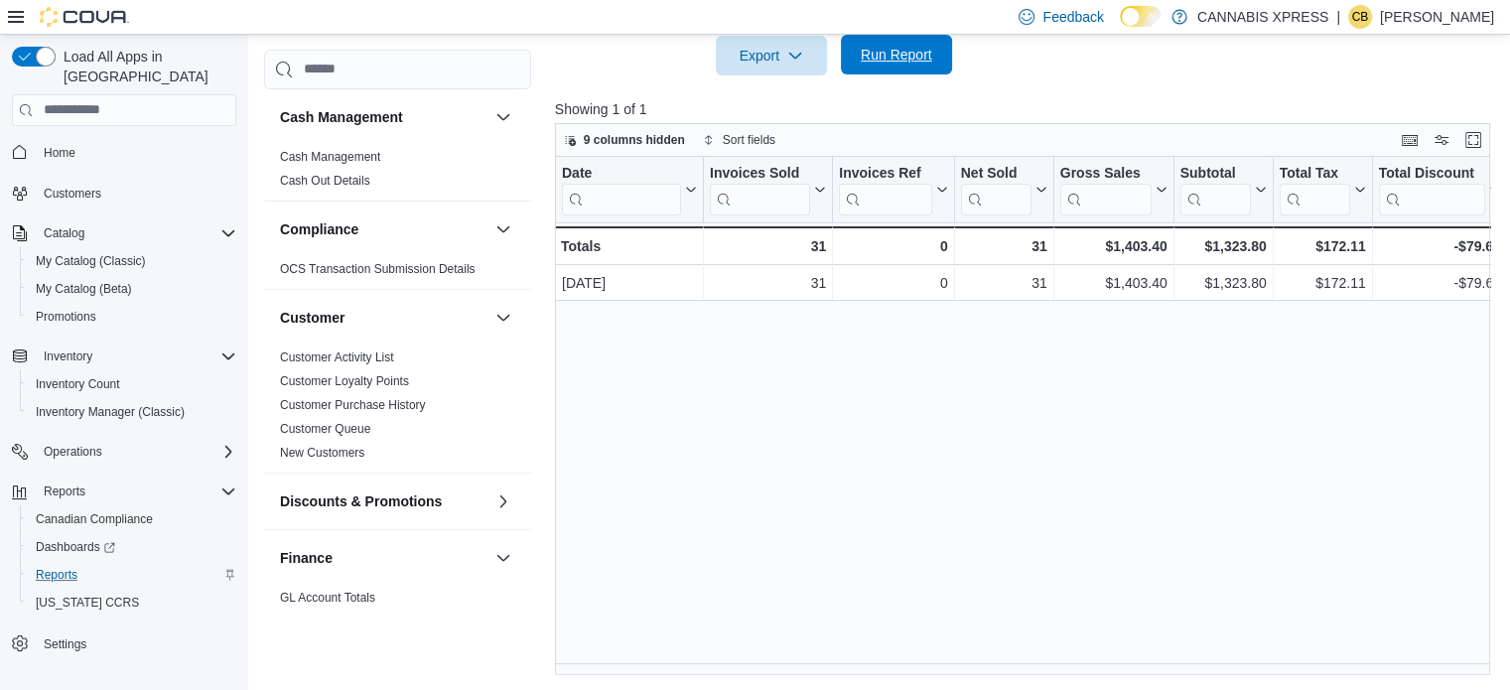
click at [881, 63] on span "Run Report" at bounding box center [896, 55] width 71 height 20
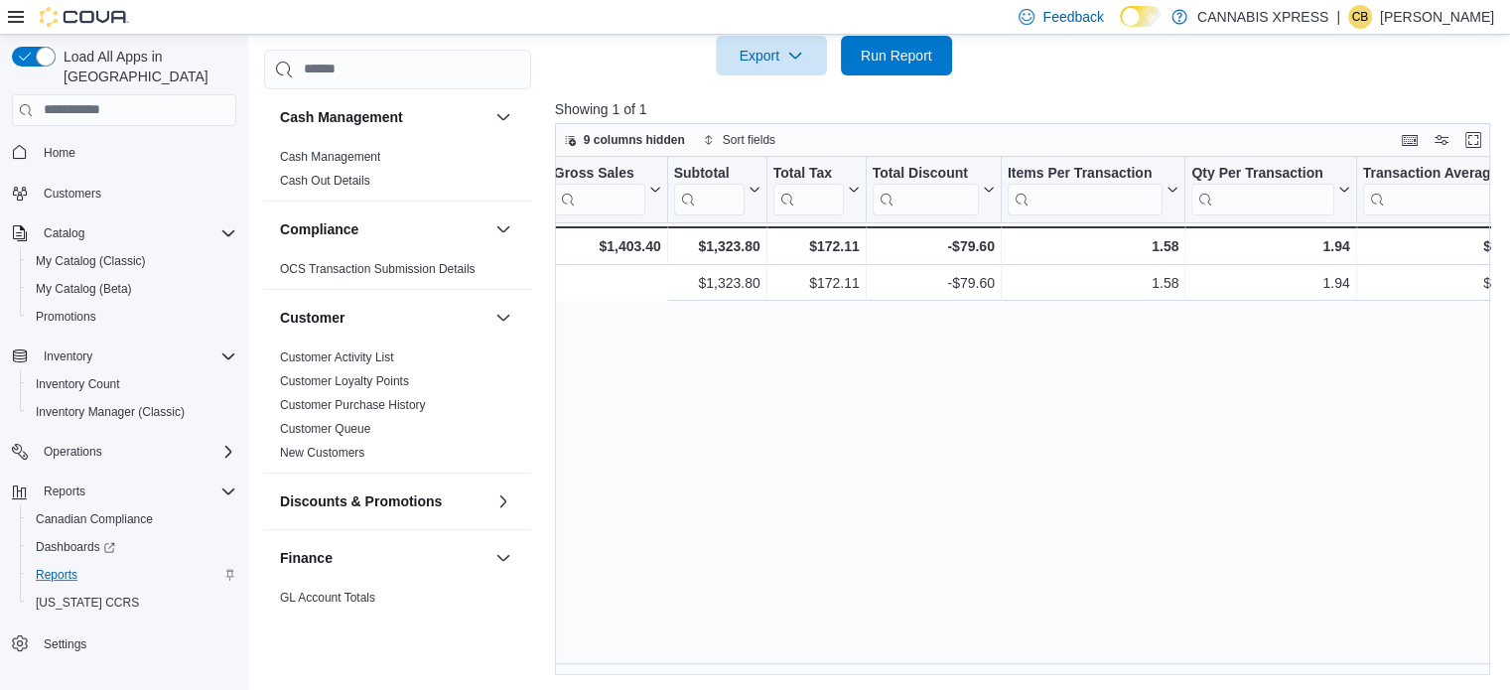
scroll to position [0, 1151]
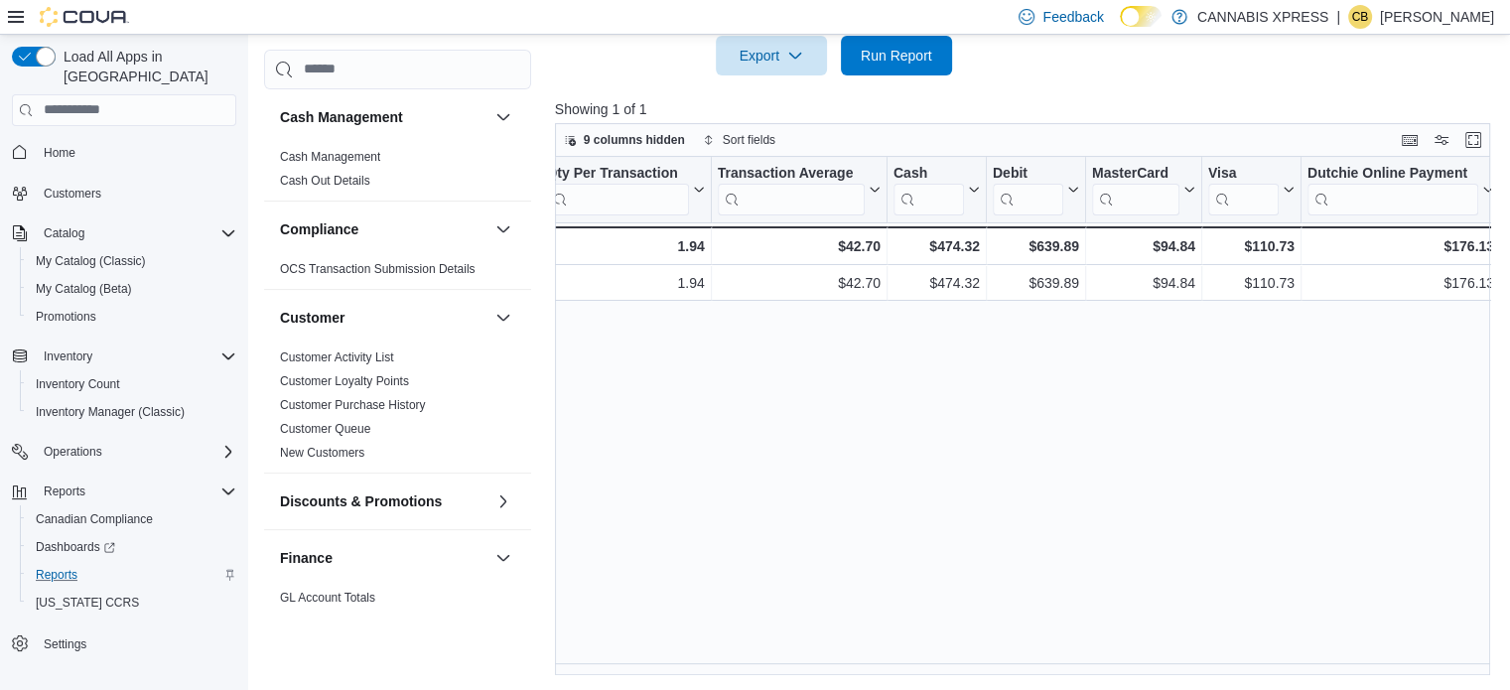
click at [1064, 479] on div "Date Click to view column header actions Invoices Sold Click to view column hea…" at bounding box center [1027, 416] width 945 height 519
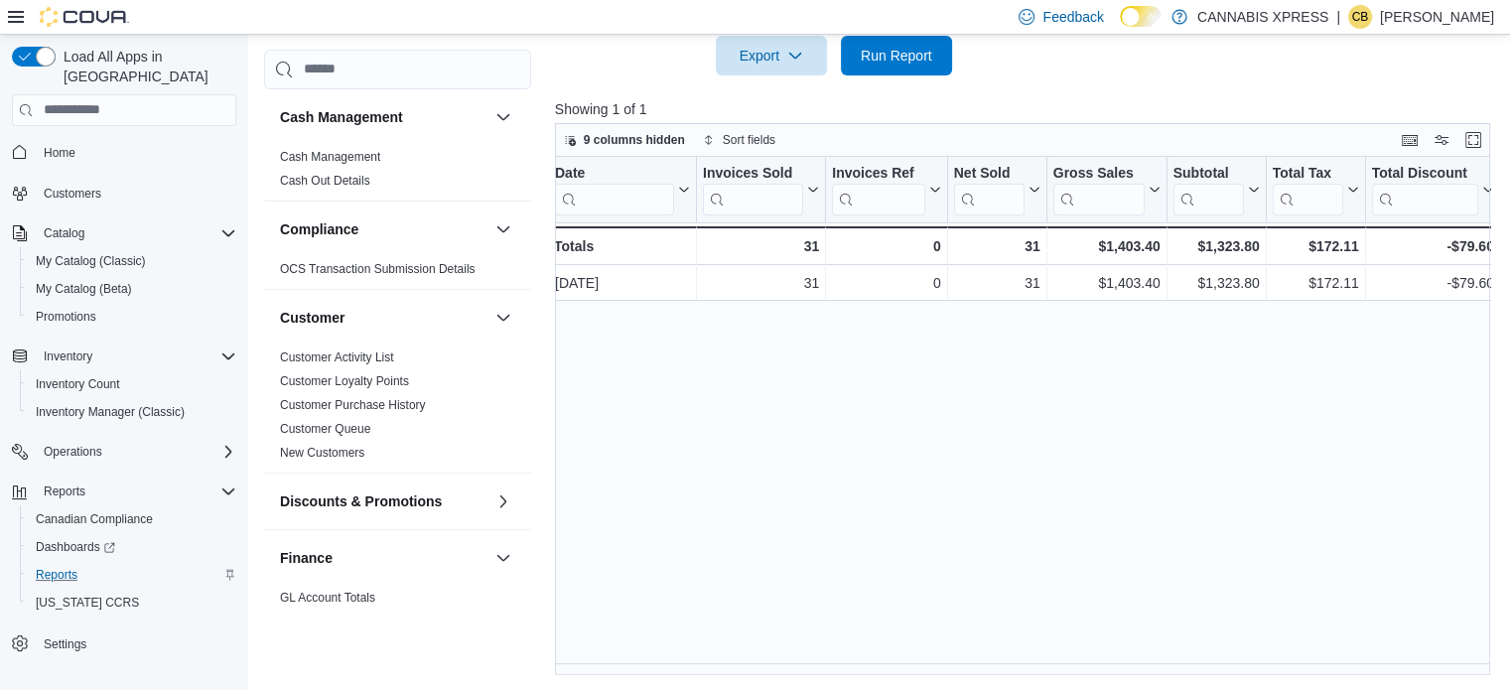
scroll to position [0, 0]
click at [775, 422] on div "Date Click to view column header actions Invoices Sold Click to view column hea…" at bounding box center [1027, 416] width 945 height 519
click at [881, 60] on span "Run Report" at bounding box center [896, 56] width 71 height 20
drag, startPoint x: 897, startPoint y: 58, endPoint x: 830, endPoint y: 537, distance: 484.1
click at [897, 56] on span "Run Report" at bounding box center [896, 56] width 71 height 20
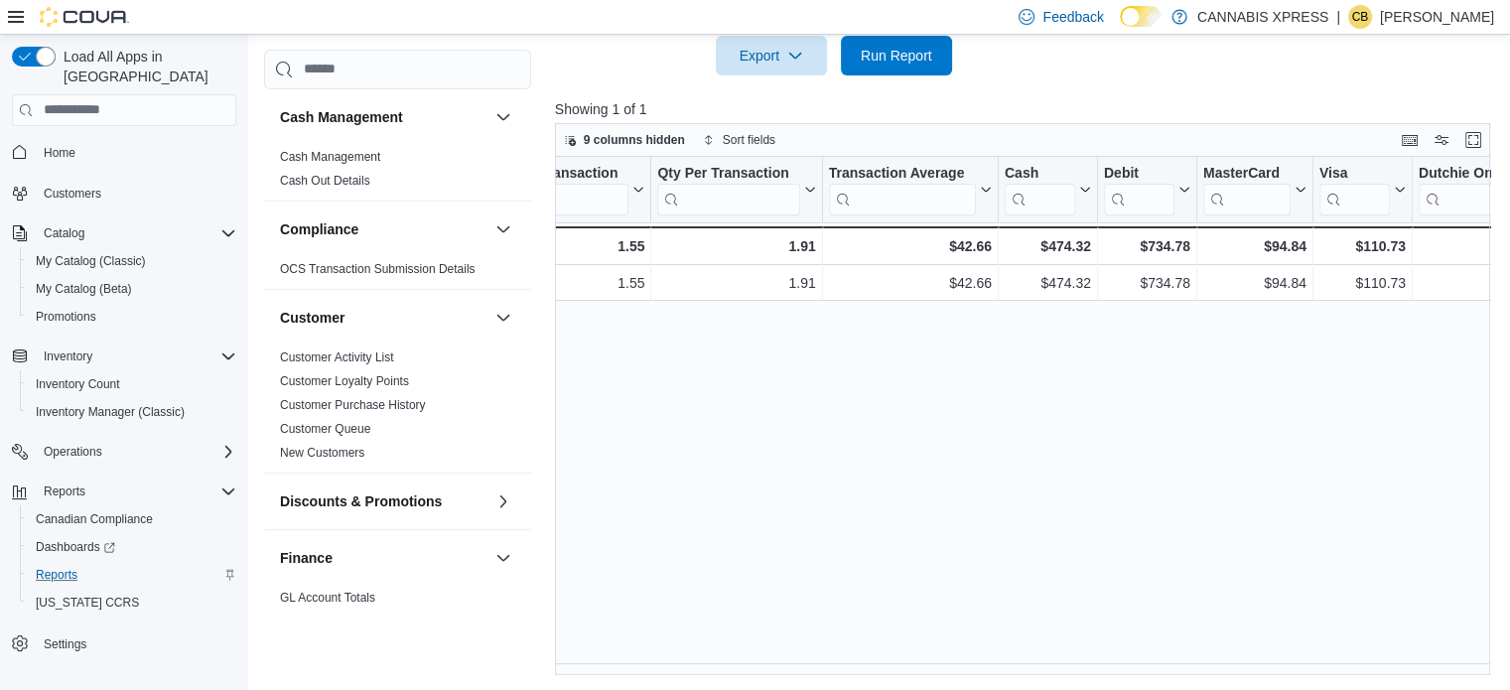
scroll to position [0, 1151]
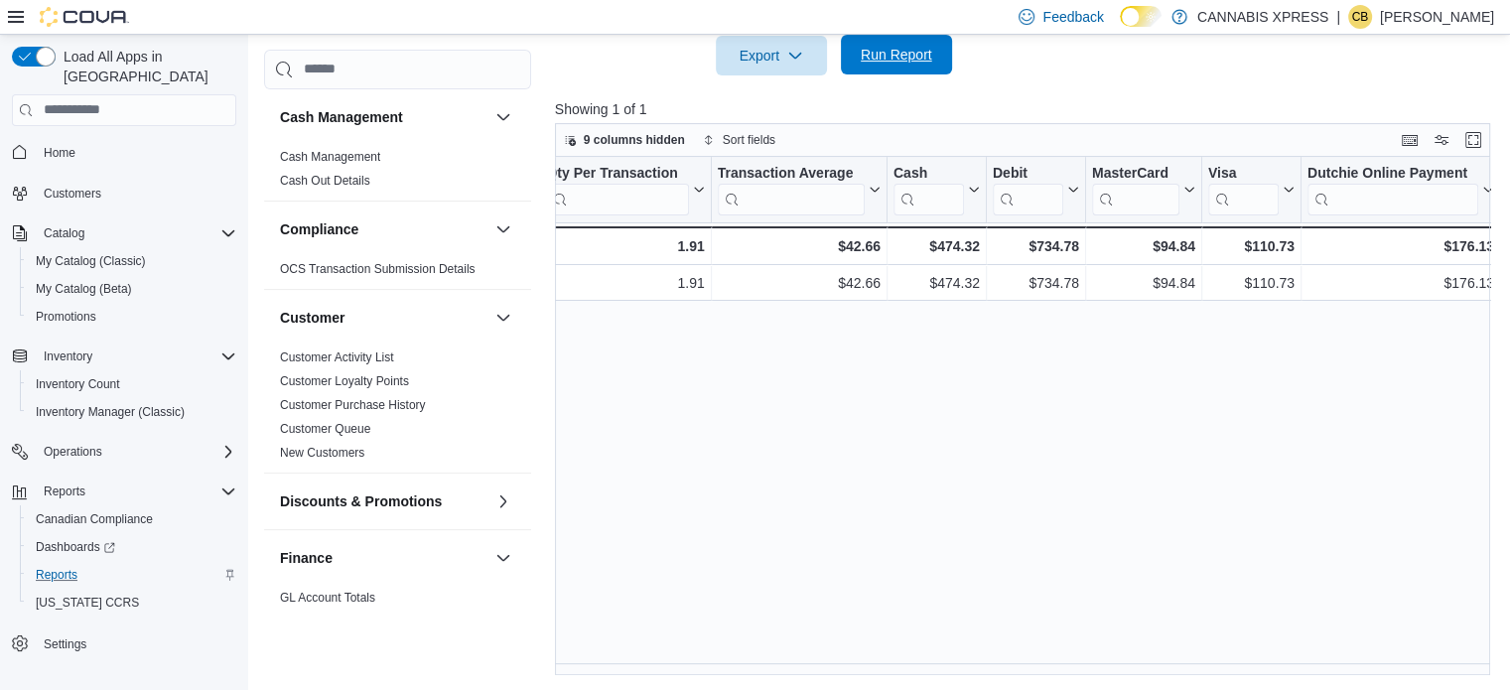
click at [884, 61] on span "Run Report" at bounding box center [896, 55] width 71 height 20
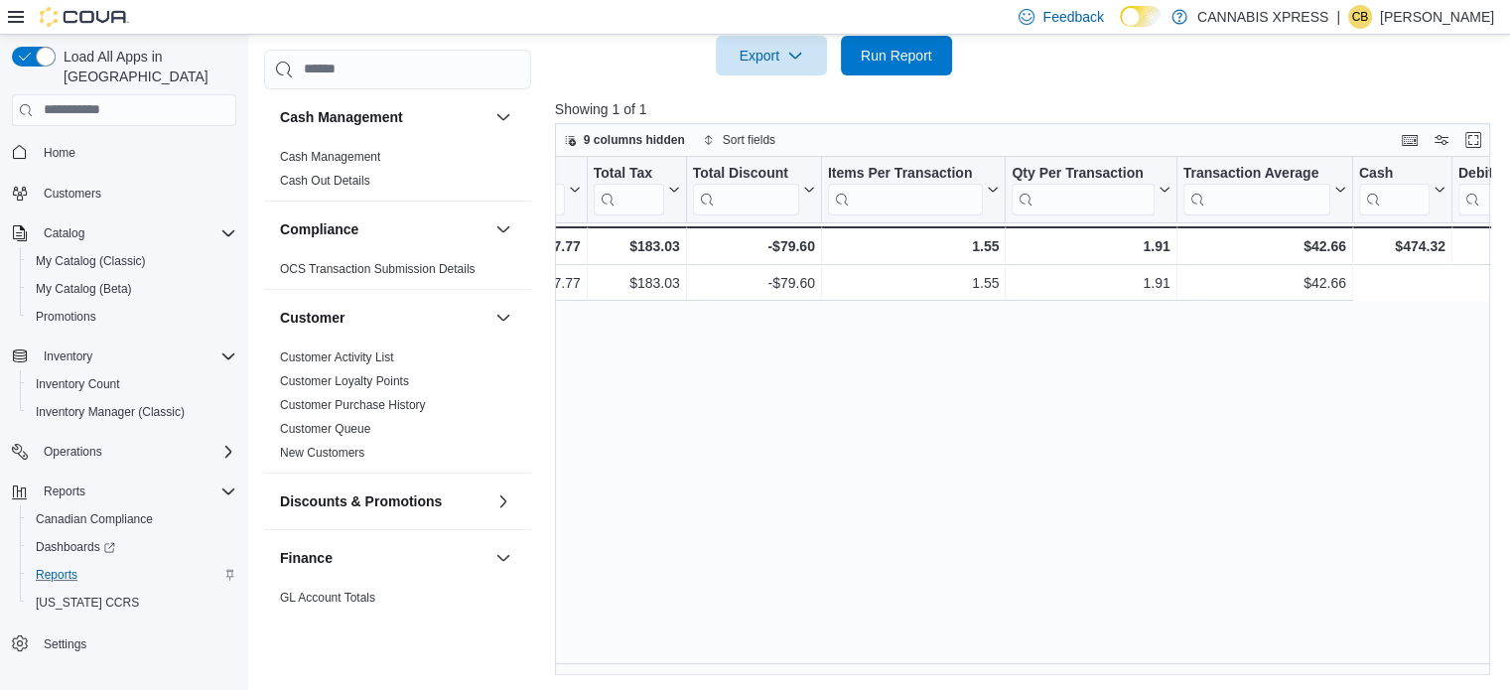
scroll to position [0, 0]
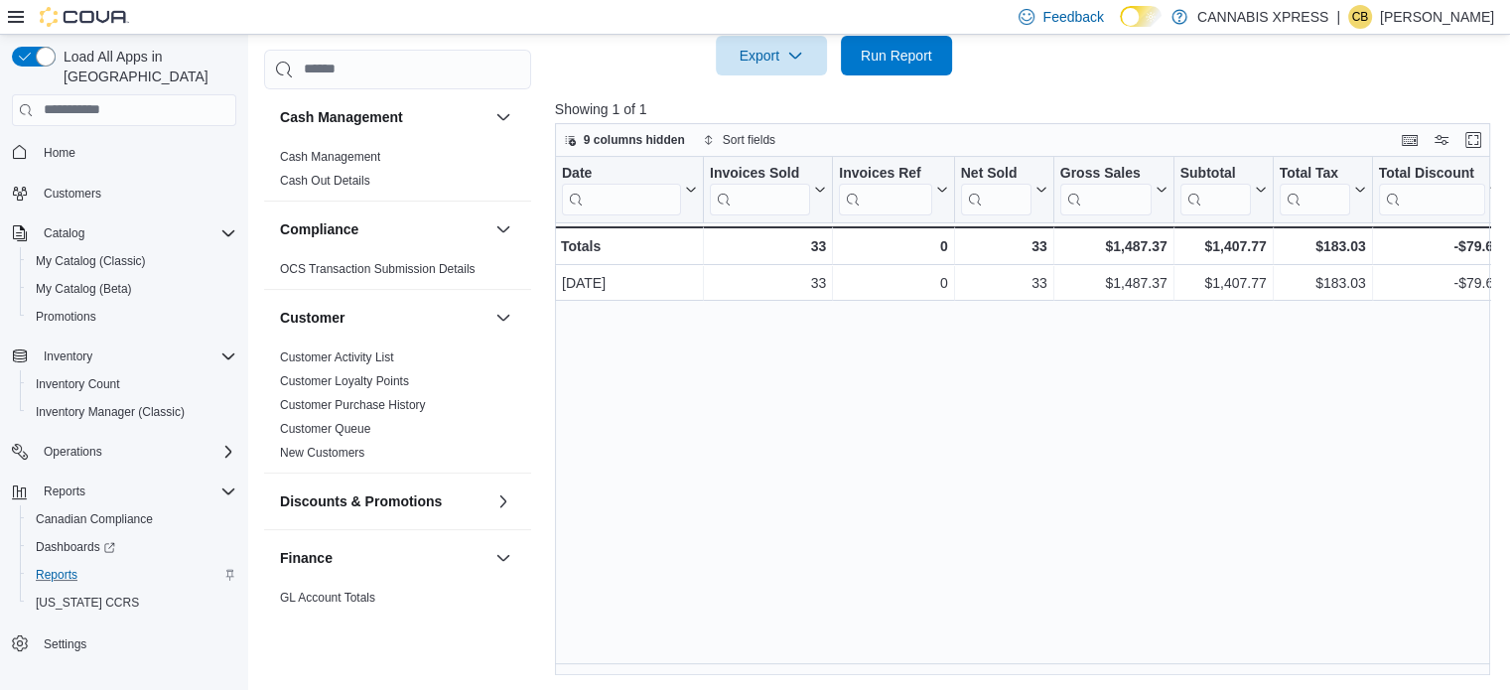
click at [766, 438] on div "Date Click to view column header actions Invoices Sold Click to view column hea…" at bounding box center [1027, 416] width 945 height 519
click at [897, 51] on span "Run Report" at bounding box center [896, 55] width 71 height 20
click at [805, 446] on div "Date Click to view column header actions Invoices Sold Click to view column hea…" at bounding box center [1027, 416] width 945 height 519
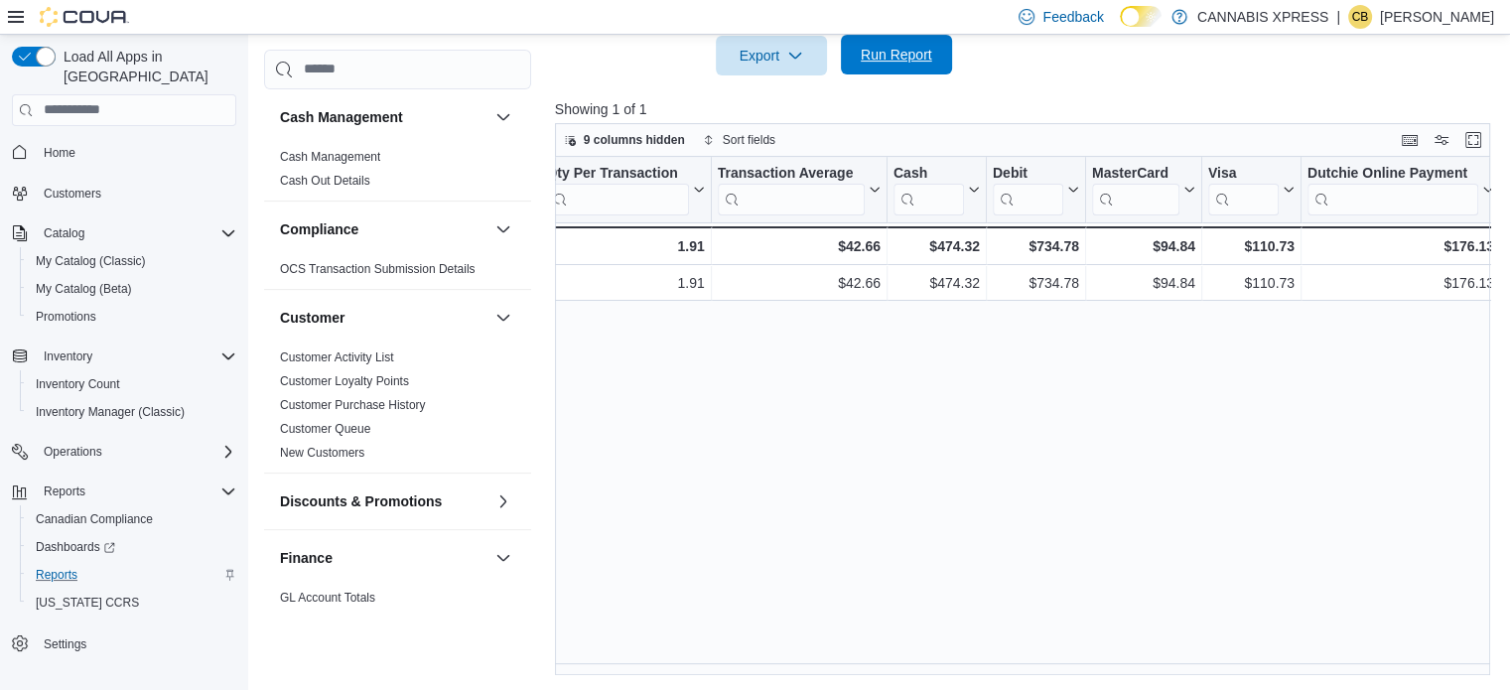
click at [918, 54] on span "Run Report" at bounding box center [896, 55] width 71 height 20
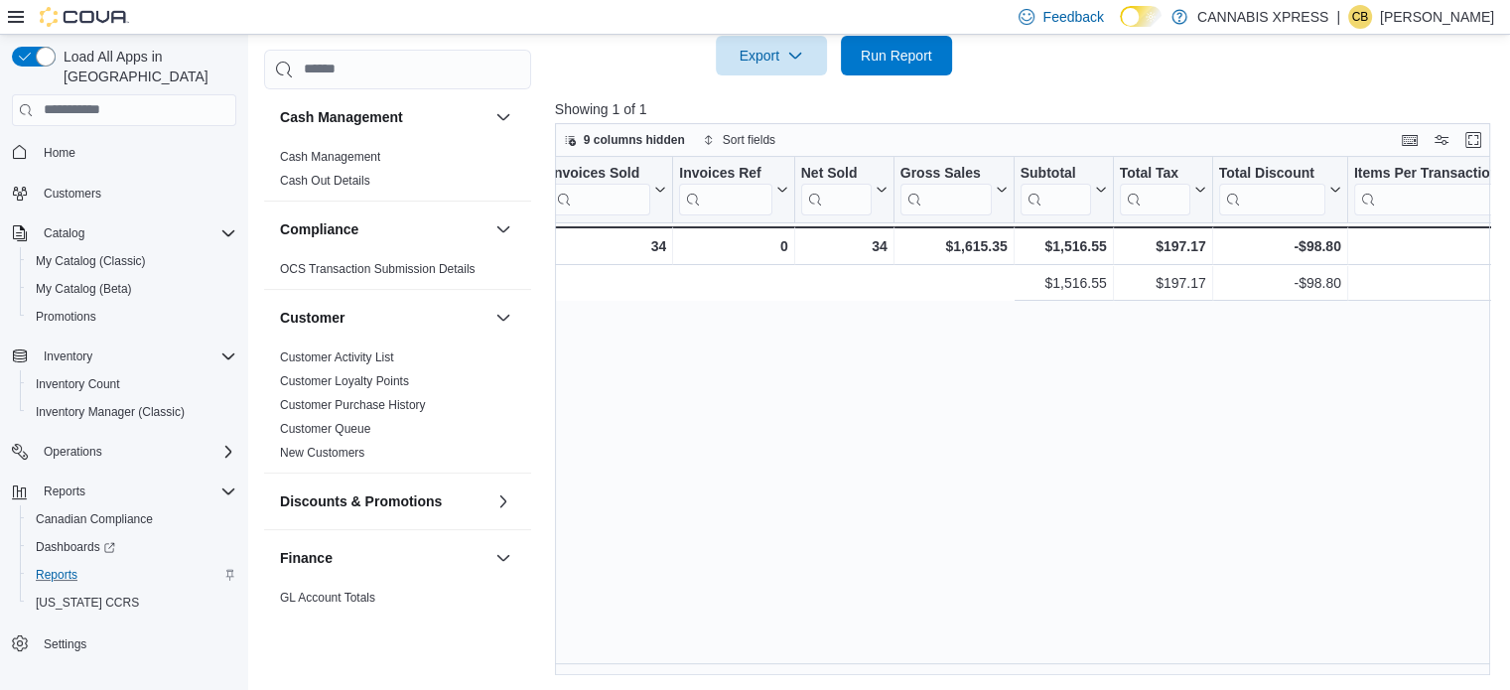
scroll to position [0, 0]
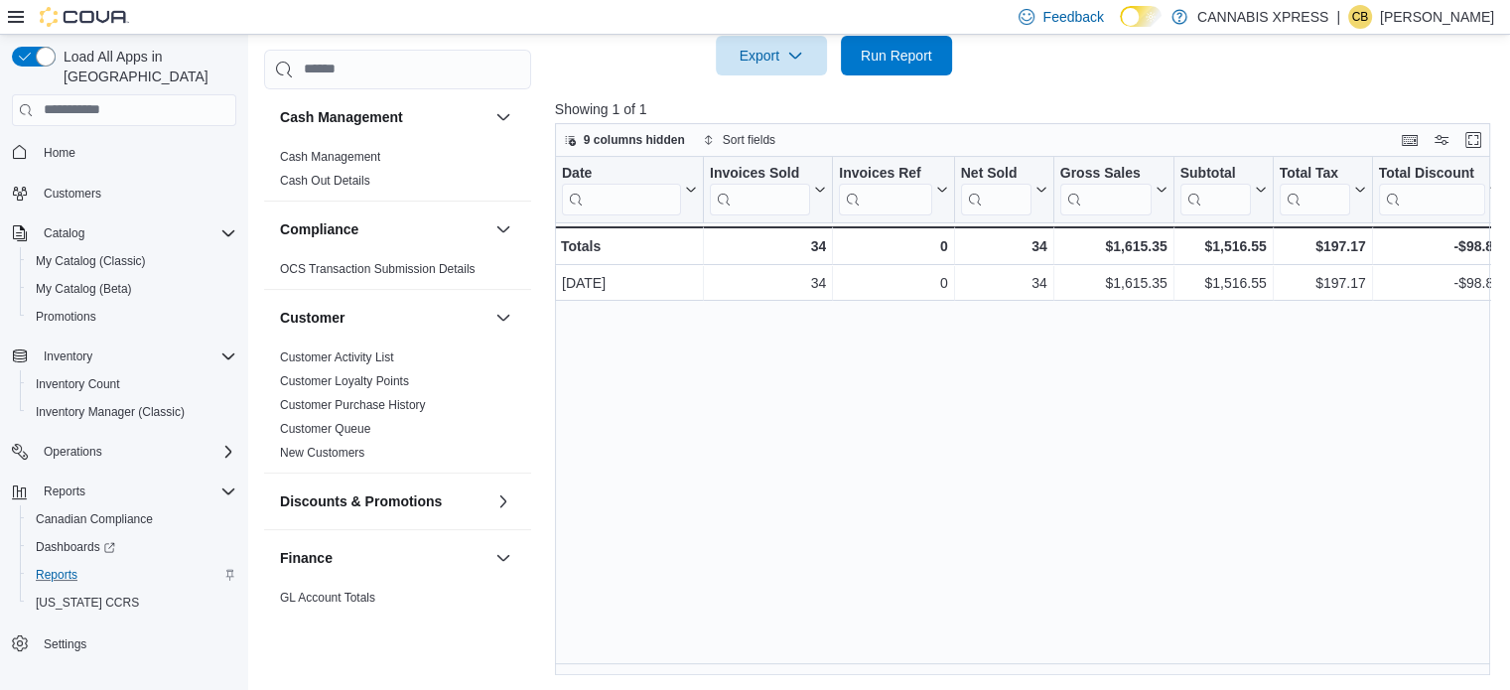
click at [822, 420] on div "Date Click to view column header actions Invoices Sold Click to view column hea…" at bounding box center [1027, 416] width 945 height 519
click at [860, 366] on div "Date Click to view column header actions Invoices Sold Click to view column hea…" at bounding box center [1027, 416] width 945 height 519
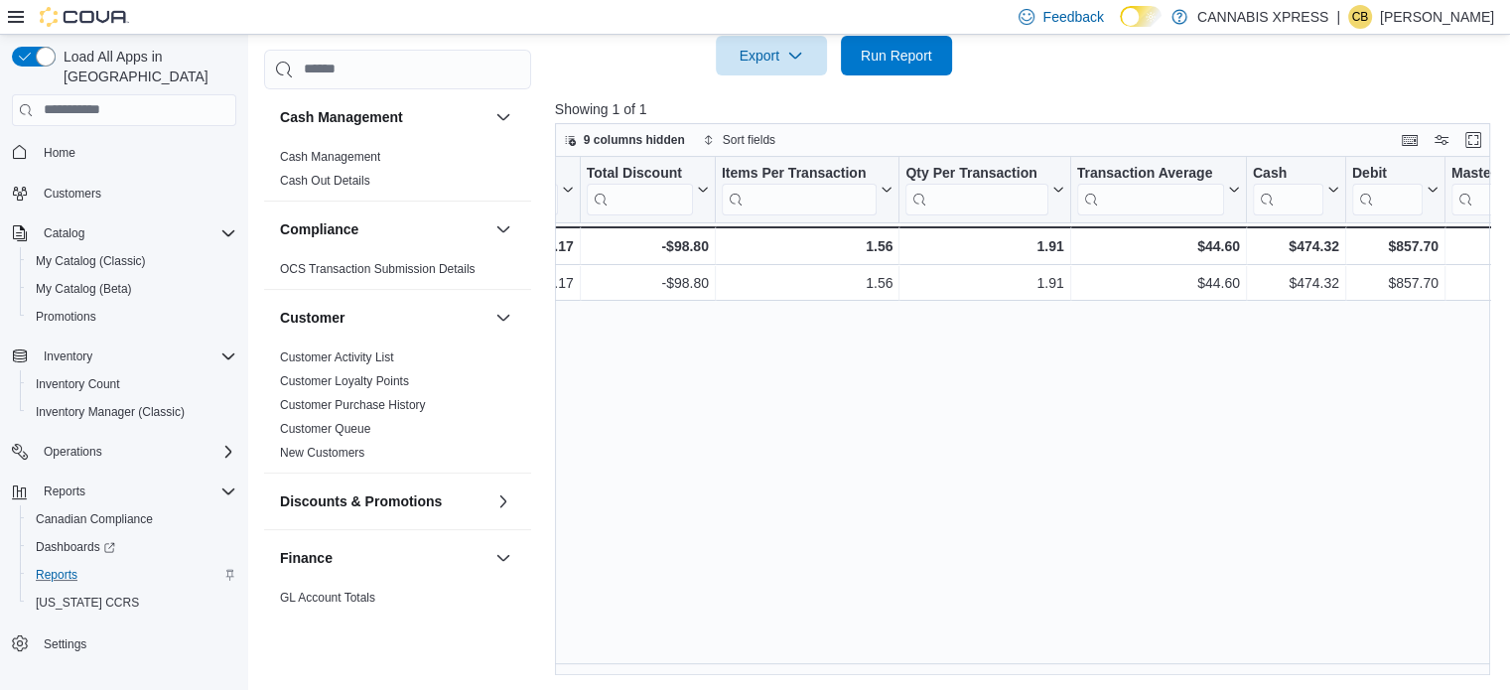
scroll to position [0, 1151]
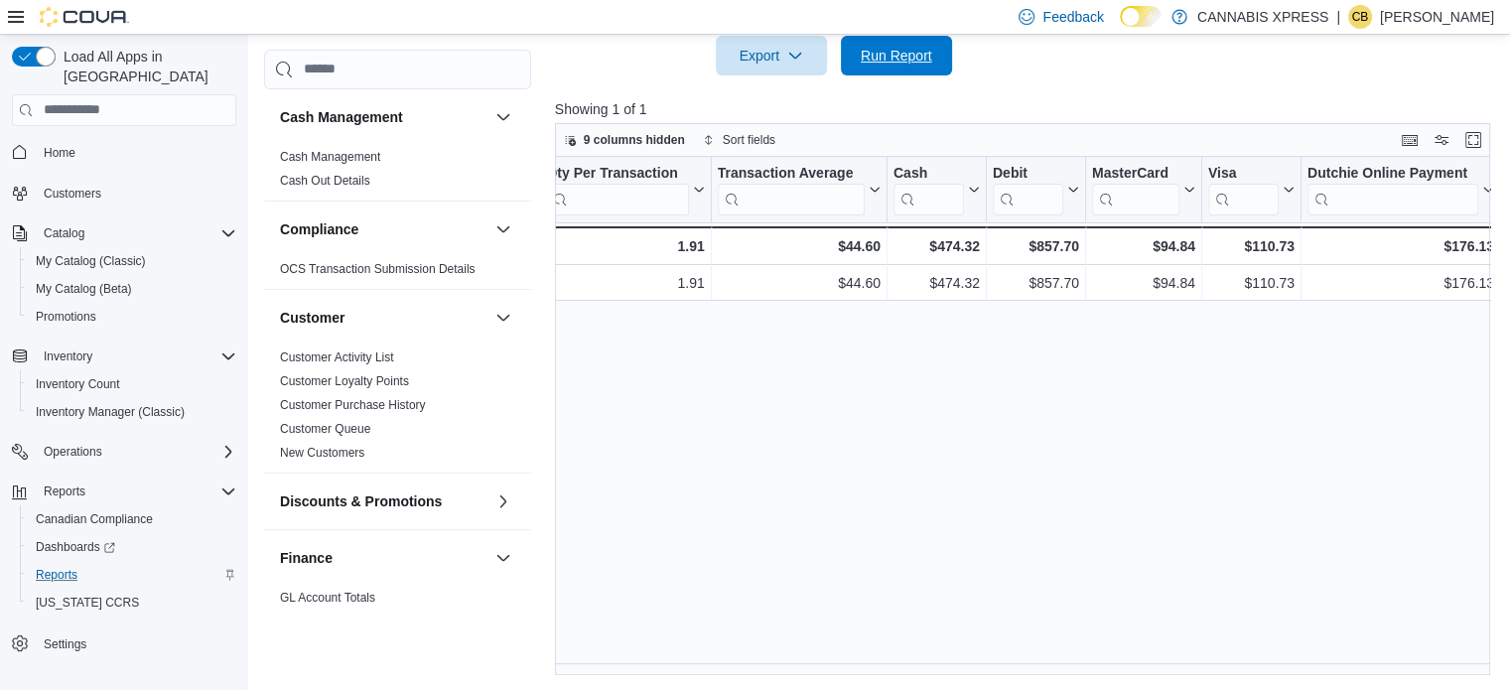
drag, startPoint x: 875, startPoint y: 51, endPoint x: 870, endPoint y: 274, distance: 223.4
click at [875, 50] on span "Run Report" at bounding box center [896, 56] width 71 height 20
